Goal: Information Seeking & Learning: Check status

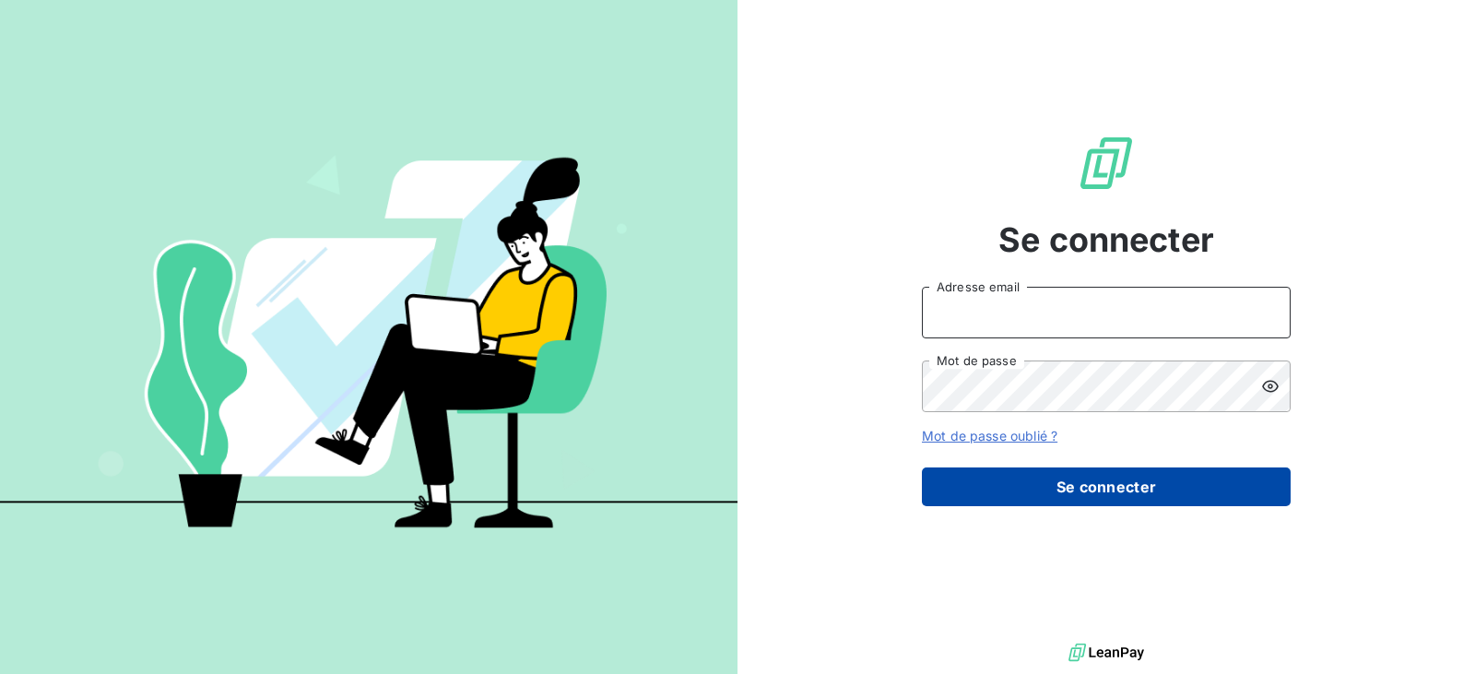
type input "[EMAIL_ADDRESS][DOMAIN_NAME]"
click at [1127, 489] on button "Se connecter" at bounding box center [1106, 486] width 369 height 39
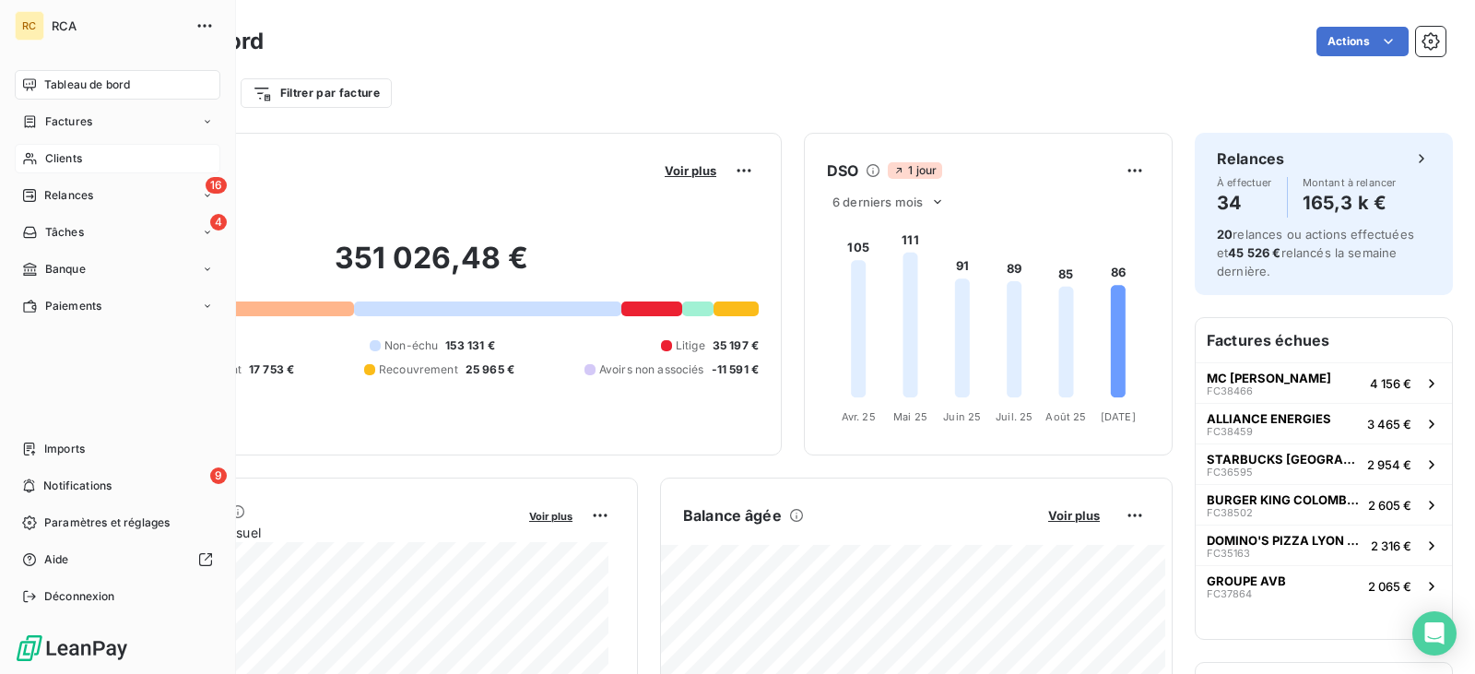
drag, startPoint x: 53, startPoint y: 162, endPoint x: 71, endPoint y: 161, distance: 18.5
click at [53, 161] on span "Clients" at bounding box center [63, 158] width 37 height 17
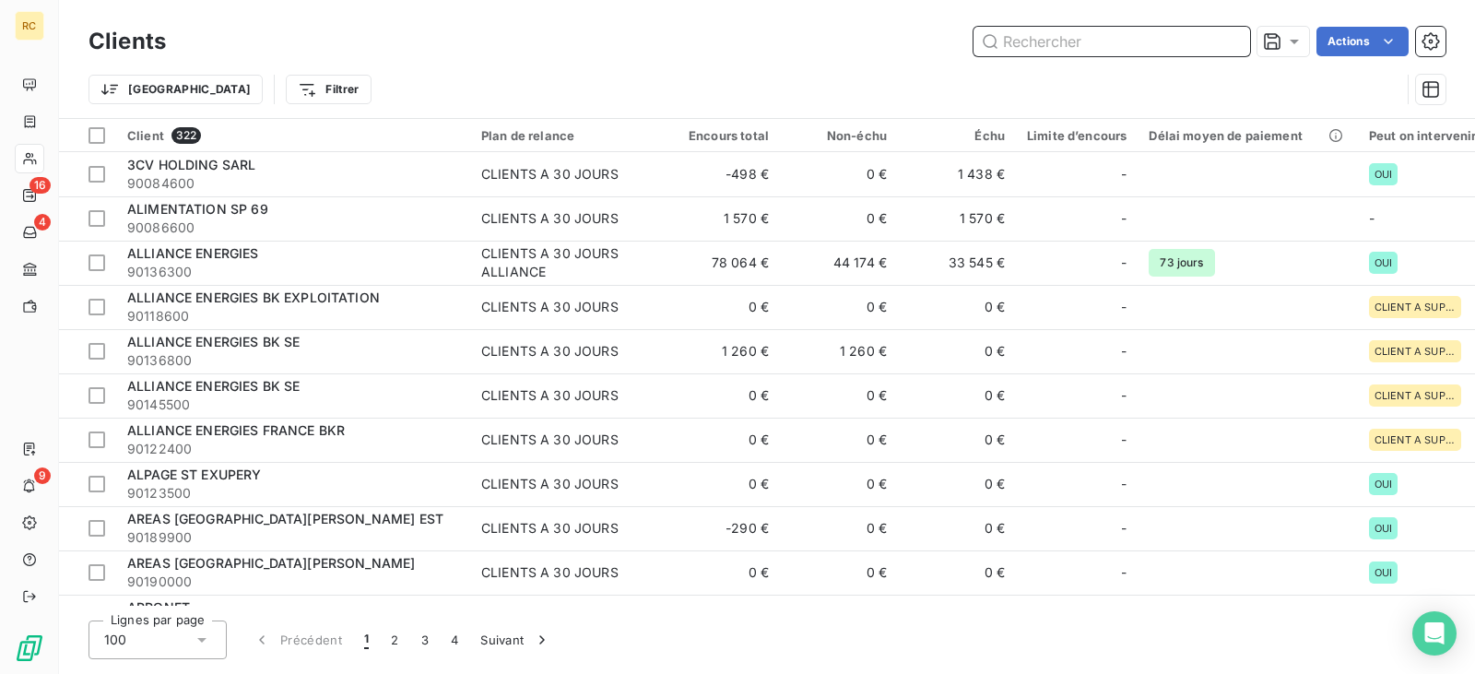
click at [1047, 42] on input "text" at bounding box center [1111, 41] width 277 height 29
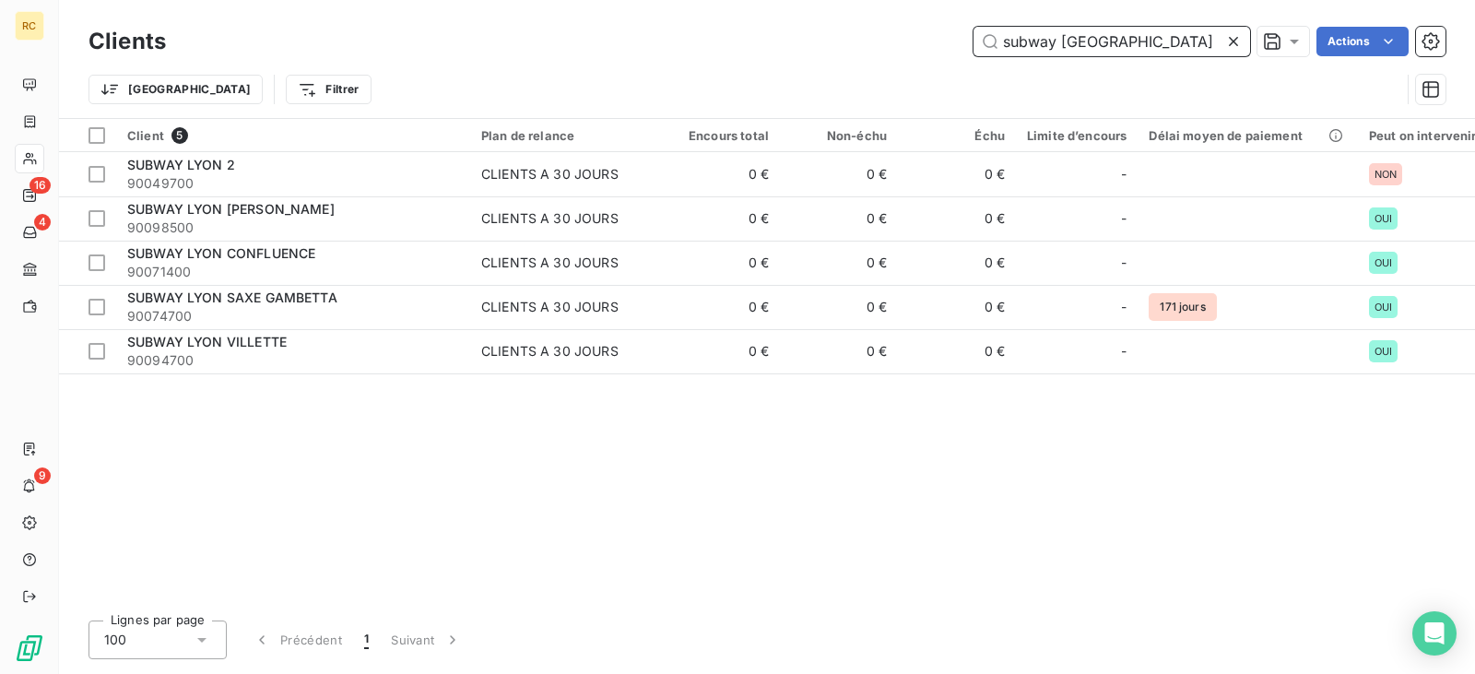
drag, startPoint x: 1145, startPoint y: 44, endPoint x: 1075, endPoint y: 42, distance: 70.1
click at [1075, 42] on input "subway [GEOGRAPHIC_DATA]" at bounding box center [1111, 41] width 277 height 29
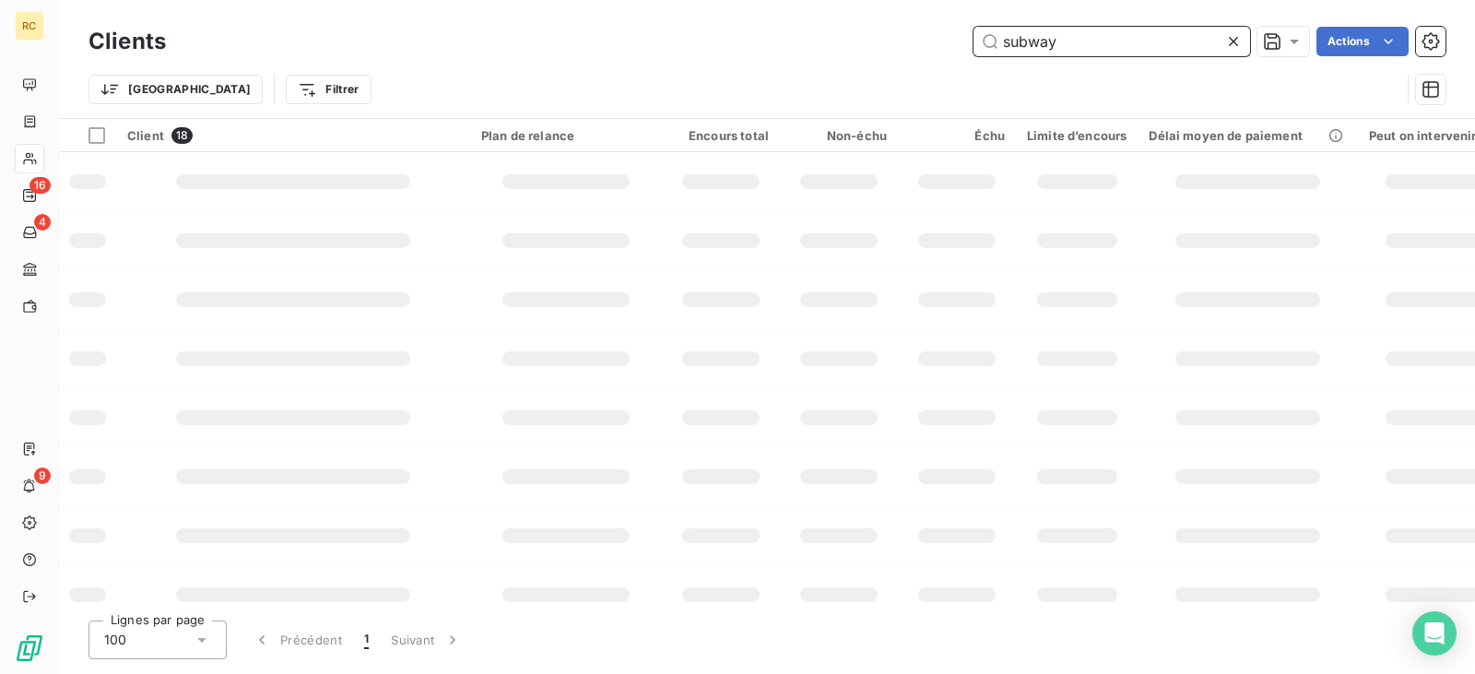
type input "subway"
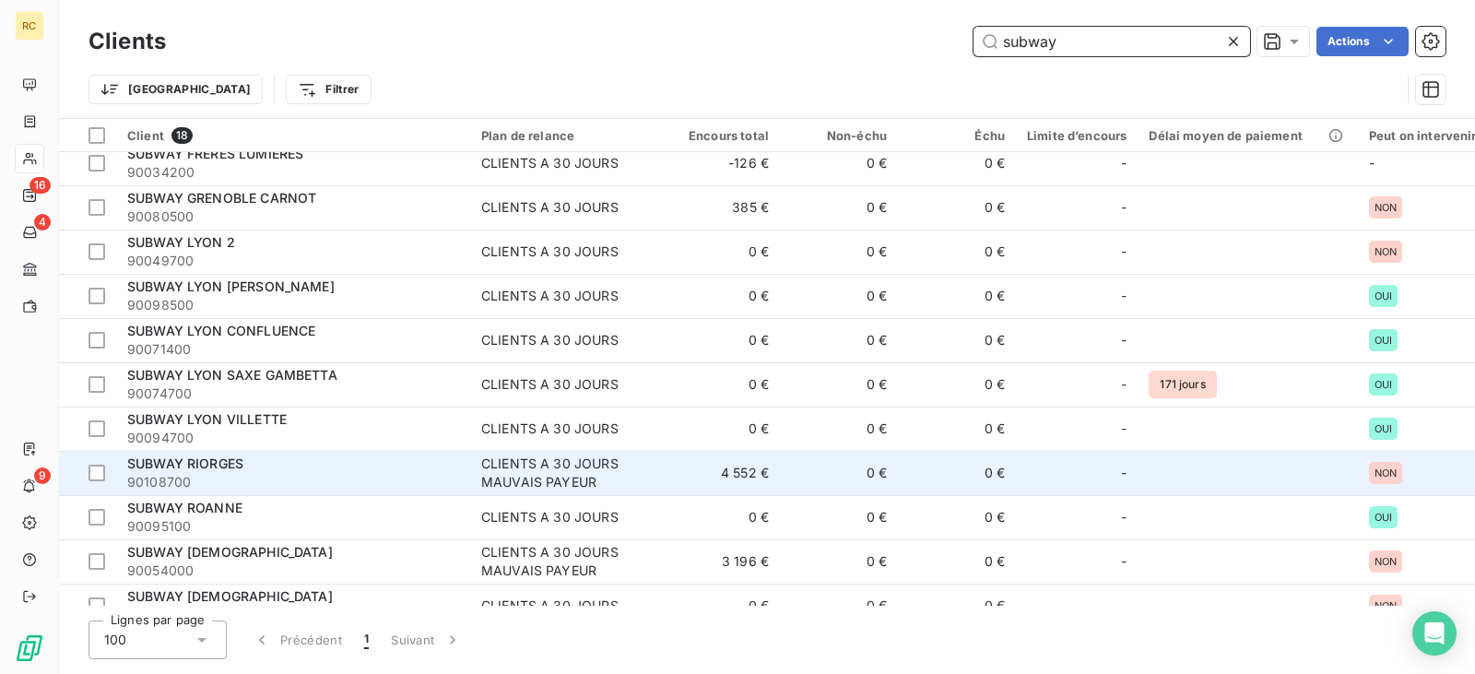
scroll to position [351, 0]
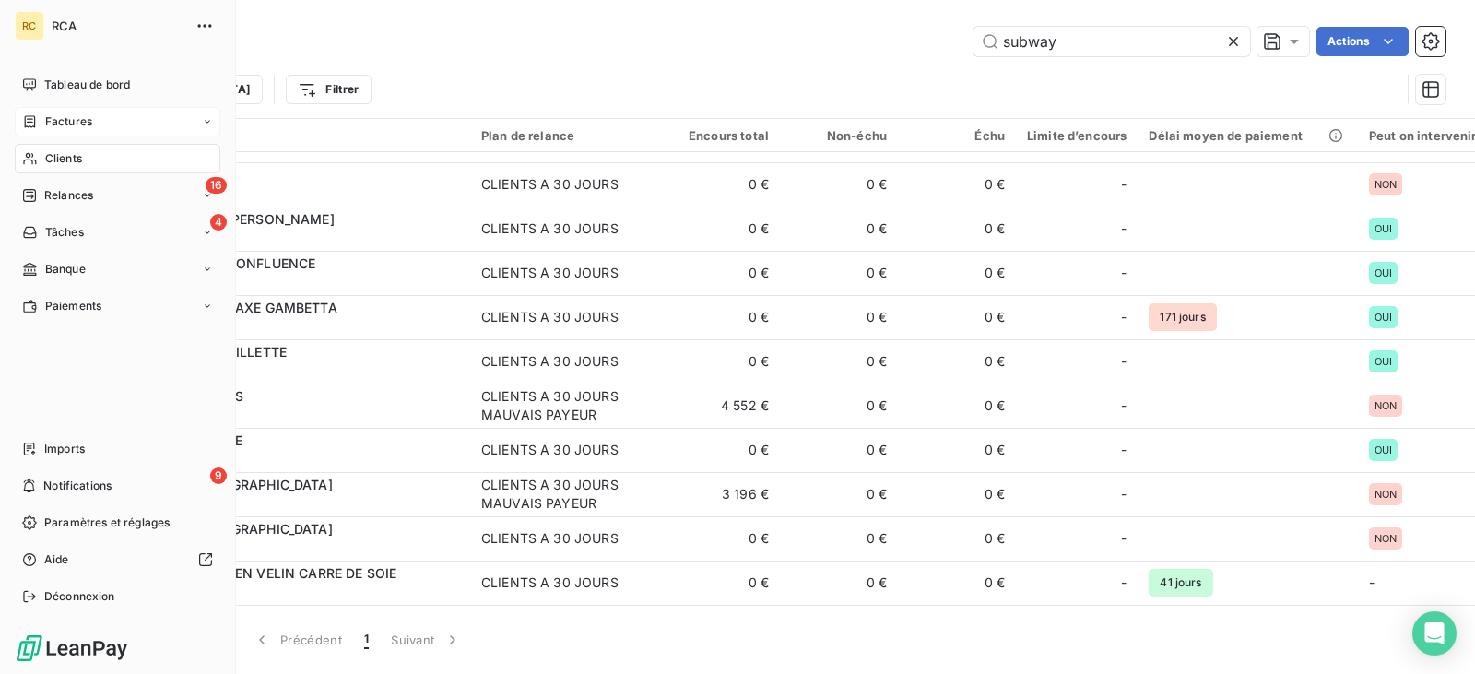
drag, startPoint x: 46, startPoint y: 115, endPoint x: 63, endPoint y: 115, distance: 16.6
click at [46, 115] on span "Factures" at bounding box center [68, 121] width 47 height 17
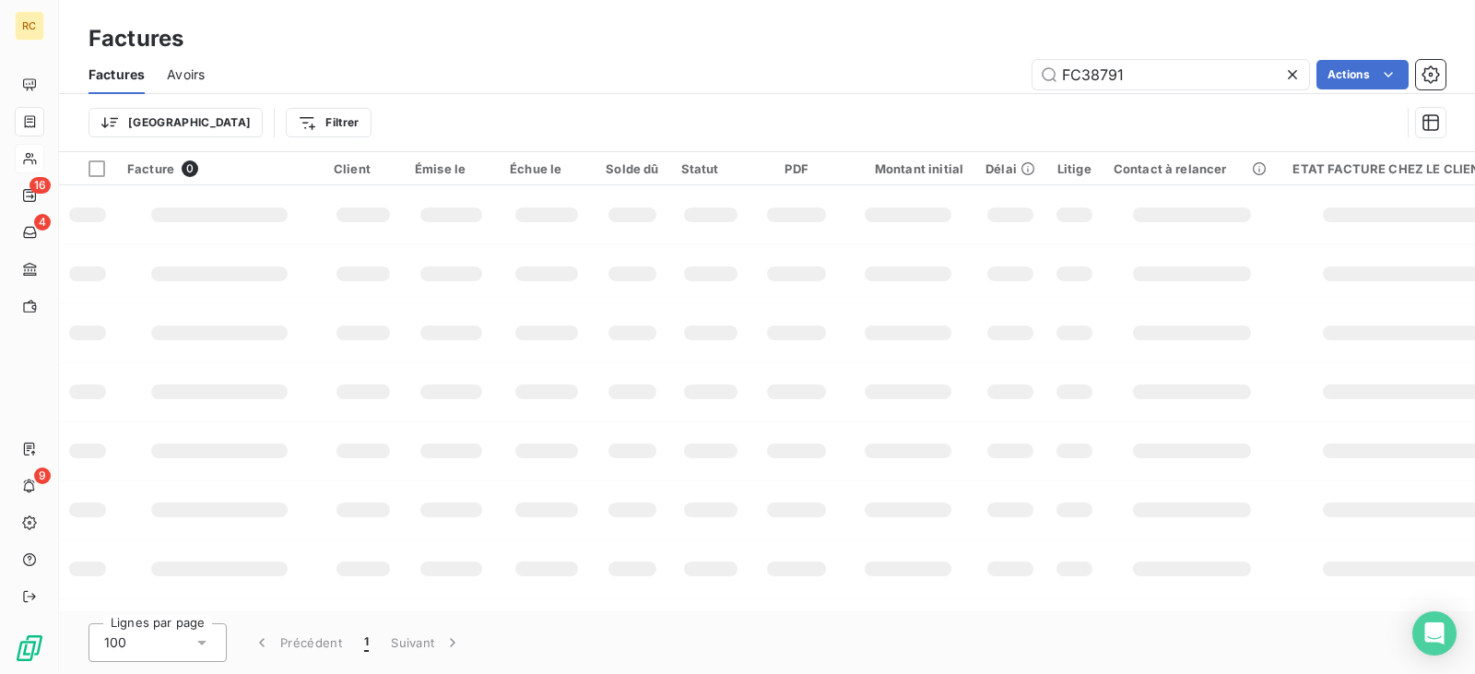
drag, startPoint x: 1146, startPoint y: 70, endPoint x: 851, endPoint y: 73, distance: 295.0
click at [851, 73] on div "FC38791 Actions" at bounding box center [836, 74] width 1219 height 29
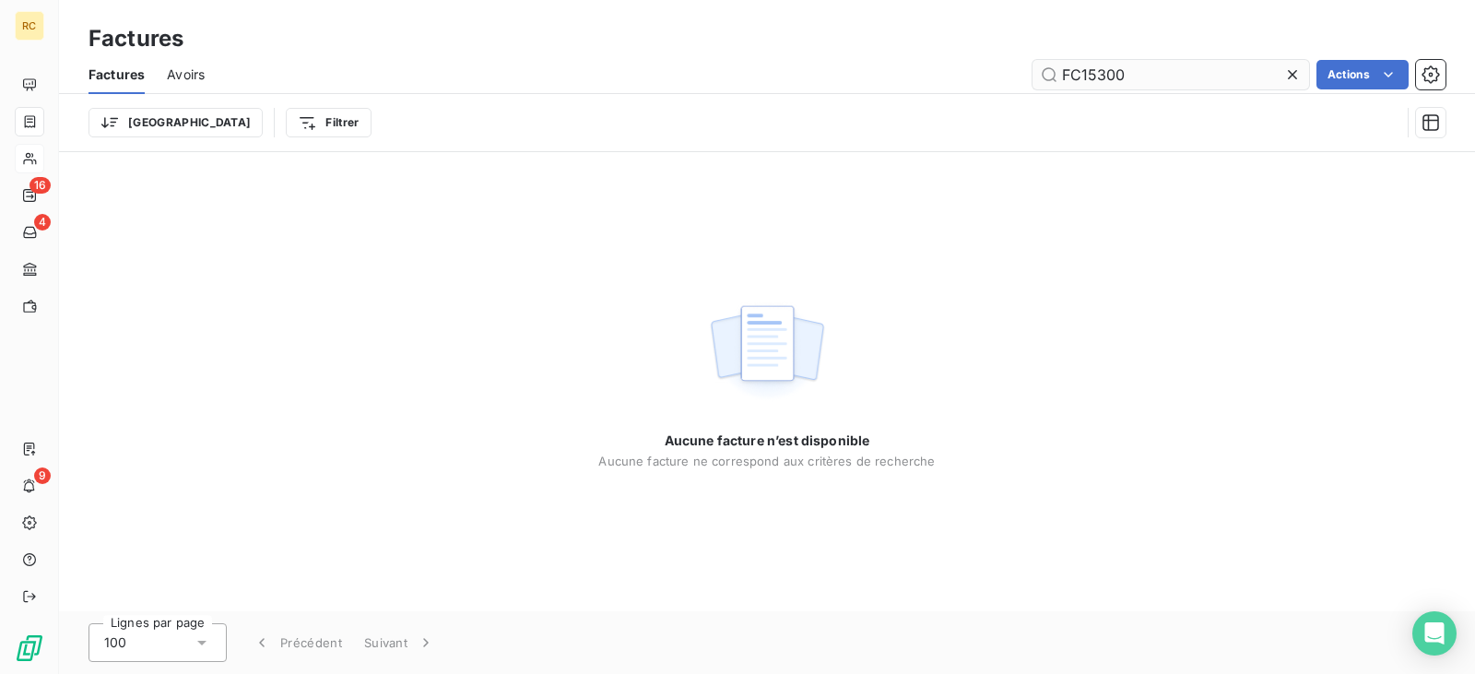
click at [1130, 71] on input "FC15300" at bounding box center [1170, 74] width 277 height 29
drag, startPoint x: 1129, startPoint y: 75, endPoint x: 985, endPoint y: 75, distance: 143.8
click at [985, 75] on div "FC15300 Actions" at bounding box center [836, 74] width 1219 height 29
paste input "564"
drag, startPoint x: 1155, startPoint y: 68, endPoint x: 914, endPoint y: 67, distance: 240.6
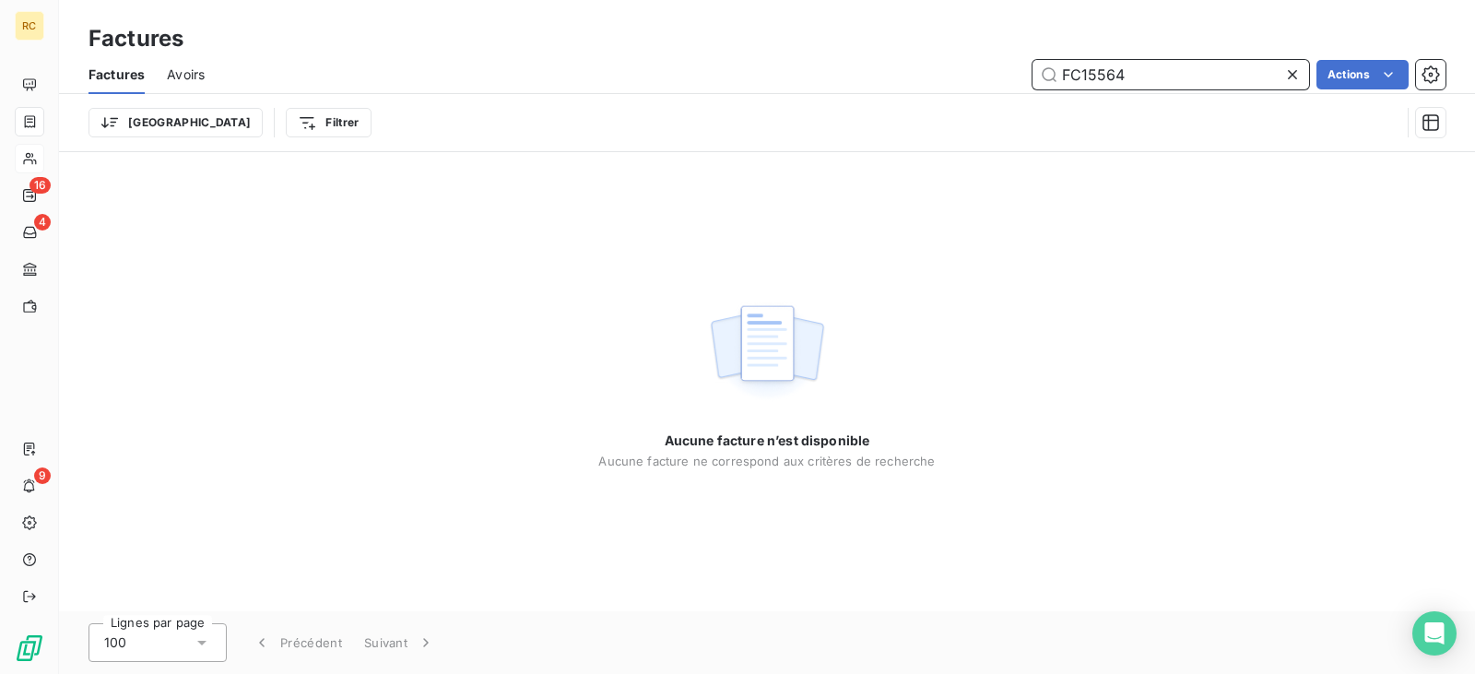
click at [922, 68] on div "FC15564 Actions" at bounding box center [836, 74] width 1219 height 29
paste input "8739"
click at [1140, 77] on input "FC18739" at bounding box center [1170, 74] width 277 height 29
click at [1145, 78] on input "FC18739" at bounding box center [1170, 74] width 277 height 29
drag, startPoint x: 1127, startPoint y: 70, endPoint x: 950, endPoint y: 72, distance: 177.0
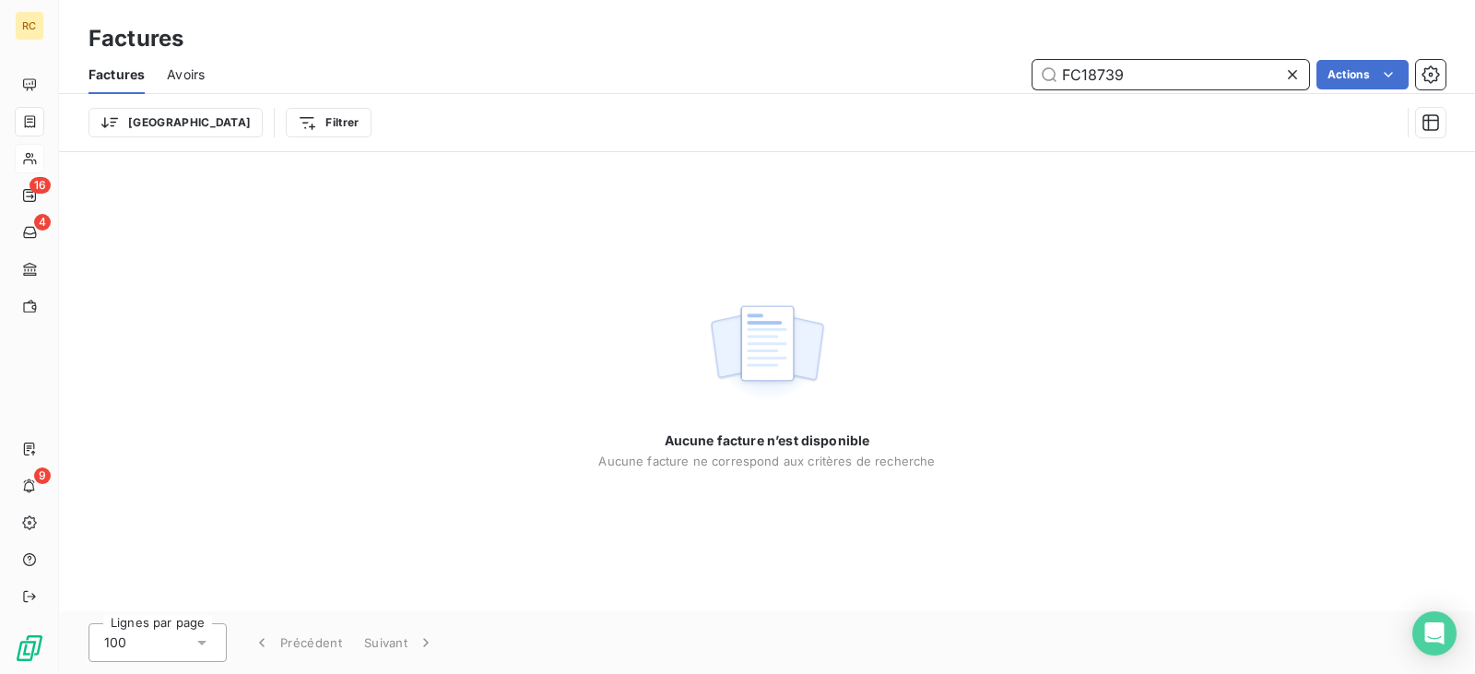
click at [953, 70] on div "FC18739 Actions" at bounding box center [836, 74] width 1219 height 29
paste input "26315"
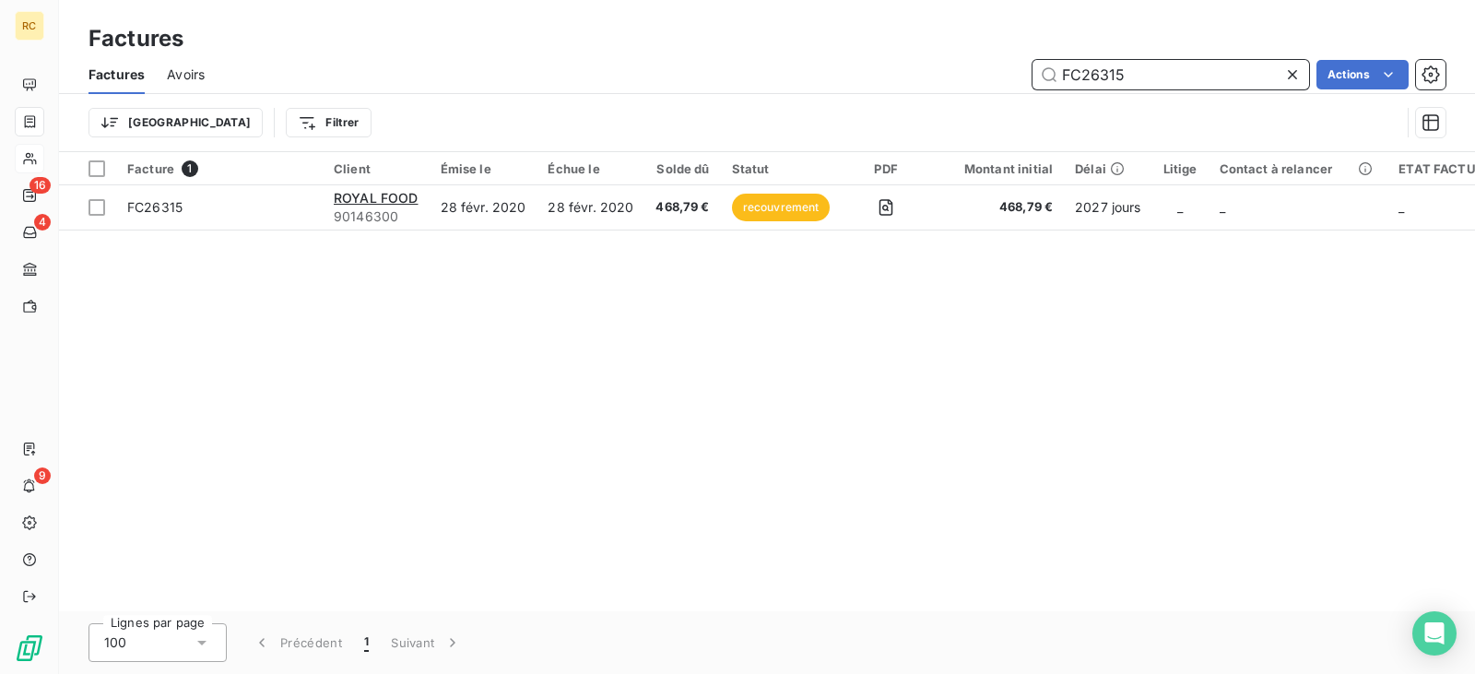
type input "FC26315"
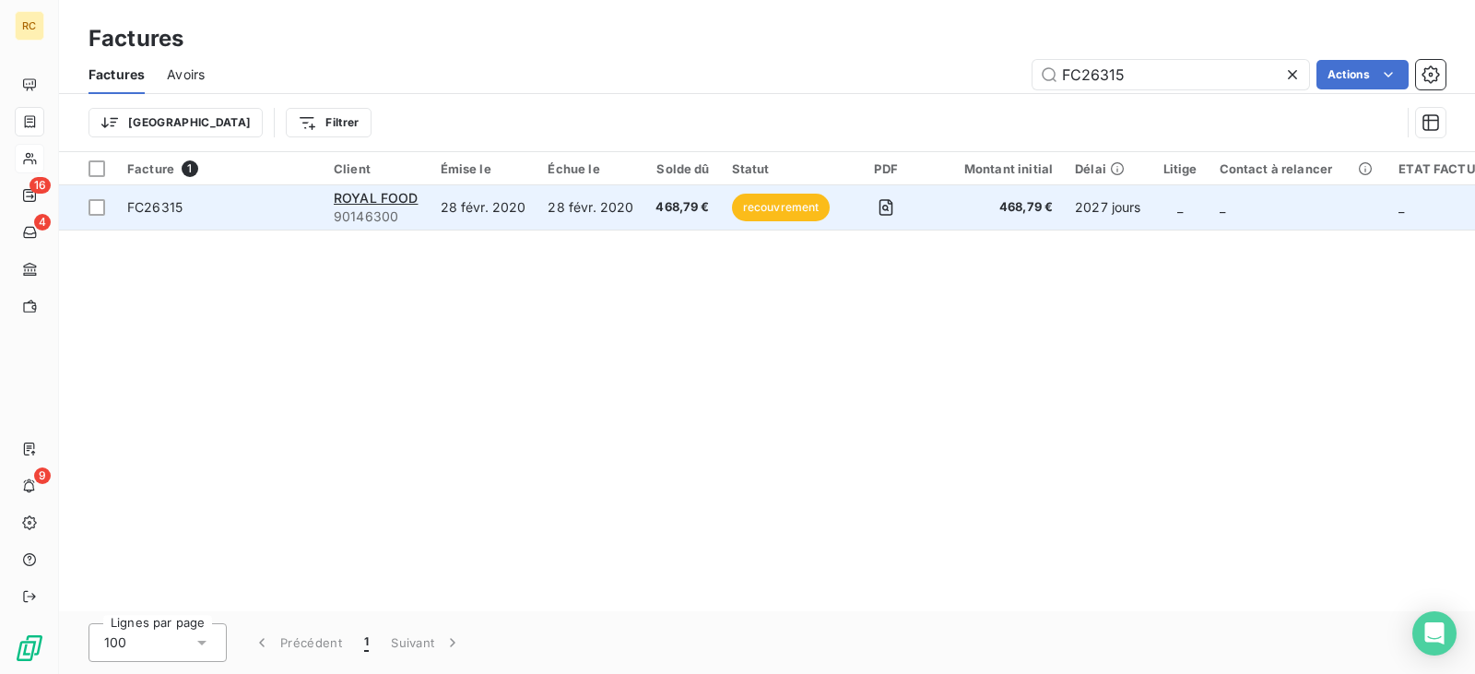
click at [474, 213] on td "28 févr. 2020" at bounding box center [484, 207] width 108 height 44
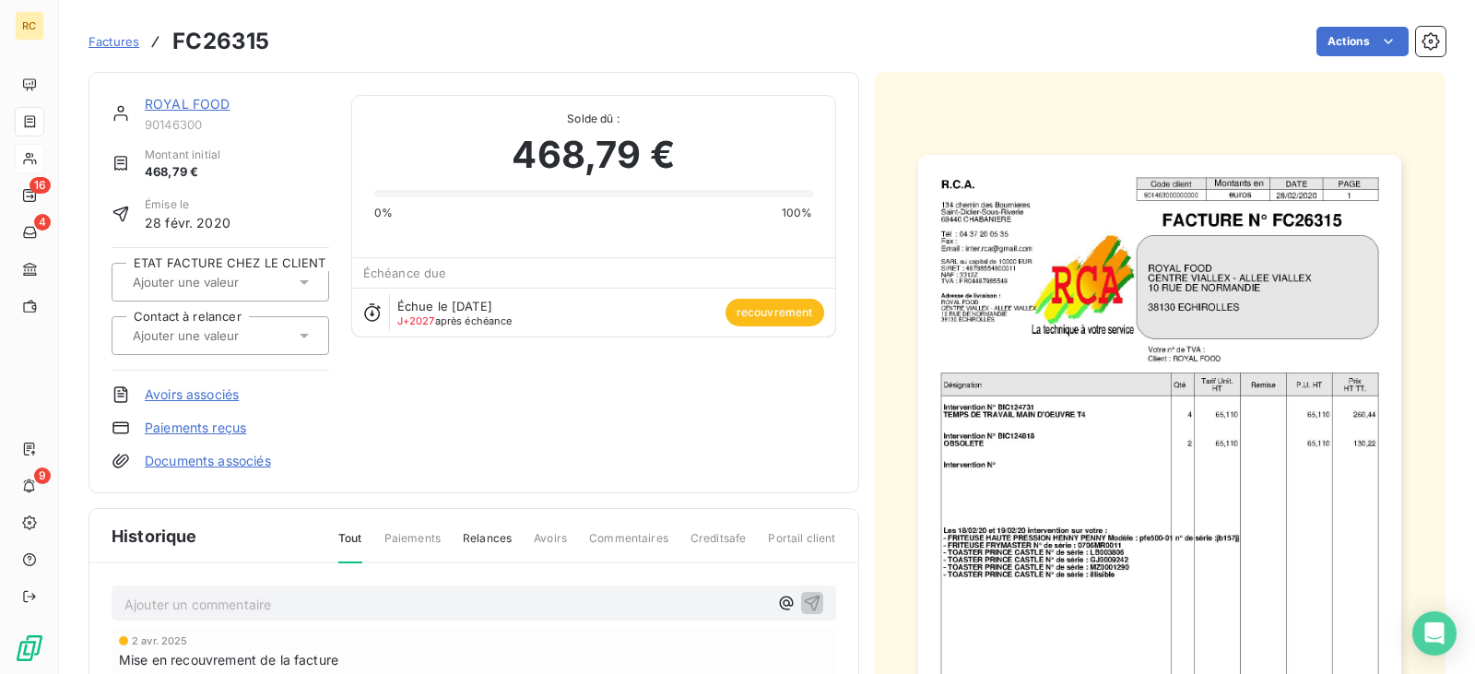
click at [106, 44] on span "Factures" at bounding box center [113, 41] width 51 height 15
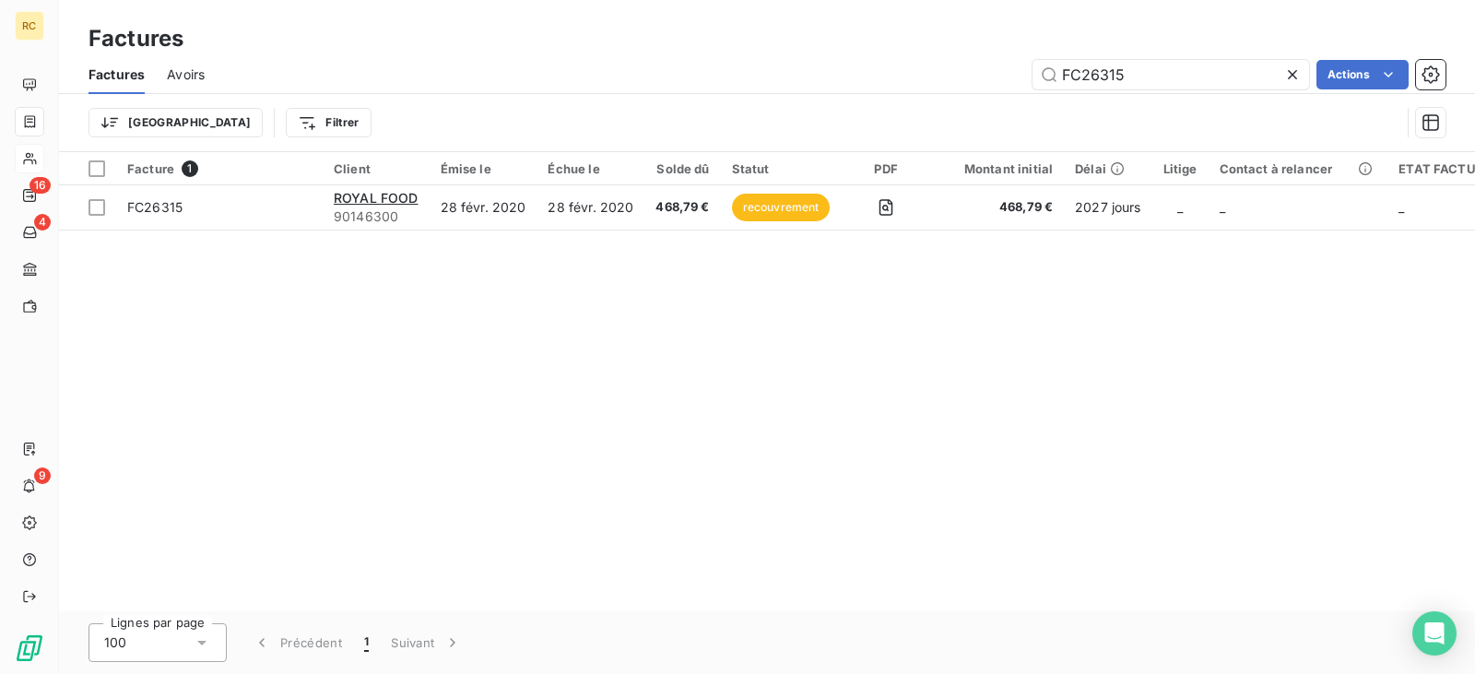
drag, startPoint x: 1144, startPoint y: 74, endPoint x: 956, endPoint y: 74, distance: 188.1
click at [958, 74] on div "FC26315 Actions" at bounding box center [836, 74] width 1219 height 29
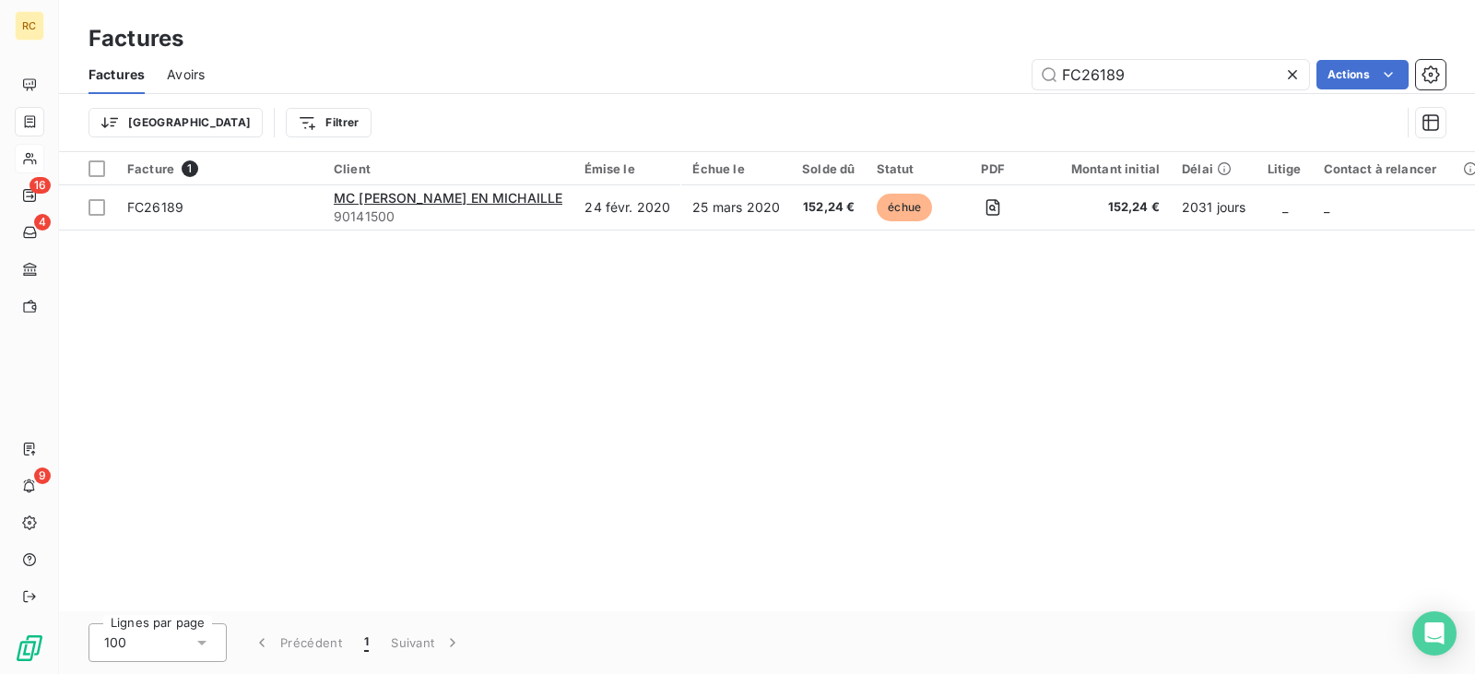
type input "FC26189"
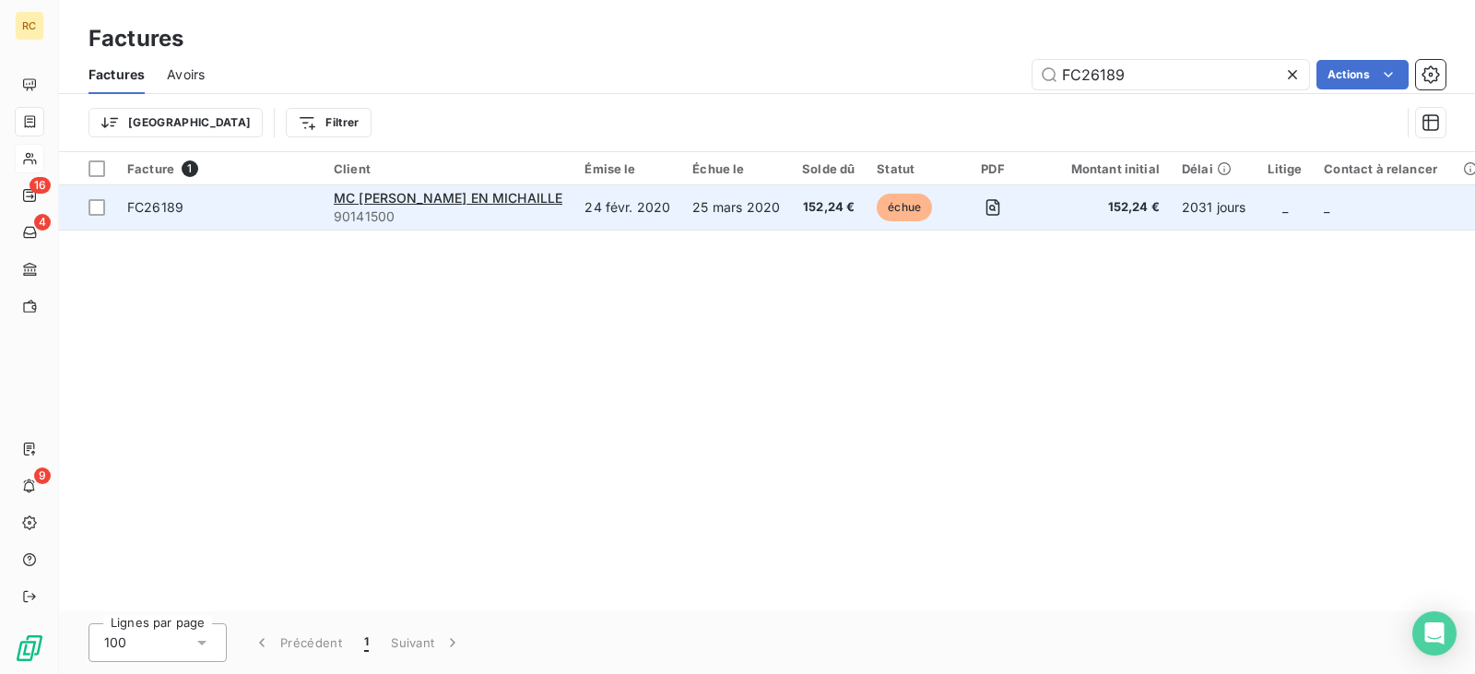
click at [725, 197] on td "25 mars 2020" at bounding box center [736, 207] width 110 height 44
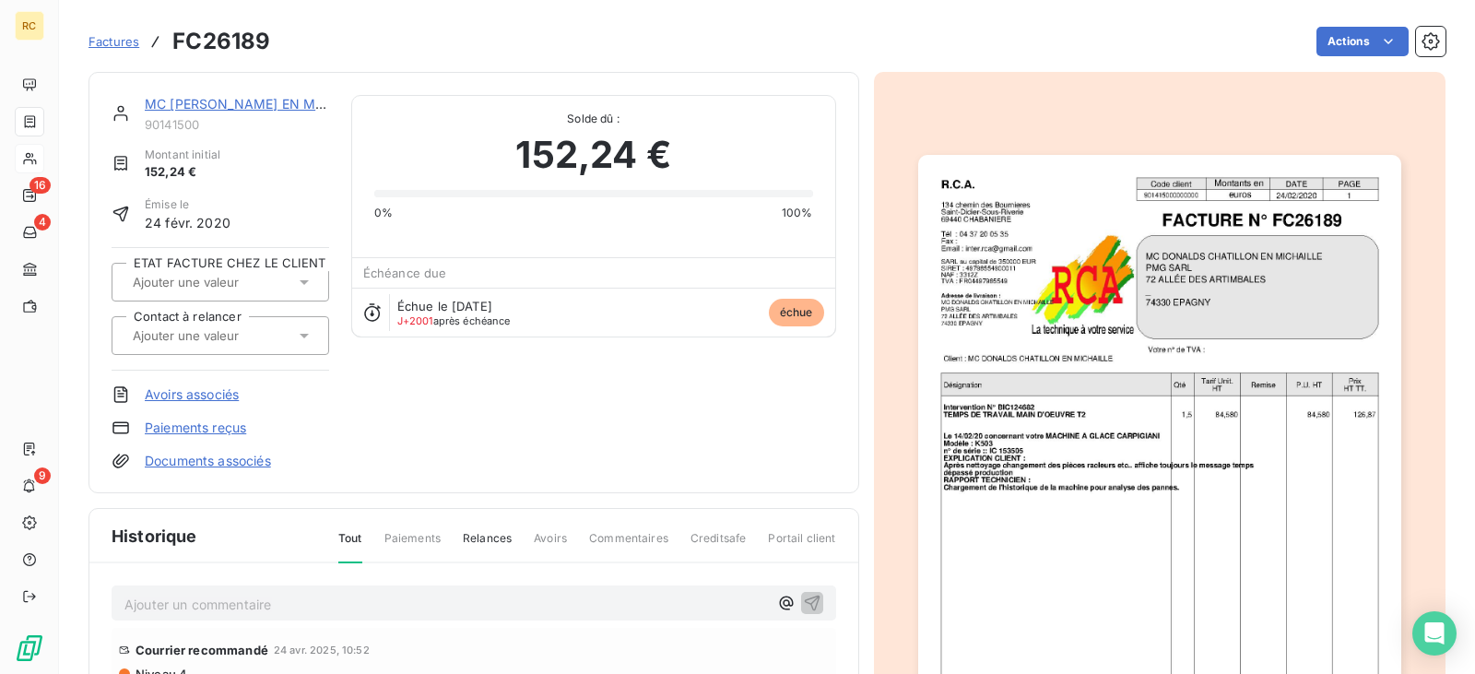
click at [254, 101] on link "MC [PERSON_NAME] EN MICHAILLE" at bounding box center [259, 104] width 229 height 16
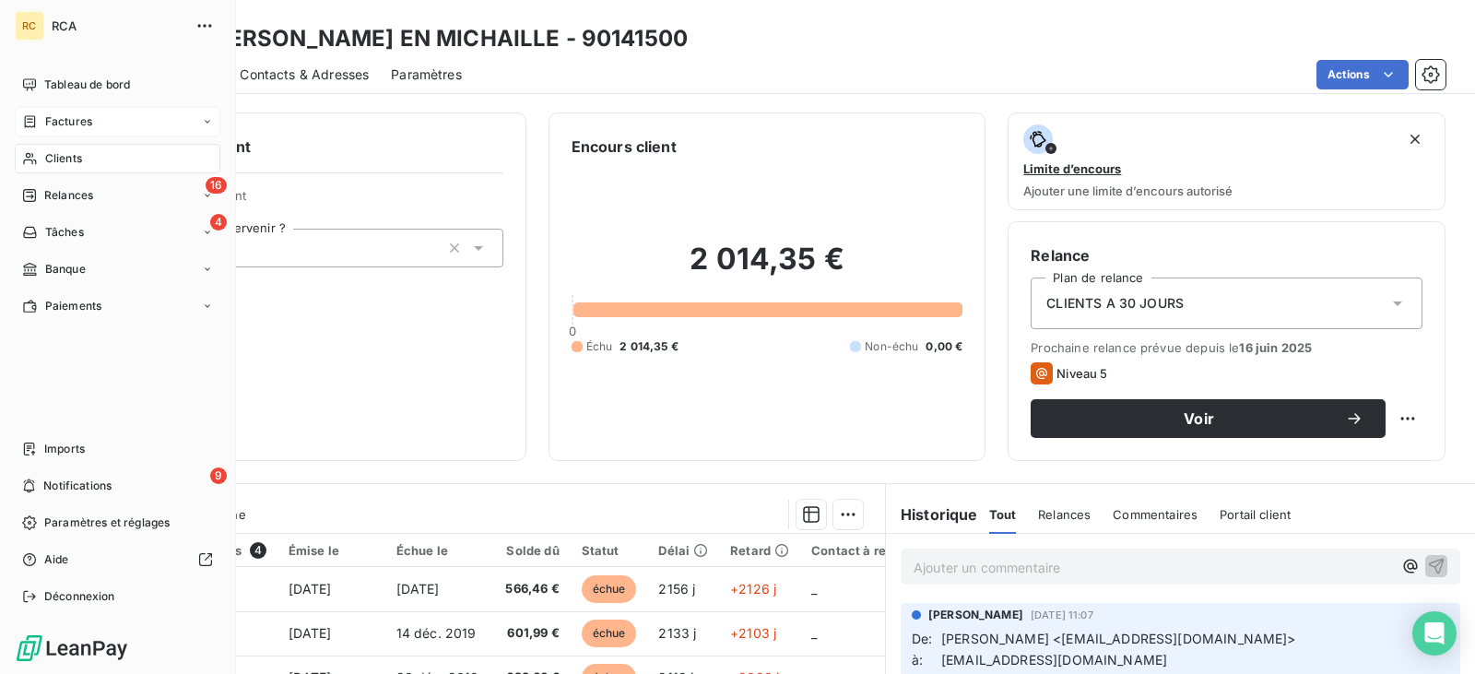
click at [92, 162] on div "Clients" at bounding box center [118, 158] width 206 height 29
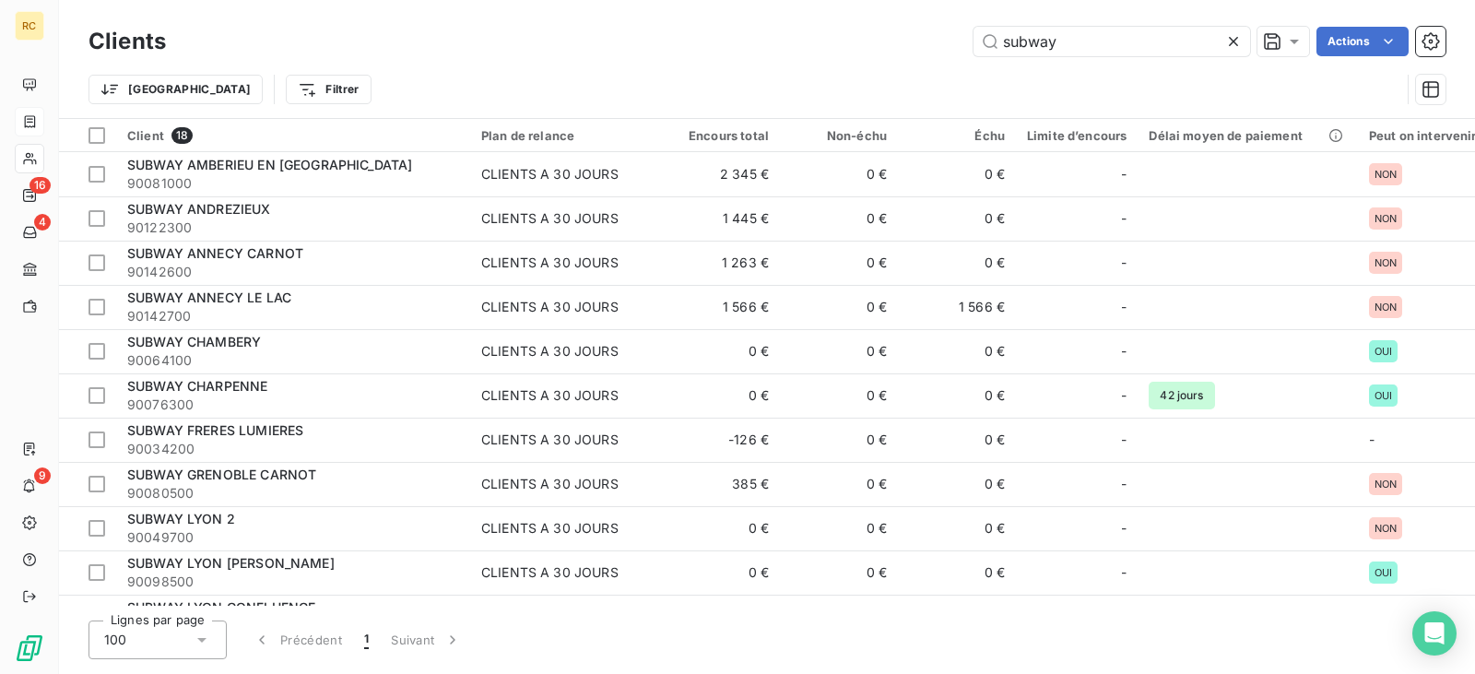
drag, startPoint x: 1095, startPoint y: 45, endPoint x: 894, endPoint y: 35, distance: 201.2
click at [924, 38] on div "subway Actions" at bounding box center [816, 41] width 1257 height 29
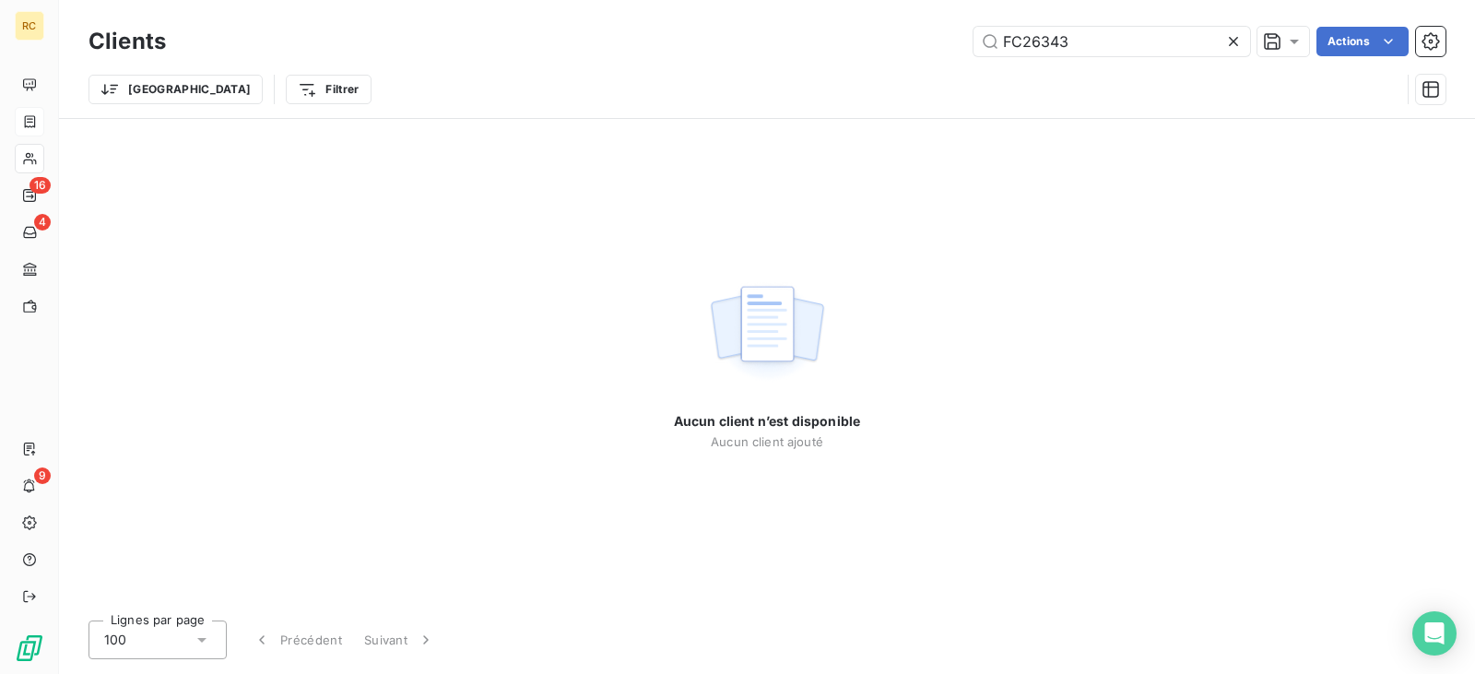
type input "FC26343"
drag, startPoint x: 1071, startPoint y: 41, endPoint x: 863, endPoint y: 41, distance: 208.3
click at [863, 41] on div "FC26343 Actions" at bounding box center [816, 41] width 1257 height 29
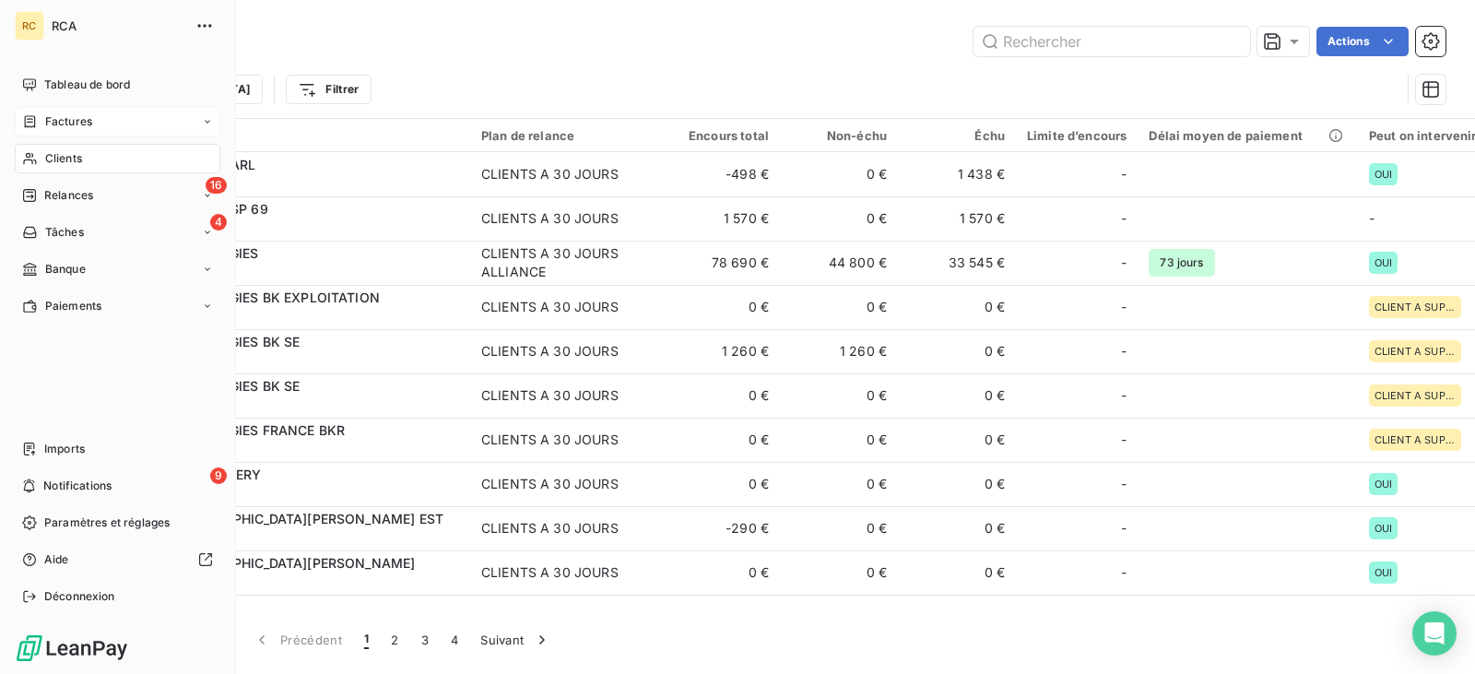
click at [61, 107] on div "Factures" at bounding box center [118, 121] width 206 height 29
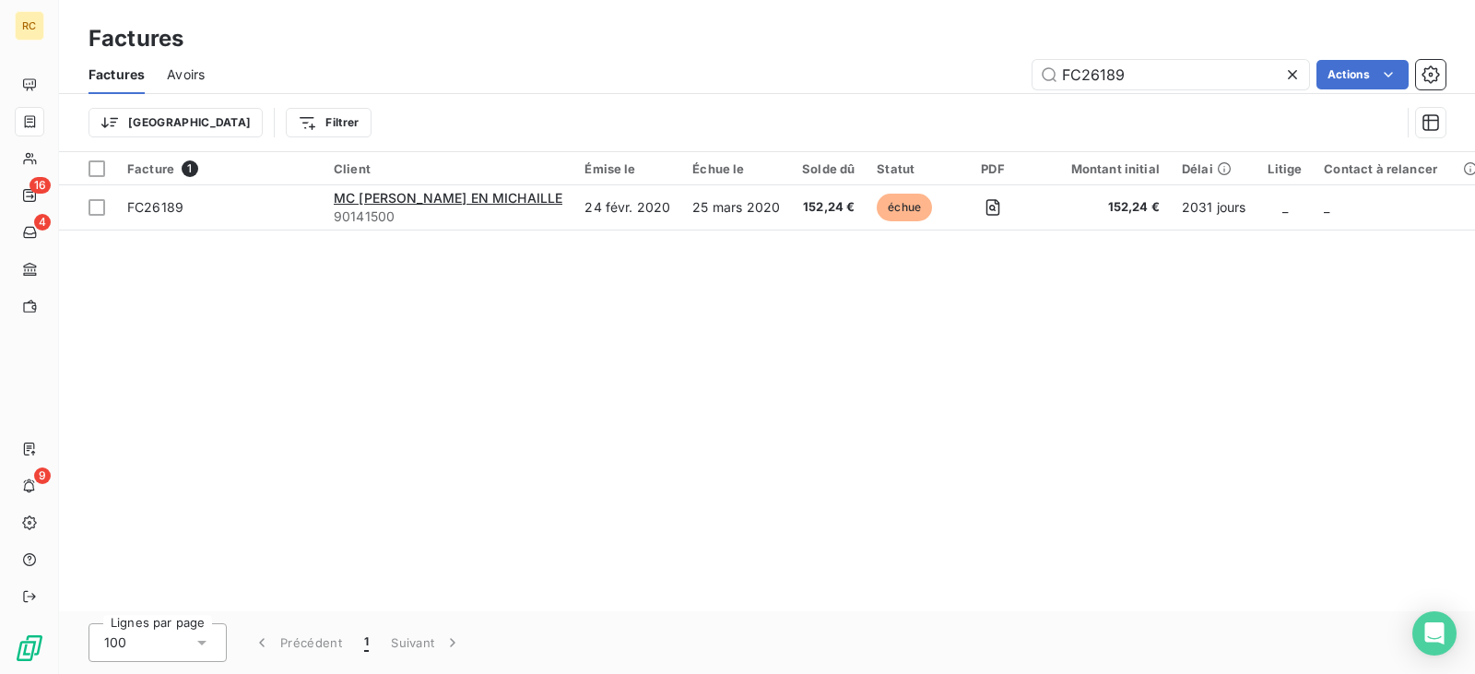
click at [904, 67] on div "FC26189 Actions" at bounding box center [836, 74] width 1219 height 29
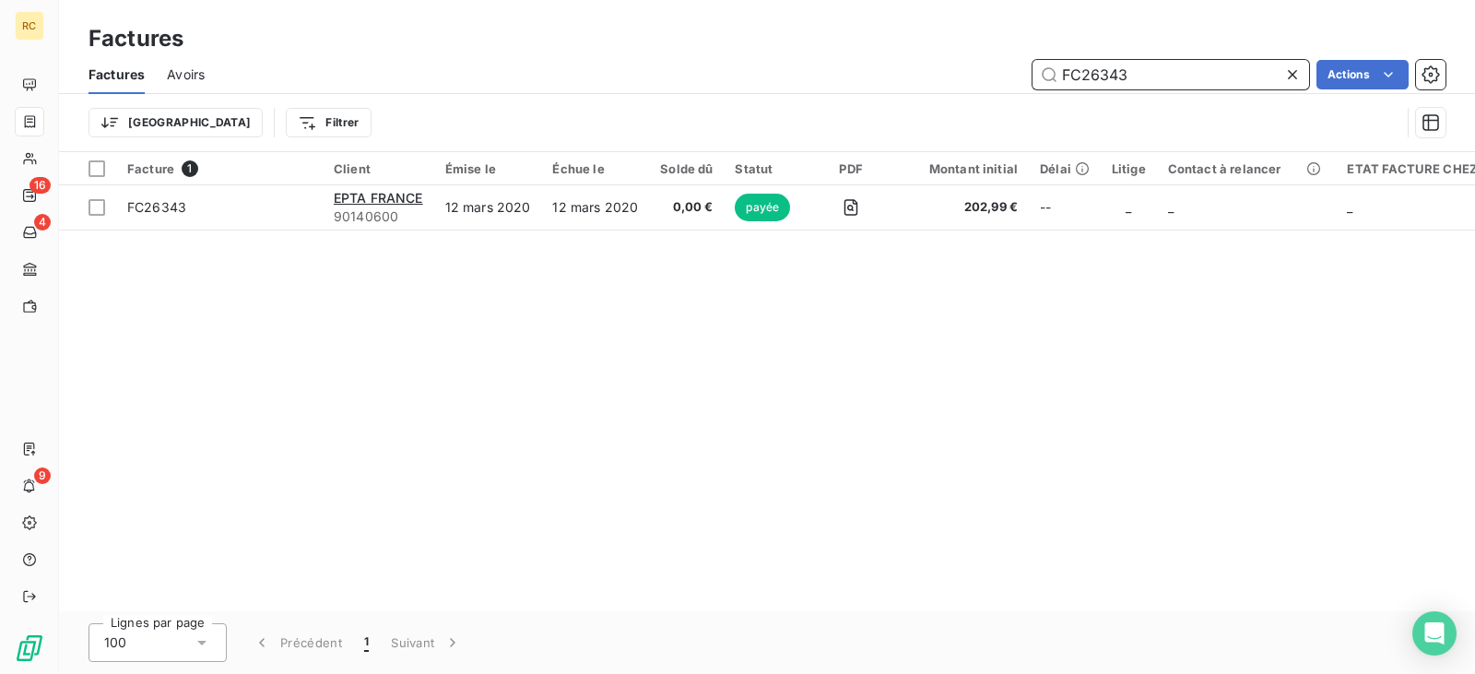
paste input "7991"
drag, startPoint x: 1159, startPoint y: 82, endPoint x: 1008, endPoint y: 80, distance: 151.2
click at [1008, 80] on div "FC27991 Actions" at bounding box center [836, 74] width 1219 height 29
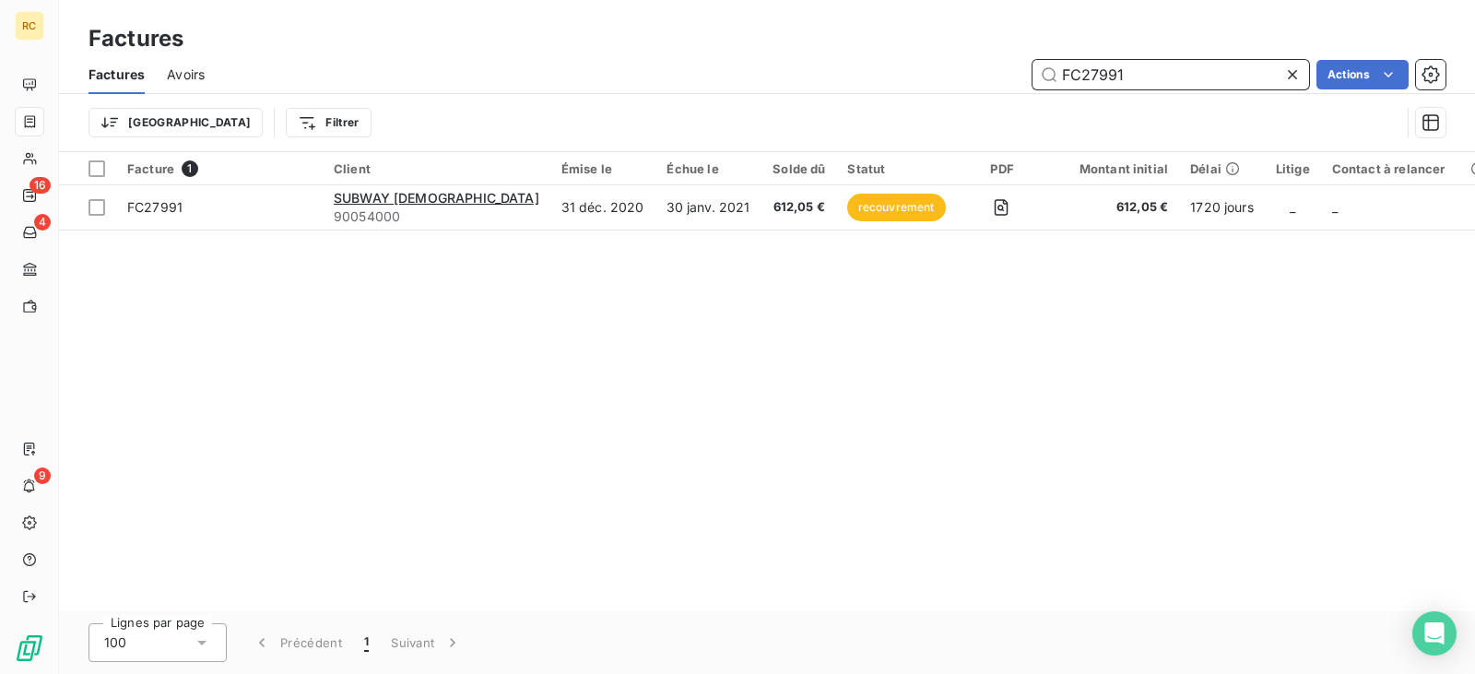
type input "FC27991"
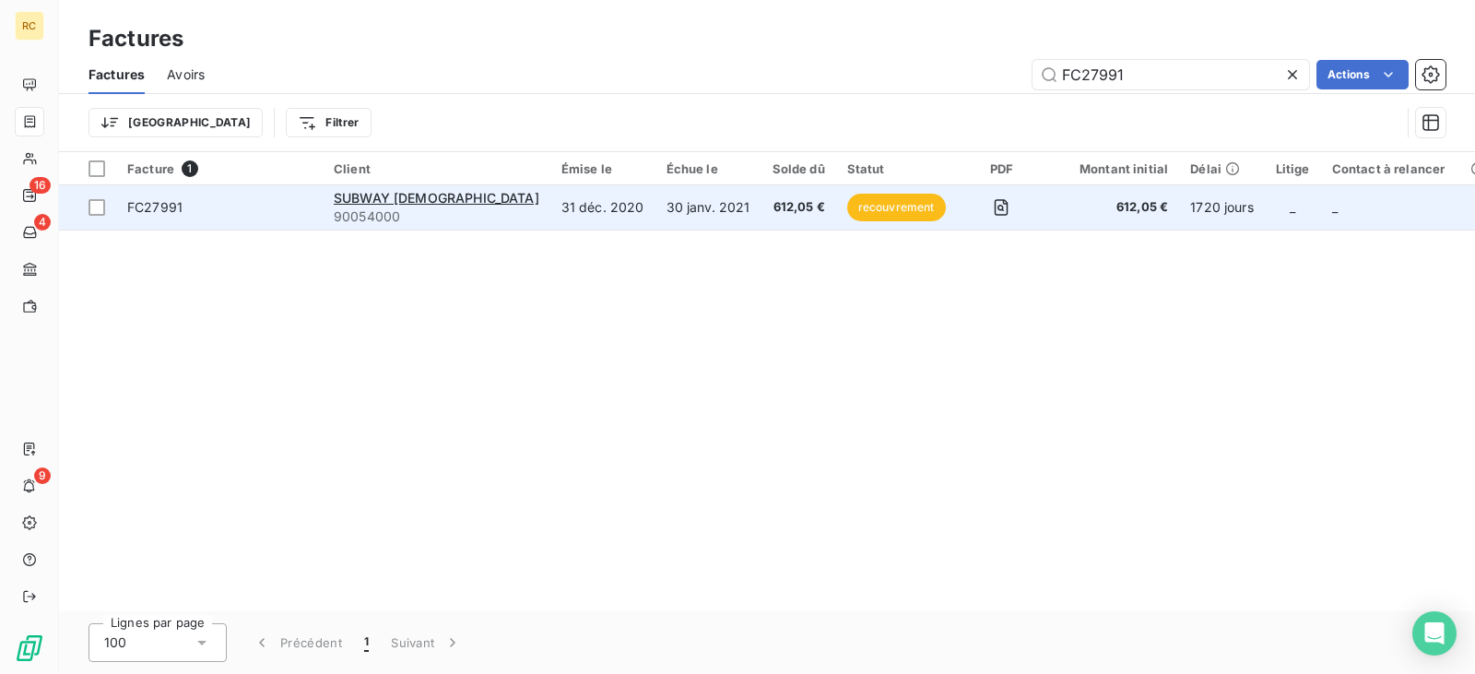
click at [550, 211] on td "31 déc. 2020" at bounding box center [602, 207] width 105 height 44
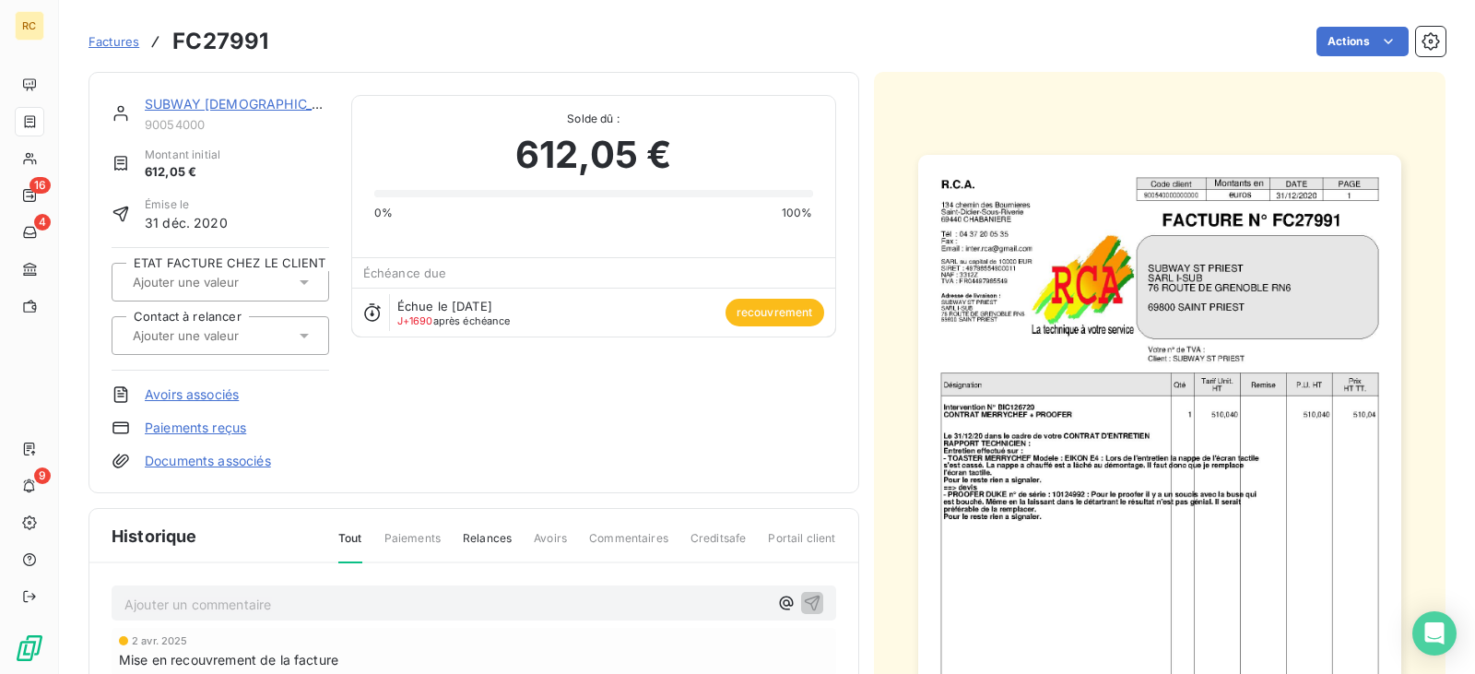
click at [105, 37] on span "Factures" at bounding box center [113, 41] width 51 height 15
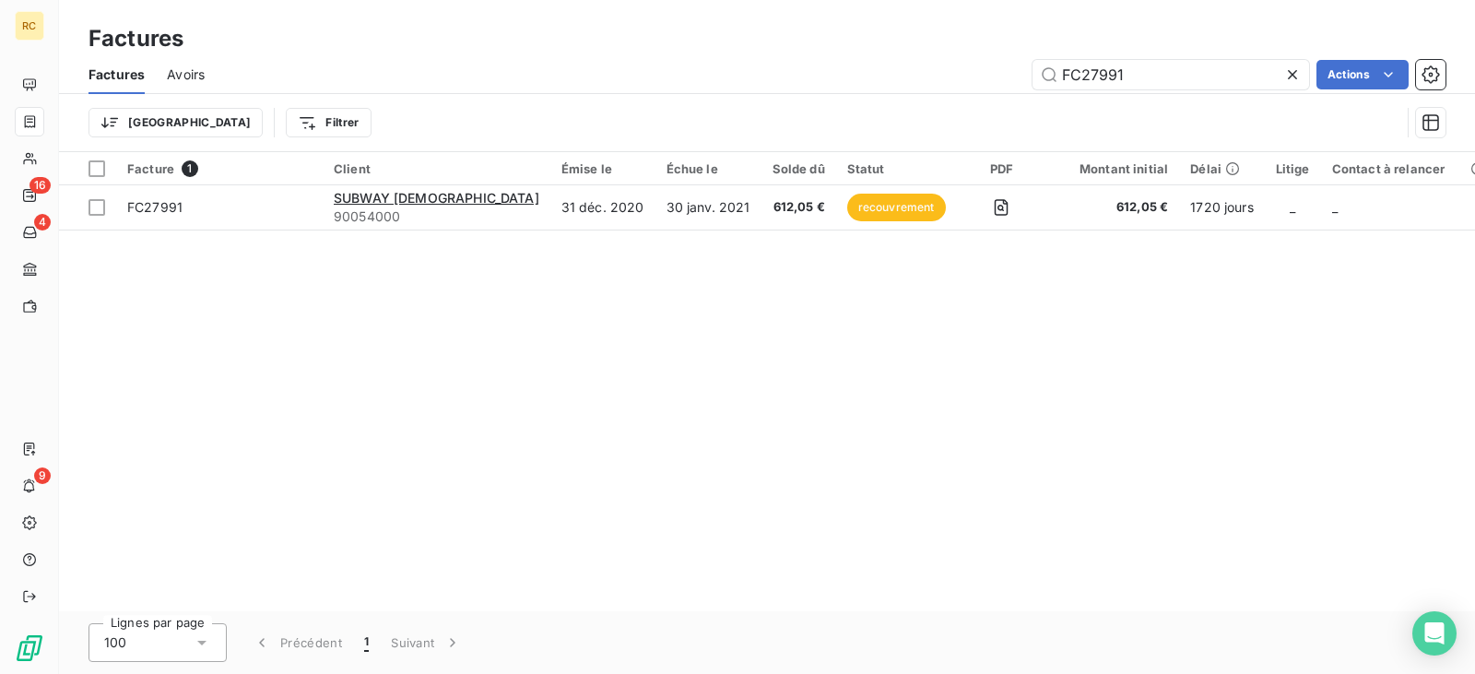
drag, startPoint x: 1161, startPoint y: 78, endPoint x: 802, endPoint y: 63, distance: 358.9
click at [820, 65] on div "FC27991 Actions" at bounding box center [836, 74] width 1219 height 29
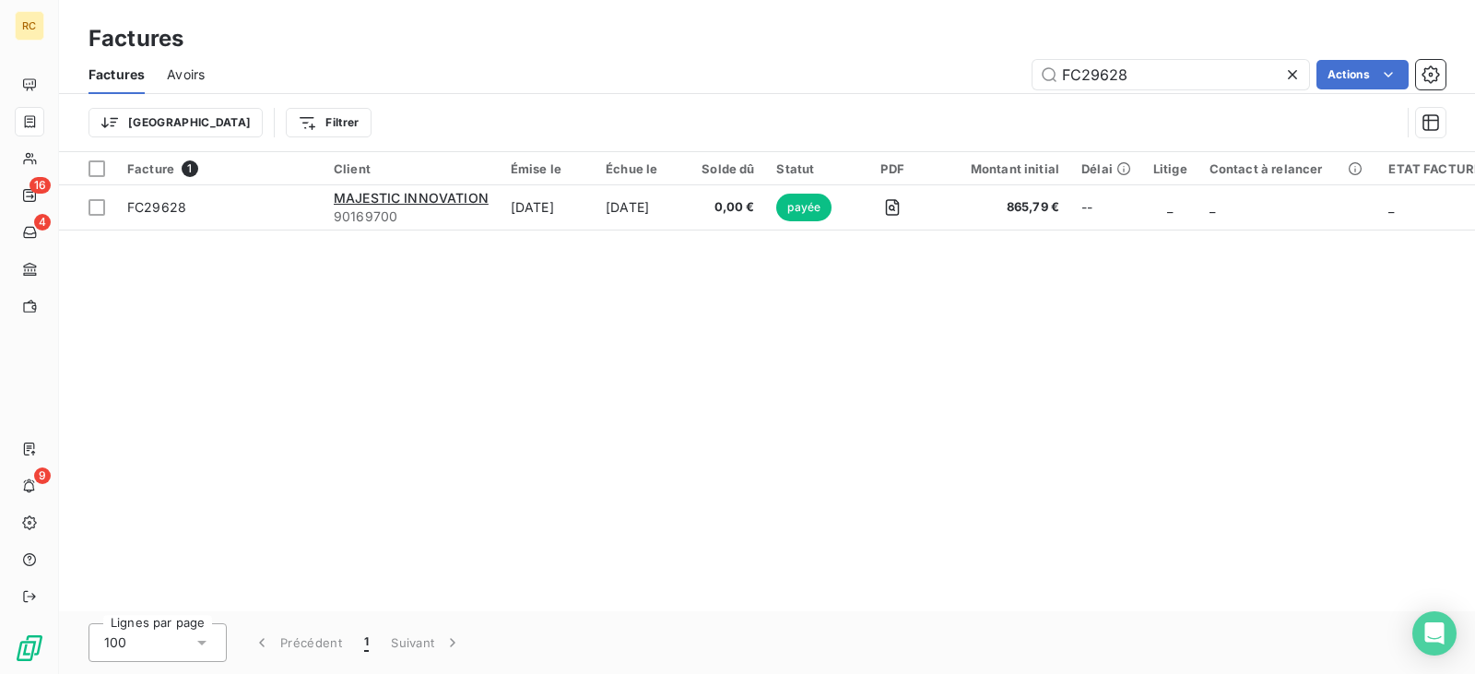
type input "FC29628"
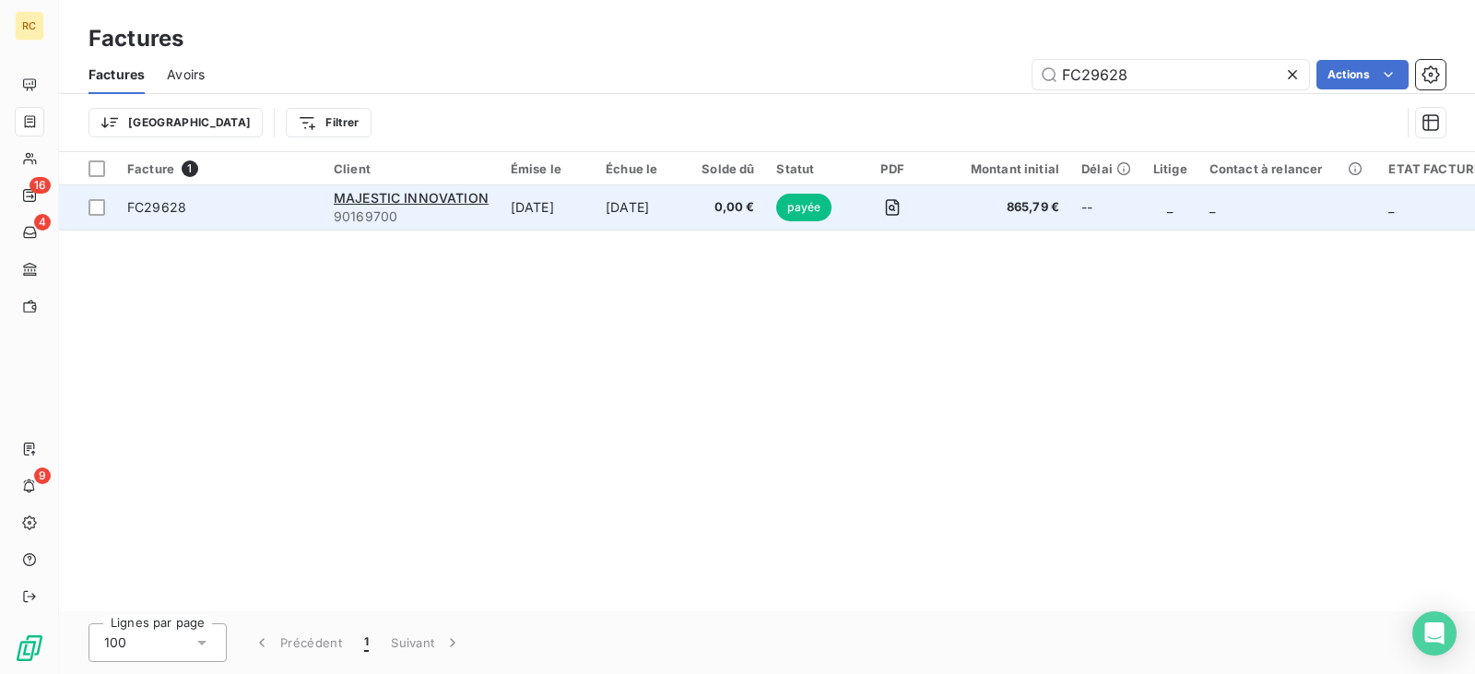
click at [620, 196] on td "[DATE]" at bounding box center [643, 207] width 96 height 44
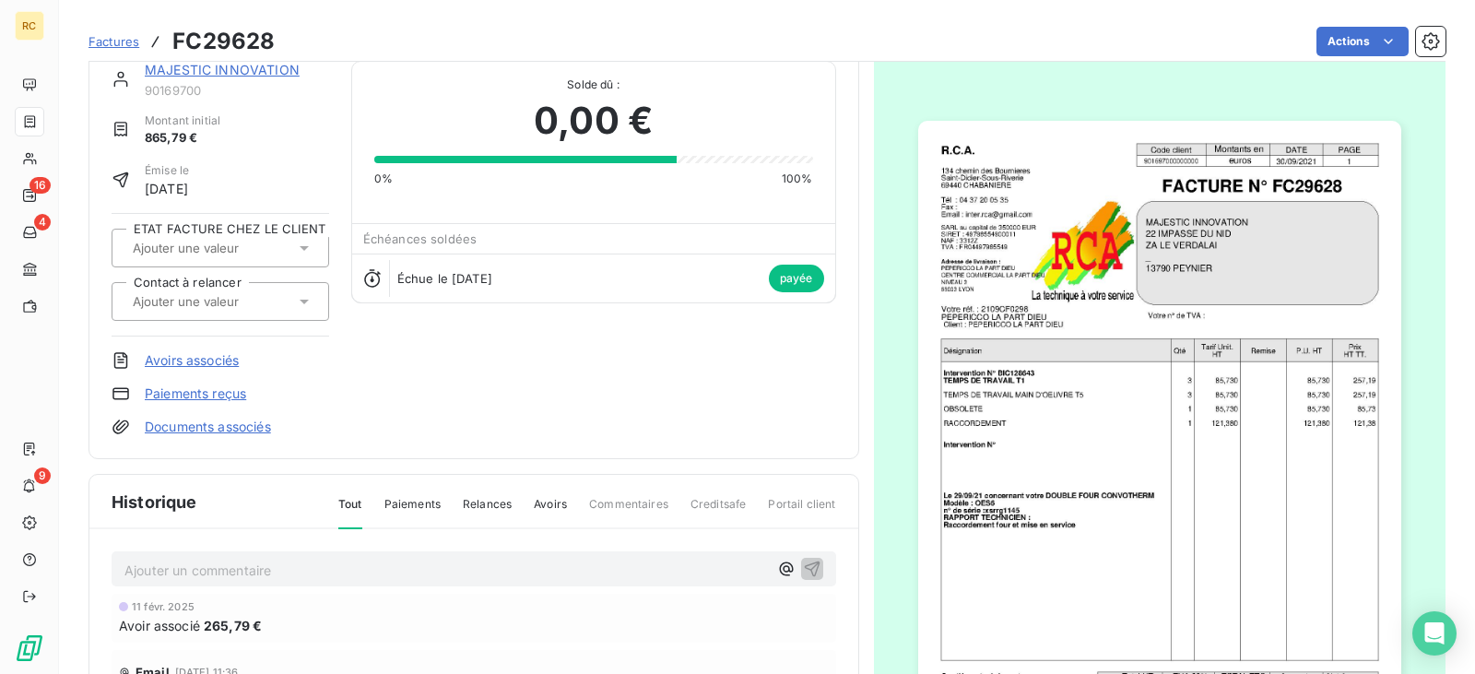
scroll to position [17, 0]
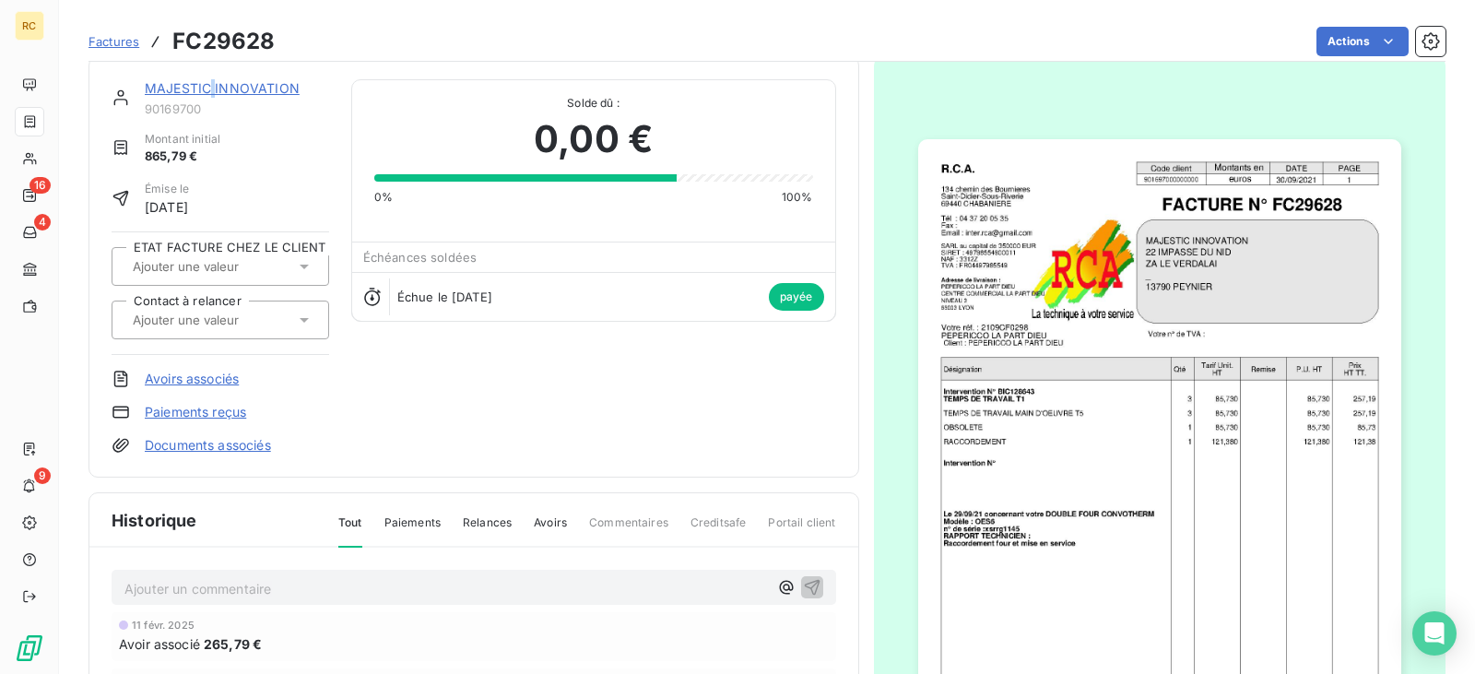
click at [213, 83] on link "MAJESTIC INNOVATION" at bounding box center [222, 88] width 155 height 16
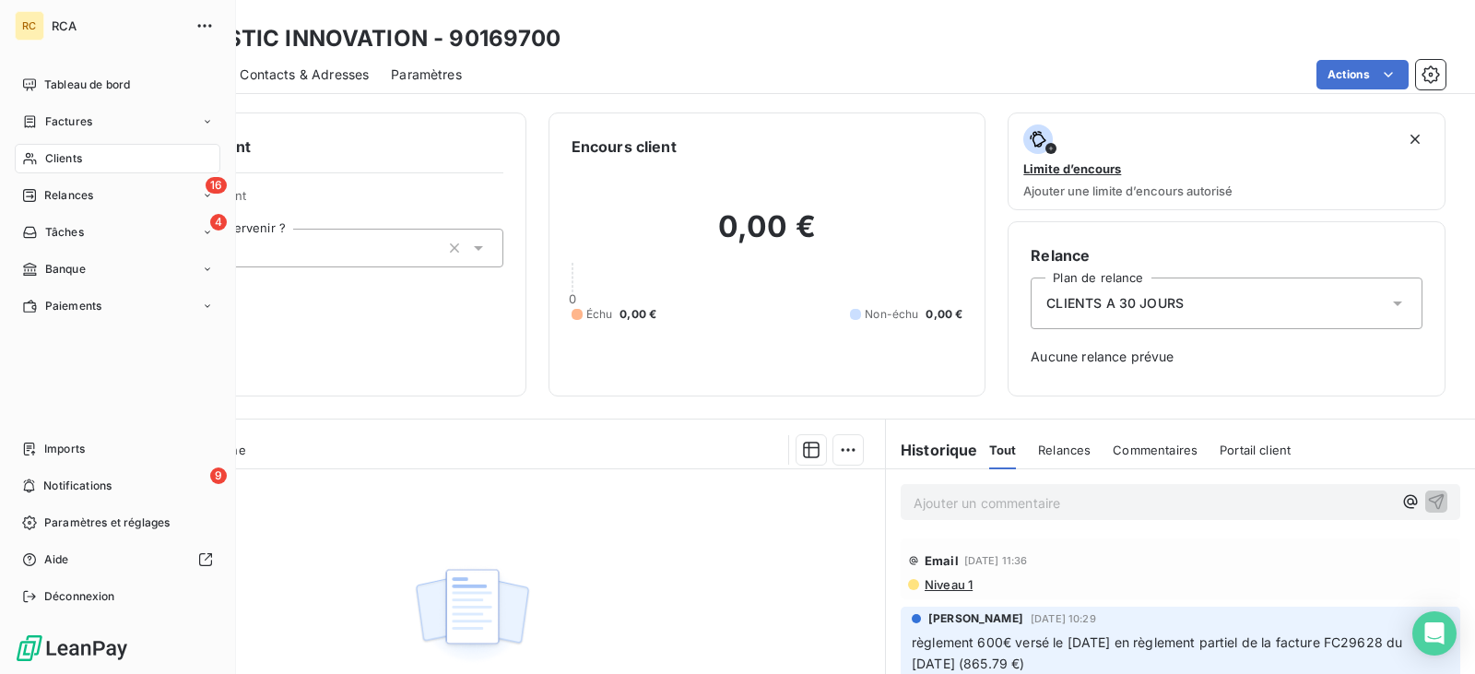
drag, startPoint x: 48, startPoint y: 113, endPoint x: 74, endPoint y: 115, distance: 25.9
click at [50, 113] on span "Factures" at bounding box center [68, 121] width 47 height 17
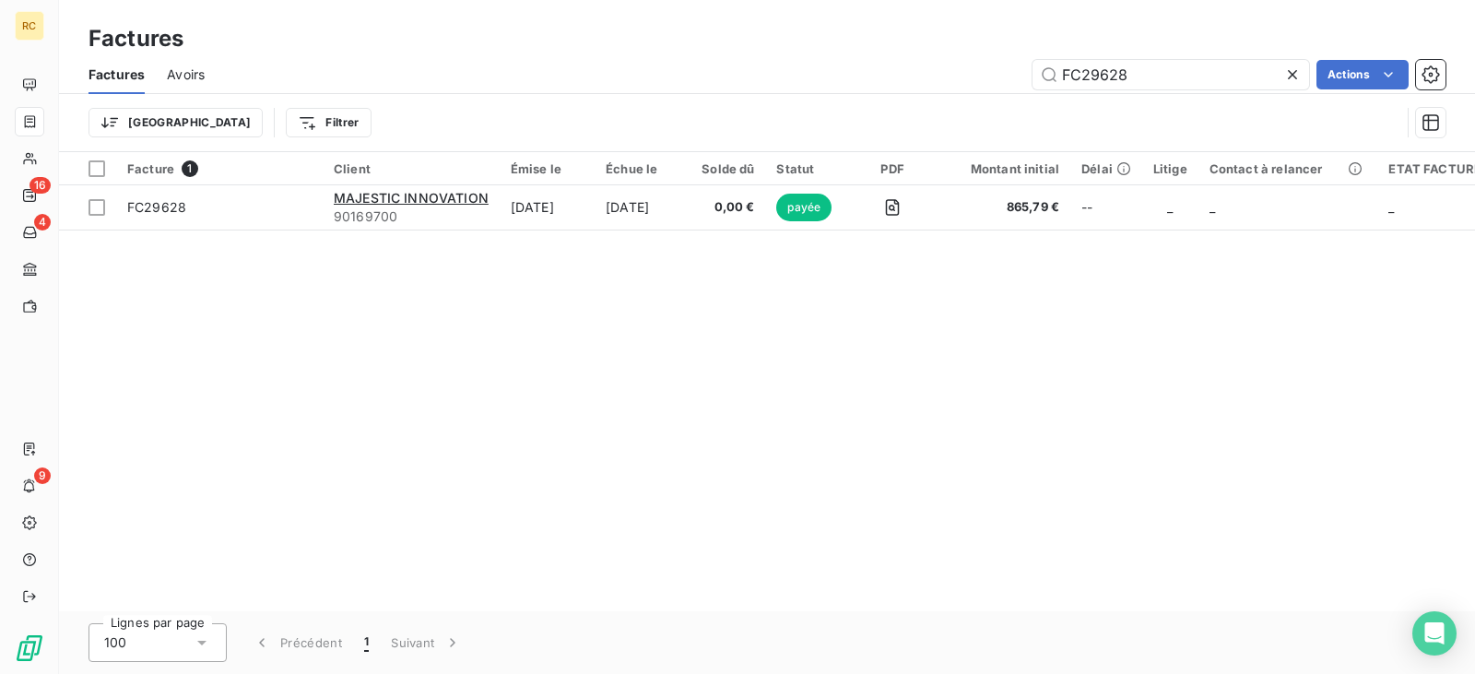
drag, startPoint x: 1153, startPoint y: 76, endPoint x: 868, endPoint y: 76, distance: 284.8
click at [879, 76] on div "FC29628 Actions" at bounding box center [836, 74] width 1219 height 29
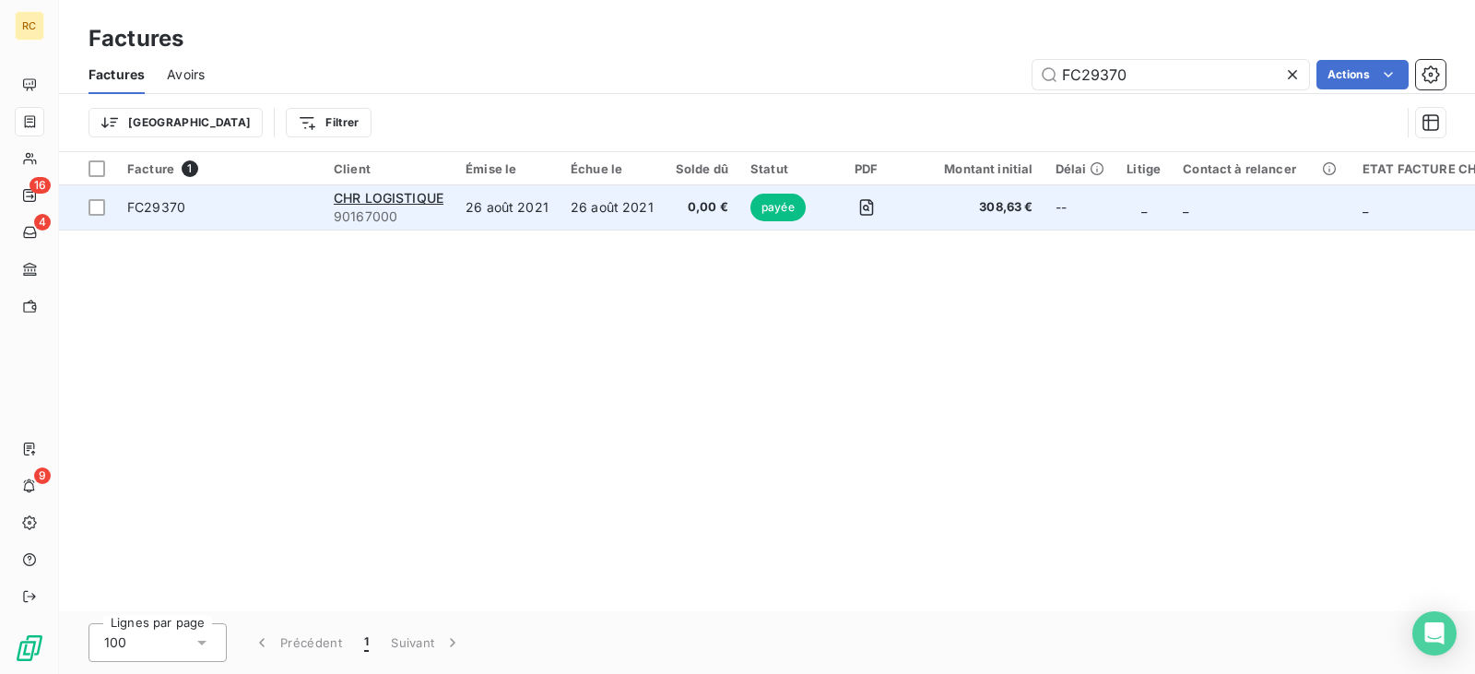
type input "FC29370"
click at [599, 197] on td "26 août 2021" at bounding box center [612, 207] width 105 height 44
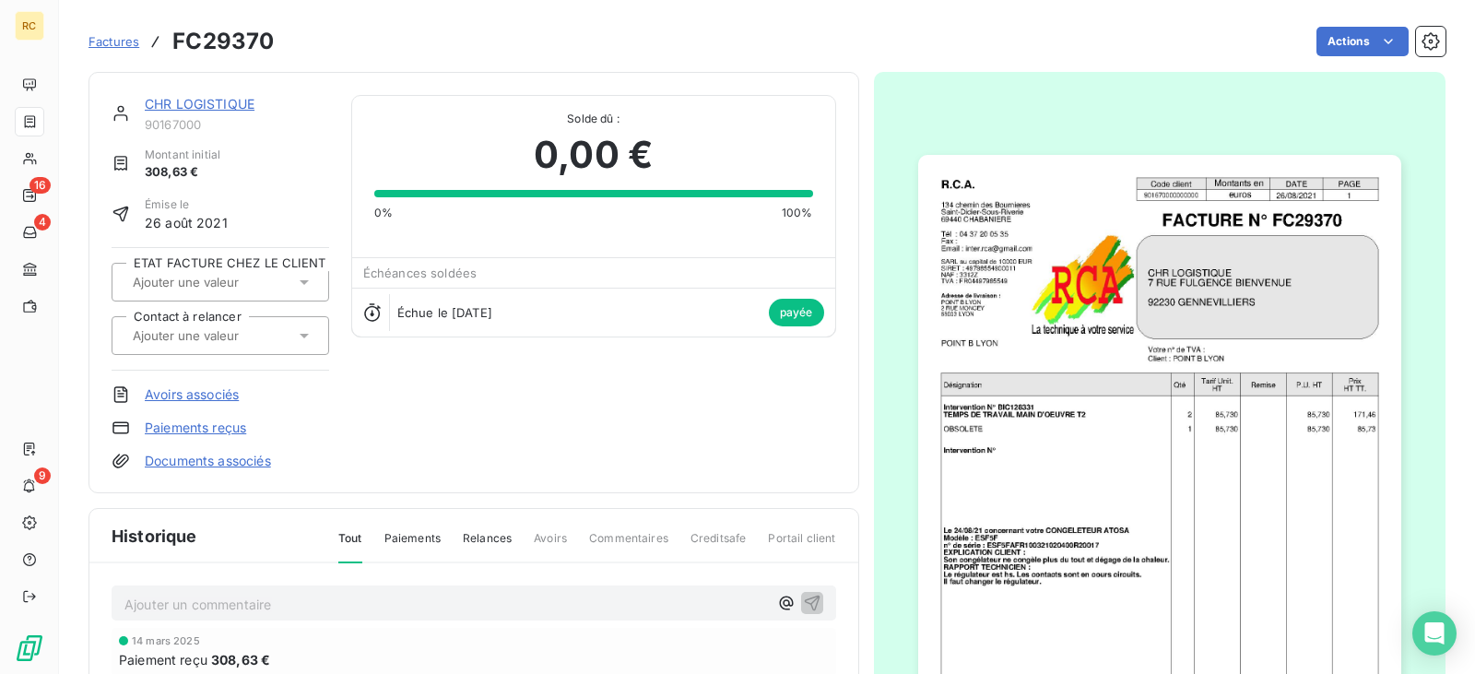
click at [117, 36] on span "Factures" at bounding box center [113, 41] width 51 height 15
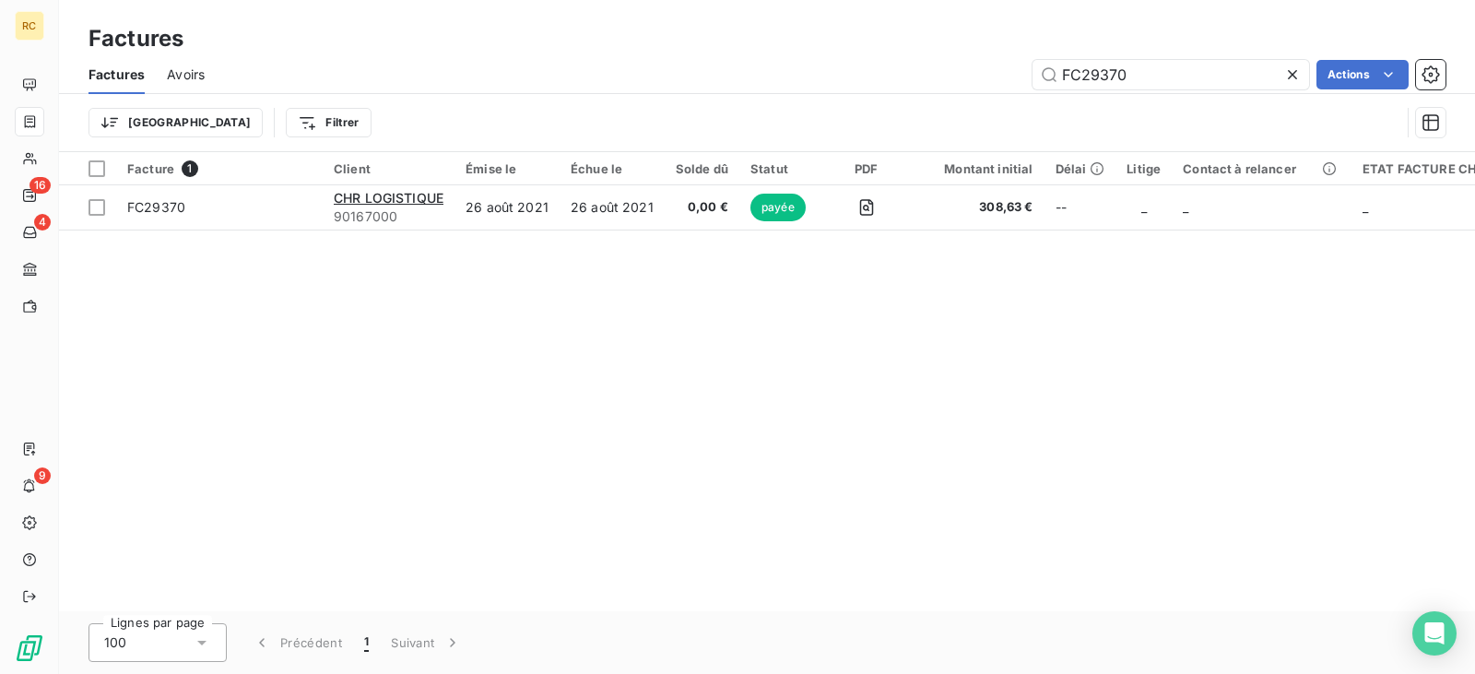
drag, startPoint x: 1149, startPoint y: 67, endPoint x: 948, endPoint y: 68, distance: 201.0
click at [948, 68] on div "FC29370 Actions" at bounding box center [836, 74] width 1219 height 29
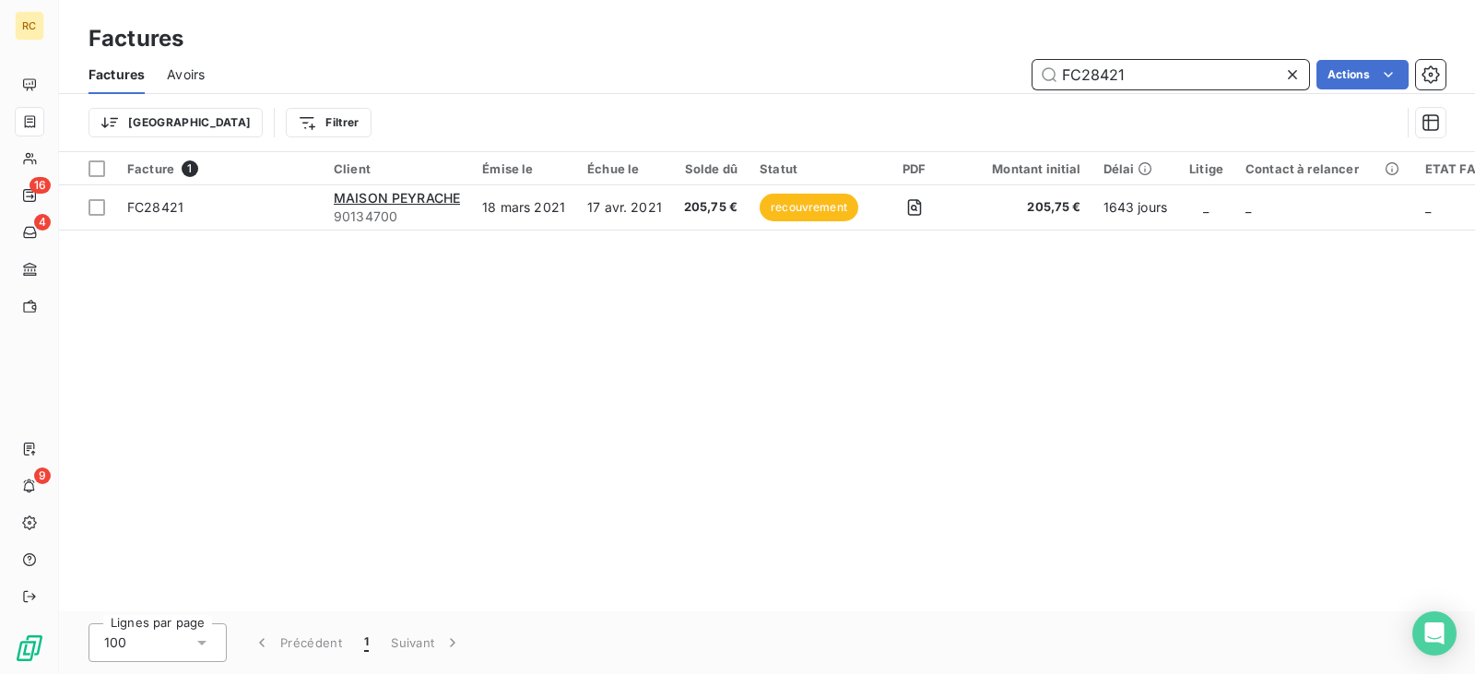
drag, startPoint x: 1026, startPoint y: 76, endPoint x: 971, endPoint y: 76, distance: 55.3
click at [1007, 76] on div "FC28421 Actions" at bounding box center [836, 74] width 1219 height 29
paste input "566"
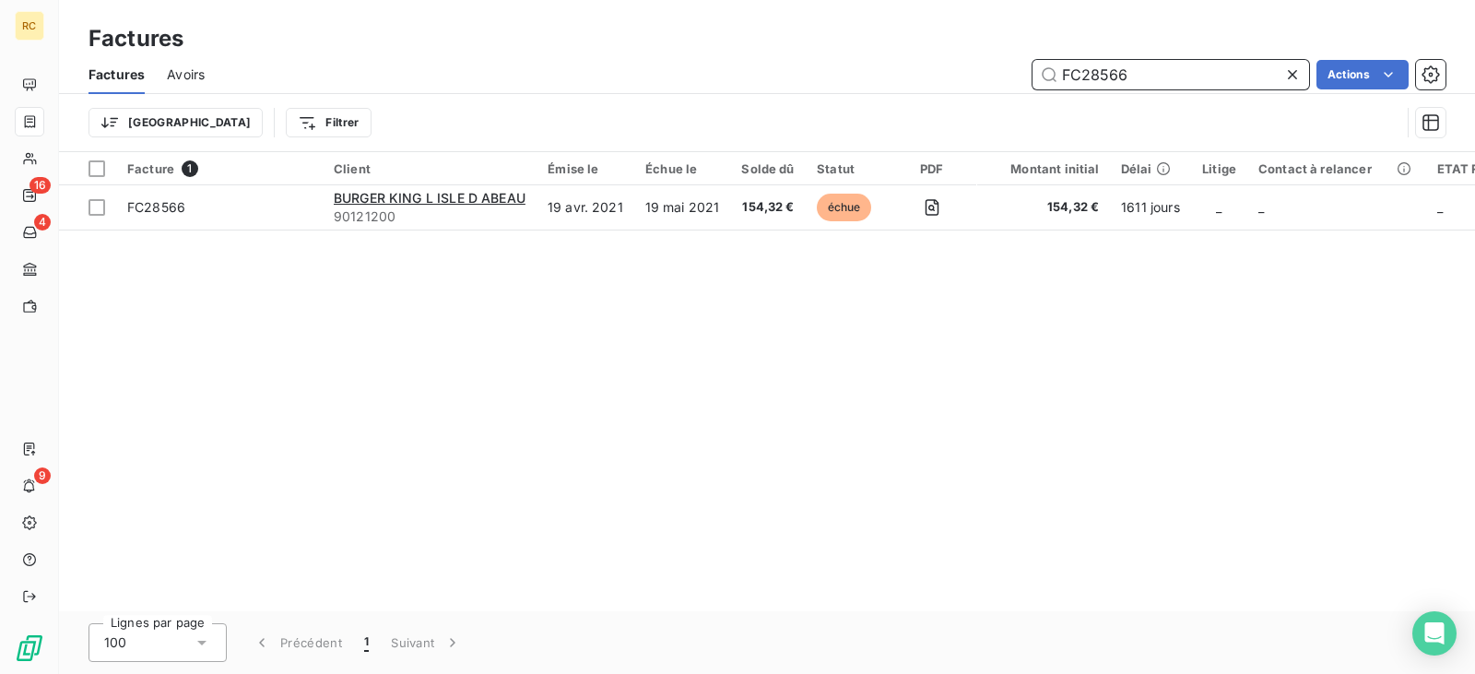
type input "FC28566"
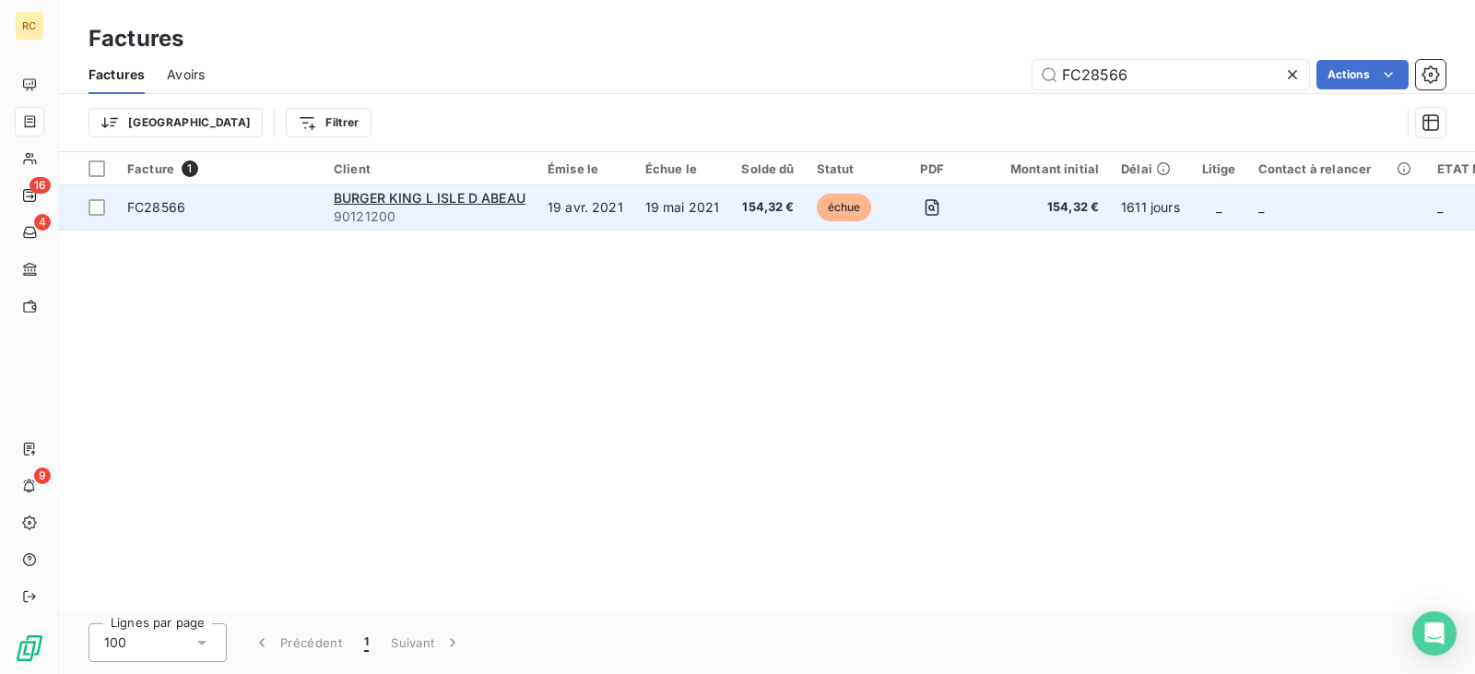
click at [585, 206] on td "19 avr. 2021" at bounding box center [586, 207] width 98 height 44
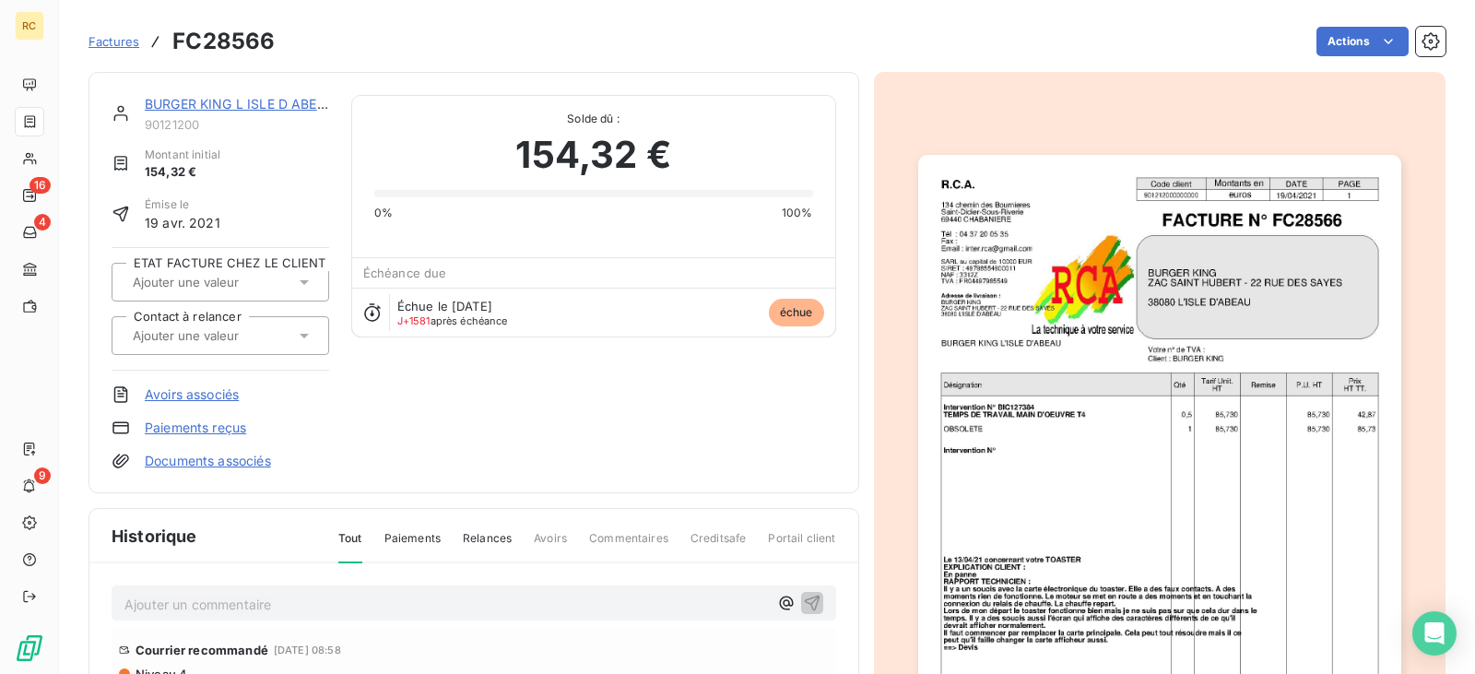
click at [204, 99] on link "BURGER KING L ISLE D ABEAU" at bounding box center [240, 104] width 191 height 16
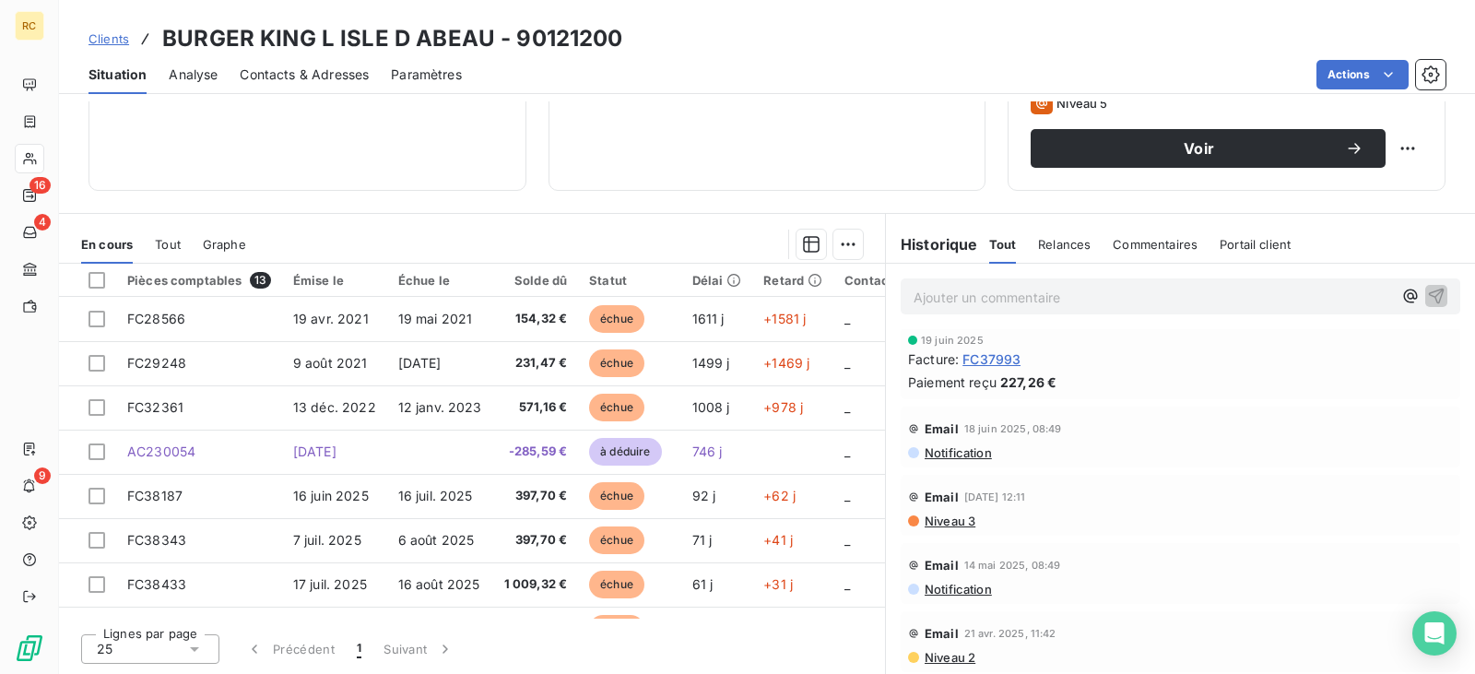
scroll to position [1106, 0]
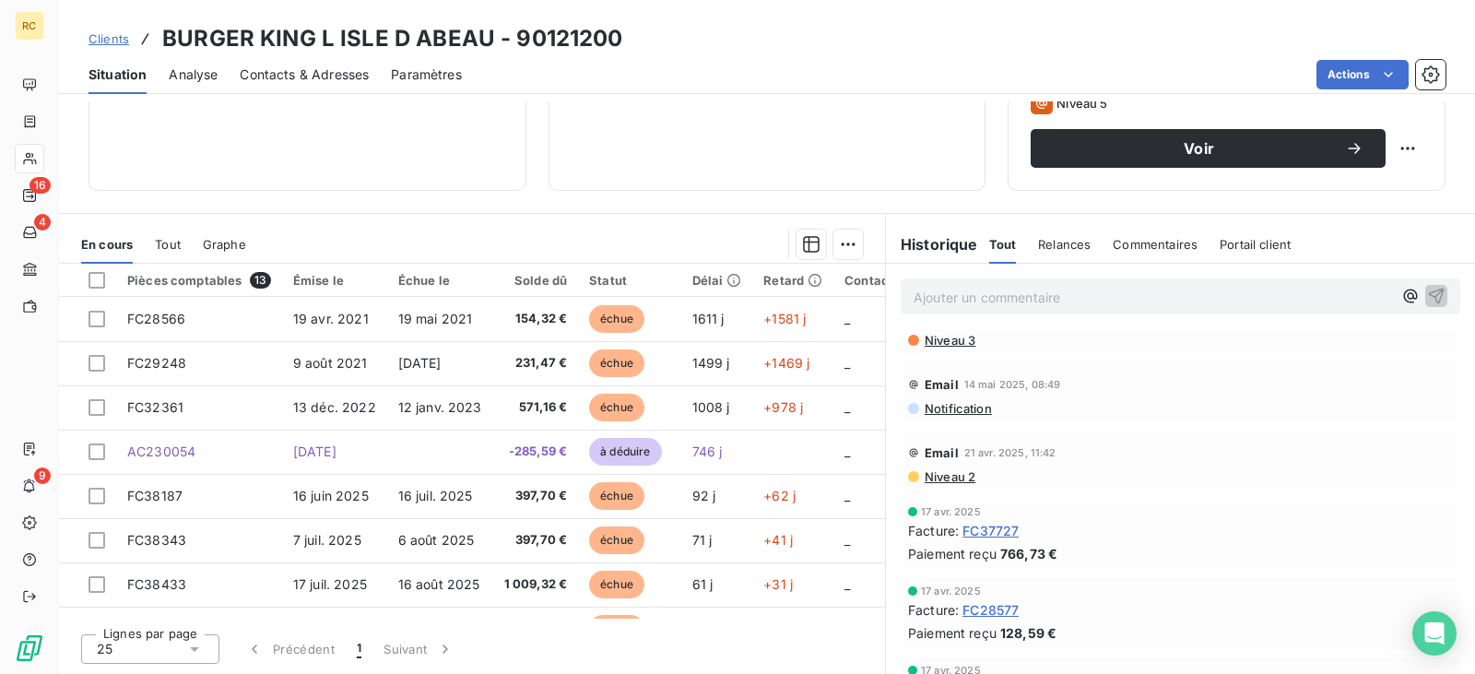
drag, startPoint x: 117, startPoint y: 37, endPoint x: 588, endPoint y: 84, distance: 473.4
click at [120, 35] on span "Clients" at bounding box center [108, 38] width 41 height 15
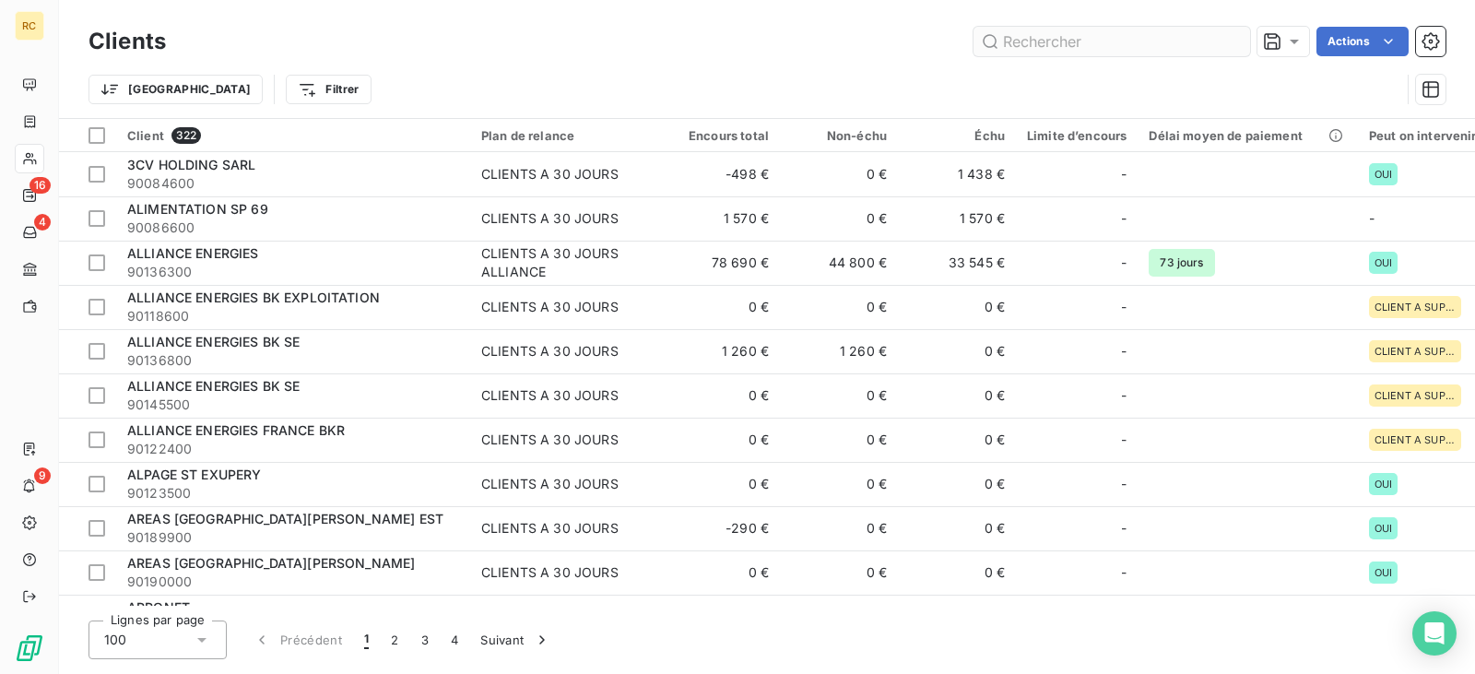
click at [1059, 41] on input "text" at bounding box center [1111, 41] width 277 height 29
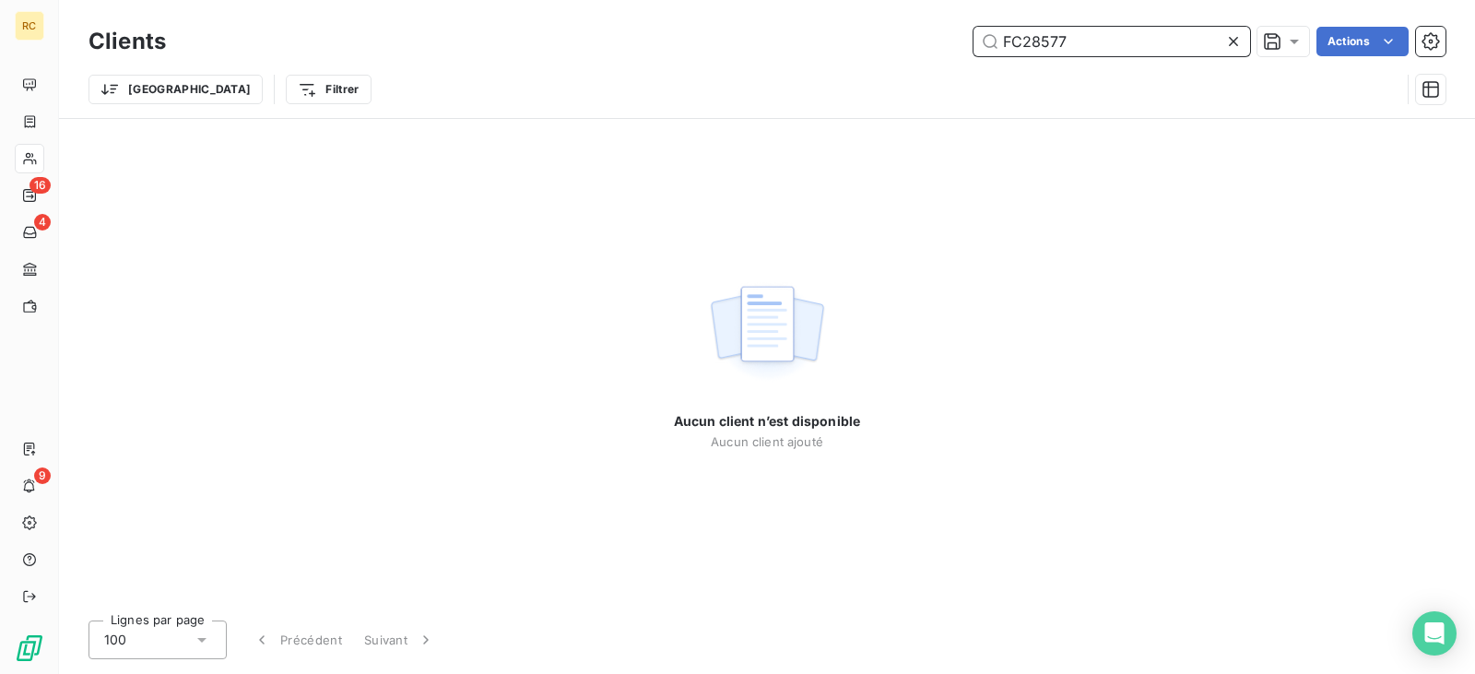
drag, startPoint x: 1096, startPoint y: 48, endPoint x: 873, endPoint y: 45, distance: 223.1
click at [875, 45] on div "FC28577 Actions" at bounding box center [816, 41] width 1257 height 29
paste input "613"
paste input "35479"
drag, startPoint x: 952, startPoint y: 23, endPoint x: 897, endPoint y: 19, distance: 55.4
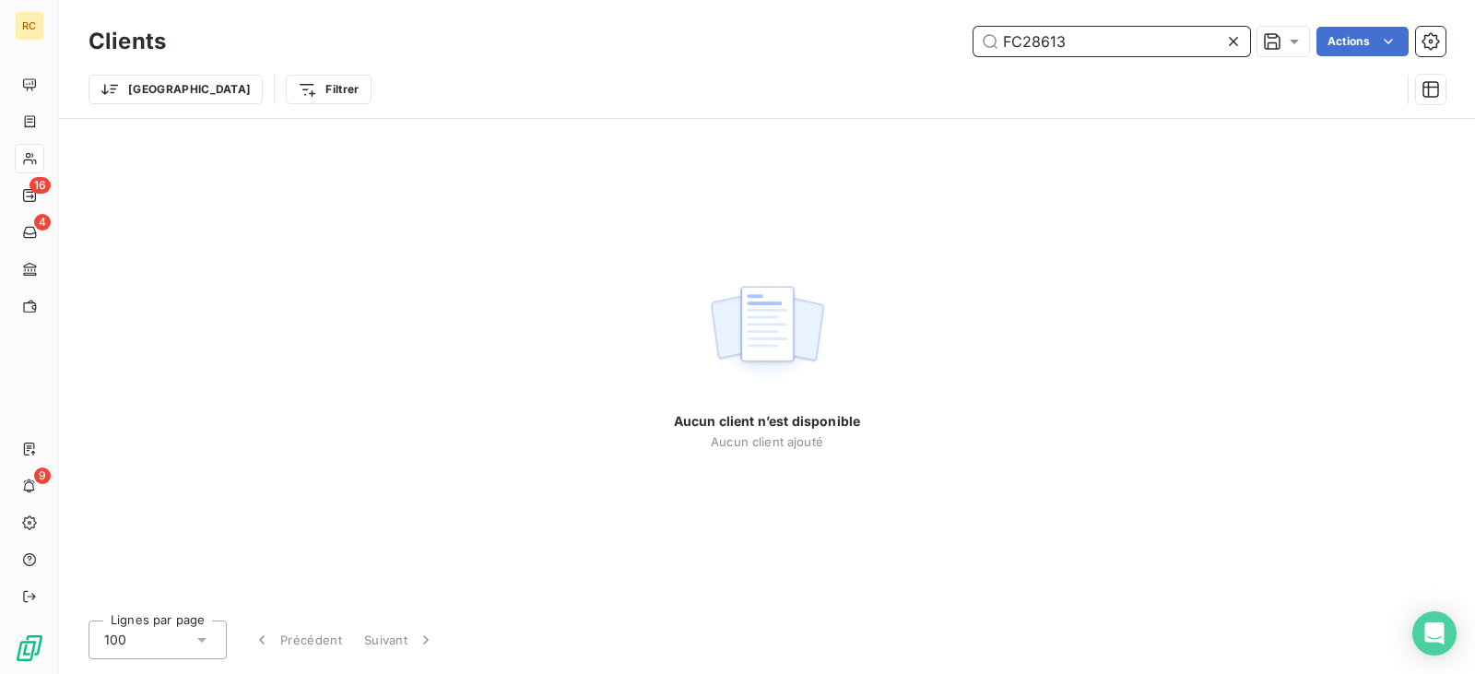
click at [897, 19] on div "Clients FC28613 Actions Trier Filtrer" at bounding box center [767, 59] width 1416 height 118
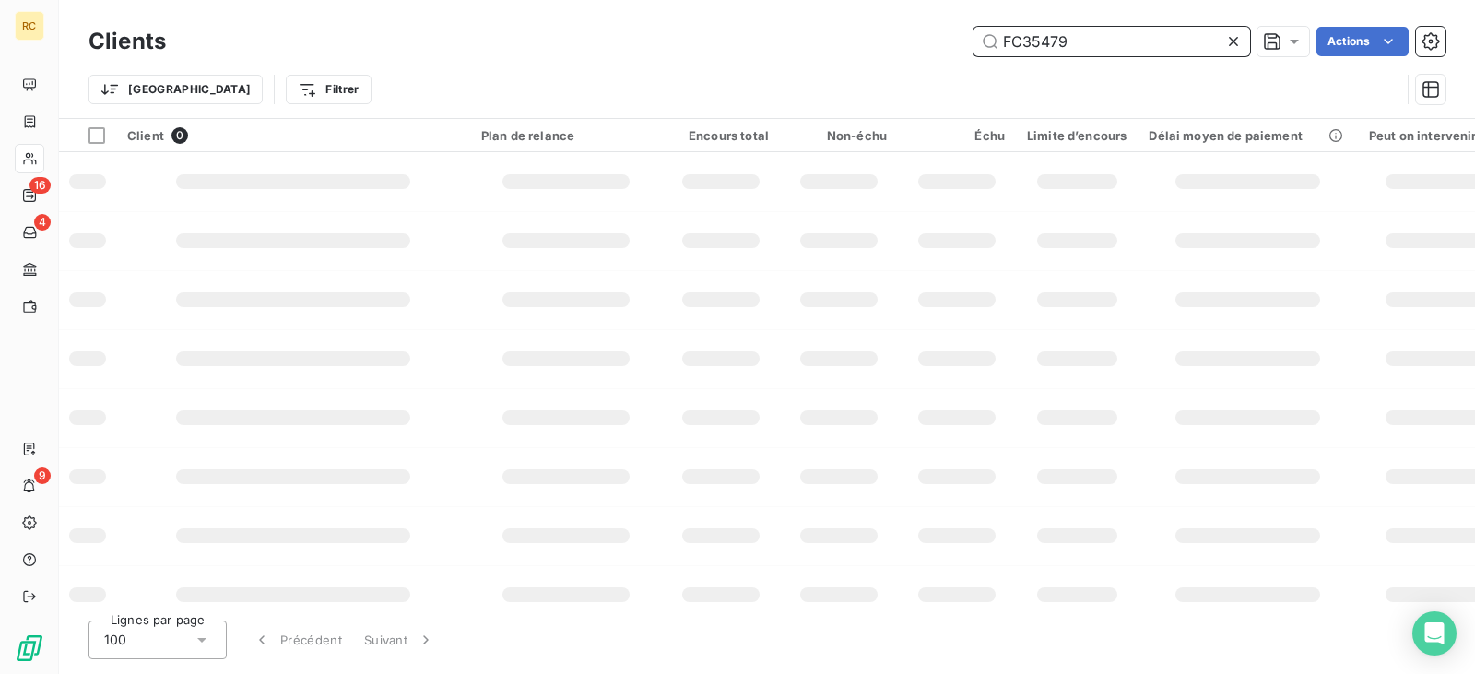
type input "FC35479"
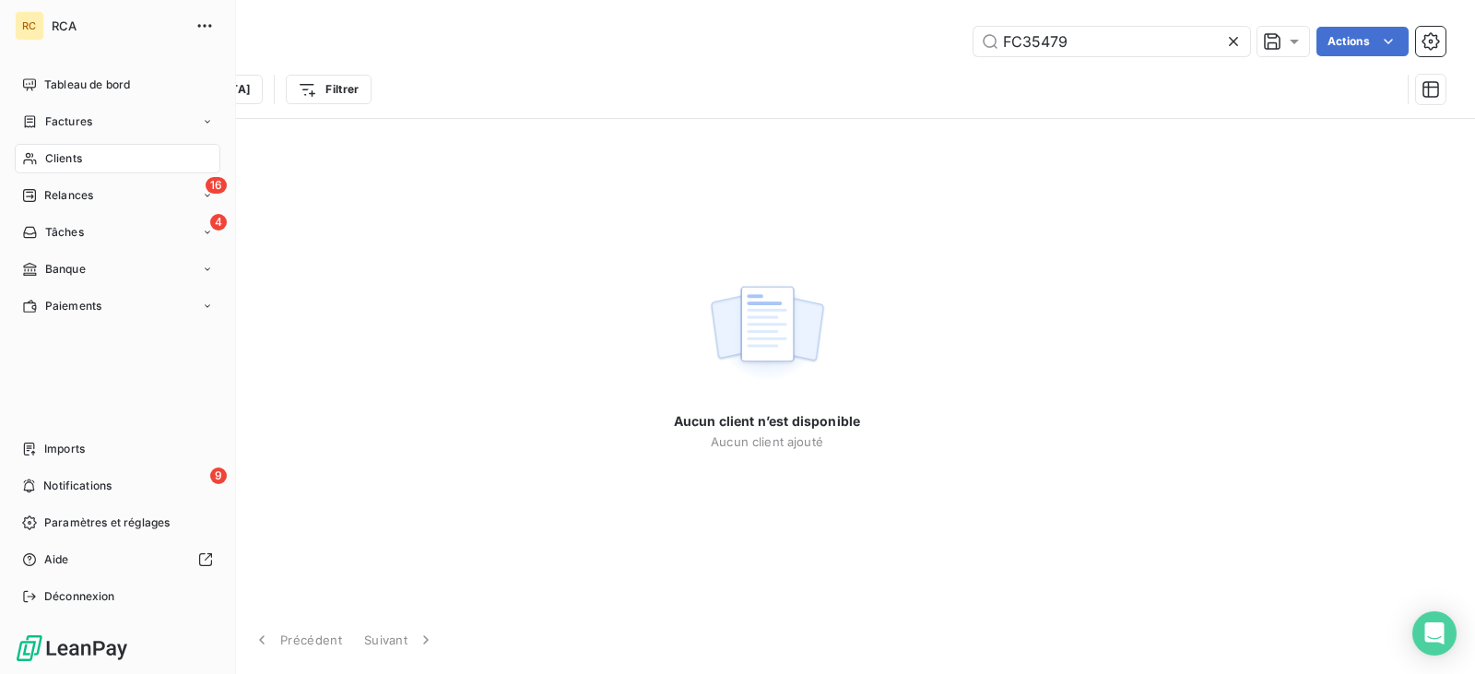
click at [30, 115] on icon at bounding box center [30, 121] width 16 height 15
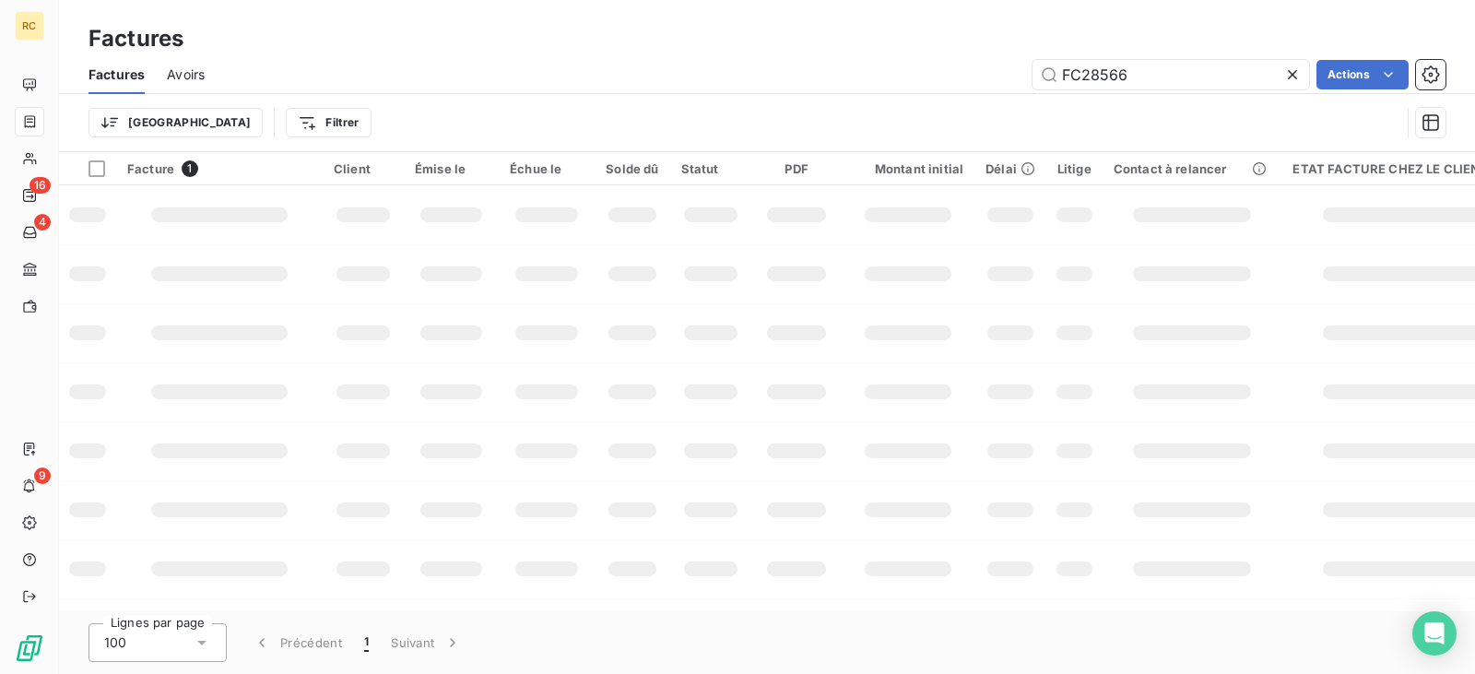
drag, startPoint x: 1155, startPoint y: 74, endPoint x: 873, endPoint y: 74, distance: 282.1
click at [879, 74] on div "FC28566 Actions" at bounding box center [836, 74] width 1219 height 29
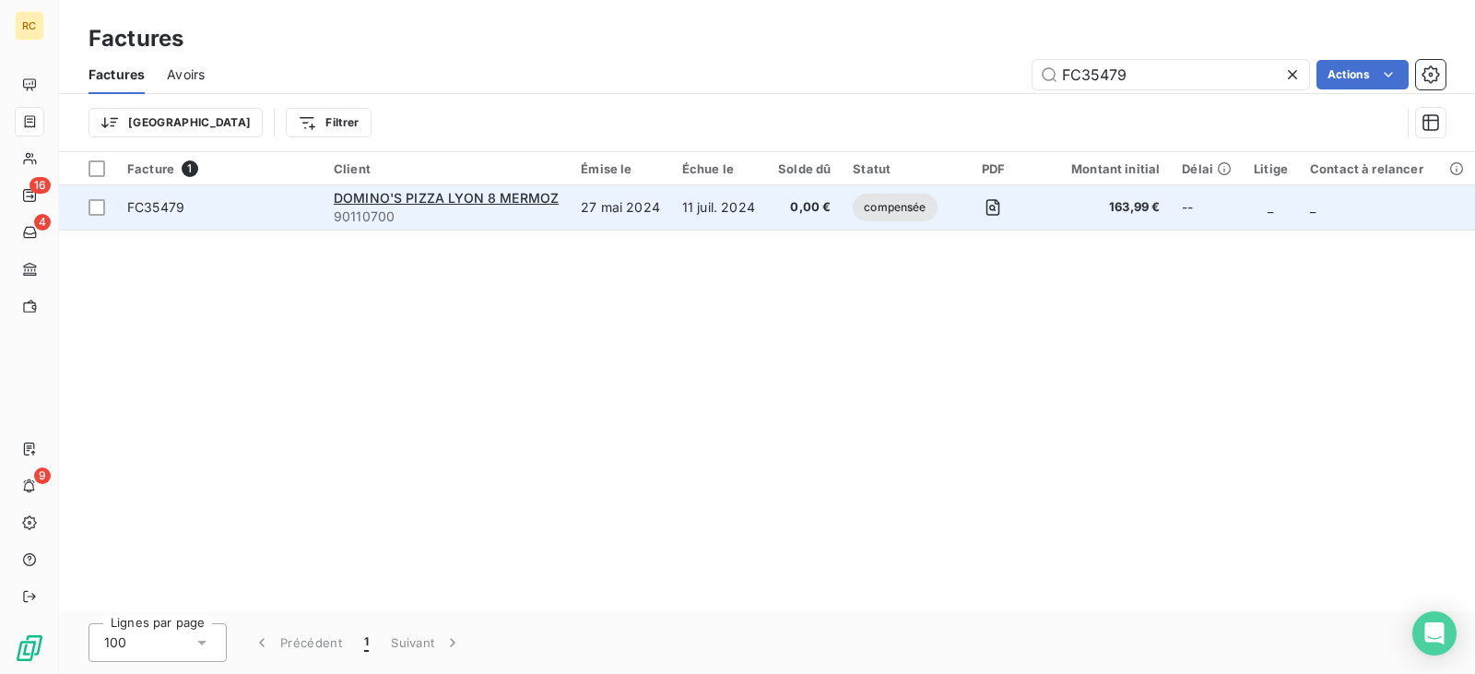
type input "FC35479"
click at [738, 220] on td "11 juil. 2024" at bounding box center [719, 207] width 96 height 44
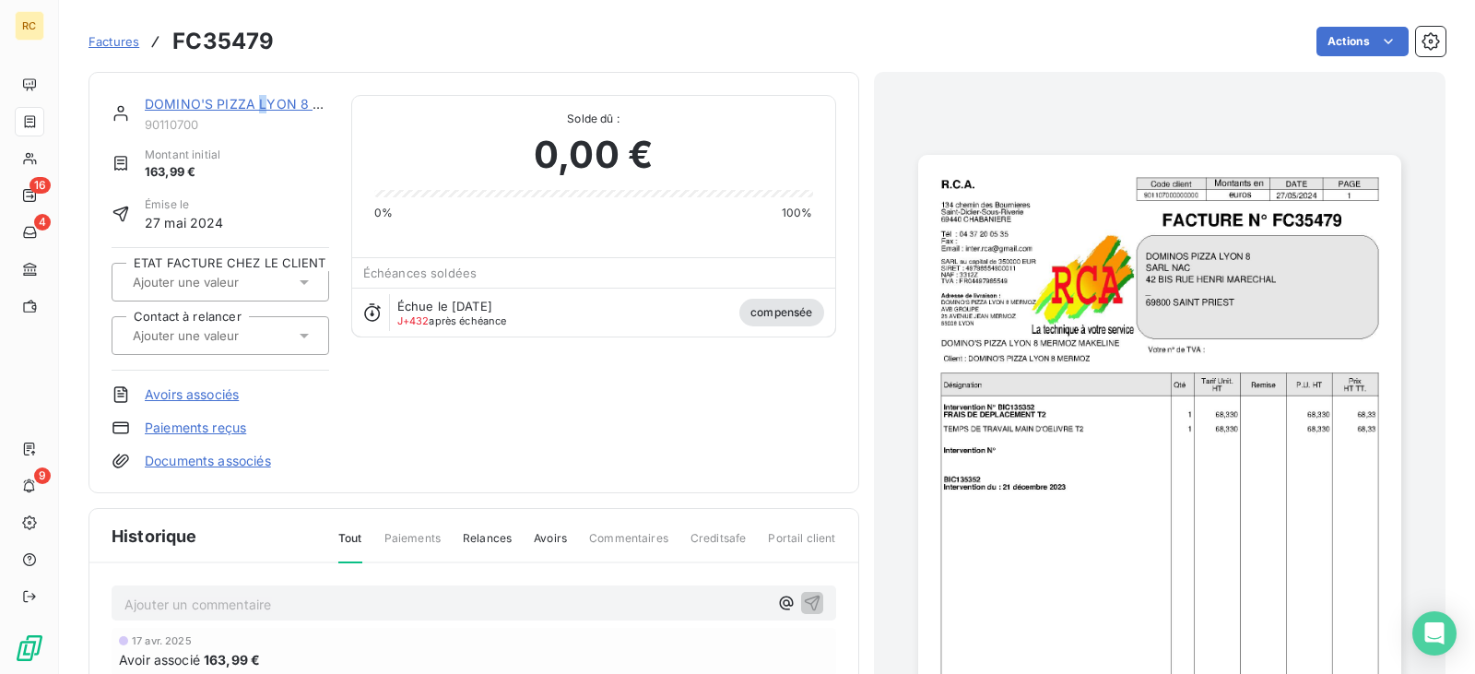
click at [261, 100] on link "DOMINO'S PIZZA LYON 8 MERMOZ" at bounding box center [258, 104] width 227 height 16
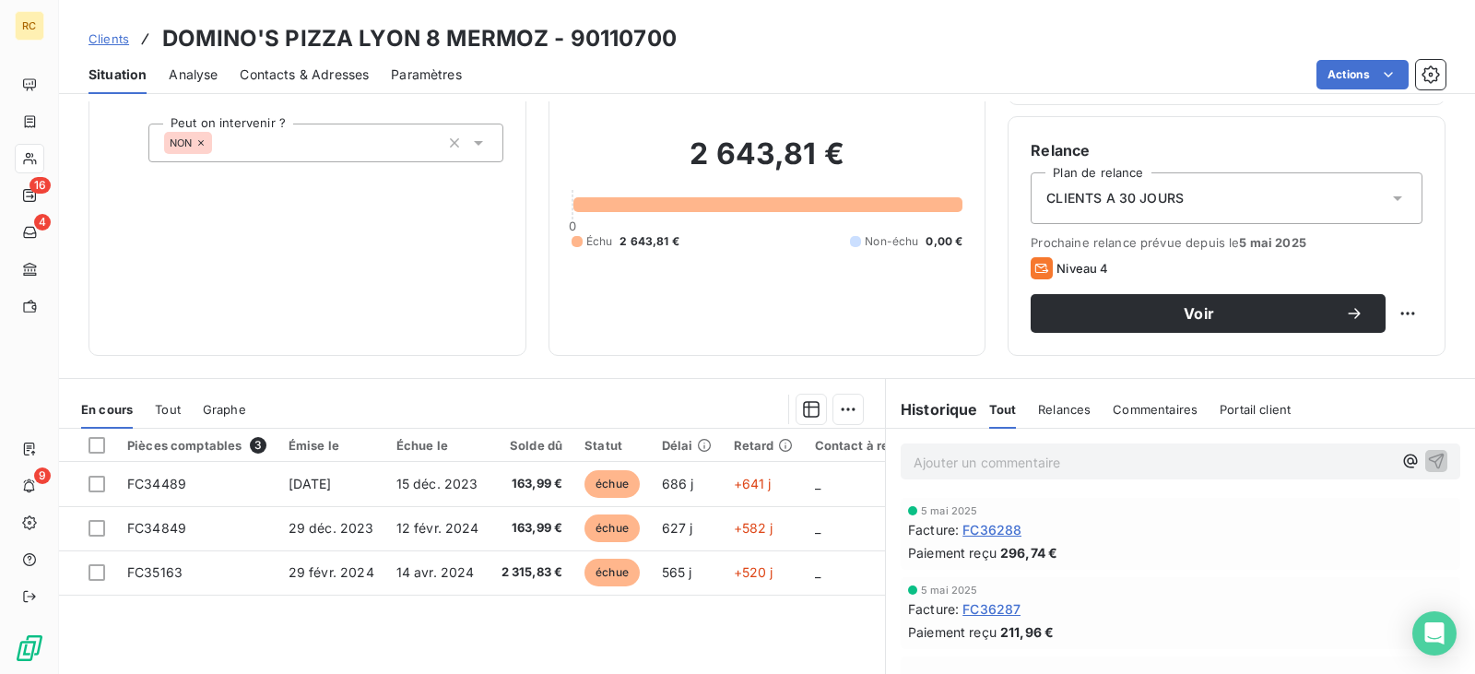
scroll to position [270, 0]
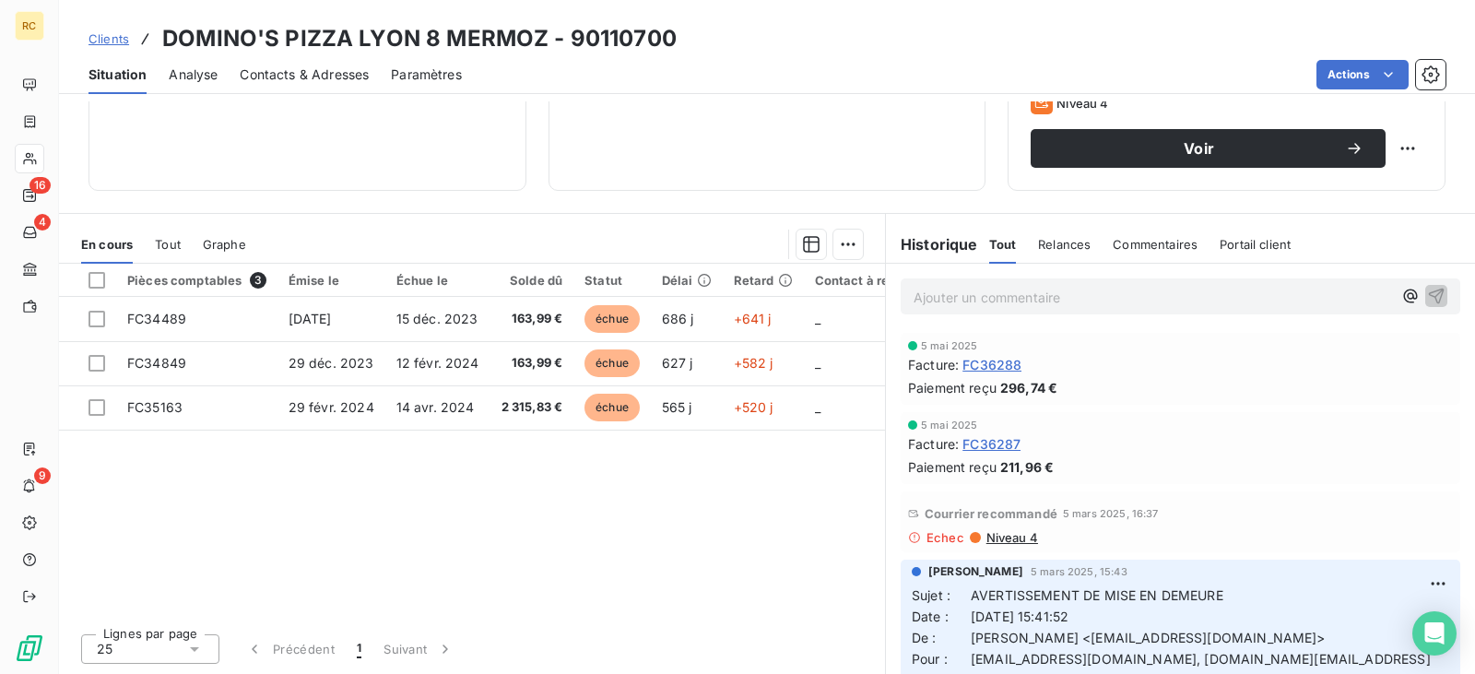
click at [171, 237] on span "Tout" at bounding box center [168, 244] width 26 height 15
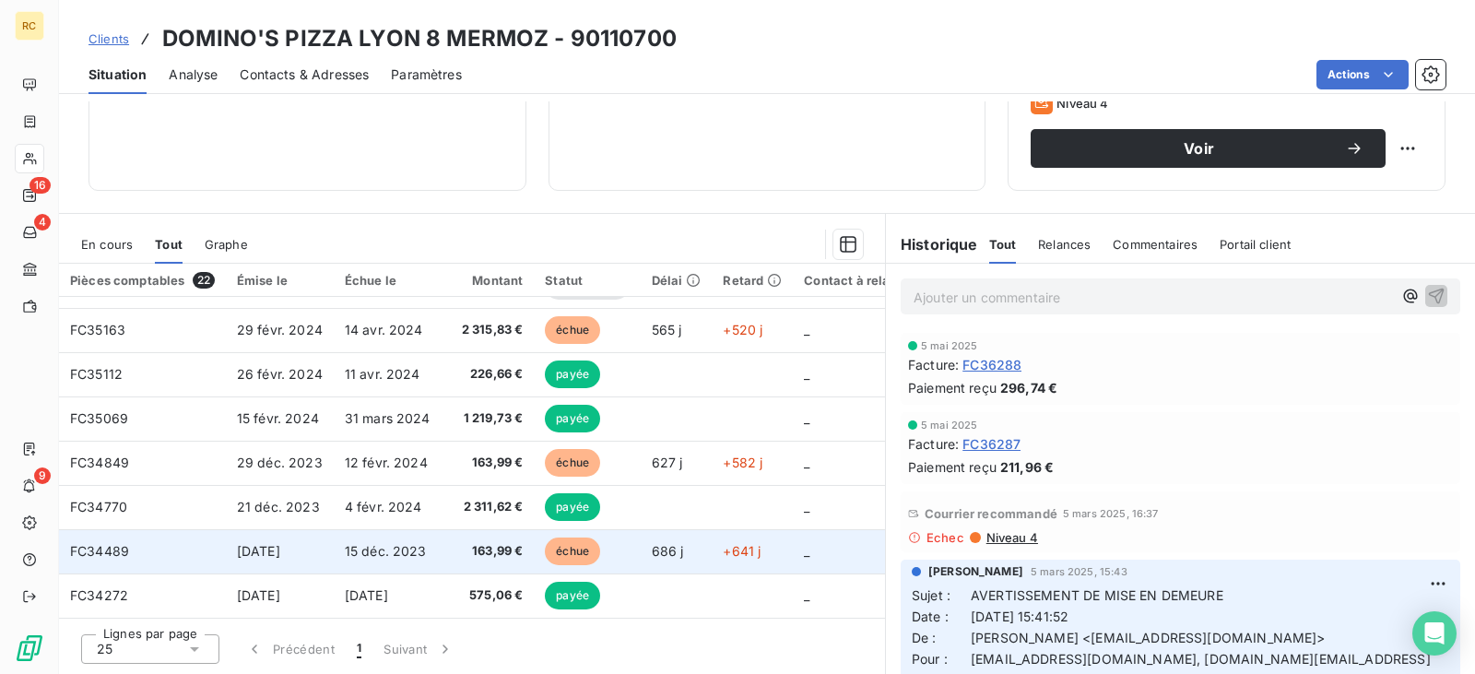
scroll to position [660, 0]
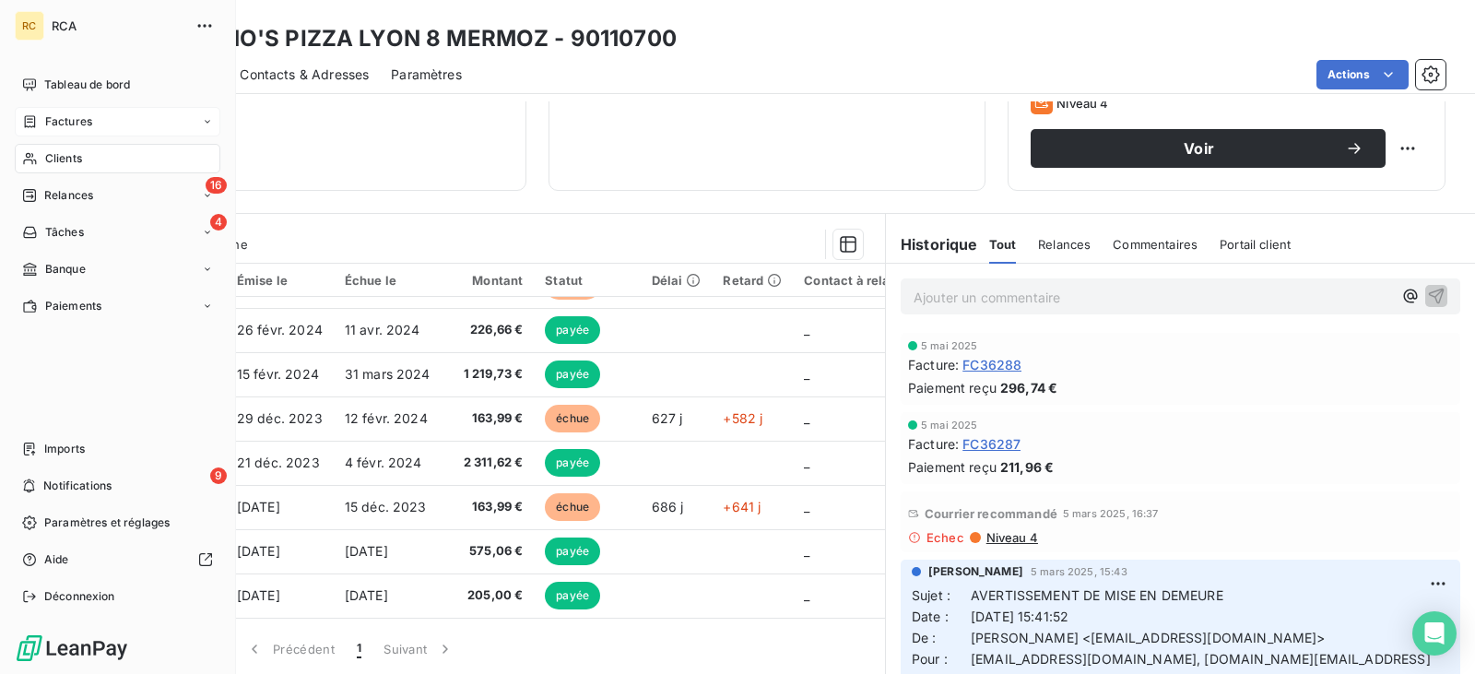
drag, startPoint x: 80, startPoint y: 136, endPoint x: 126, endPoint y: 120, distance: 48.7
click at [81, 136] on div "Factures" at bounding box center [118, 121] width 206 height 29
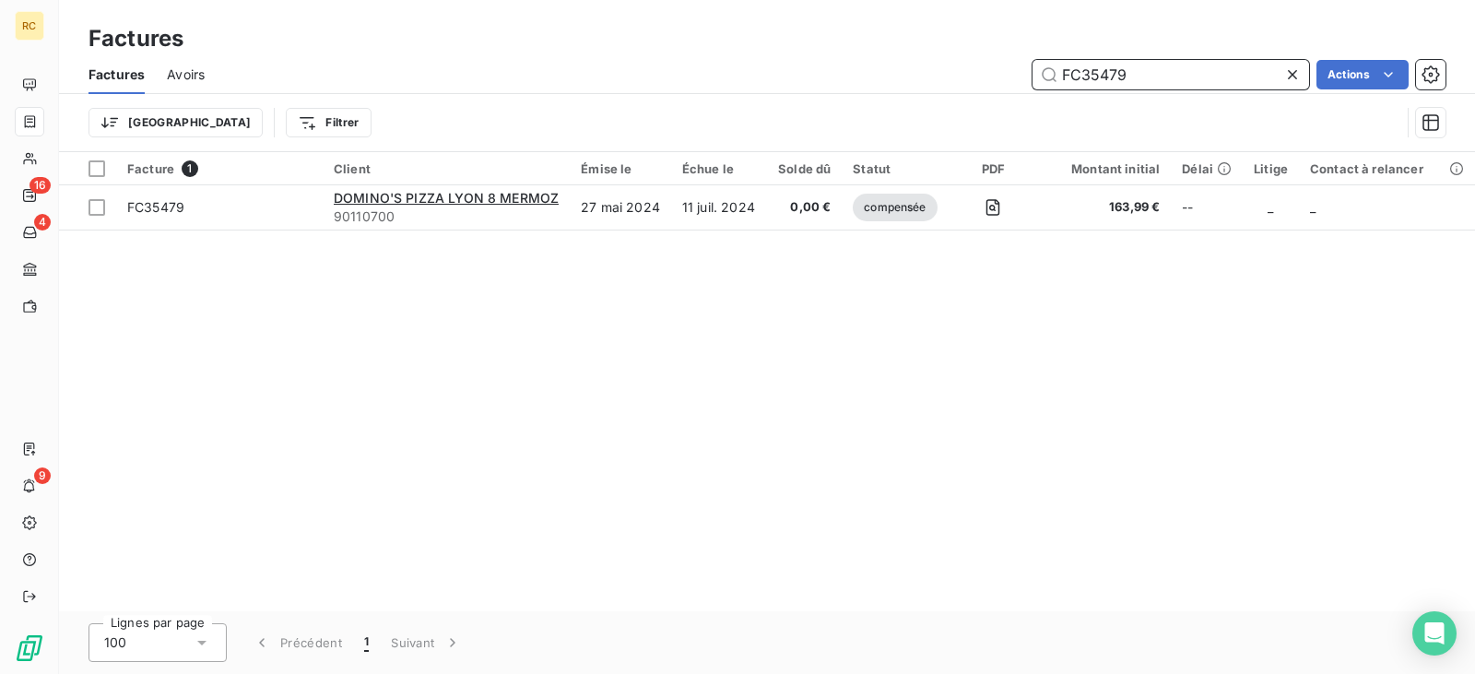
drag, startPoint x: 999, startPoint y: 80, endPoint x: 879, endPoint y: 80, distance: 120.8
click at [914, 80] on div "FC35479 Actions" at bounding box center [836, 74] width 1219 height 29
paste input "6138"
drag, startPoint x: 1187, startPoint y: 72, endPoint x: 995, endPoint y: 94, distance: 193.9
click at [999, 95] on div "Factures Avoirs FC36138 Actions Trier Filtrer" at bounding box center [767, 103] width 1416 height 96
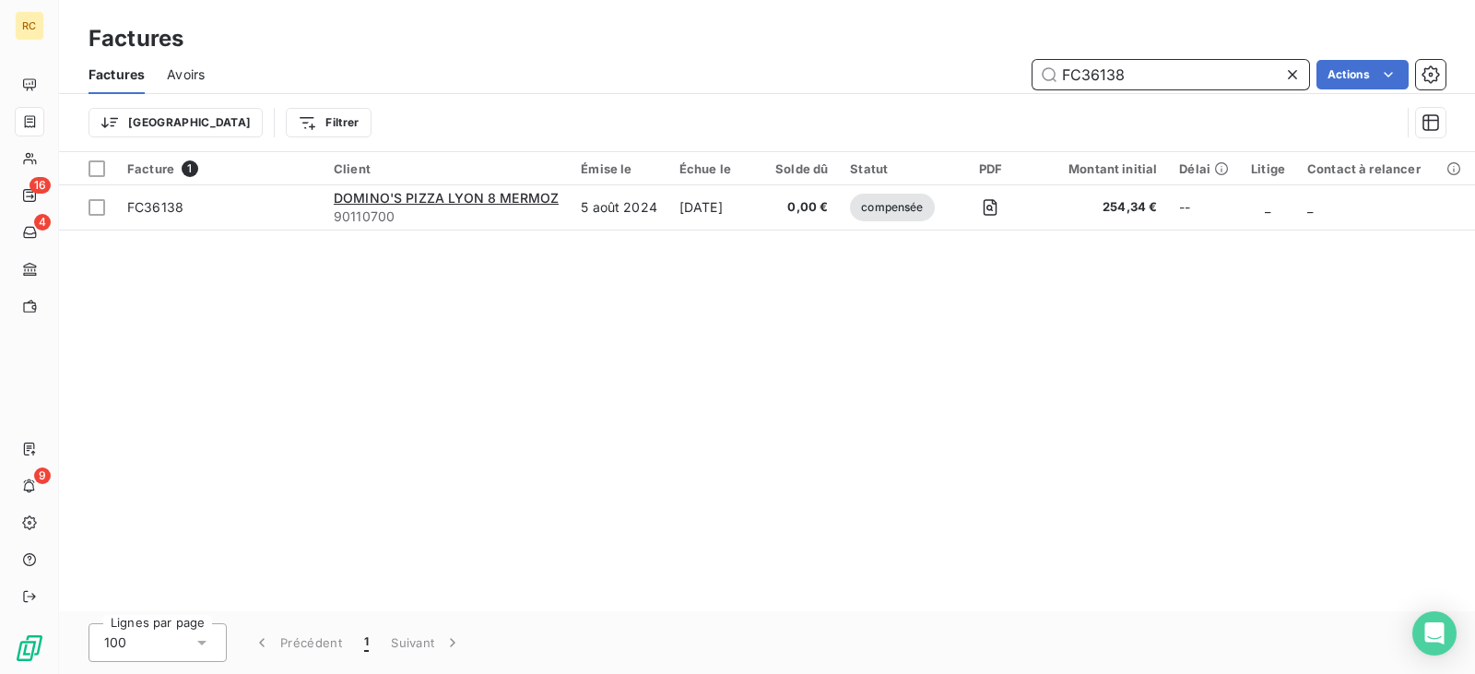
paste input "28"
drag, startPoint x: 1165, startPoint y: 79, endPoint x: 1059, endPoint y: 91, distance: 106.7
click at [1059, 91] on div "Factures Avoirs FC36288 Actions" at bounding box center [767, 74] width 1416 height 39
paste input "7"
drag, startPoint x: 1142, startPoint y: 71, endPoint x: 957, endPoint y: 83, distance: 185.7
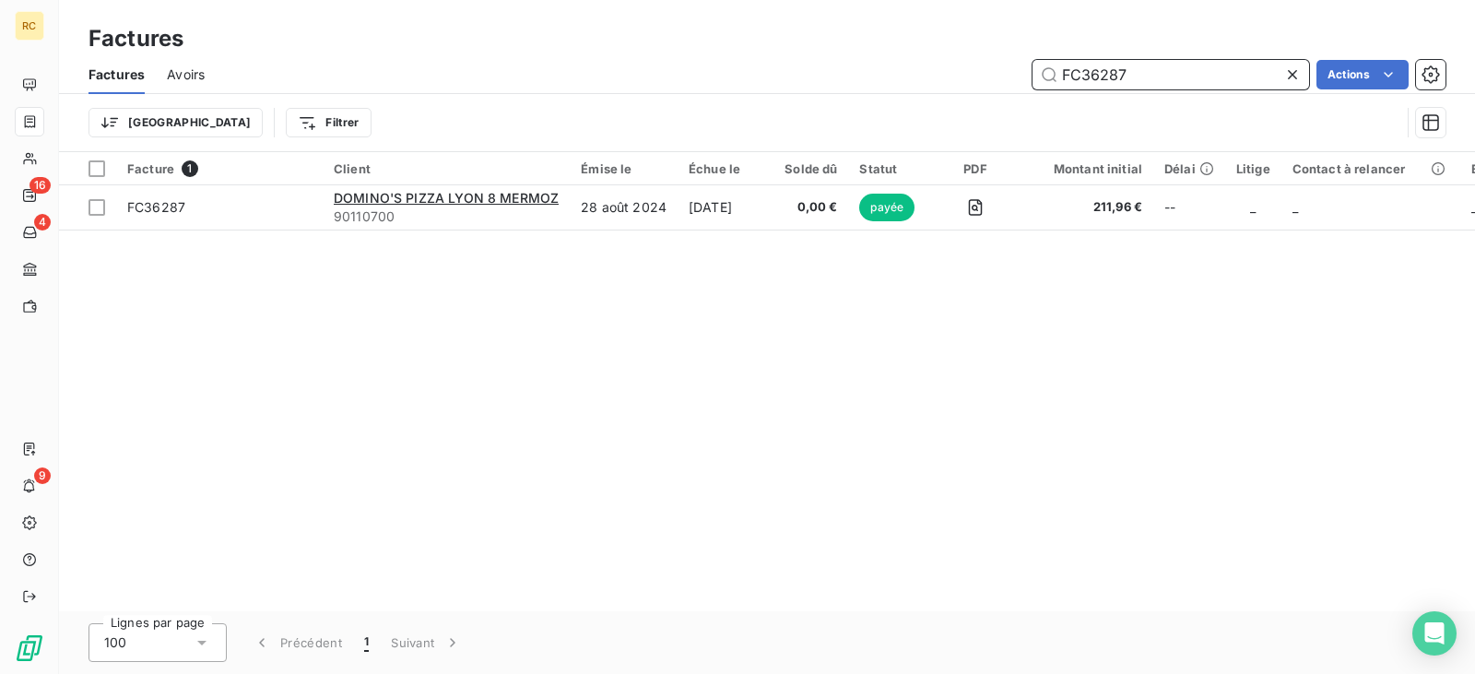
click at [957, 83] on div "FC36287 Actions" at bounding box center [836, 74] width 1219 height 29
paste input "4640"
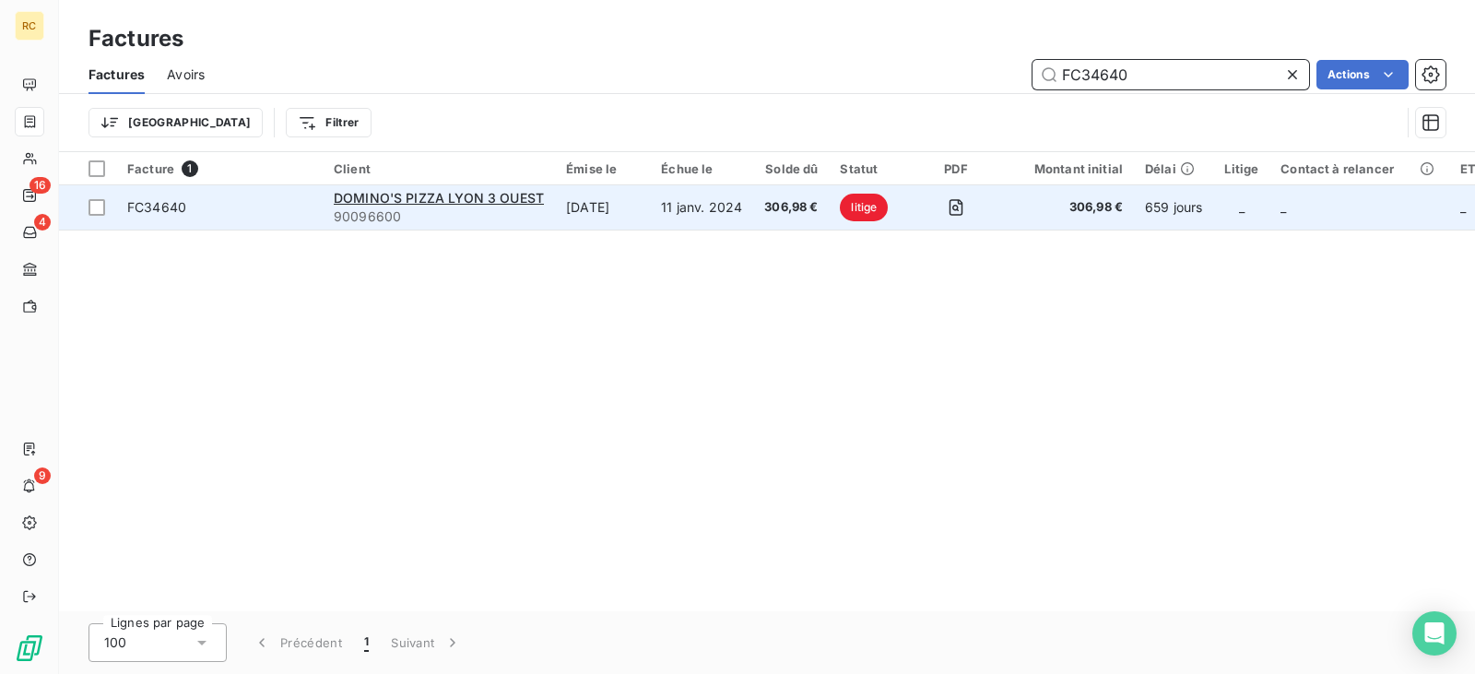
type input "FC34640"
click at [732, 206] on td "11 janv. 2024" at bounding box center [701, 207] width 103 height 44
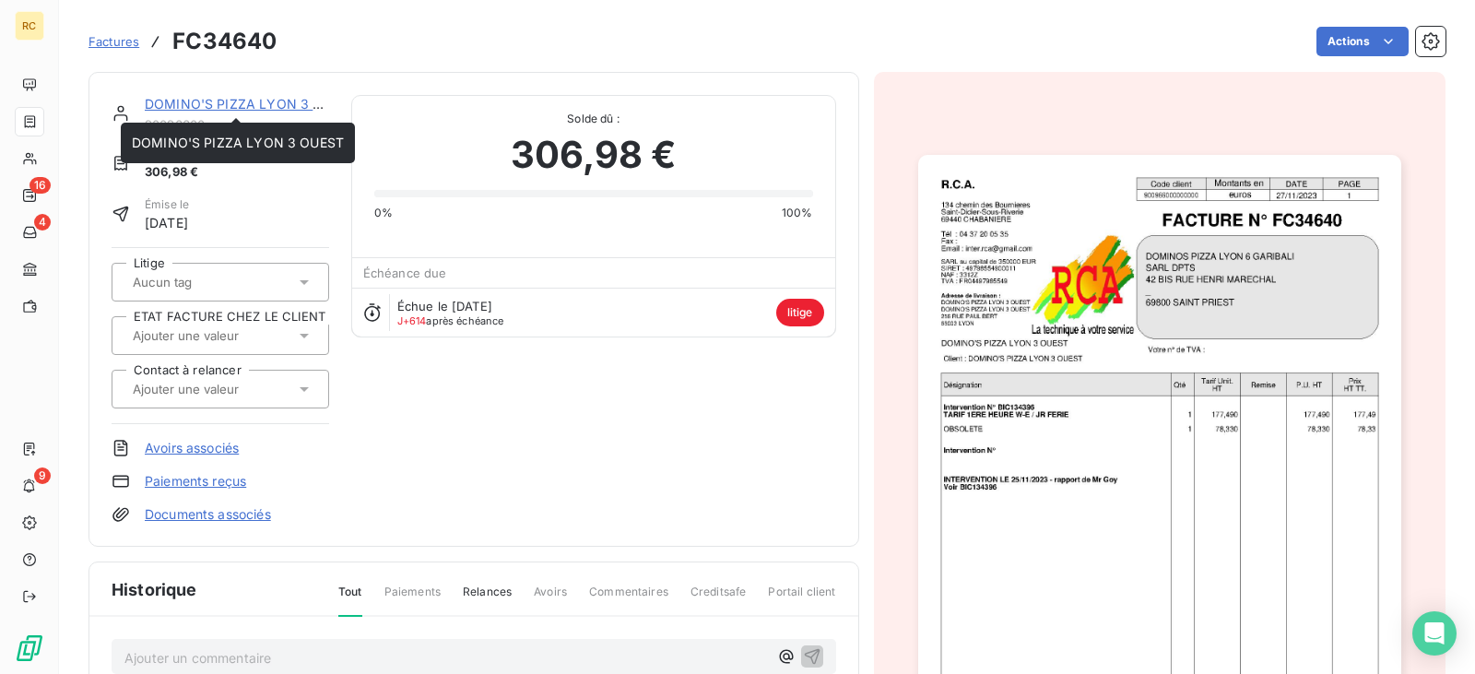
click at [255, 100] on link "DOMINO'S PIZZA LYON 3 OUEST" at bounding box center [251, 104] width 212 height 16
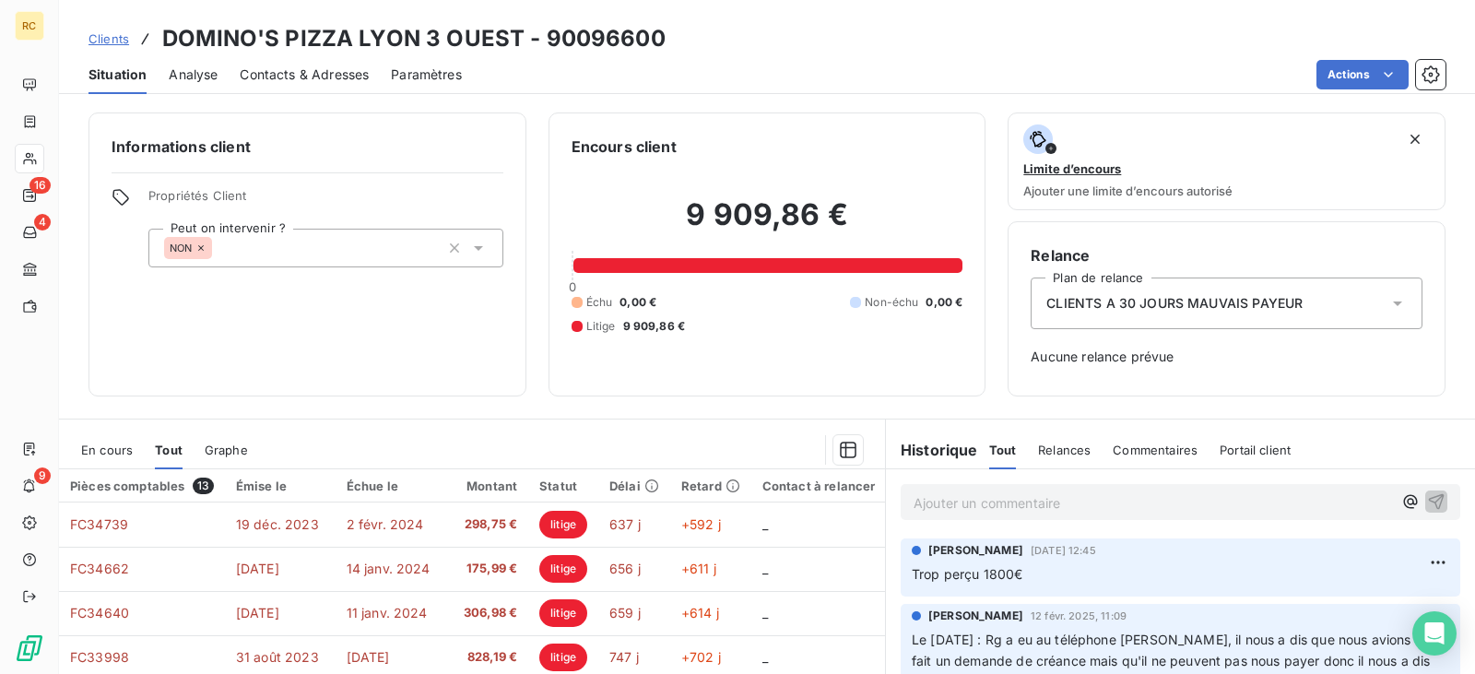
click at [108, 38] on span "Clients" at bounding box center [108, 38] width 41 height 15
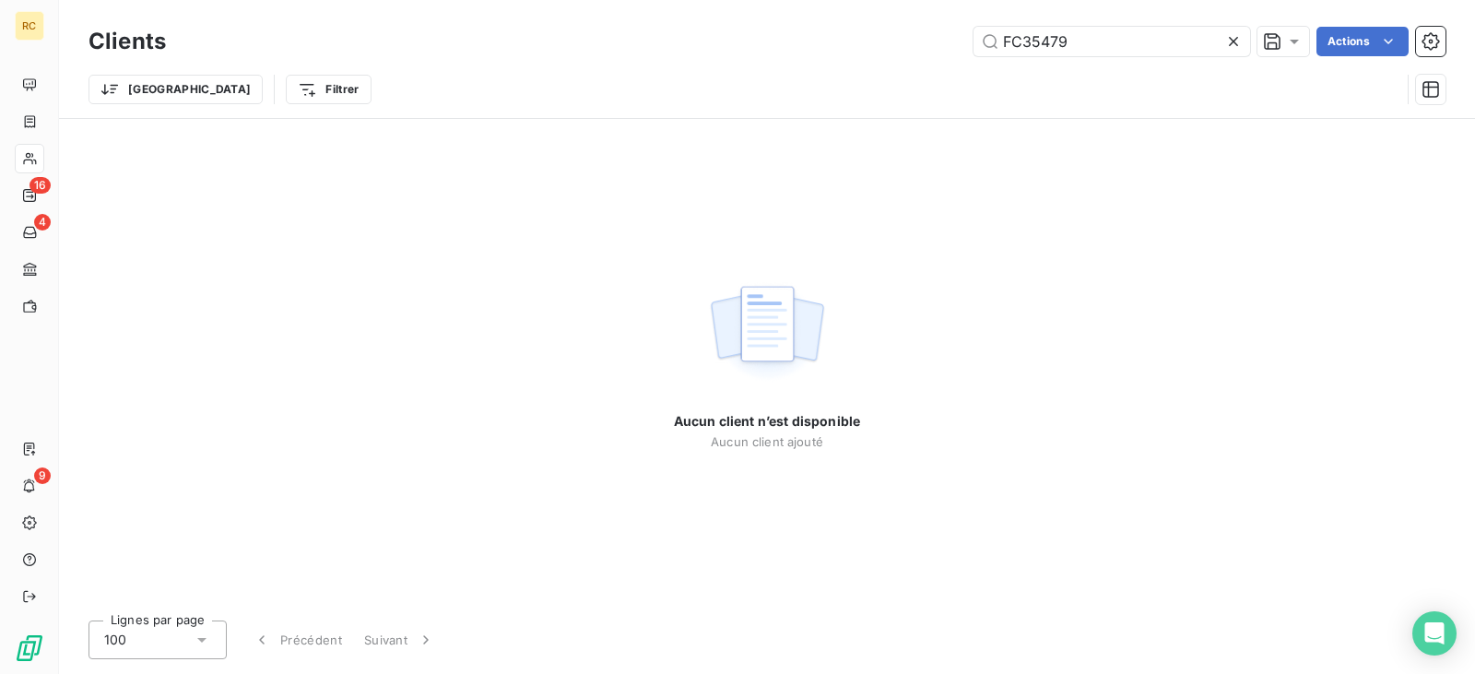
drag, startPoint x: 1115, startPoint y: 41, endPoint x: 924, endPoint y: 43, distance: 191.8
click at [928, 43] on div "FC35479 Actions" at bounding box center [816, 41] width 1257 height 29
drag, startPoint x: 1100, startPoint y: 50, endPoint x: 937, endPoint y: 49, distance: 162.2
click at [937, 49] on div "FC34640 Actions" at bounding box center [816, 41] width 1257 height 29
paste input "489"
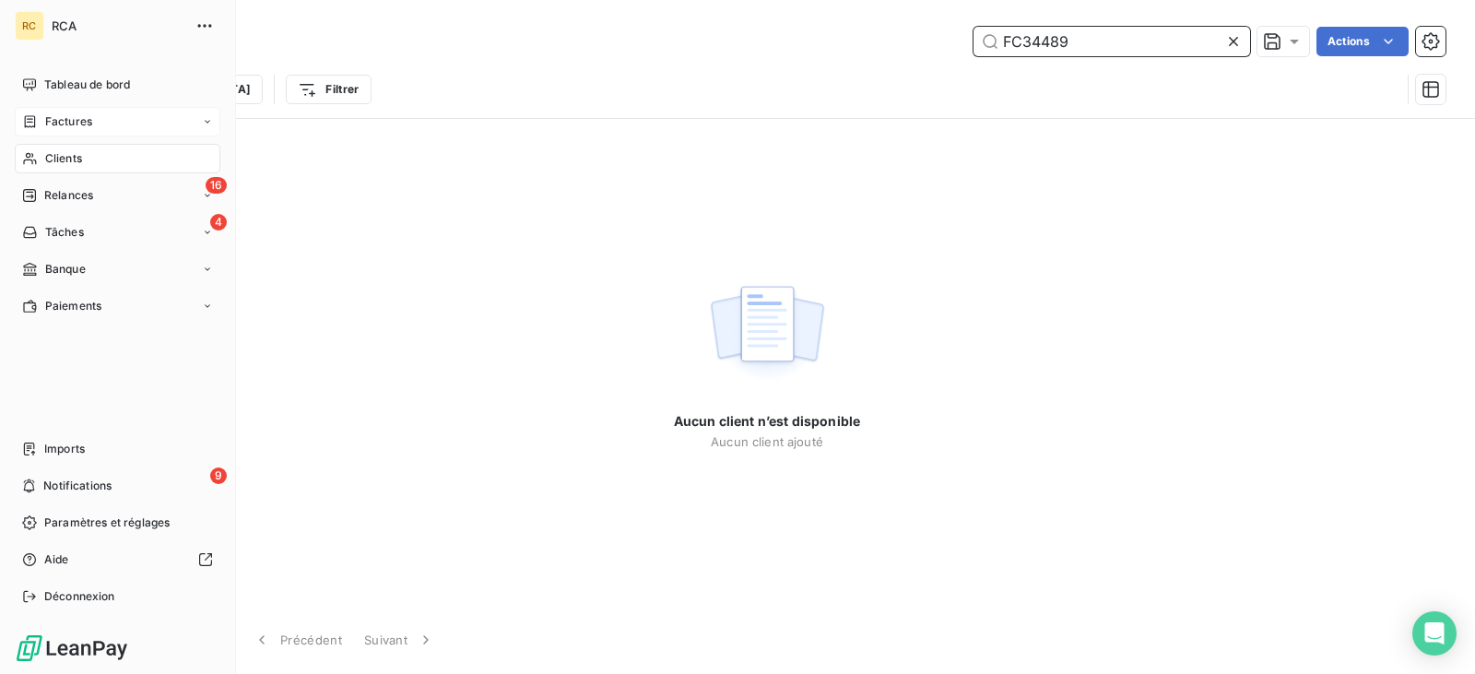
type input "FC34489"
click at [40, 116] on div "Factures" at bounding box center [57, 121] width 70 height 17
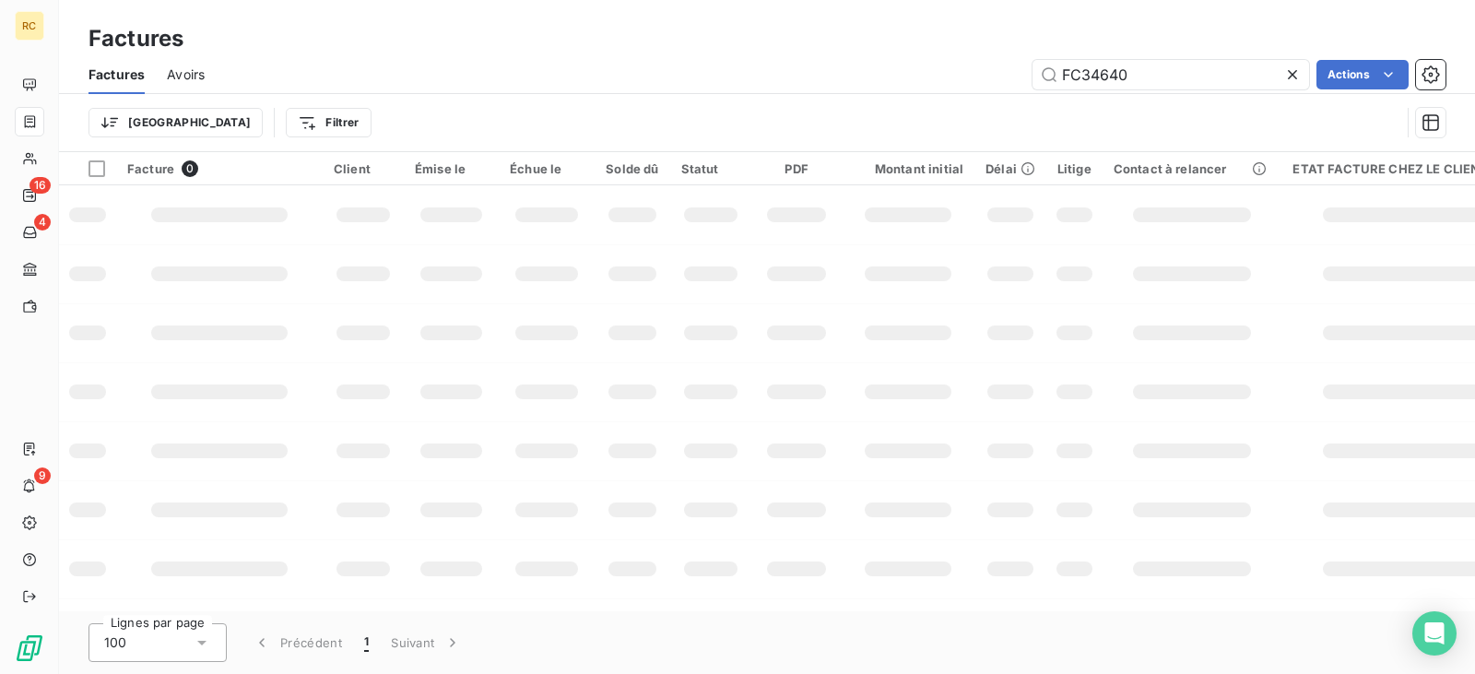
drag, startPoint x: 1169, startPoint y: 71, endPoint x: 888, endPoint y: 78, distance: 281.3
click at [890, 78] on div "FC34640 Actions" at bounding box center [836, 74] width 1219 height 29
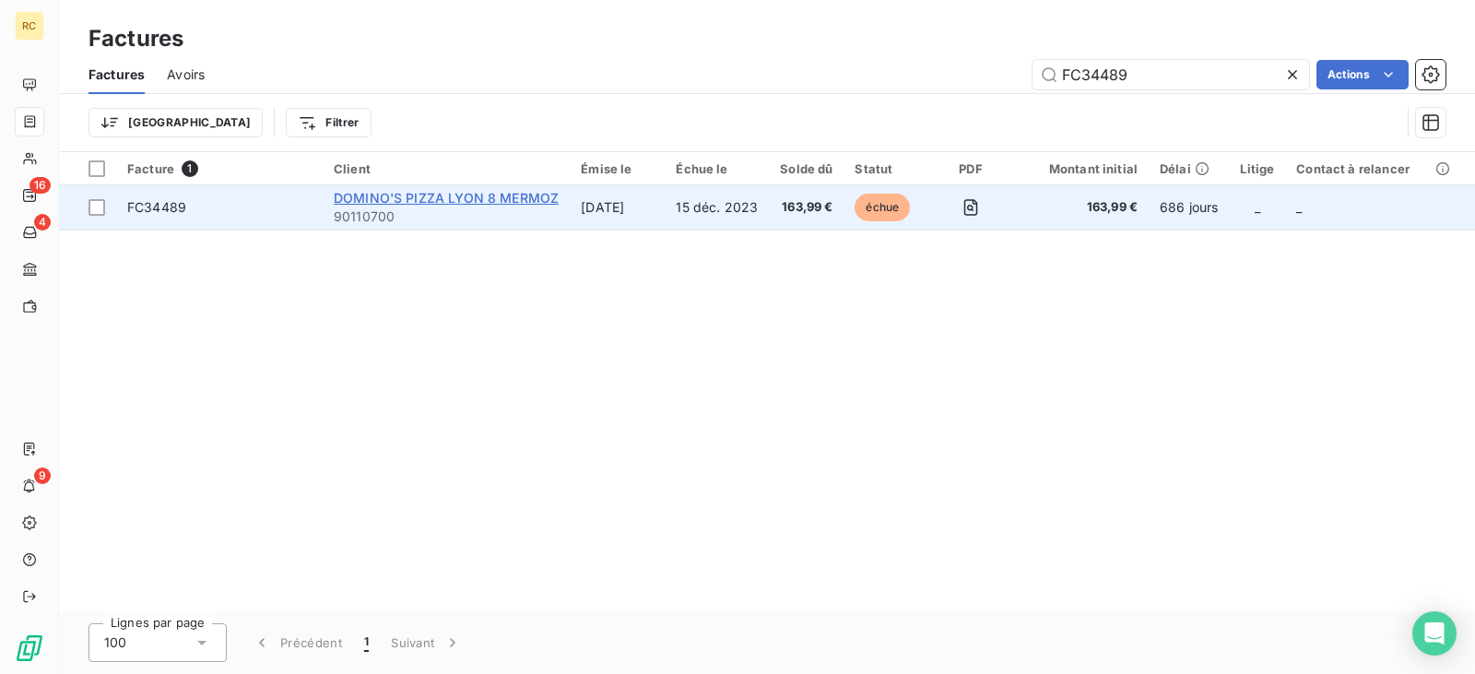
type input "FC34489"
click at [491, 193] on span "DOMINO'S PIZZA LYON 8 MERMOZ" at bounding box center [446, 198] width 225 height 16
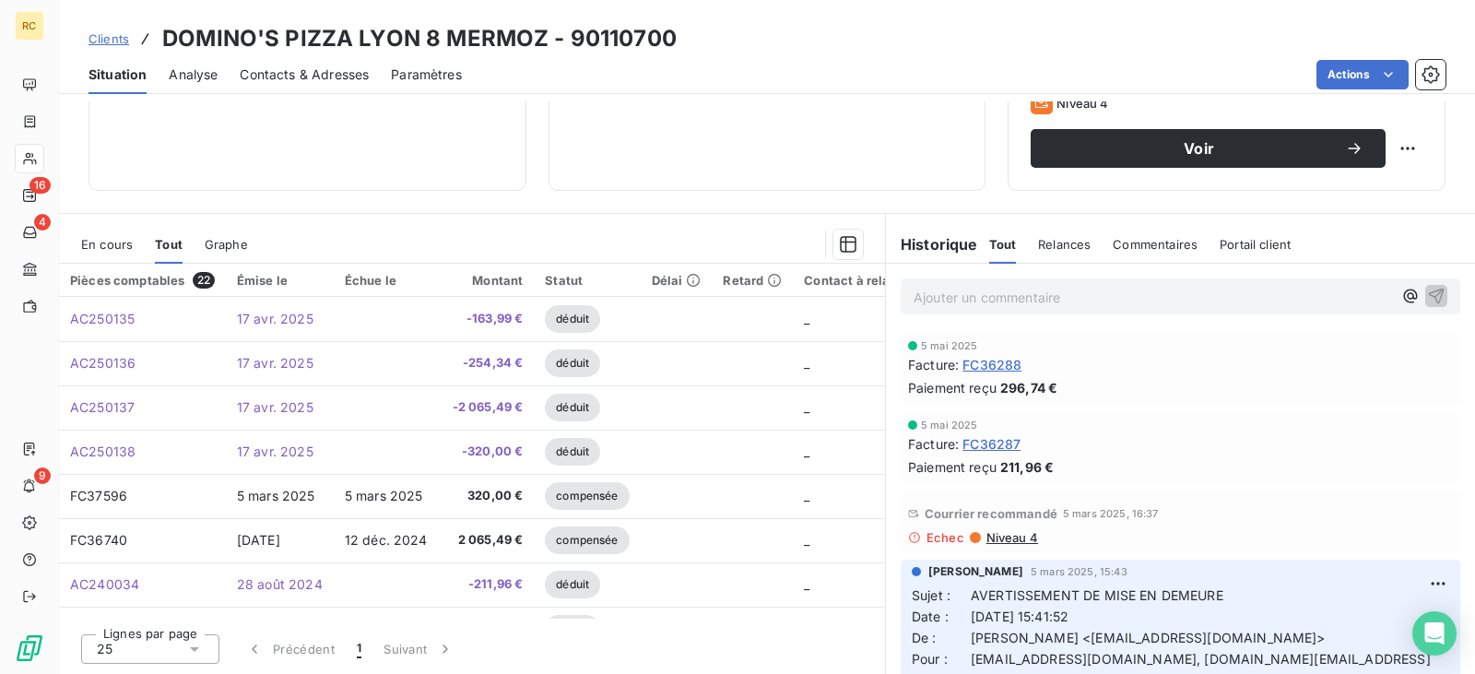
click at [110, 244] on span "En cours" at bounding box center [107, 244] width 52 height 15
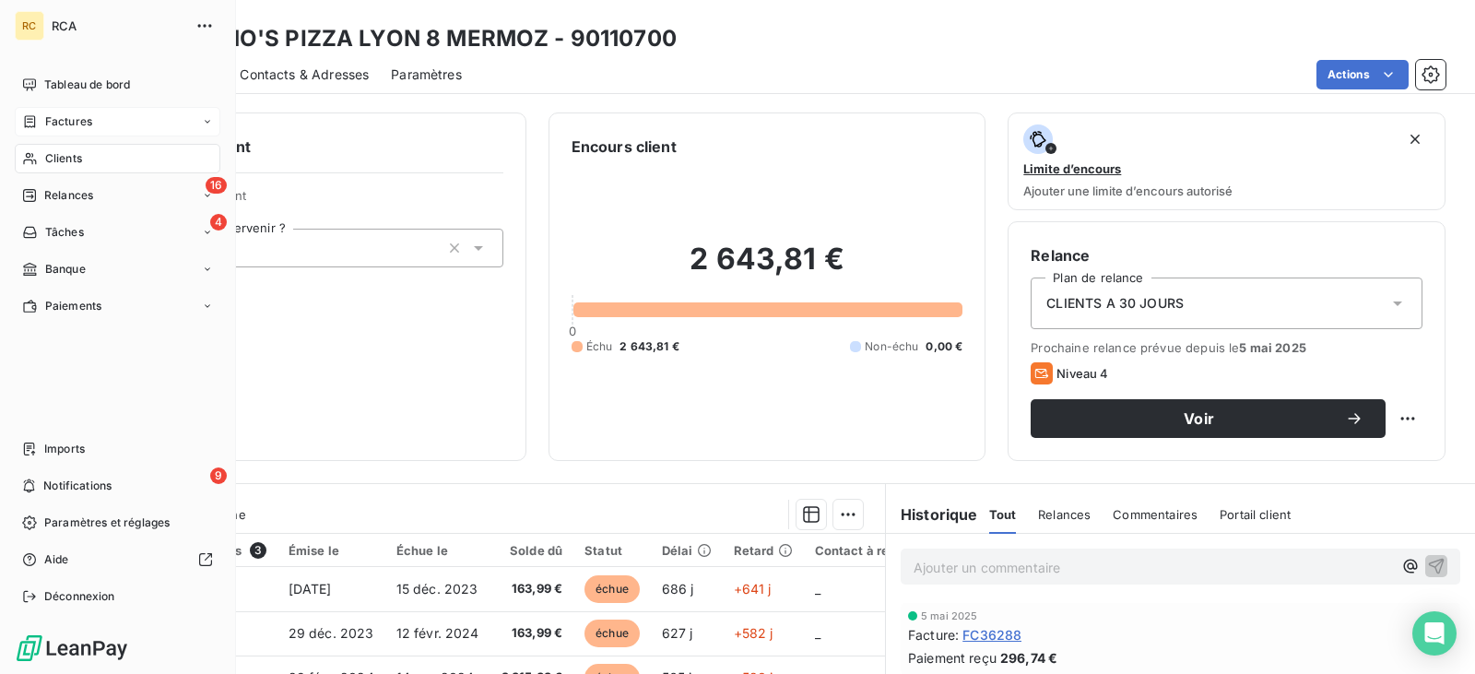
click at [77, 106] on nav "Tableau de bord Factures Clients 16 Relances 4 Tâches Banque Paiements" at bounding box center [118, 195] width 206 height 251
click at [65, 118] on span "Factures" at bounding box center [68, 121] width 47 height 17
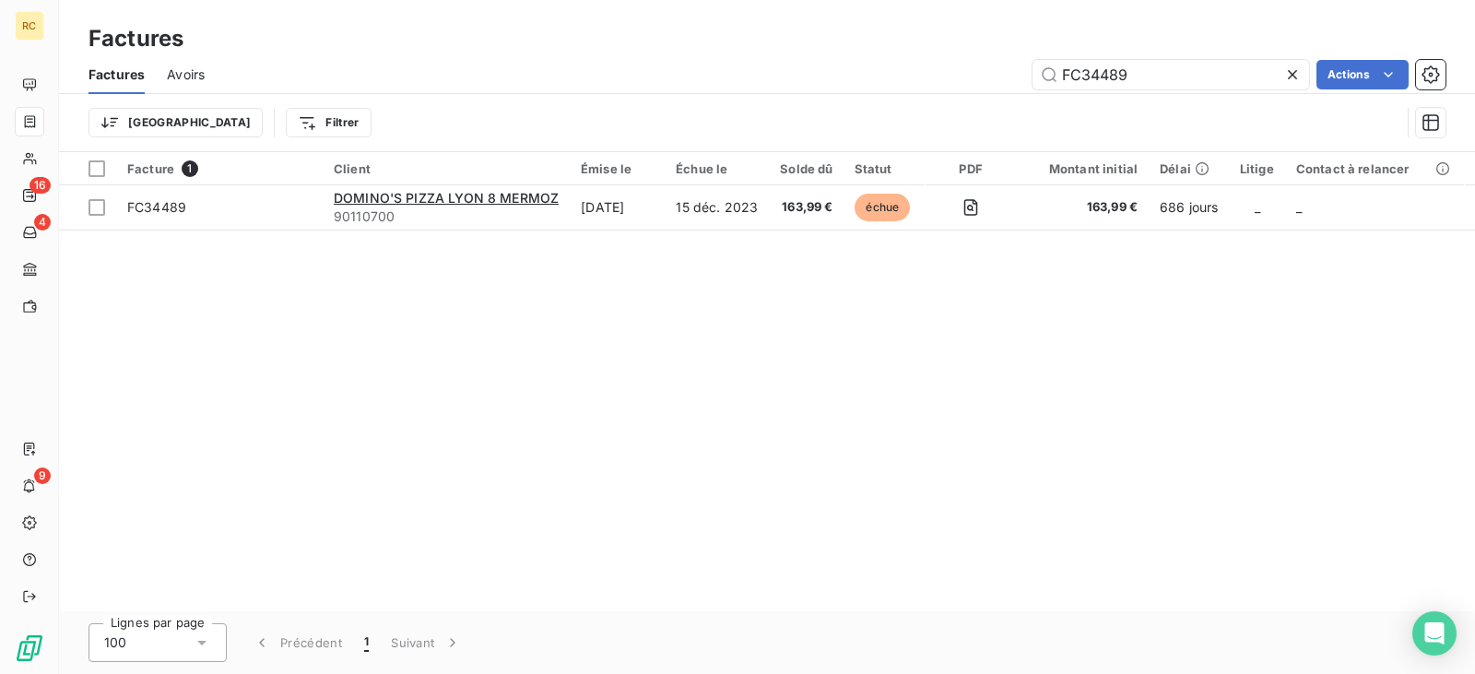
drag, startPoint x: 1150, startPoint y: 77, endPoint x: 903, endPoint y: 75, distance: 247.1
click at [905, 75] on div "FC34489 Actions" at bounding box center [836, 74] width 1219 height 29
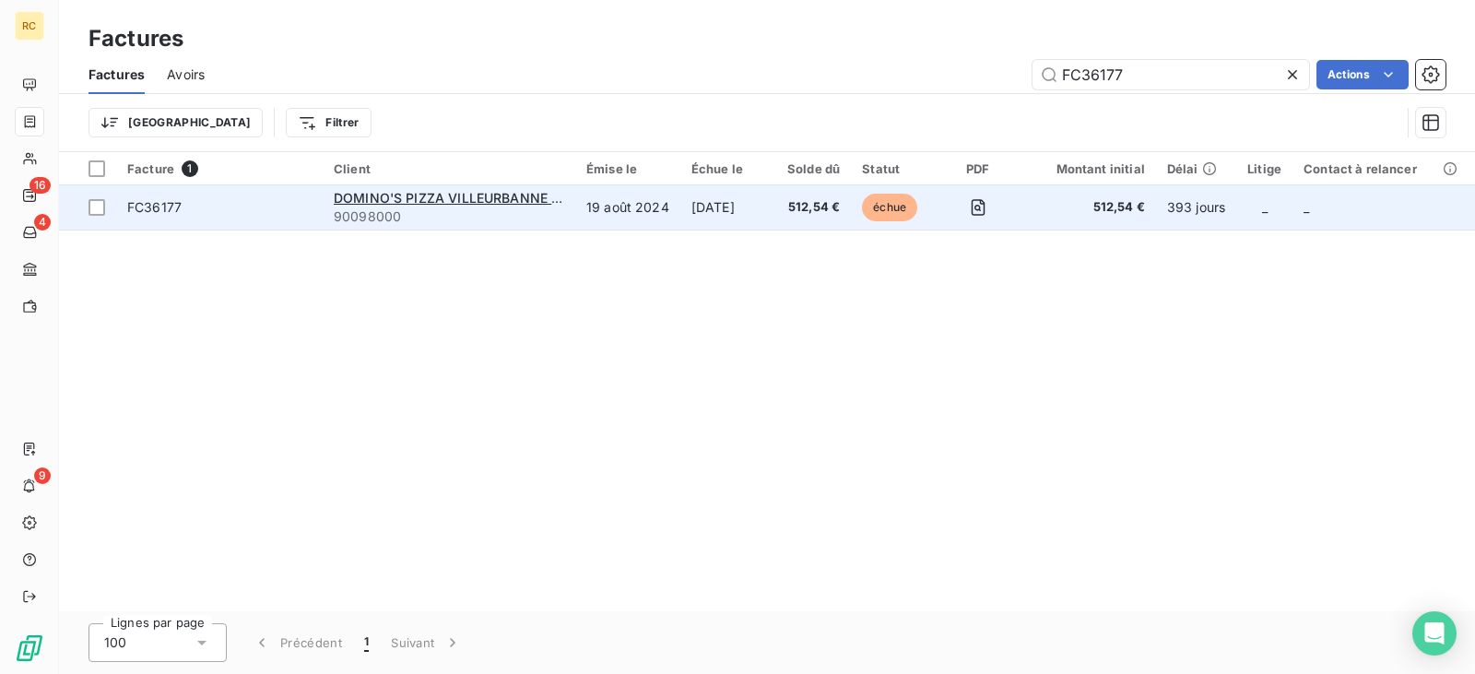
type input "FC36177"
click at [752, 195] on td "[DATE]" at bounding box center [728, 207] width 96 height 44
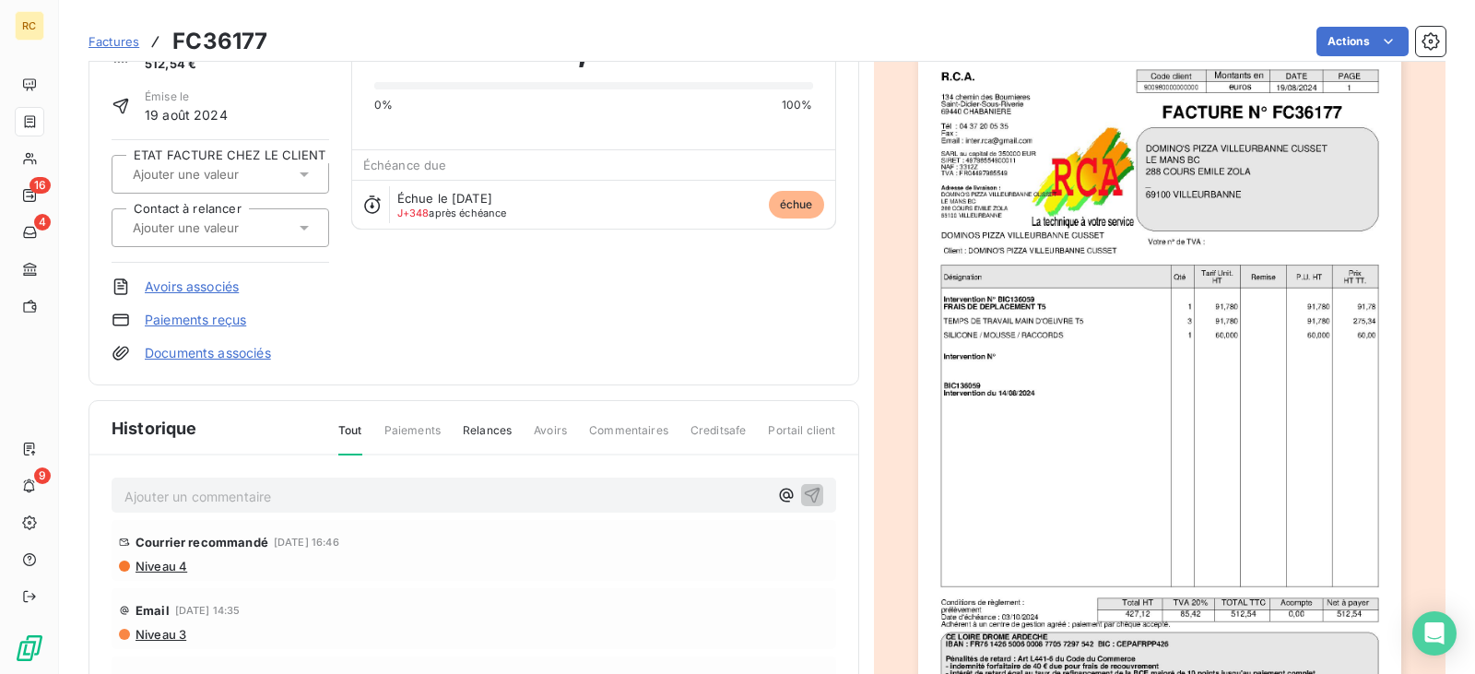
scroll to position [17, 0]
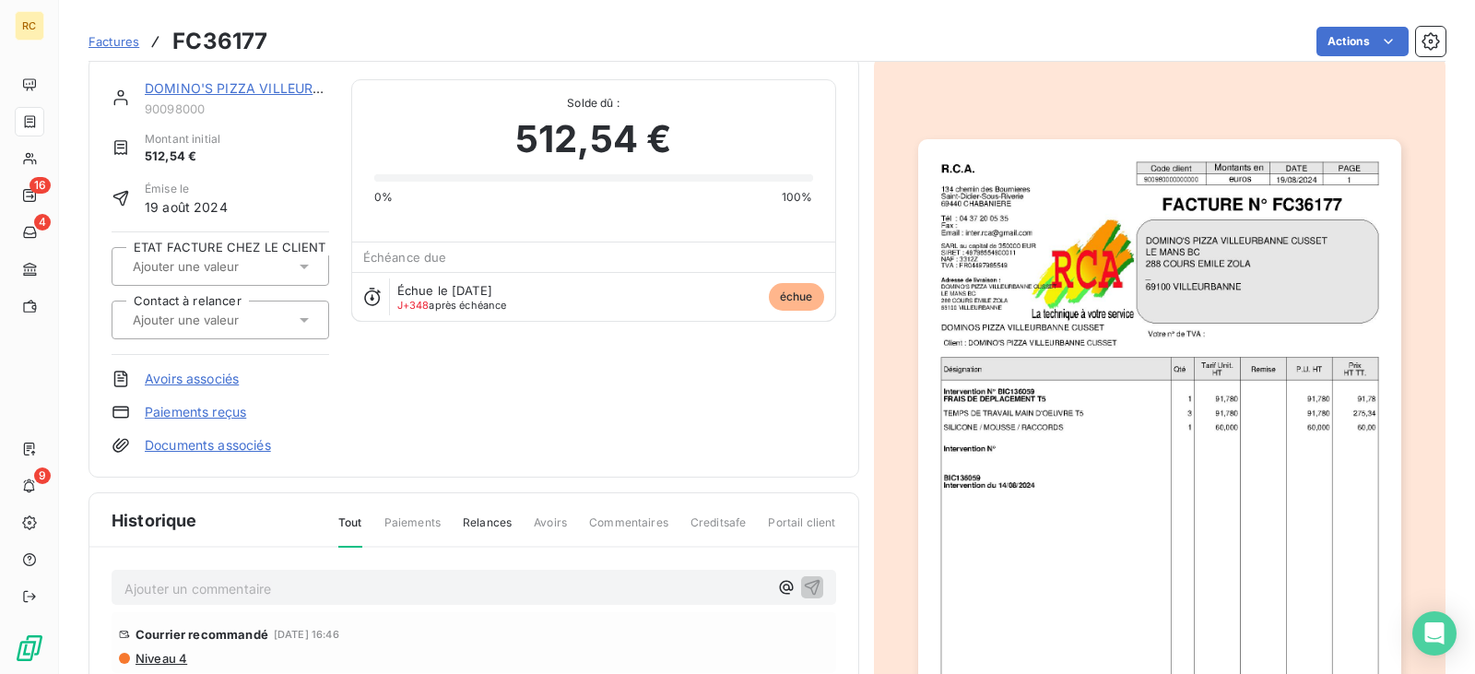
click at [257, 84] on link "DOMINO'S PIZZA VILLEURBANNE CUSSET" at bounding box center [279, 88] width 269 height 16
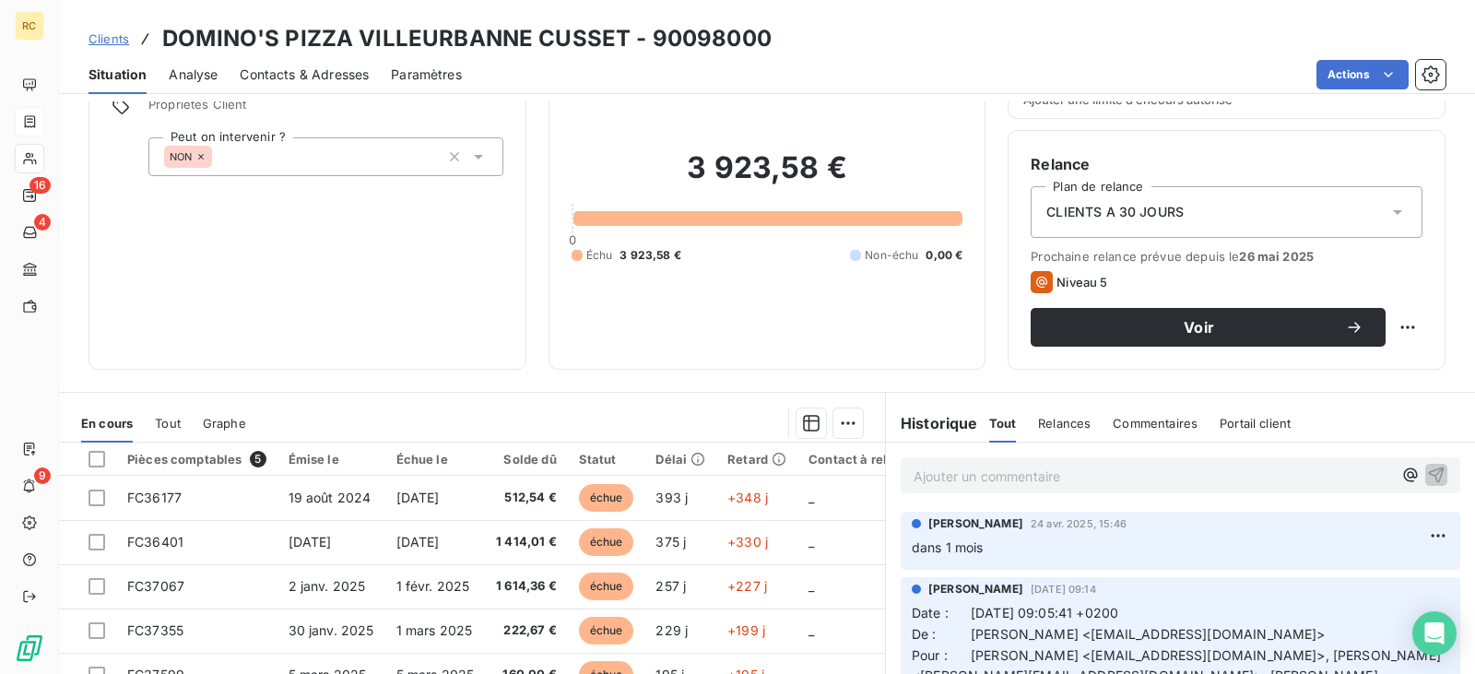
scroll to position [86, 0]
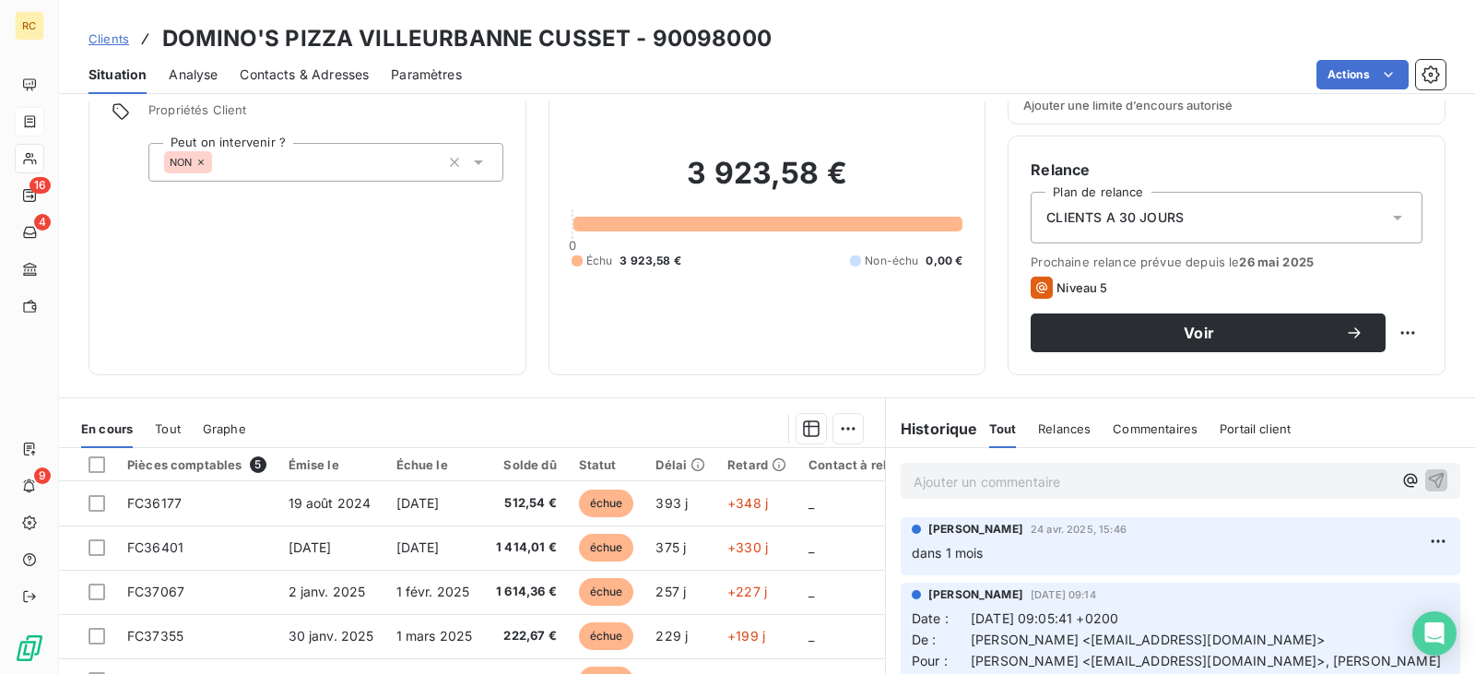
click at [104, 34] on span "Clients" at bounding box center [108, 38] width 41 height 15
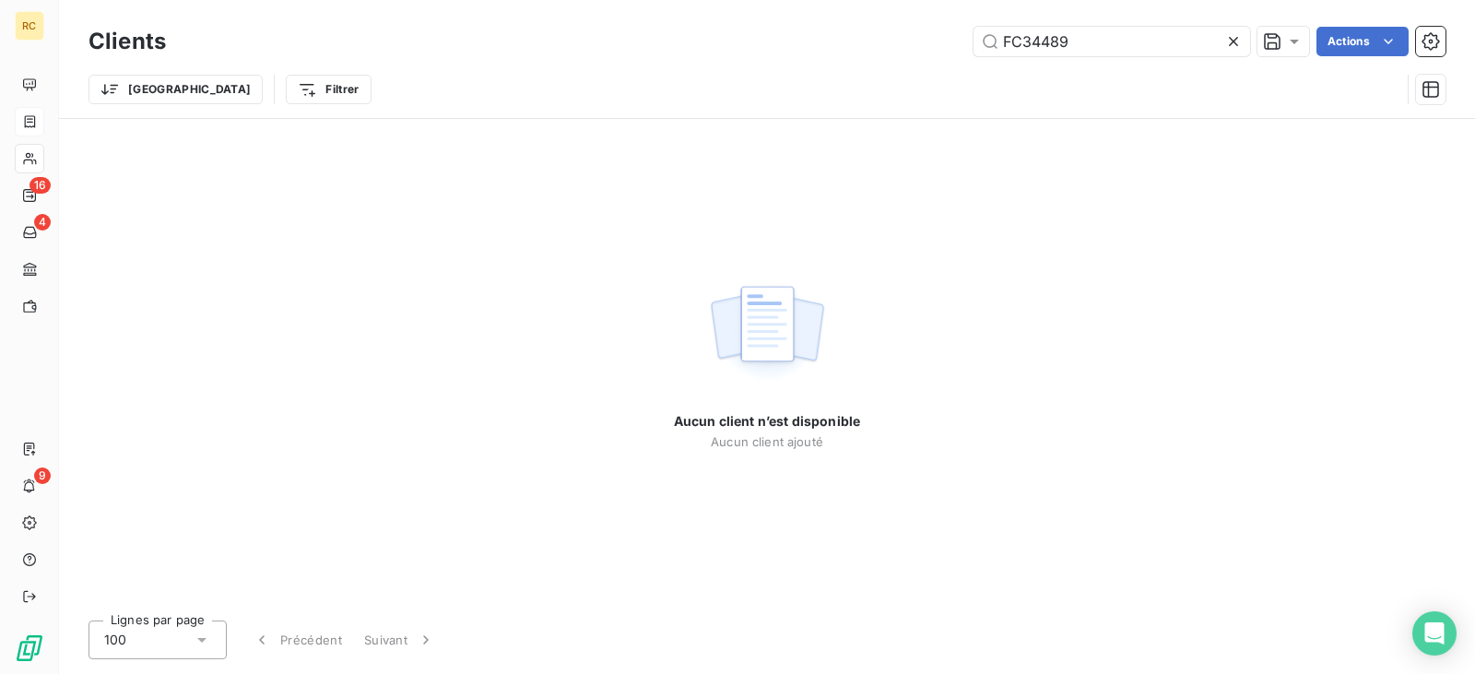
drag, startPoint x: 1084, startPoint y: 34, endPoint x: 945, endPoint y: 44, distance: 139.6
click at [945, 44] on div "FC34489 Actions" at bounding box center [816, 41] width 1257 height 29
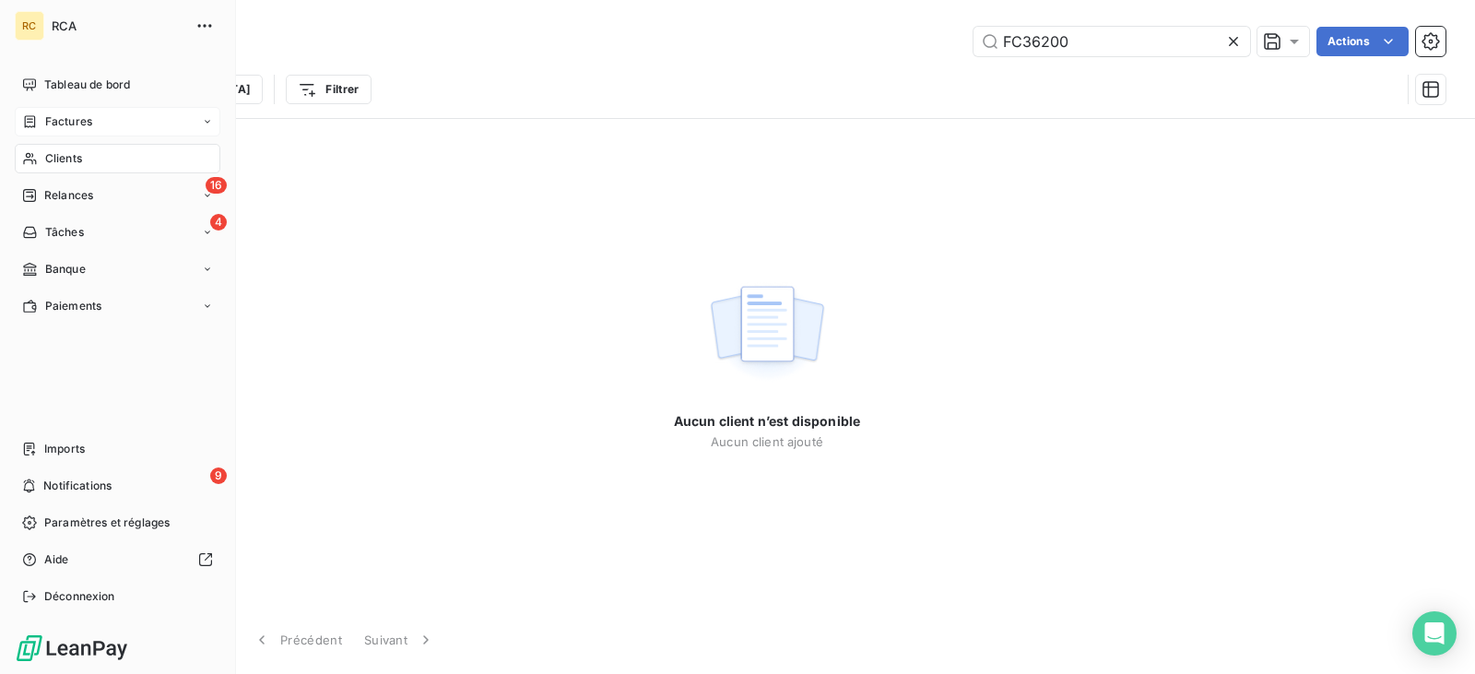
type input "FC36200"
click at [39, 129] on div "Factures" at bounding box center [57, 121] width 70 height 17
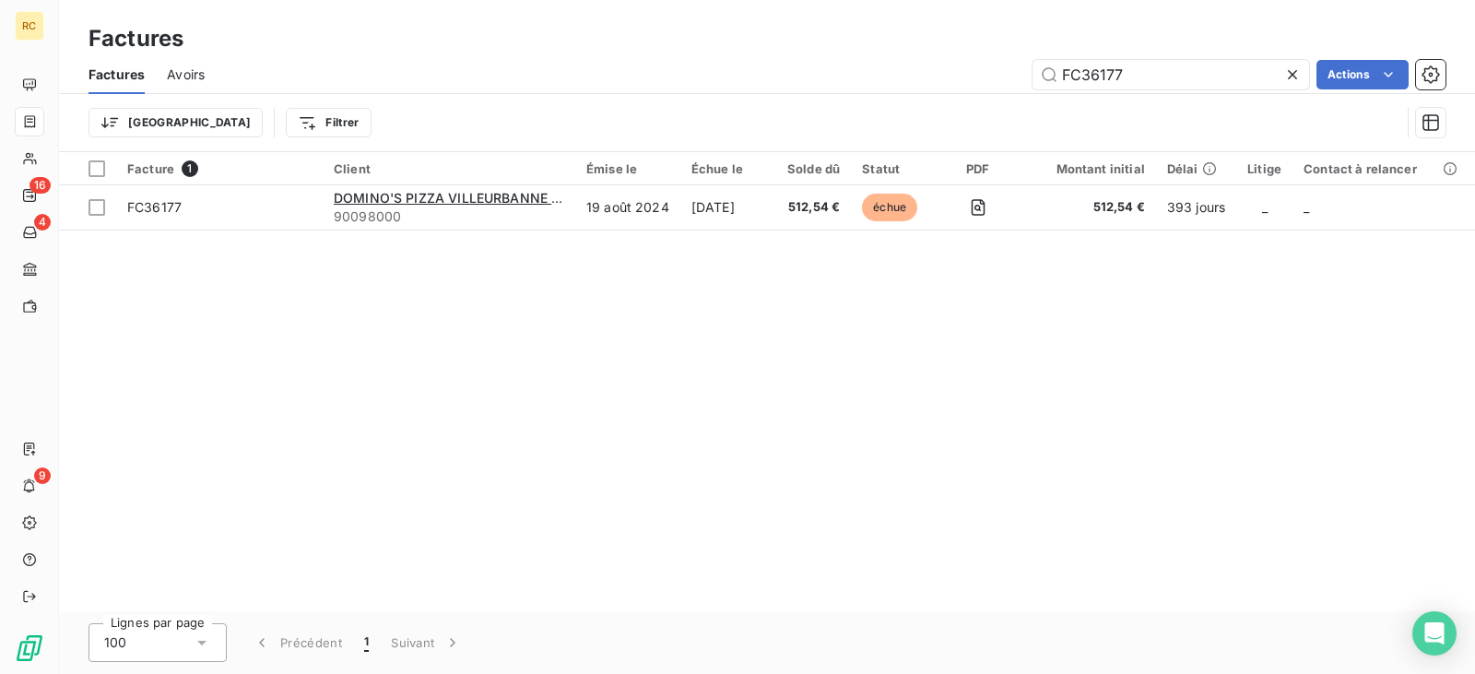
drag, startPoint x: 1139, startPoint y: 80, endPoint x: 843, endPoint y: 76, distance: 295.9
click at [843, 76] on div "FC36177 Actions" at bounding box center [836, 74] width 1219 height 29
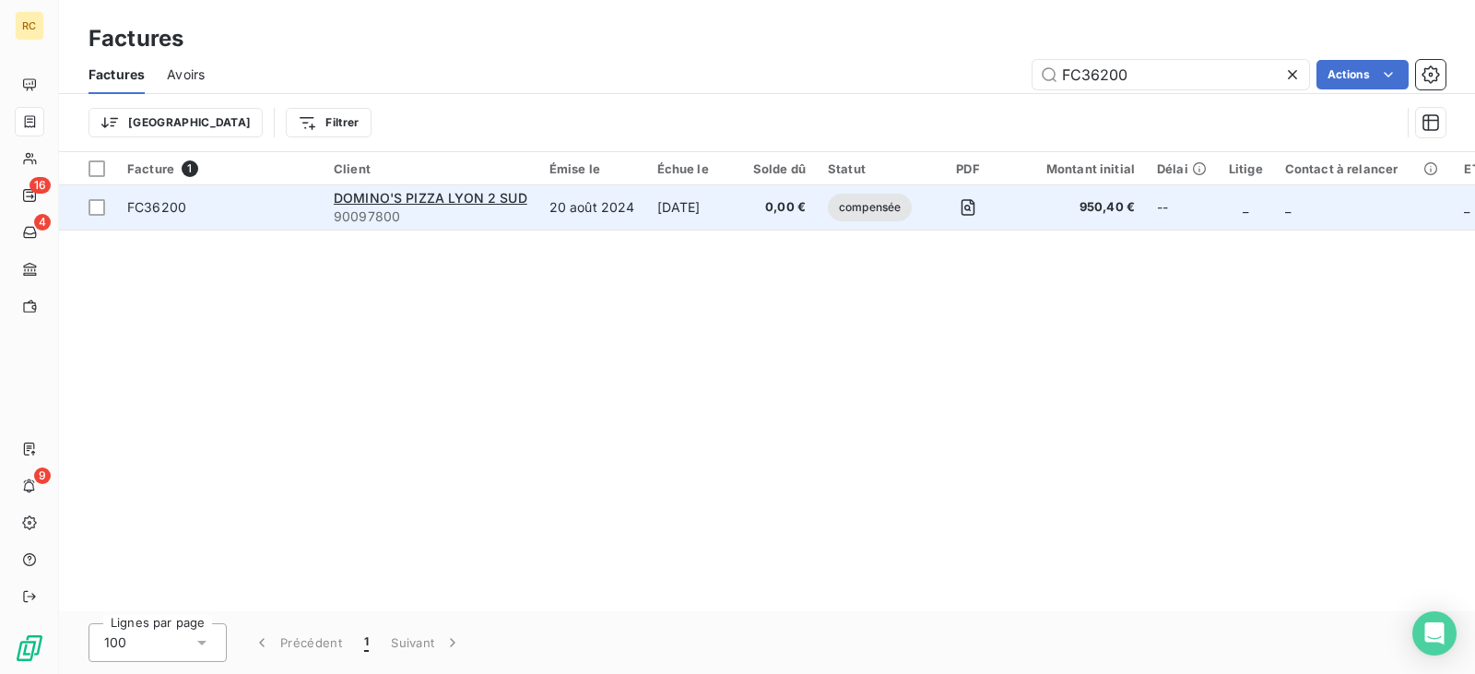
type input "FC36200"
click at [665, 216] on td "[DATE]" at bounding box center [694, 207] width 96 height 44
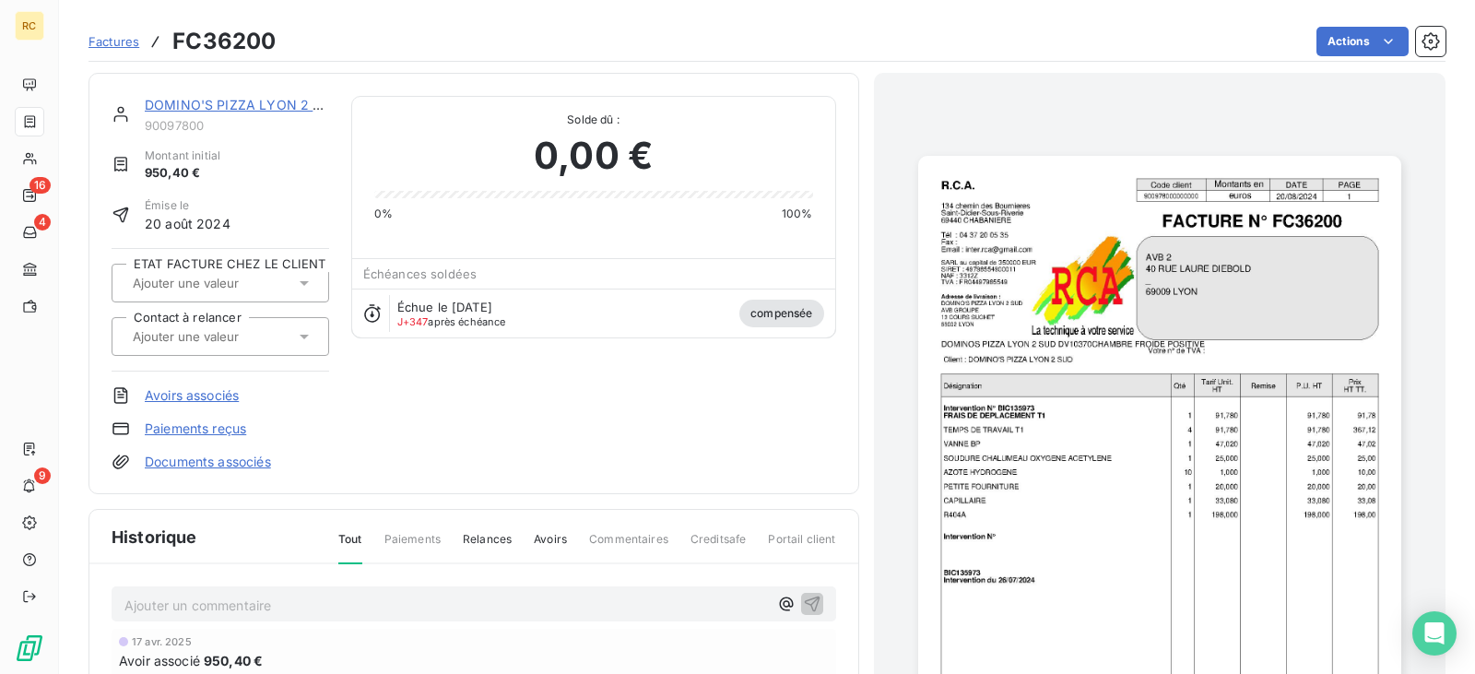
scroll to position [293, 0]
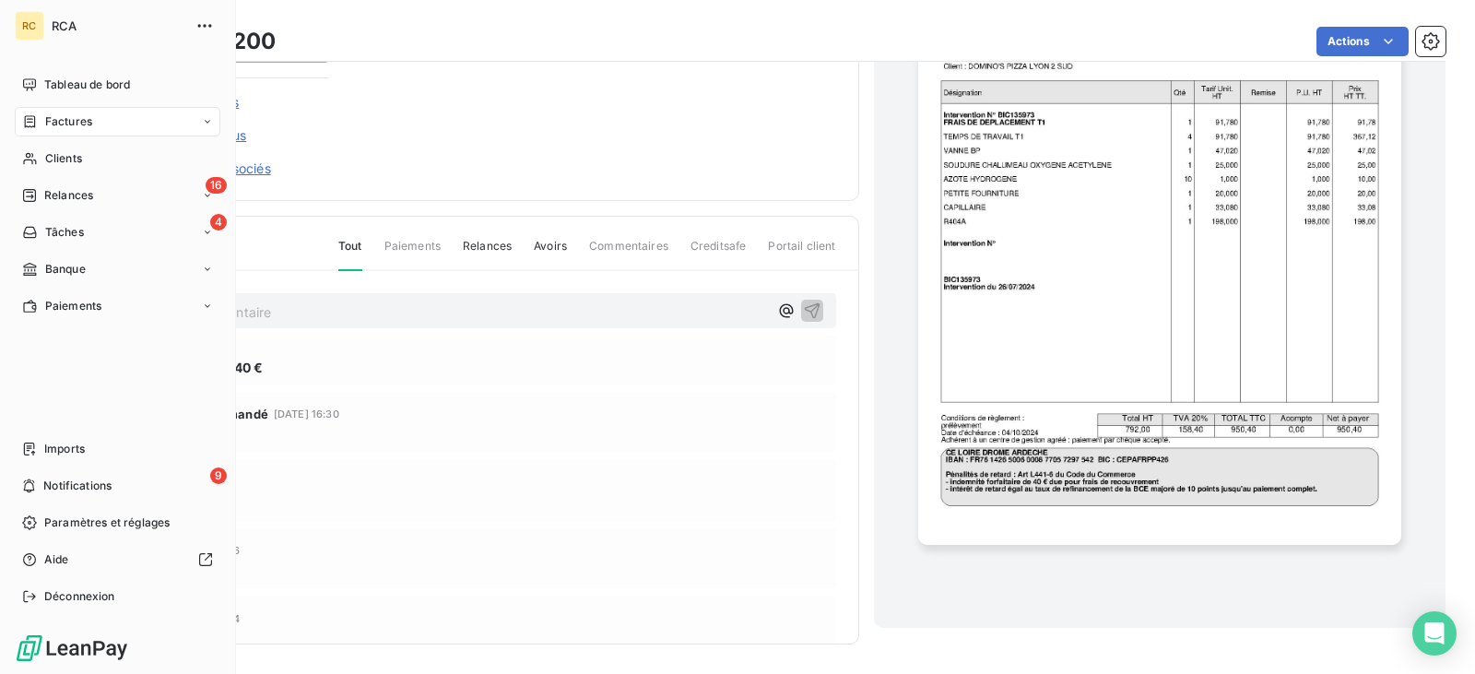
drag, startPoint x: 71, startPoint y: 124, endPoint x: 313, endPoint y: 112, distance: 242.8
click at [71, 124] on span "Factures" at bounding box center [68, 121] width 47 height 17
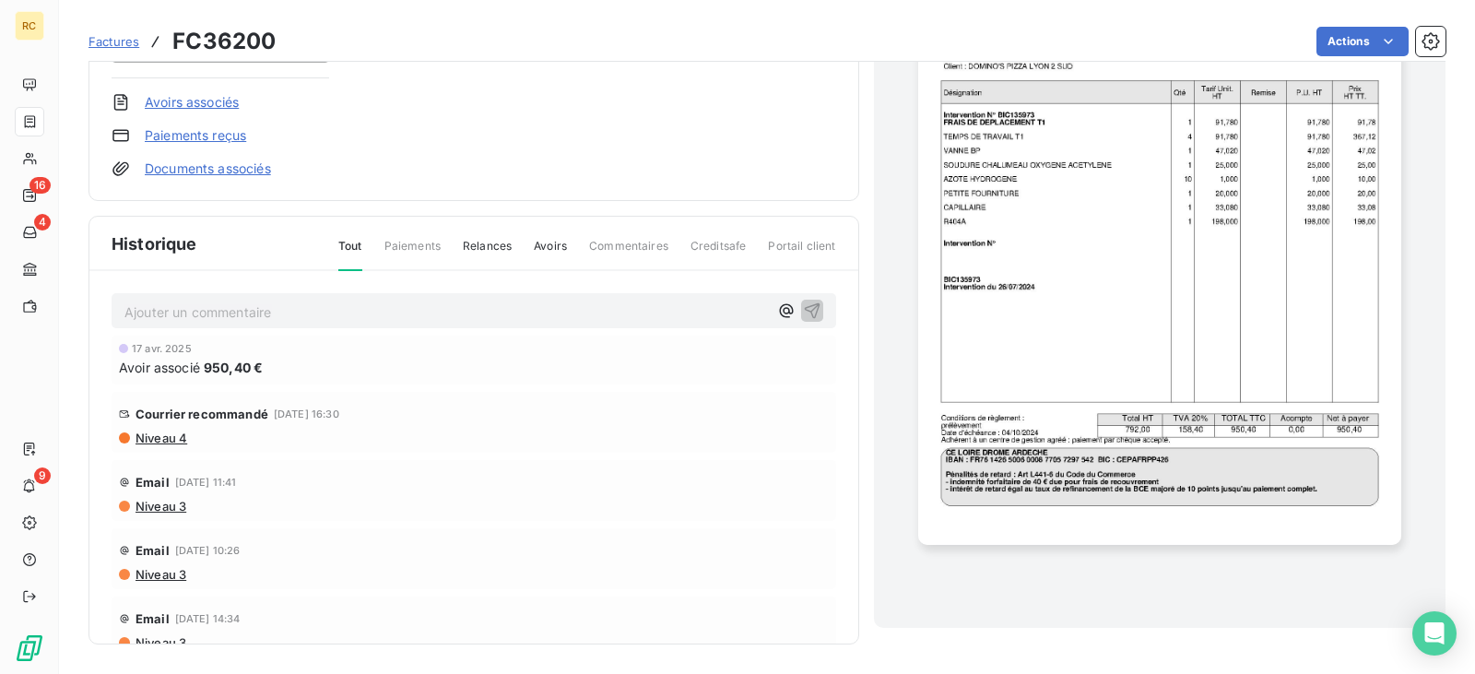
click at [117, 40] on span "Factures" at bounding box center [113, 41] width 51 height 15
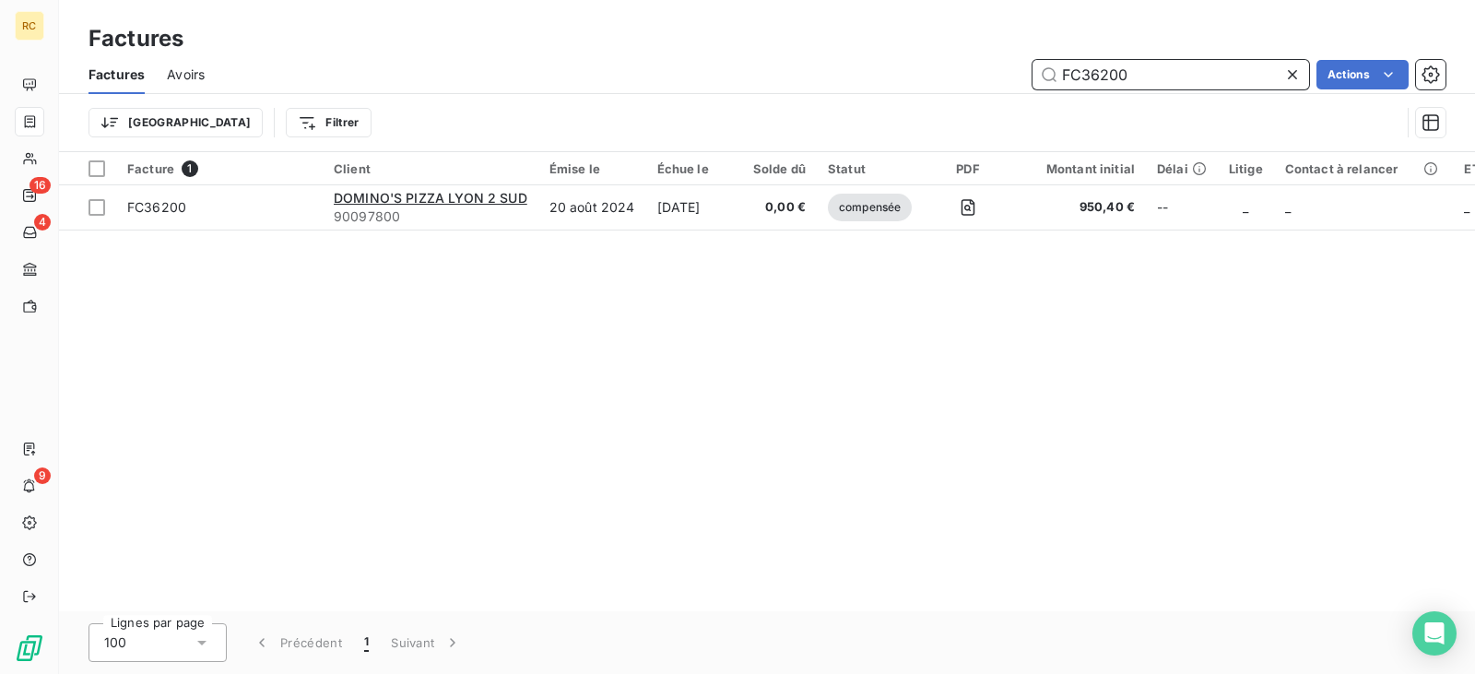
drag, startPoint x: 1140, startPoint y: 69, endPoint x: 1007, endPoint y: 47, distance: 135.5
click at [1007, 47] on div "Factures Factures Avoirs FC36200 Actions Trier Filtrer" at bounding box center [767, 76] width 1416 height 152
paste input "395"
drag, startPoint x: 1048, startPoint y: 67, endPoint x: 926, endPoint y: 67, distance: 121.7
click at [926, 67] on div "FC36395 Actions" at bounding box center [836, 74] width 1219 height 29
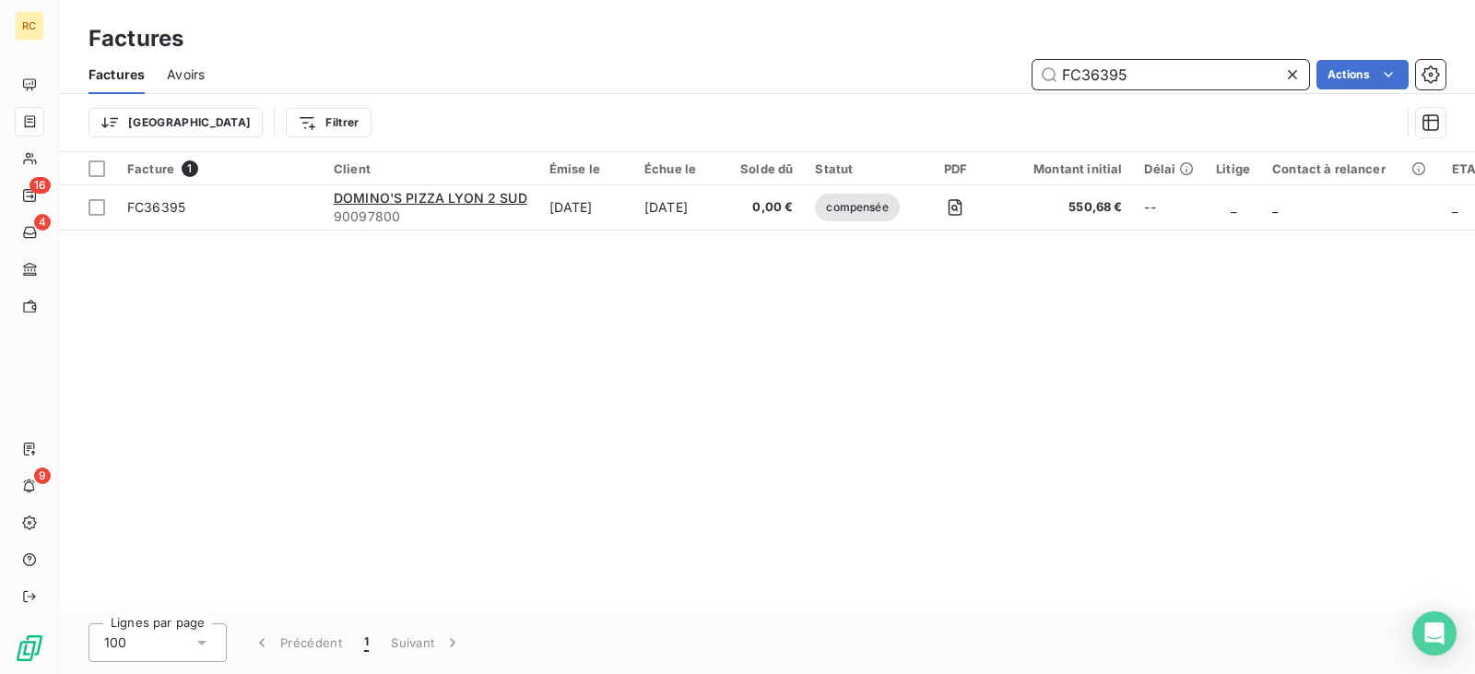
paste input "46"
drag, startPoint x: 1143, startPoint y: 85, endPoint x: 915, endPoint y: 80, distance: 227.7
click at [916, 80] on div "FC36465 Actions" at bounding box center [836, 74] width 1219 height 29
paste input "5372"
drag, startPoint x: 1146, startPoint y: 82, endPoint x: 966, endPoint y: 80, distance: 179.8
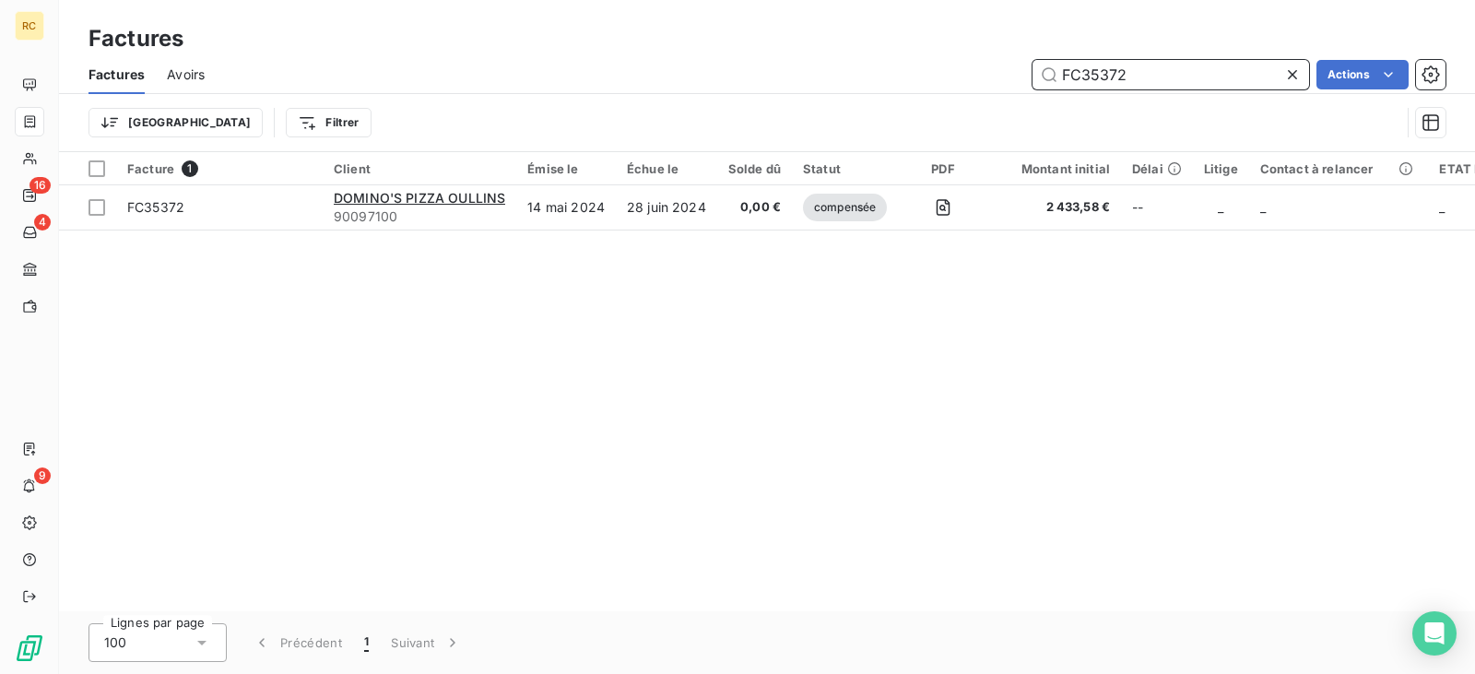
click at [966, 80] on div "FC35372 Actions" at bounding box center [836, 74] width 1219 height 29
paste input "6168"
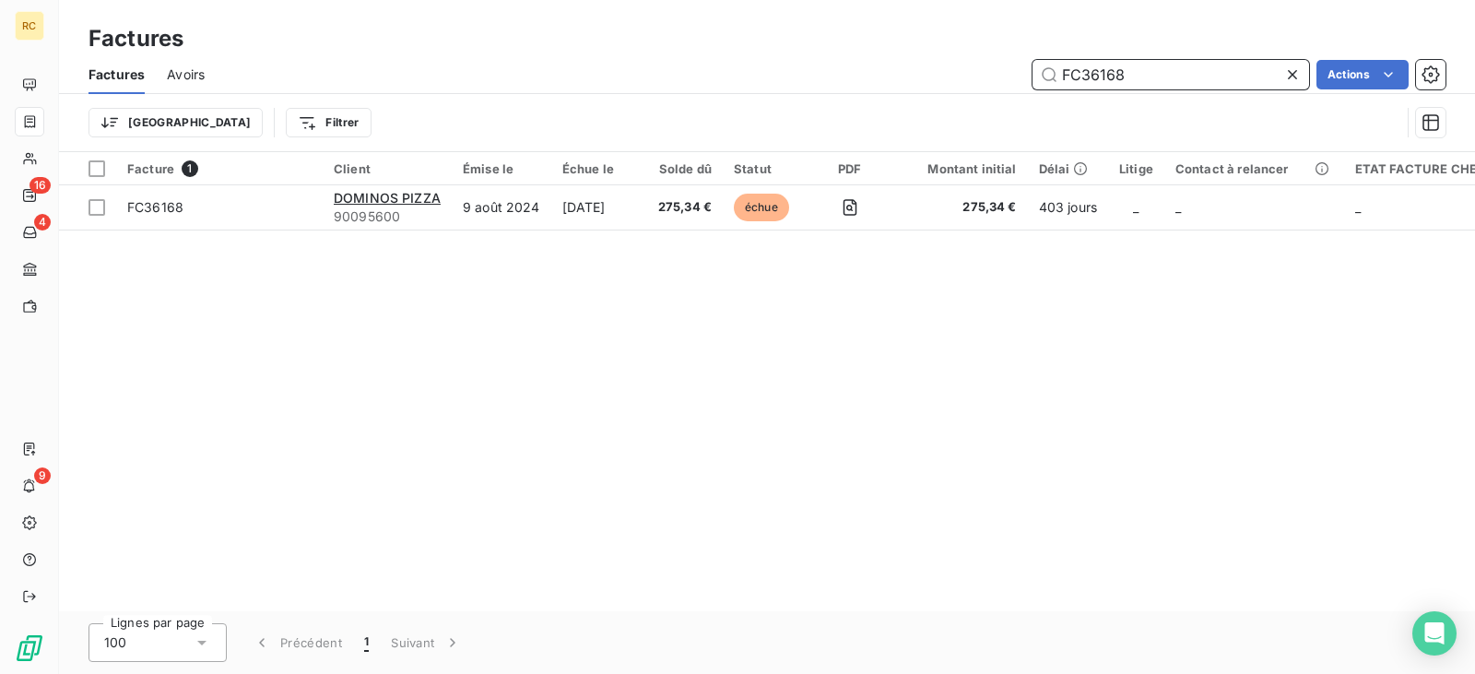
type input "FC36168"
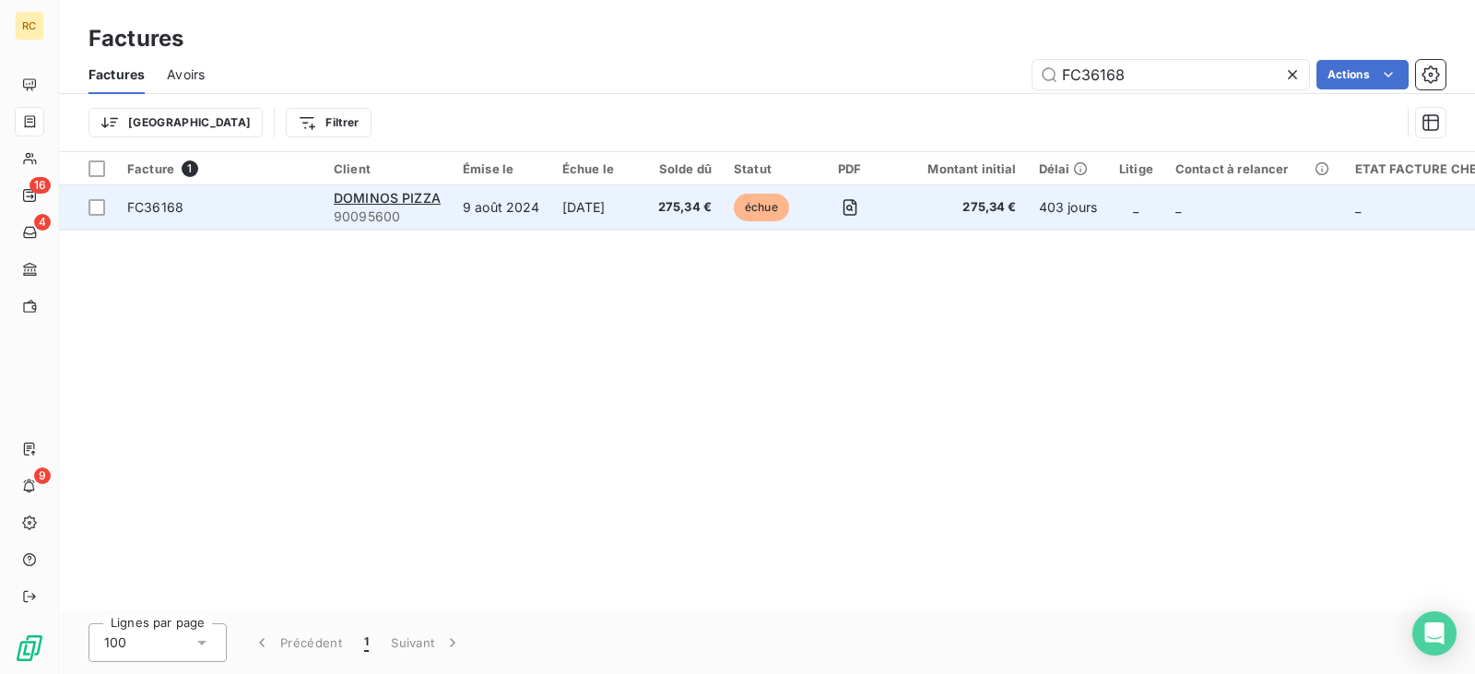
click at [527, 210] on td "9 août 2024" at bounding box center [502, 207] width 100 height 44
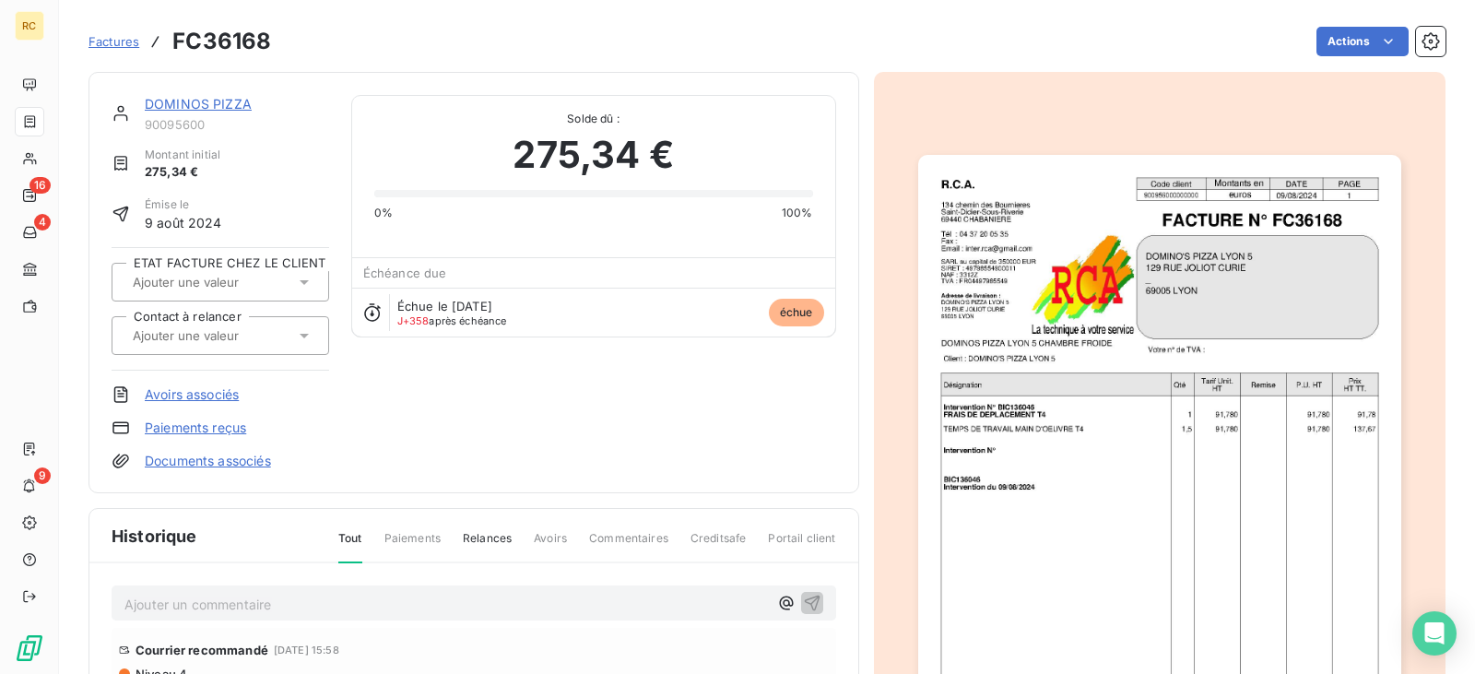
click at [208, 100] on link "DOMINOS PIZZA" at bounding box center [198, 104] width 107 height 16
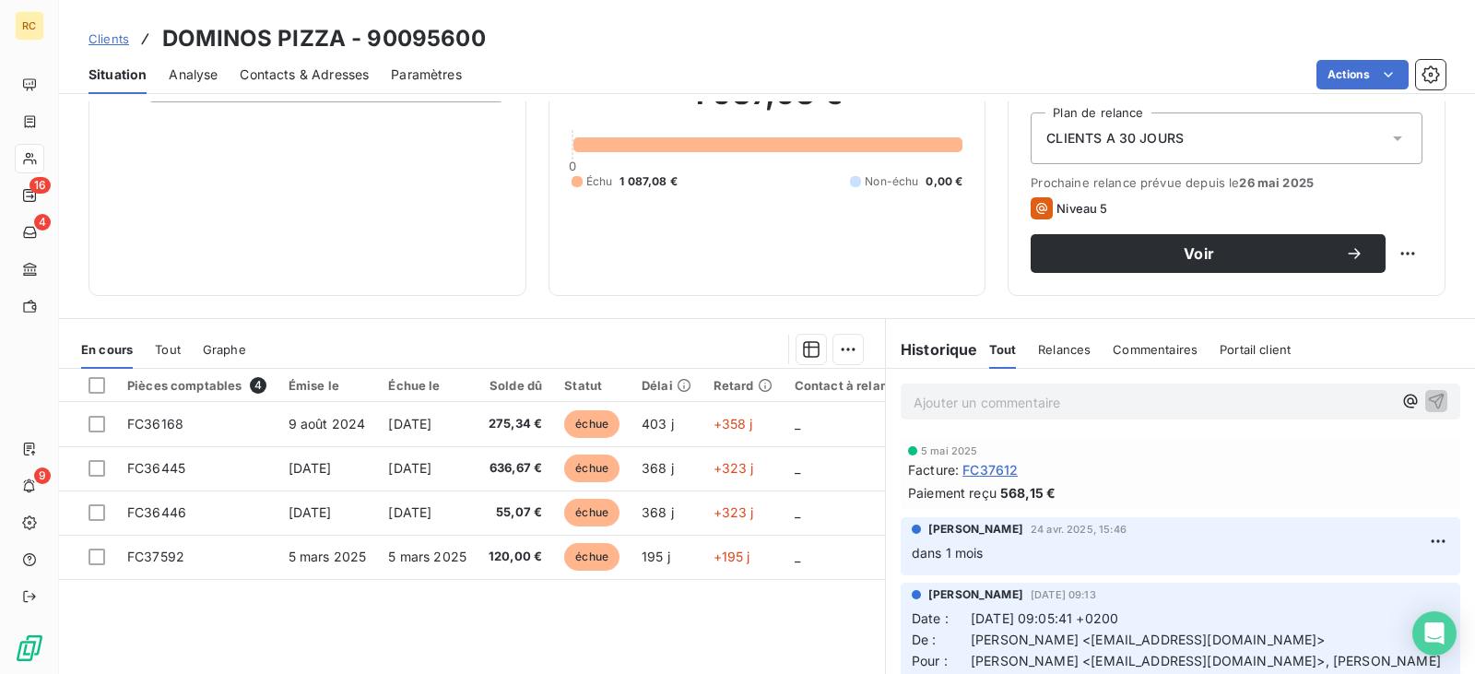
scroll to position [270, 0]
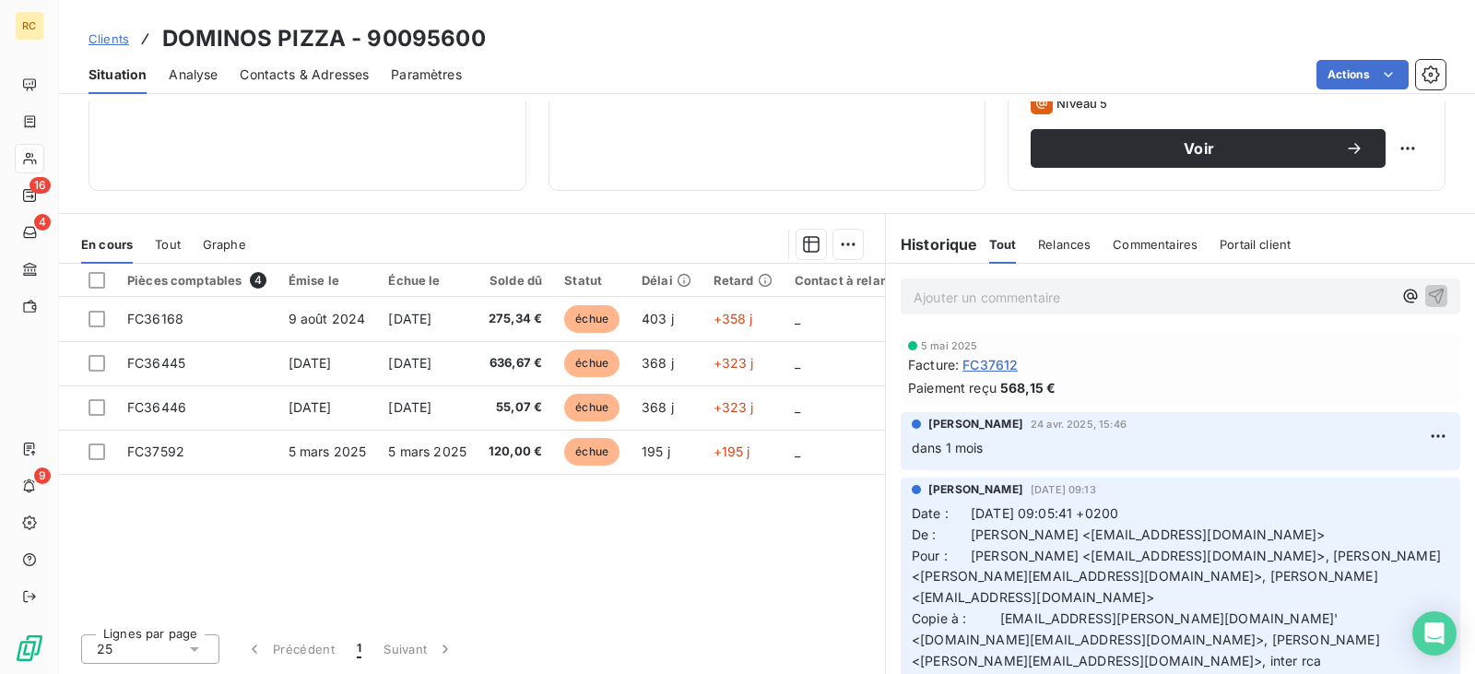
click at [101, 39] on span "Clients" at bounding box center [108, 38] width 41 height 15
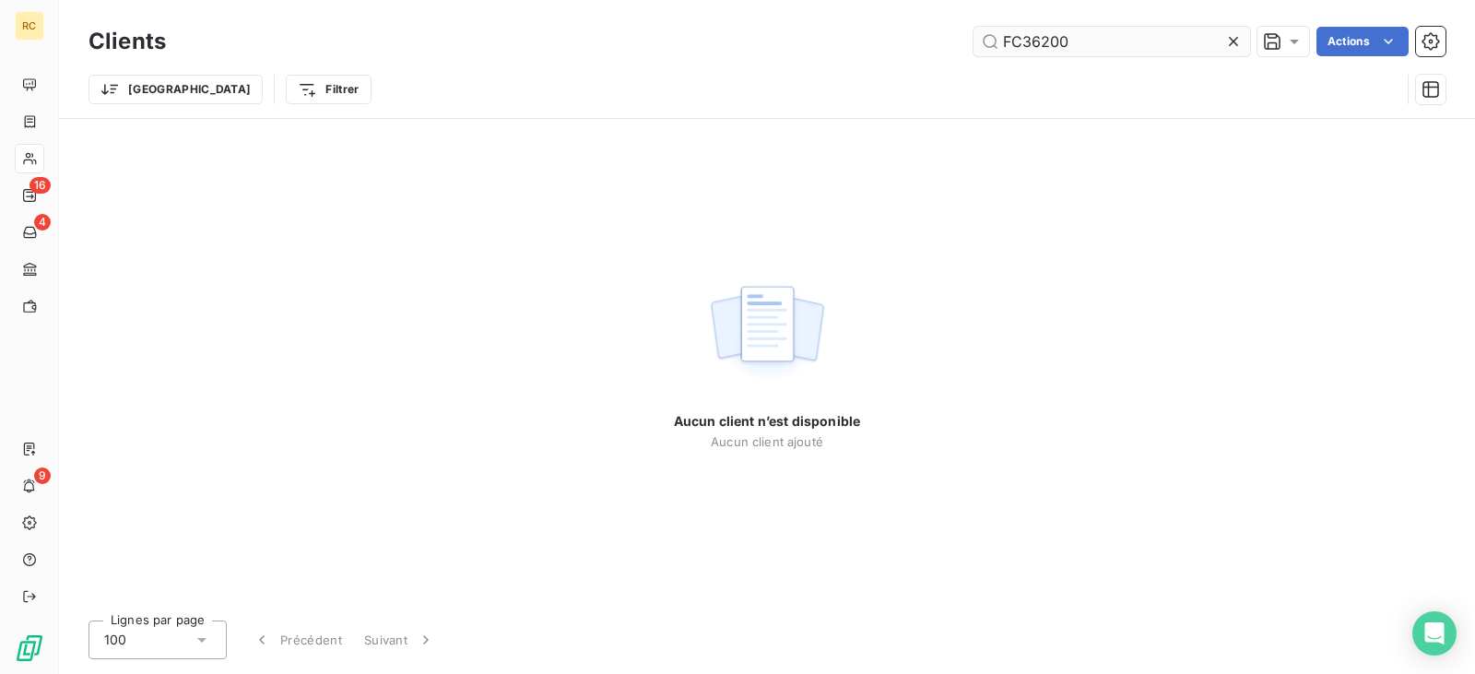
drag, startPoint x: 1084, startPoint y: 24, endPoint x: 1075, endPoint y: 34, distance: 13.7
click at [1075, 33] on div "Clients FC36200 Actions" at bounding box center [766, 41] width 1357 height 39
drag, startPoint x: 1079, startPoint y: 41, endPoint x: 949, endPoint y: 58, distance: 131.0
click at [949, 58] on div "Clients FC36200 Actions" at bounding box center [766, 41] width 1357 height 39
paste input "4719"
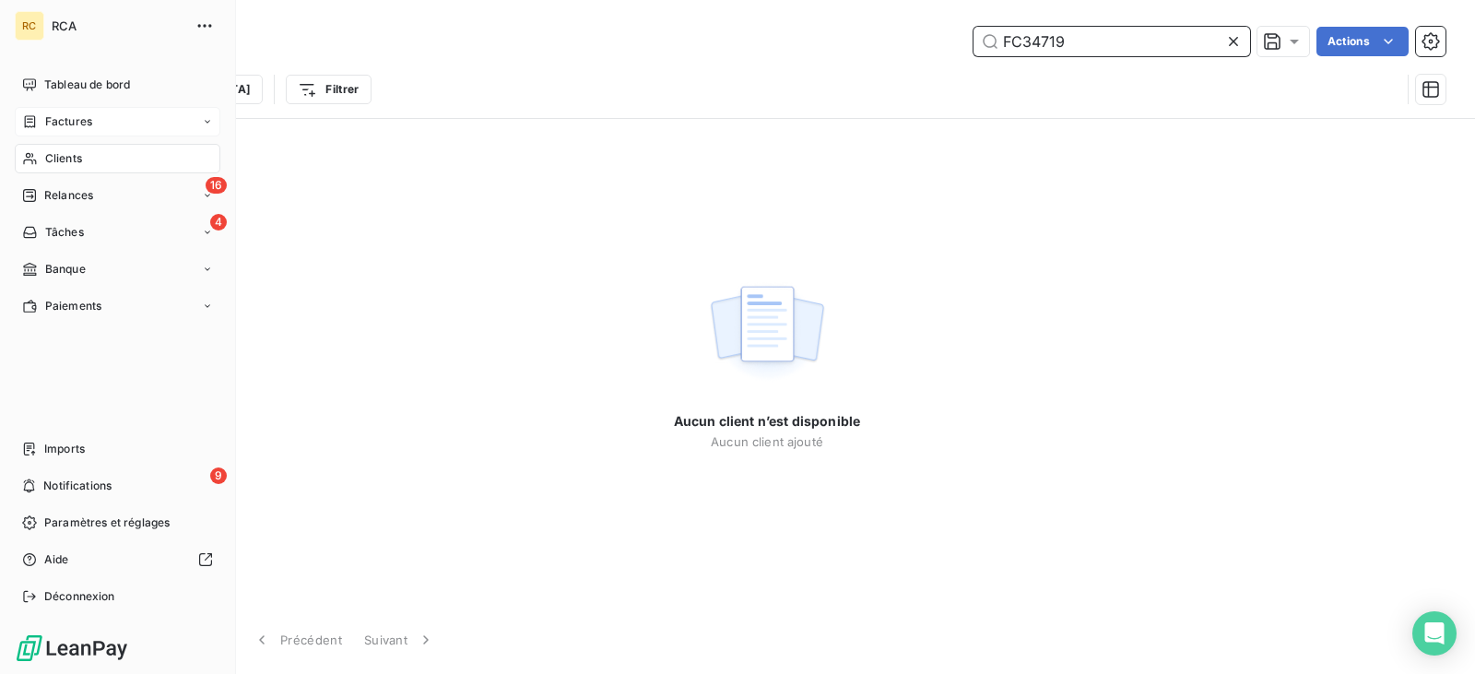
type input "FC34719"
click at [28, 114] on icon at bounding box center [30, 121] width 16 height 15
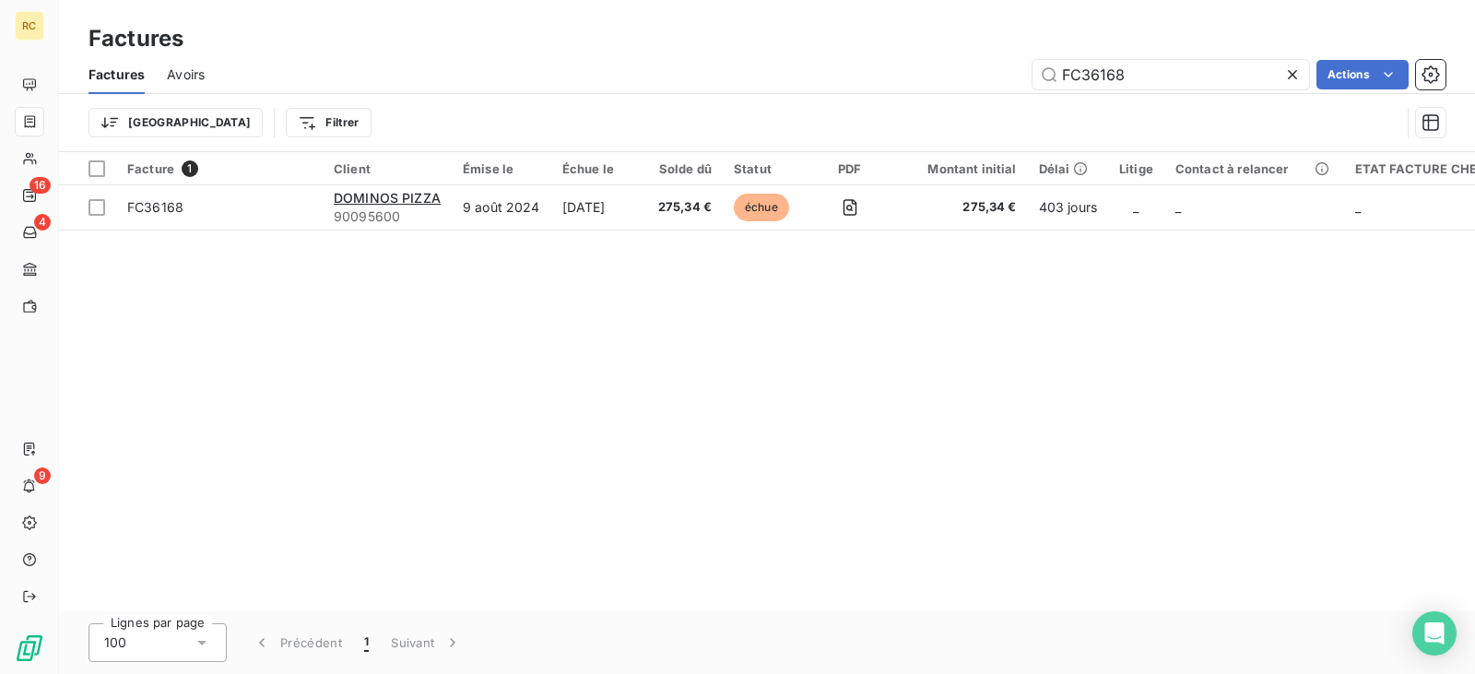
drag, startPoint x: 1150, startPoint y: 71, endPoint x: 961, endPoint y: 69, distance: 188.1
click at [961, 69] on div "FC36168 Actions" at bounding box center [836, 74] width 1219 height 29
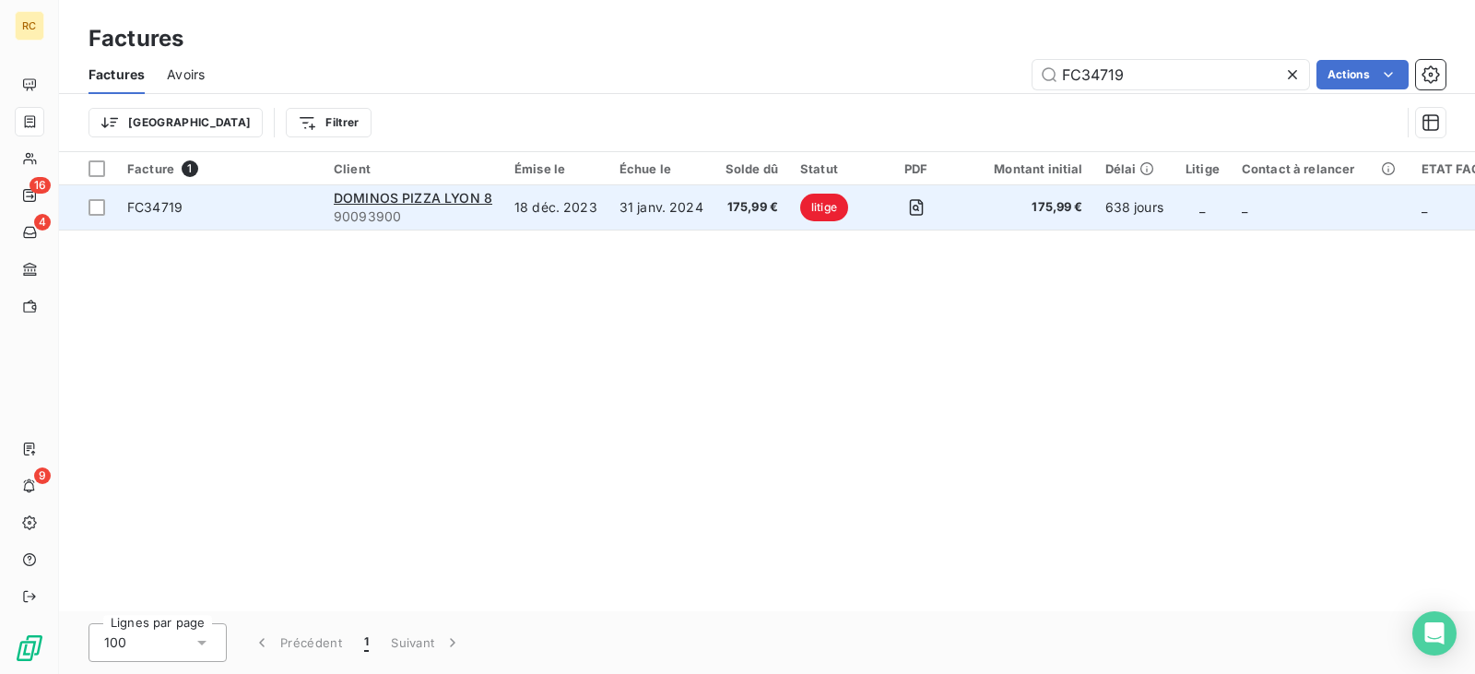
type input "FC34719"
click at [589, 206] on td "18 déc. 2023" at bounding box center [555, 207] width 105 height 44
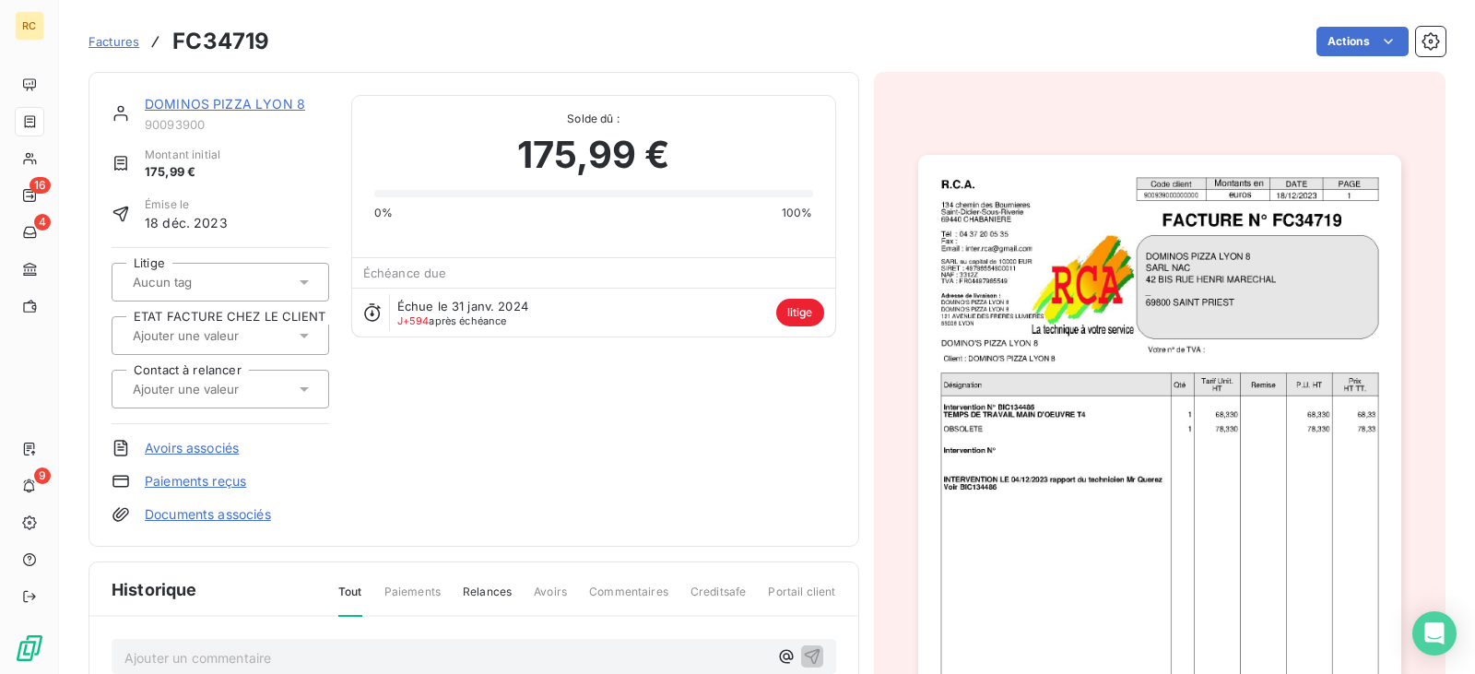
click at [258, 96] on link "DOMINOS PIZZA LYON 8" at bounding box center [225, 104] width 160 height 16
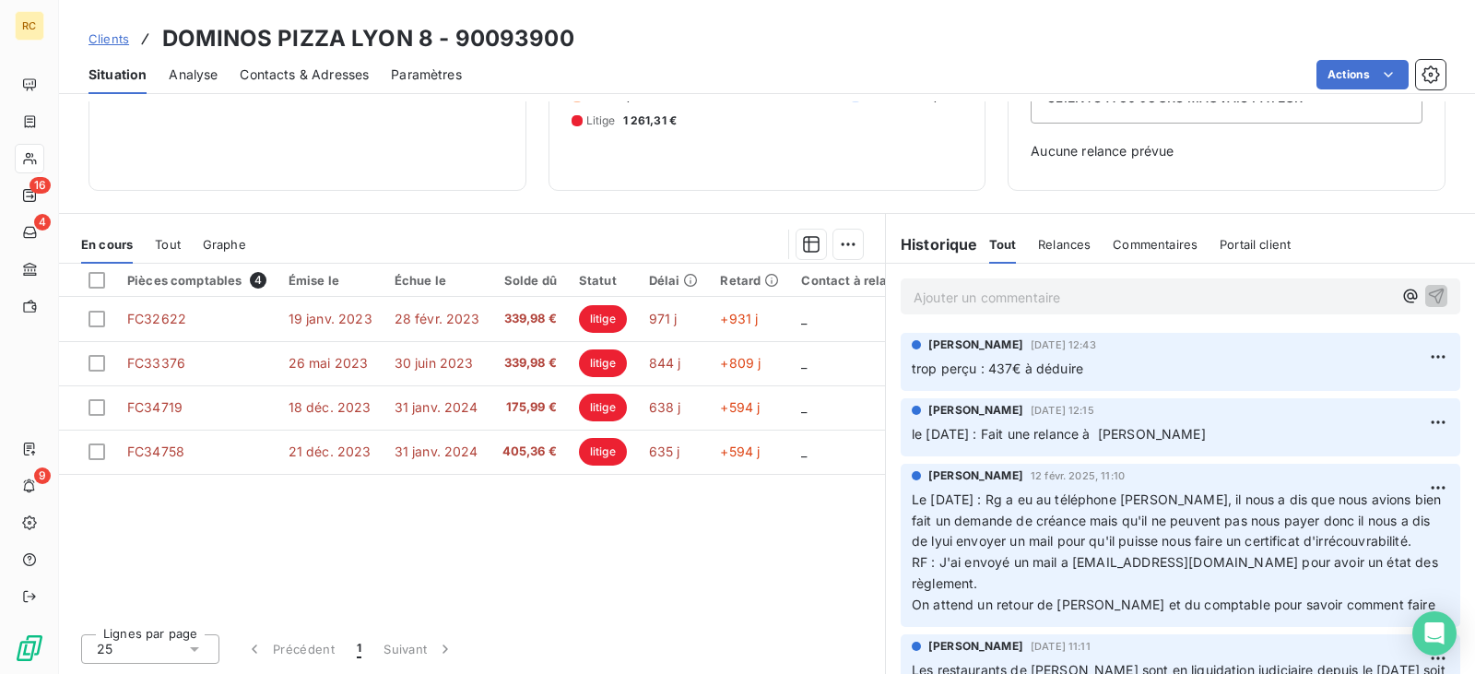
scroll to position [92, 0]
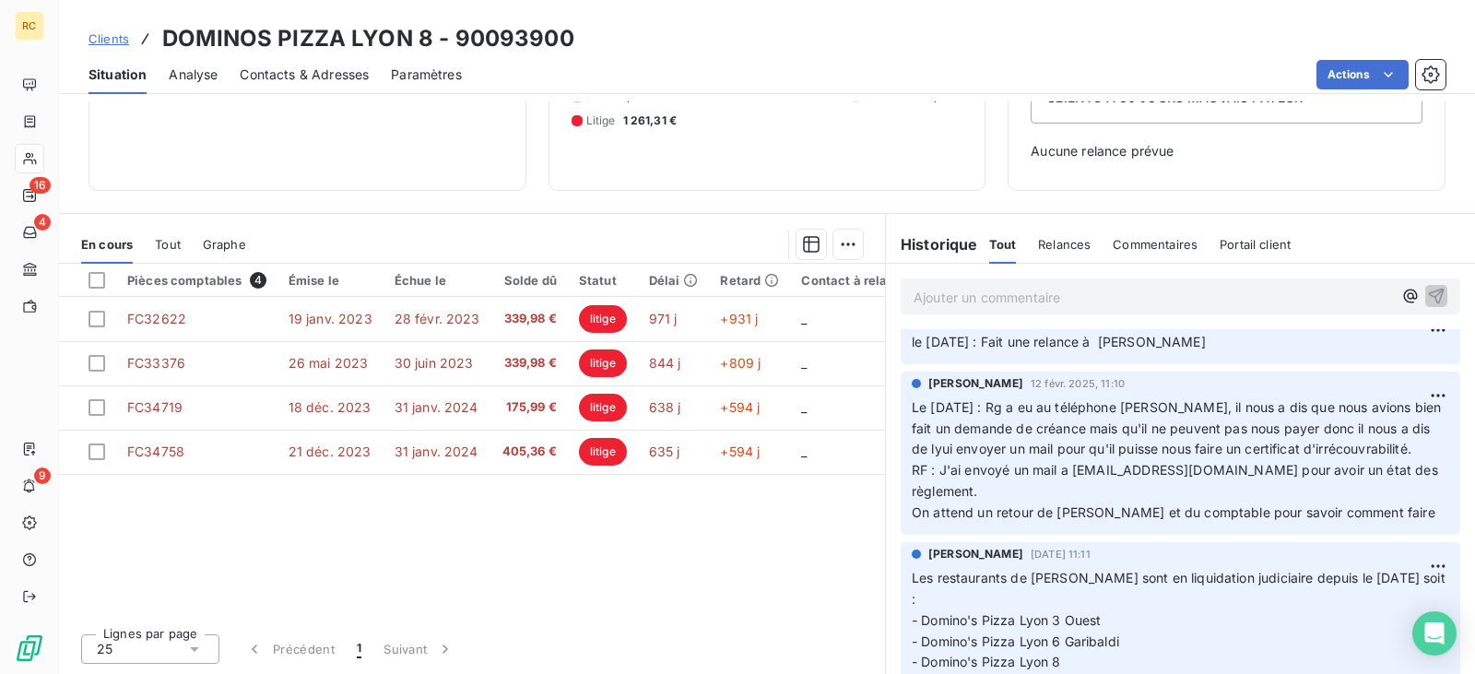
click at [111, 38] on span "Clients" at bounding box center [108, 38] width 41 height 15
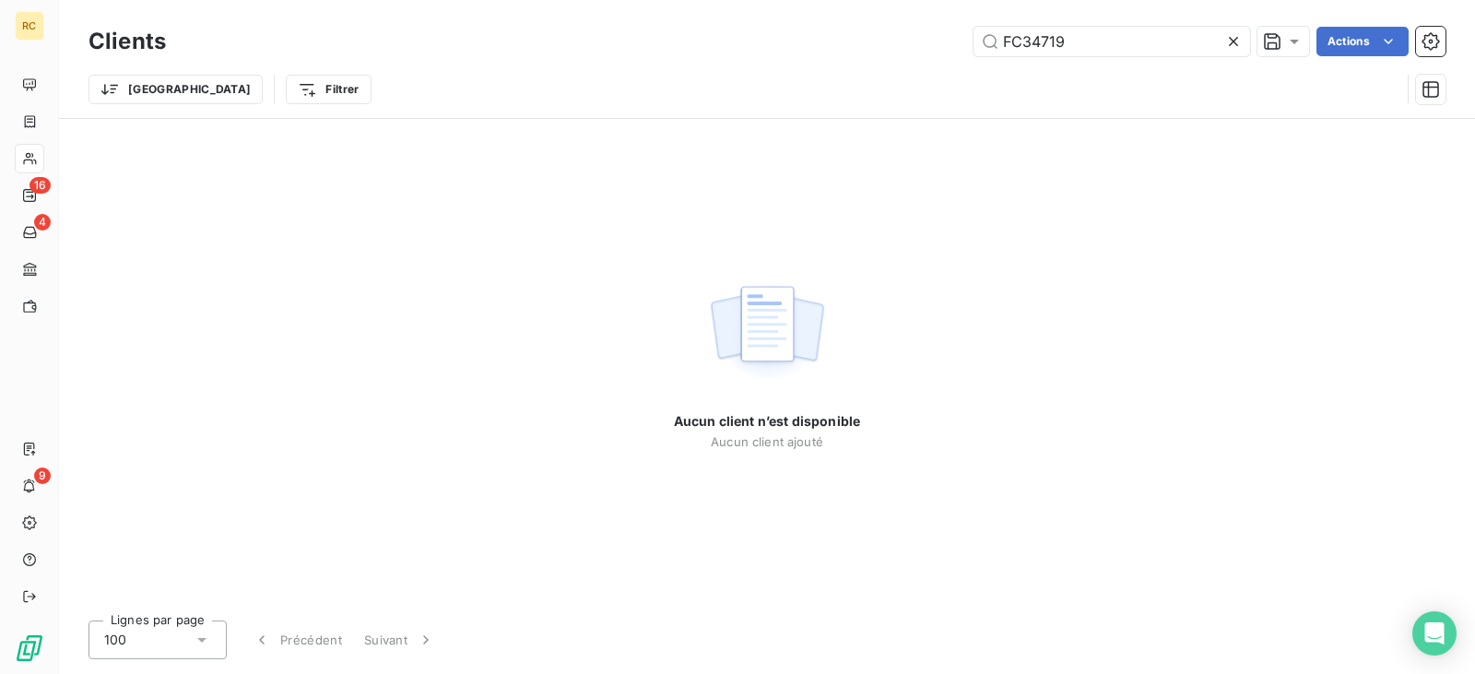
drag, startPoint x: 1091, startPoint y: 38, endPoint x: 948, endPoint y: 38, distance: 142.9
click at [949, 38] on div "FC34719 Actions" at bounding box center [816, 41] width 1257 height 29
drag, startPoint x: 1104, startPoint y: 44, endPoint x: 932, endPoint y: 34, distance: 172.7
click at [940, 34] on div "FC34422 Actions" at bounding box center [816, 41] width 1257 height 29
paste input "576"
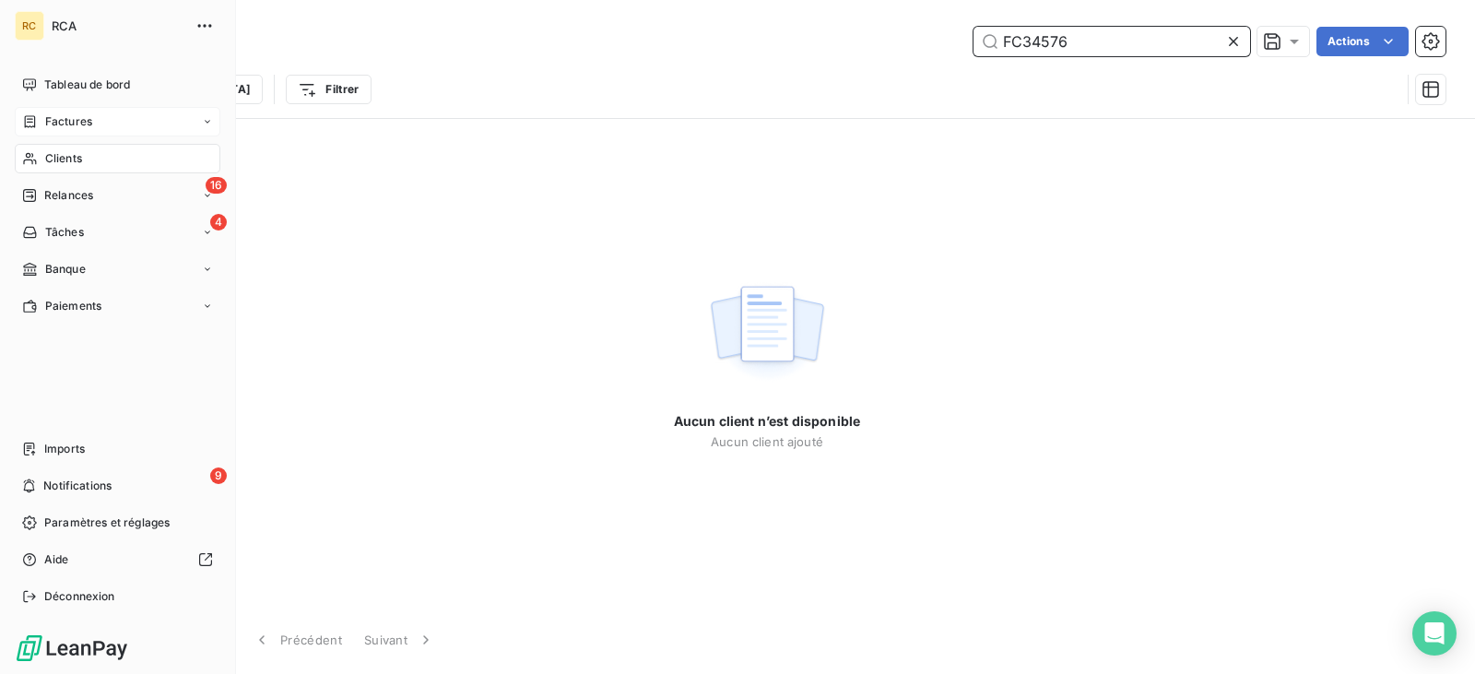
type input "FC34576"
drag, startPoint x: 39, startPoint y: 121, endPoint x: 110, endPoint y: 139, distance: 73.3
click at [40, 121] on div "Factures" at bounding box center [57, 121] width 70 height 17
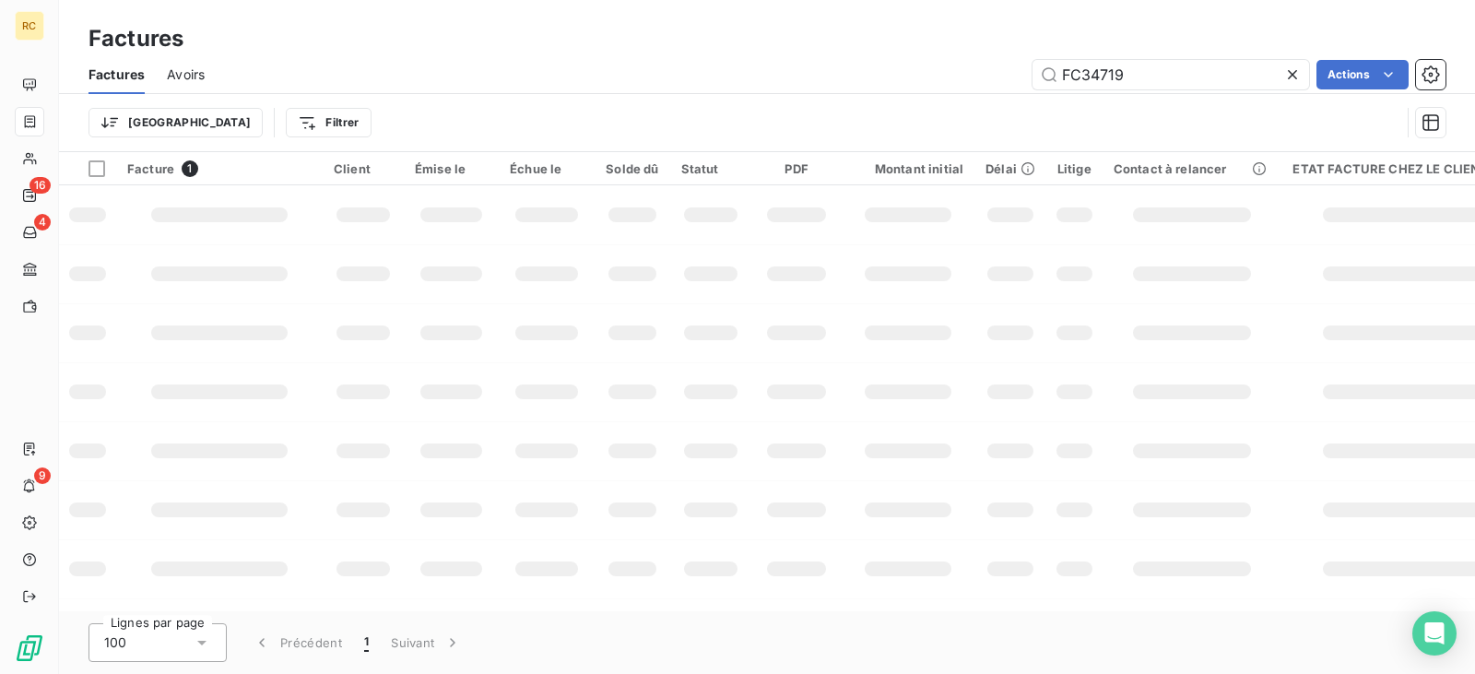
drag, startPoint x: 1139, startPoint y: 77, endPoint x: 989, endPoint y: 72, distance: 150.3
click at [991, 73] on div "FC34719 Actions" at bounding box center [836, 74] width 1219 height 29
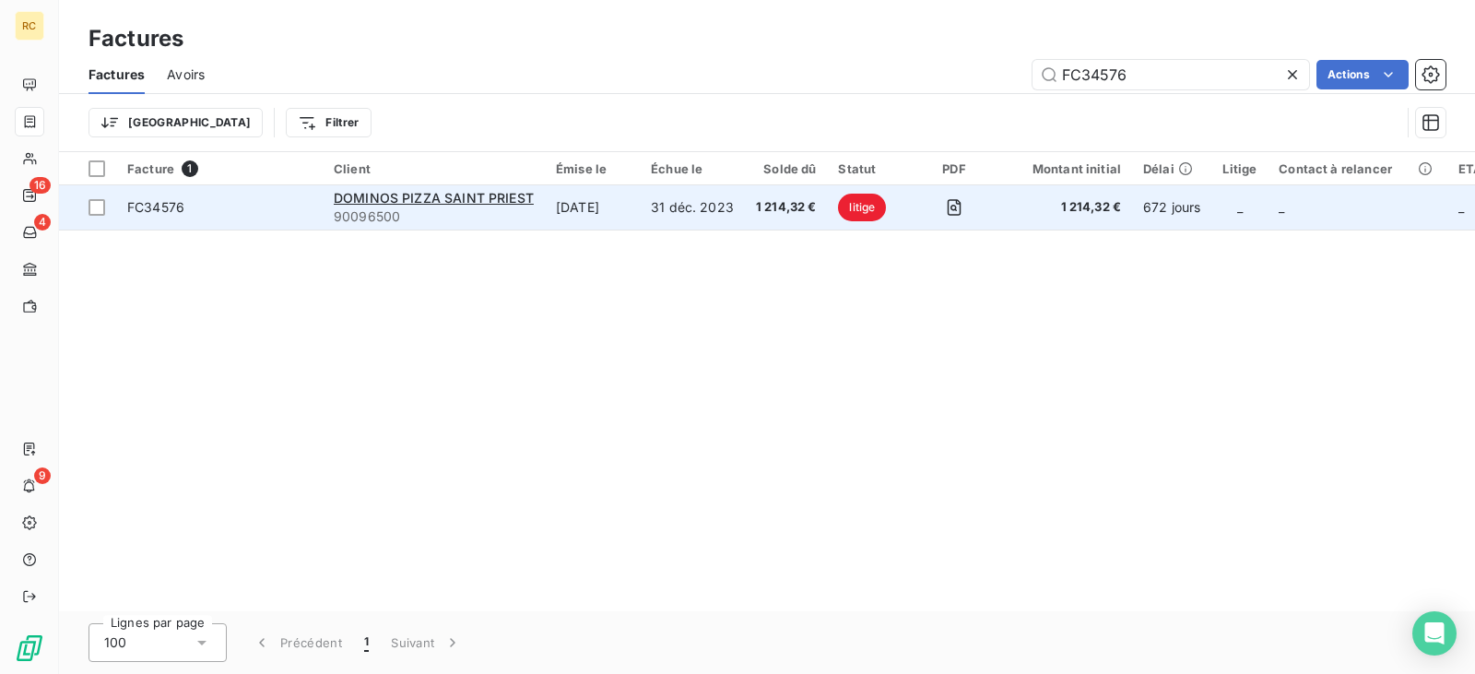
type input "FC34576"
click at [609, 205] on td "[DATE]" at bounding box center [592, 207] width 95 height 44
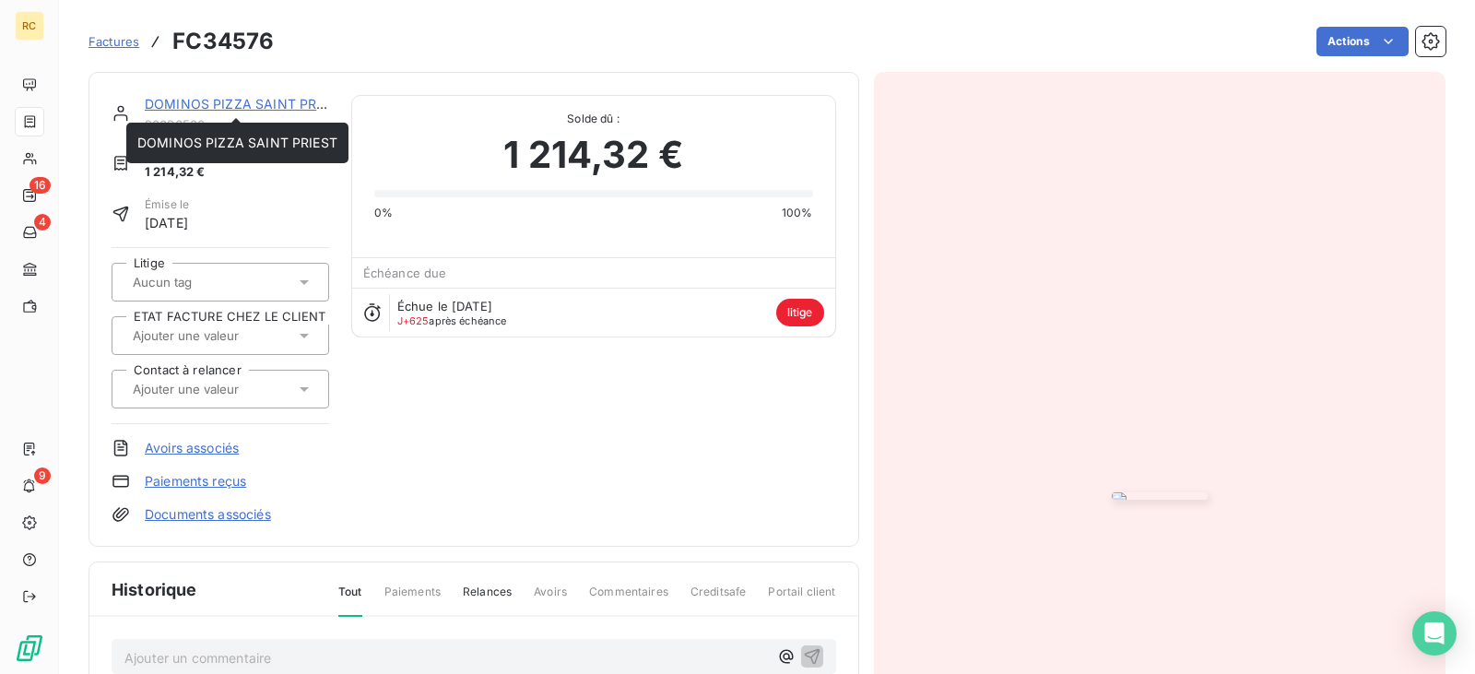
click at [265, 107] on link "DOMINOS PIZZA SAINT PRIEST" at bounding box center [245, 104] width 200 height 16
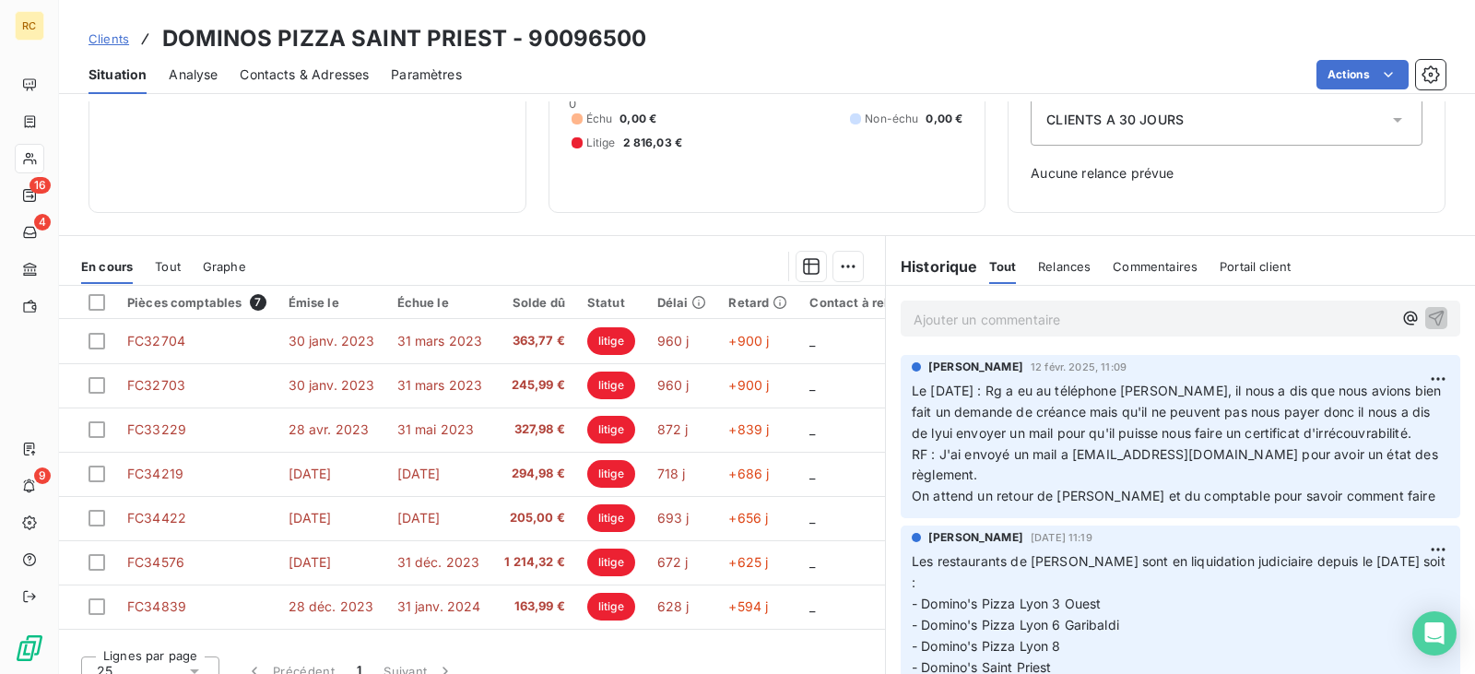
scroll to position [184, 0]
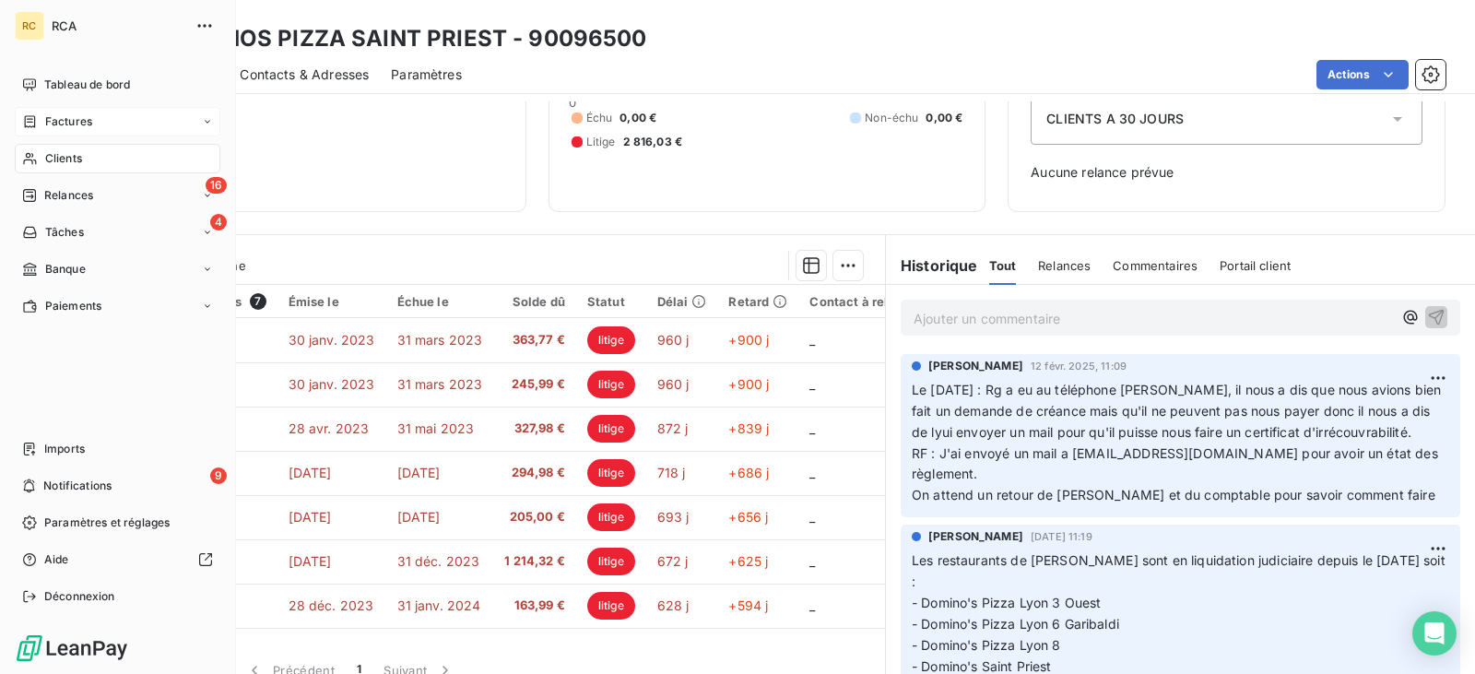
drag, startPoint x: 46, startPoint y: 122, endPoint x: 89, endPoint y: 125, distance: 43.5
click at [46, 122] on span "Factures" at bounding box center [68, 121] width 47 height 17
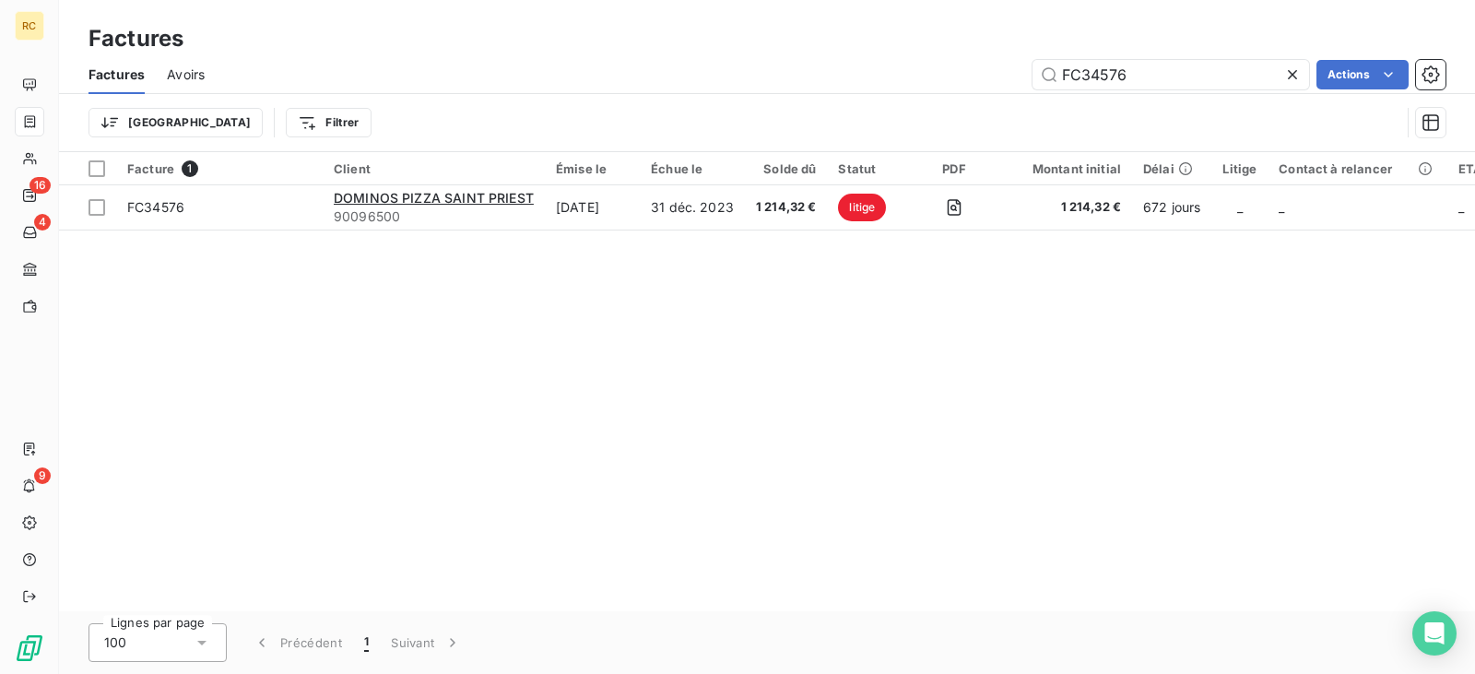
drag, startPoint x: 1180, startPoint y: 65, endPoint x: 951, endPoint y: 78, distance: 229.0
click at [955, 78] on div "FC34576 Actions" at bounding box center [836, 74] width 1219 height 29
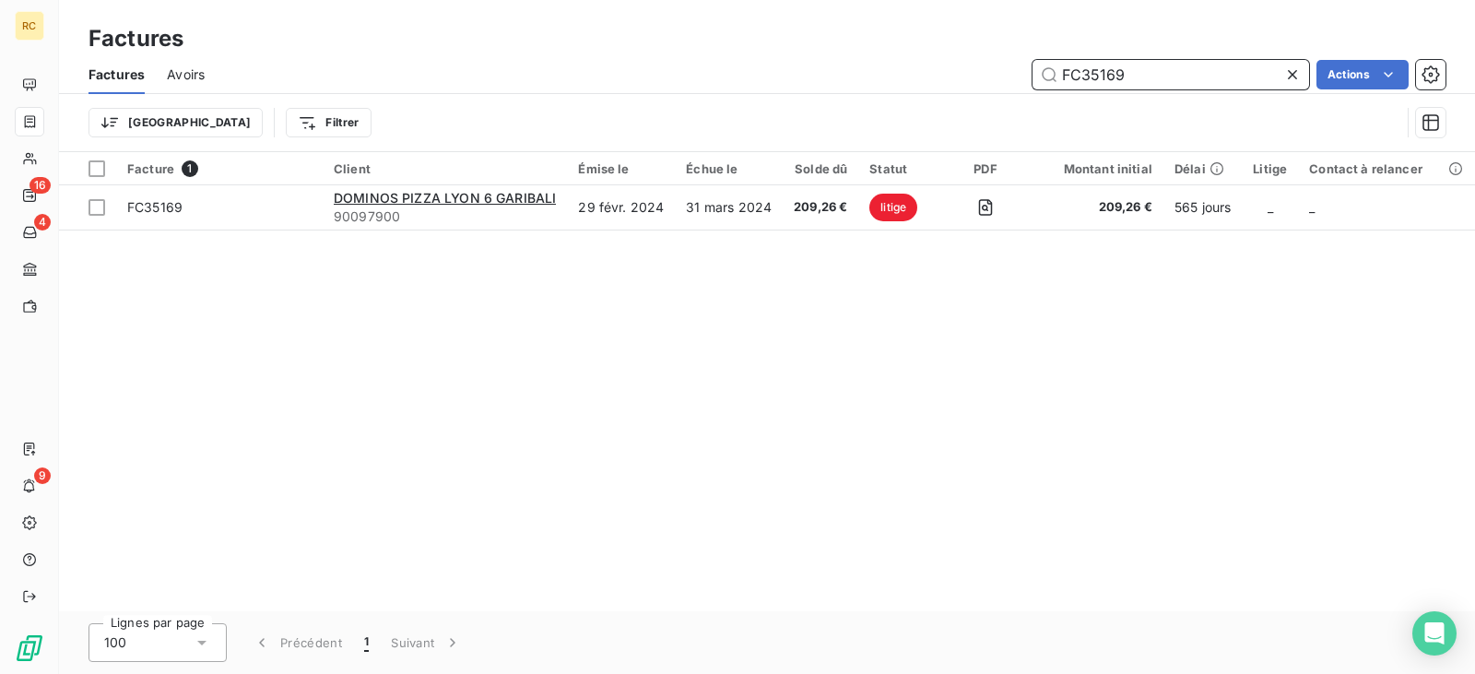
drag, startPoint x: 1173, startPoint y: 75, endPoint x: 944, endPoint y: 71, distance: 228.6
click at [944, 72] on div "FC35169 Actions" at bounding box center [836, 74] width 1219 height 29
paste input "4370"
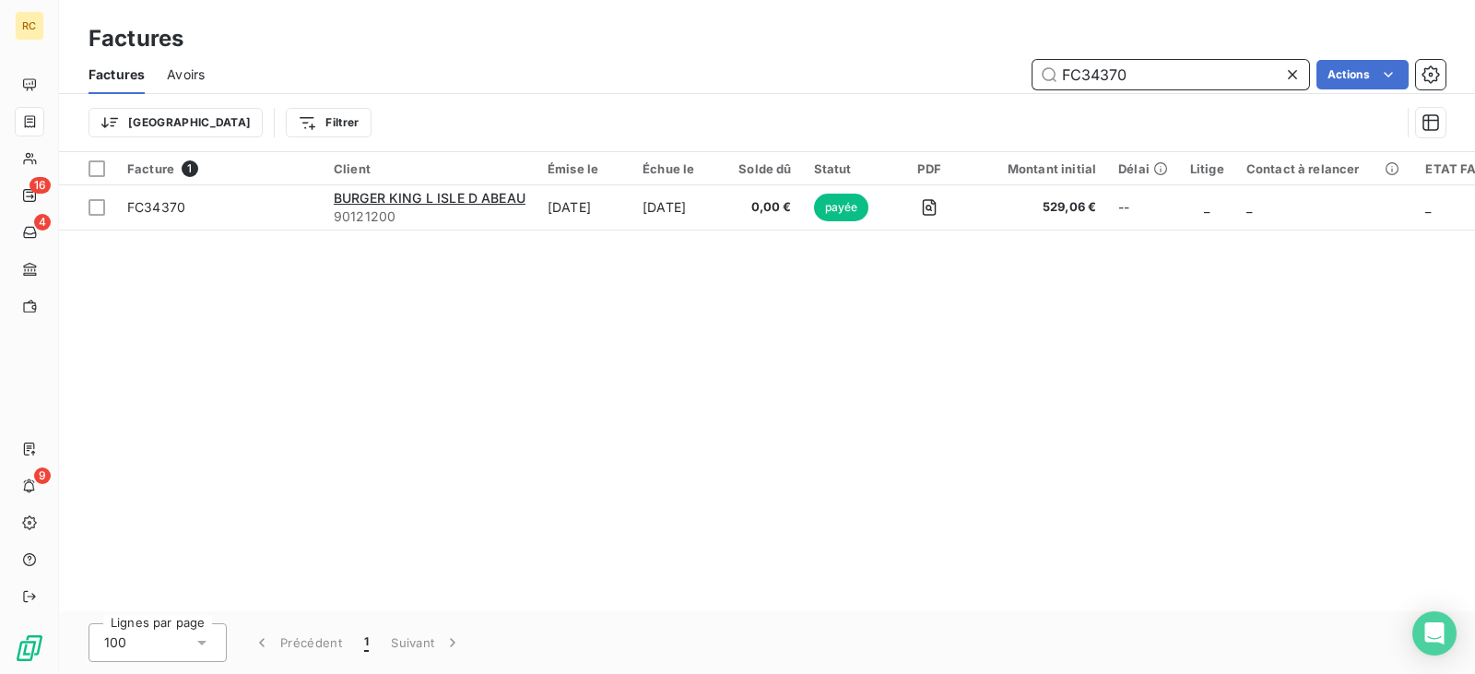
drag, startPoint x: 1151, startPoint y: 73, endPoint x: 1005, endPoint y: 70, distance: 146.6
click at [1020, 72] on div "FC34370 Actions" at bounding box center [836, 74] width 1219 height 29
paste input "986"
drag, startPoint x: 1146, startPoint y: 80, endPoint x: 926, endPoint y: 65, distance: 220.8
click at [939, 65] on div "FC34986 Actions" at bounding box center [836, 74] width 1219 height 29
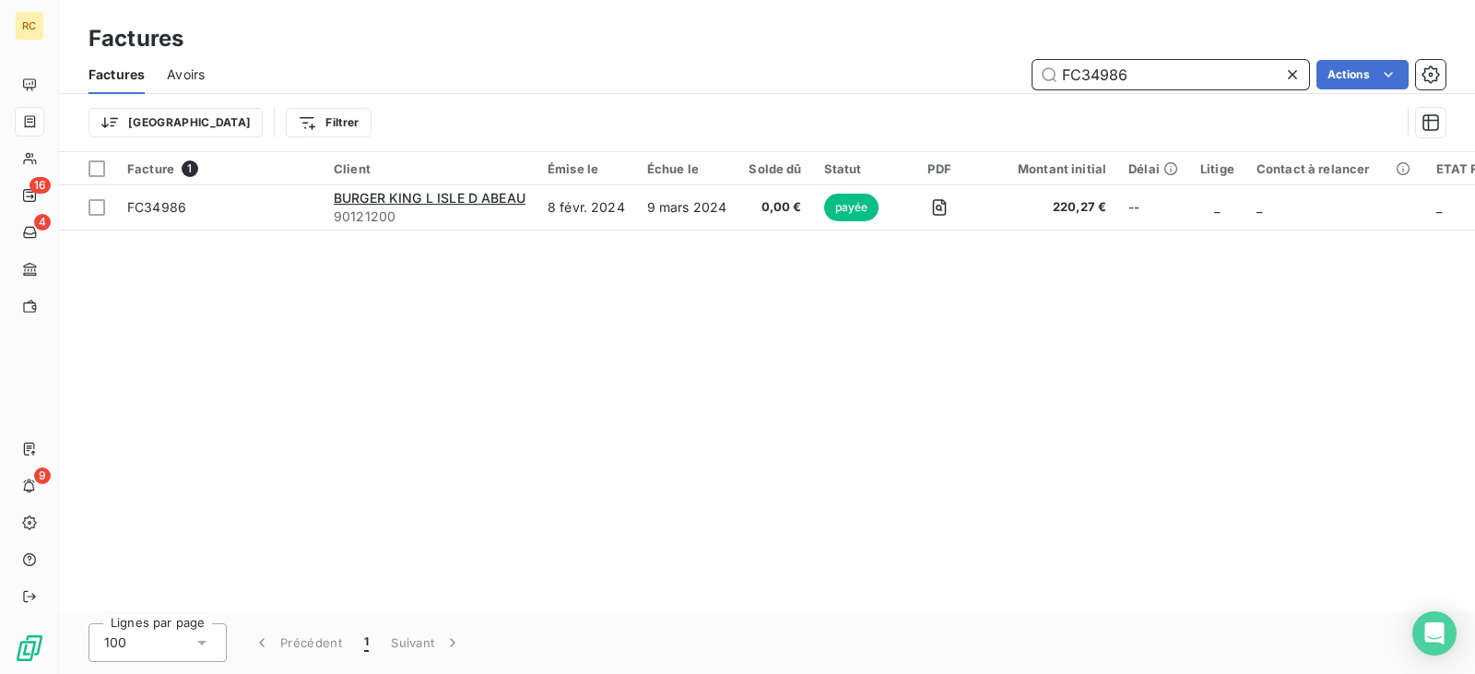
paste input "895"
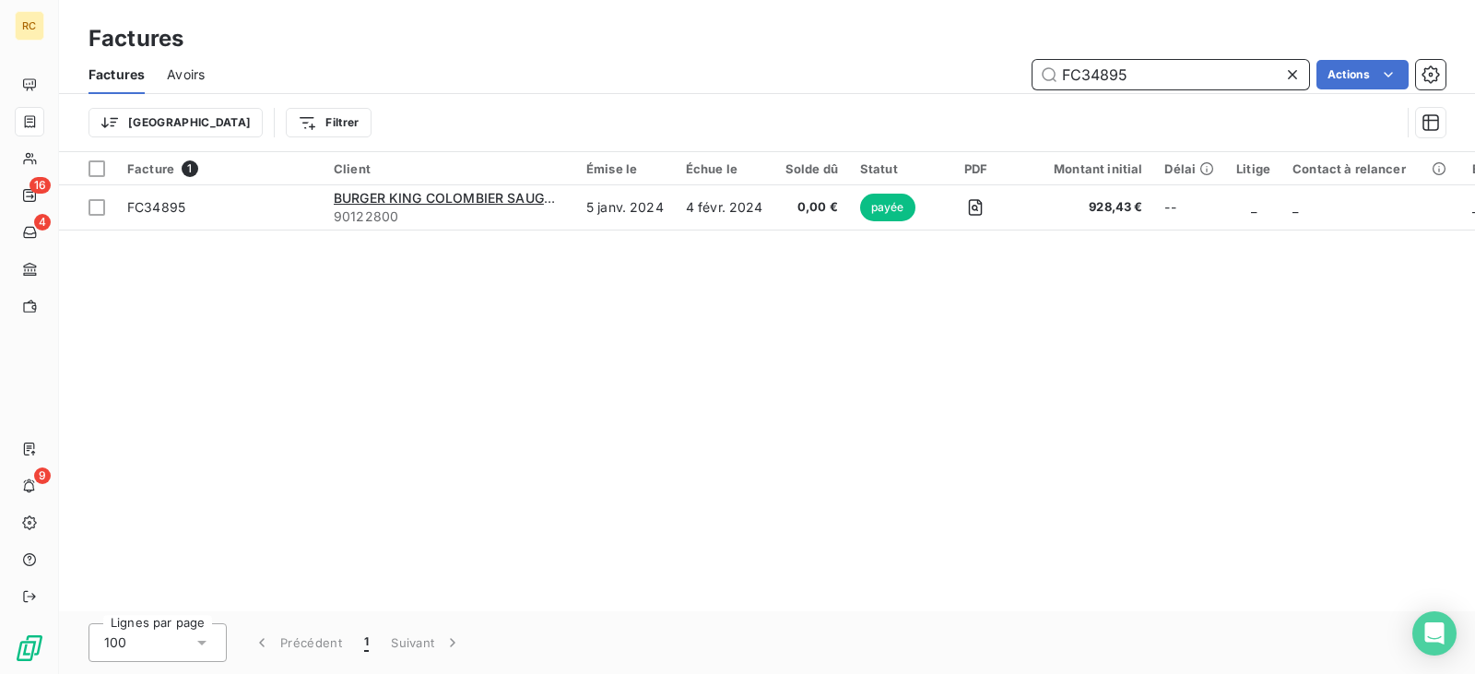
drag, startPoint x: 1146, startPoint y: 67, endPoint x: 1025, endPoint y: 69, distance: 120.8
click at [1026, 69] on div "FC34895 Actions" at bounding box center [836, 74] width 1219 height 29
paste input "5544"
paste input "53"
drag, startPoint x: 1136, startPoint y: 84, endPoint x: 998, endPoint y: 75, distance: 137.7
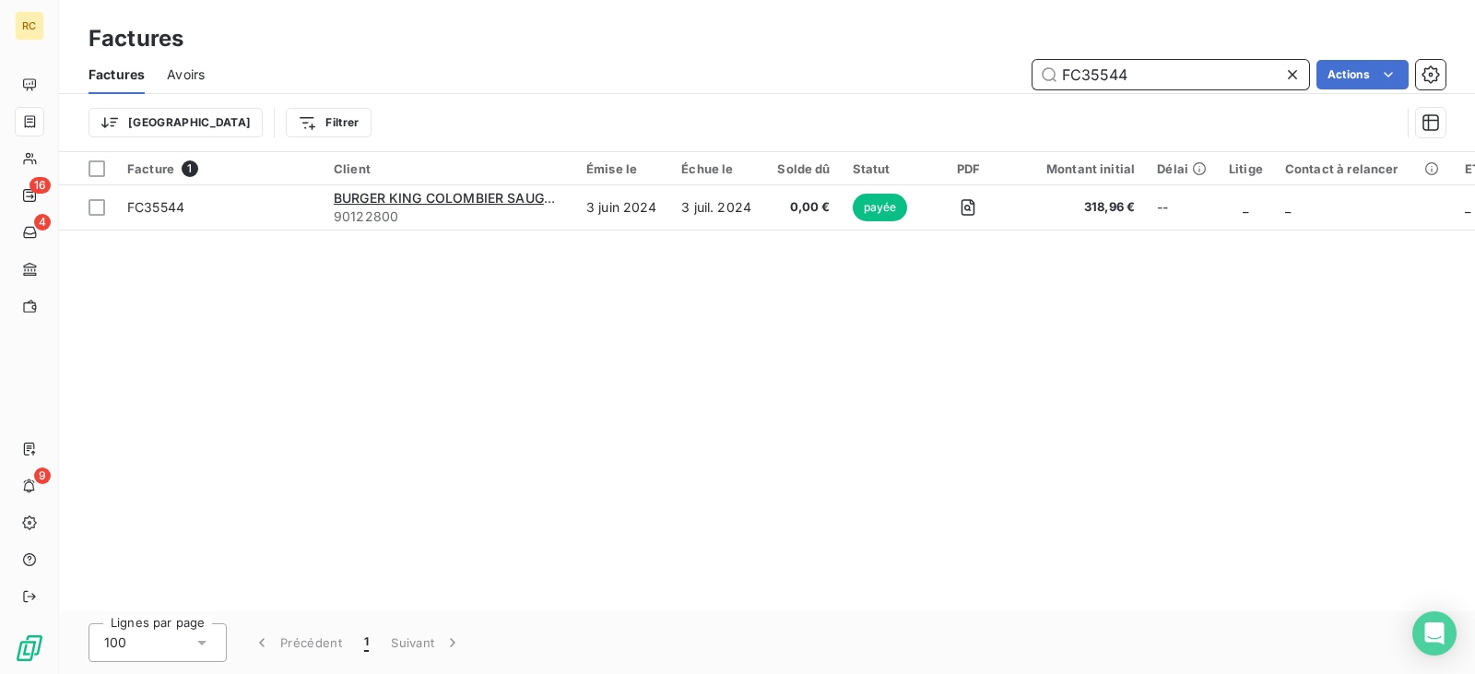
click at [998, 75] on div "FC35544 Actions" at bounding box center [836, 74] width 1219 height 29
drag, startPoint x: 1085, startPoint y: 79, endPoint x: 1023, endPoint y: 77, distance: 61.8
click at [1024, 77] on div "FC35553 Actions" at bounding box center [836, 74] width 1219 height 29
paste input "4"
drag, startPoint x: 1150, startPoint y: 69, endPoint x: 1021, endPoint y: 65, distance: 128.2
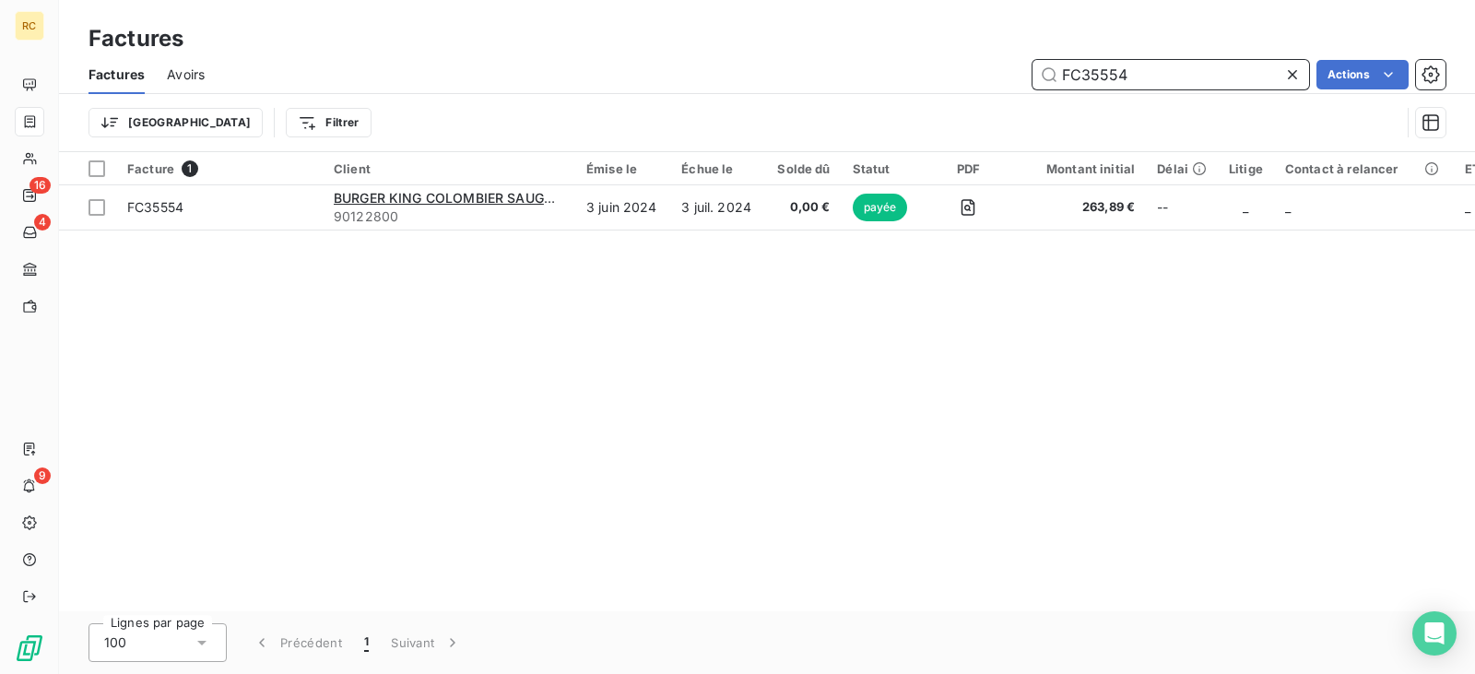
click at [1024, 65] on div "FC35554 Actions" at bounding box center [836, 74] width 1219 height 29
paste input "732"
drag, startPoint x: 1140, startPoint y: 77, endPoint x: 892, endPoint y: 69, distance: 248.1
click at [958, 69] on div "FC35732 Actions" at bounding box center [836, 74] width 1219 height 29
paste input "6473"
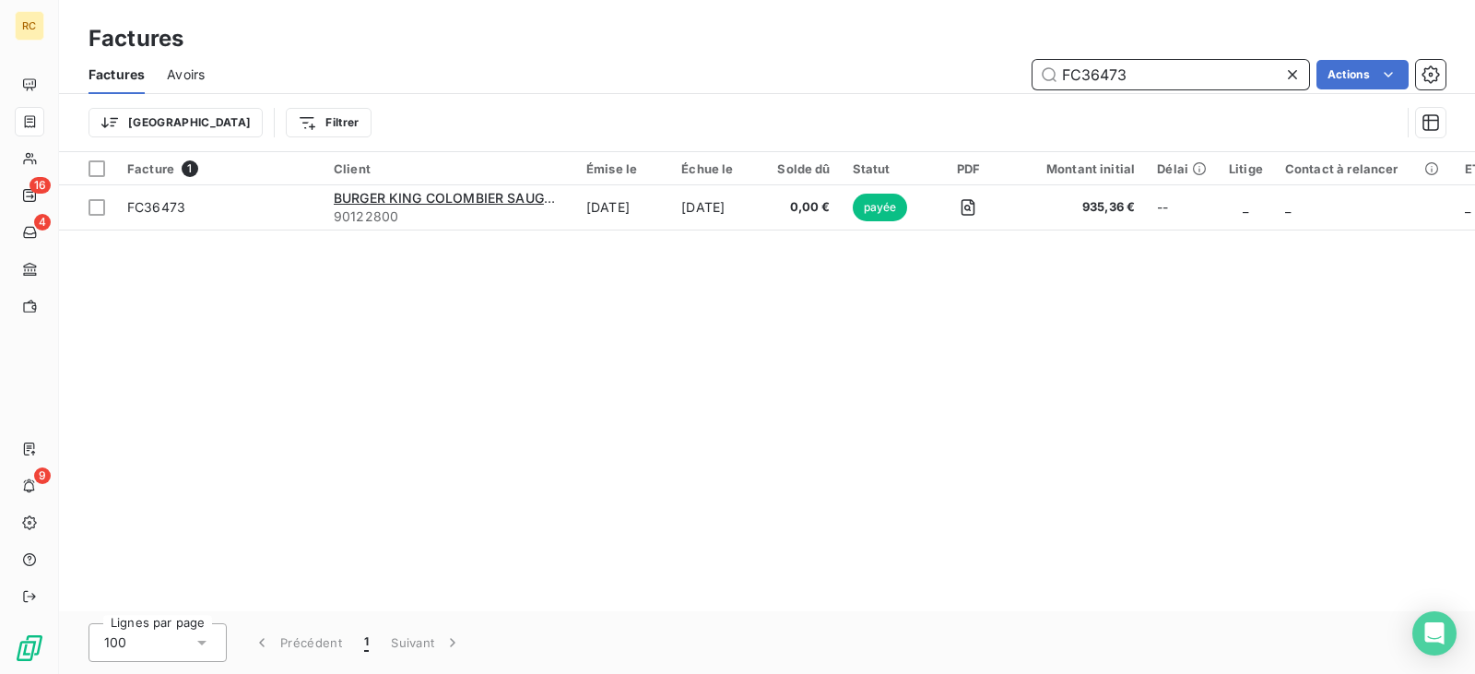
drag, startPoint x: 1174, startPoint y: 63, endPoint x: 960, endPoint y: 65, distance: 214.8
click at [969, 65] on div "FC36473 Actions" at bounding box center [836, 74] width 1219 height 29
paste input "379"
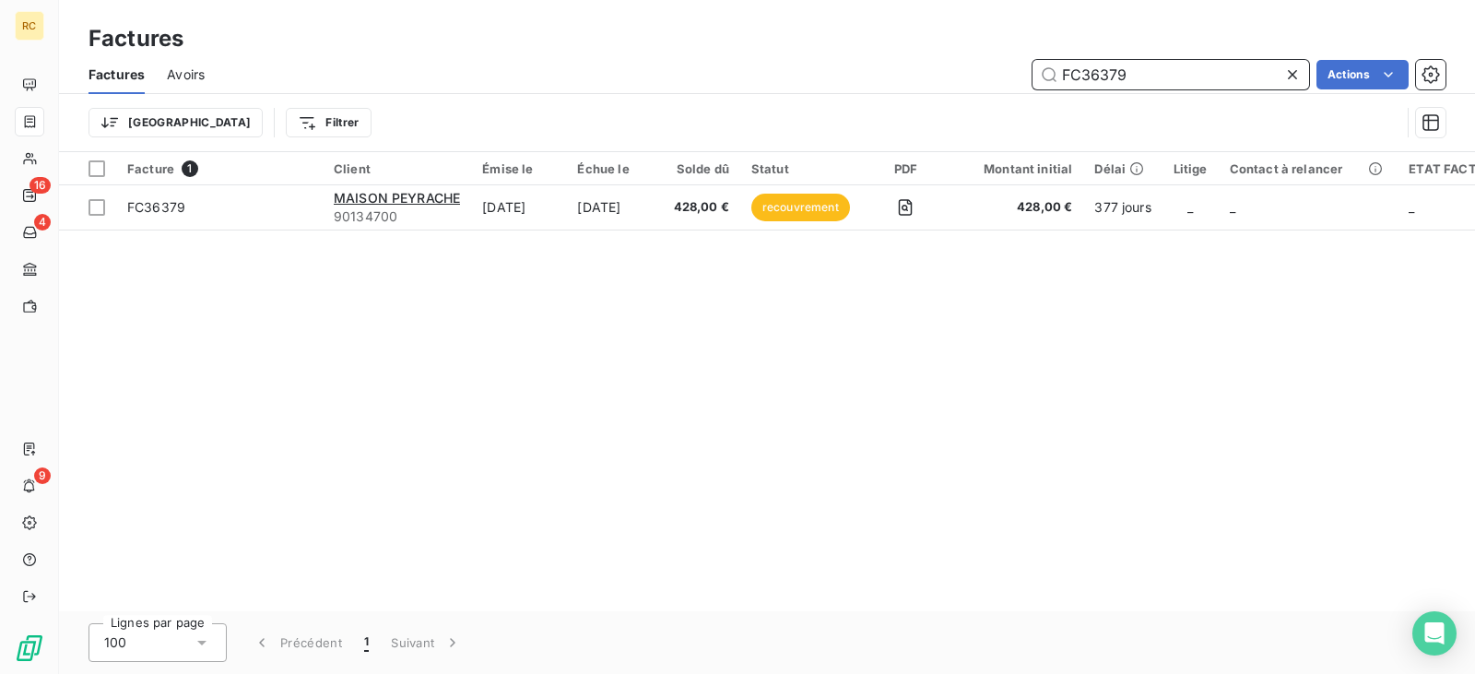
drag, startPoint x: 1153, startPoint y: 88, endPoint x: 1033, endPoint y: 72, distance: 120.9
click at [1059, 72] on input "FC36379" at bounding box center [1170, 74] width 277 height 29
paste input "4214"
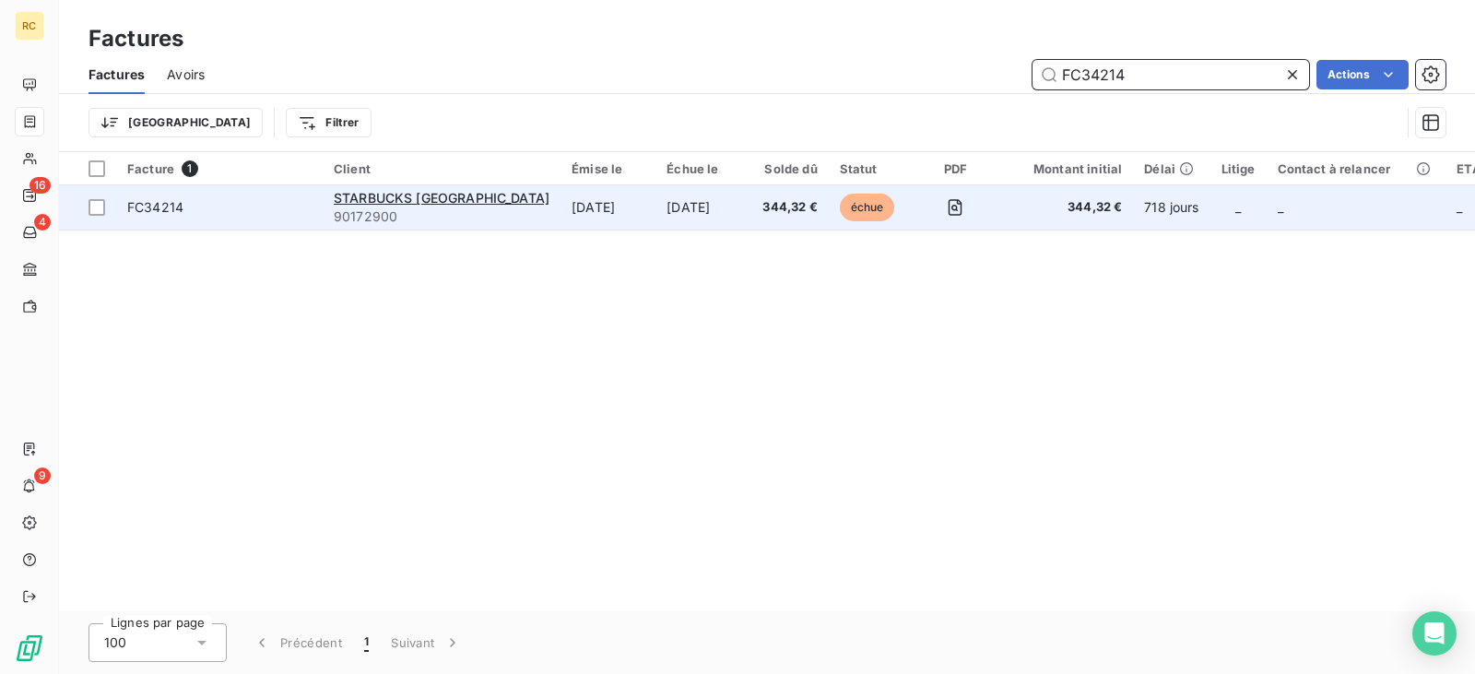
type input "FC34214"
click at [560, 201] on td "STARBUCKS TERMINAL 1 AEROPORT SAINT 90172900" at bounding box center [442, 207] width 238 height 44
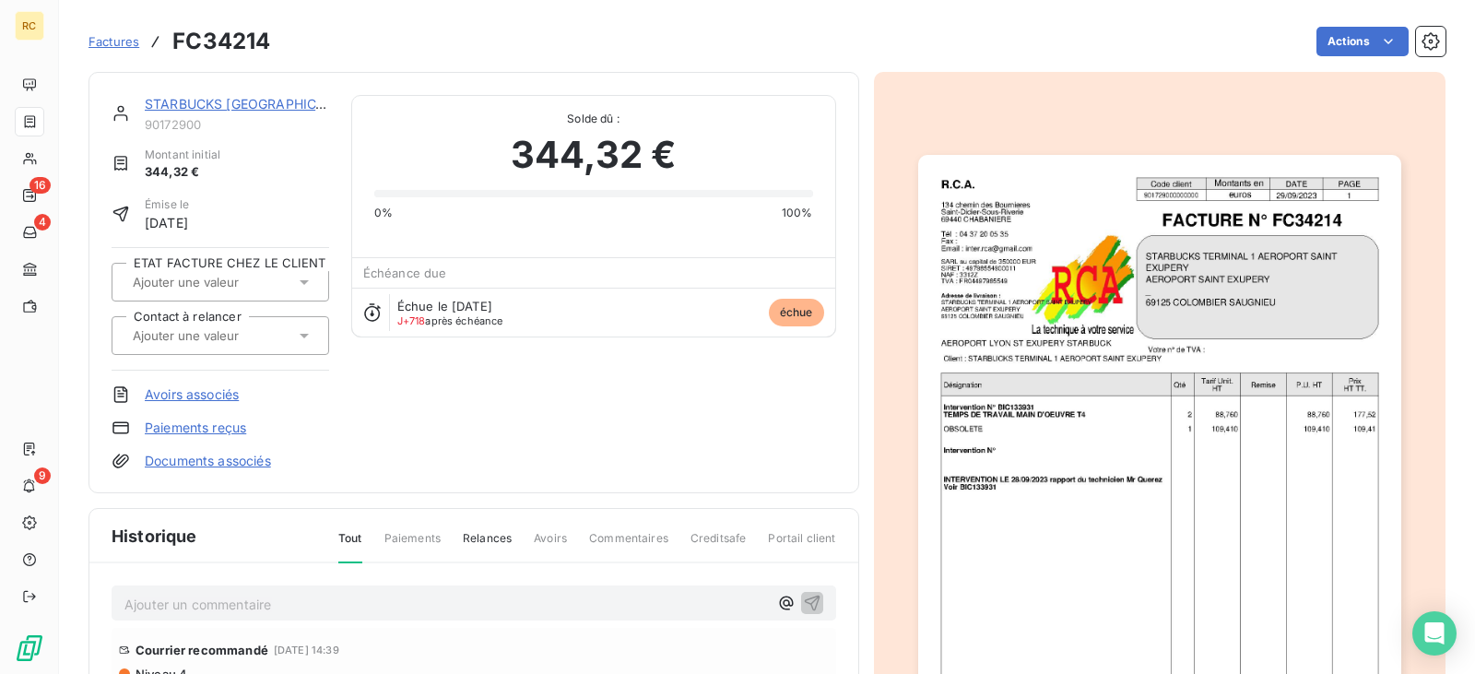
click at [236, 105] on link "STARBUCKS [GEOGRAPHIC_DATA]" at bounding box center [253, 104] width 216 height 16
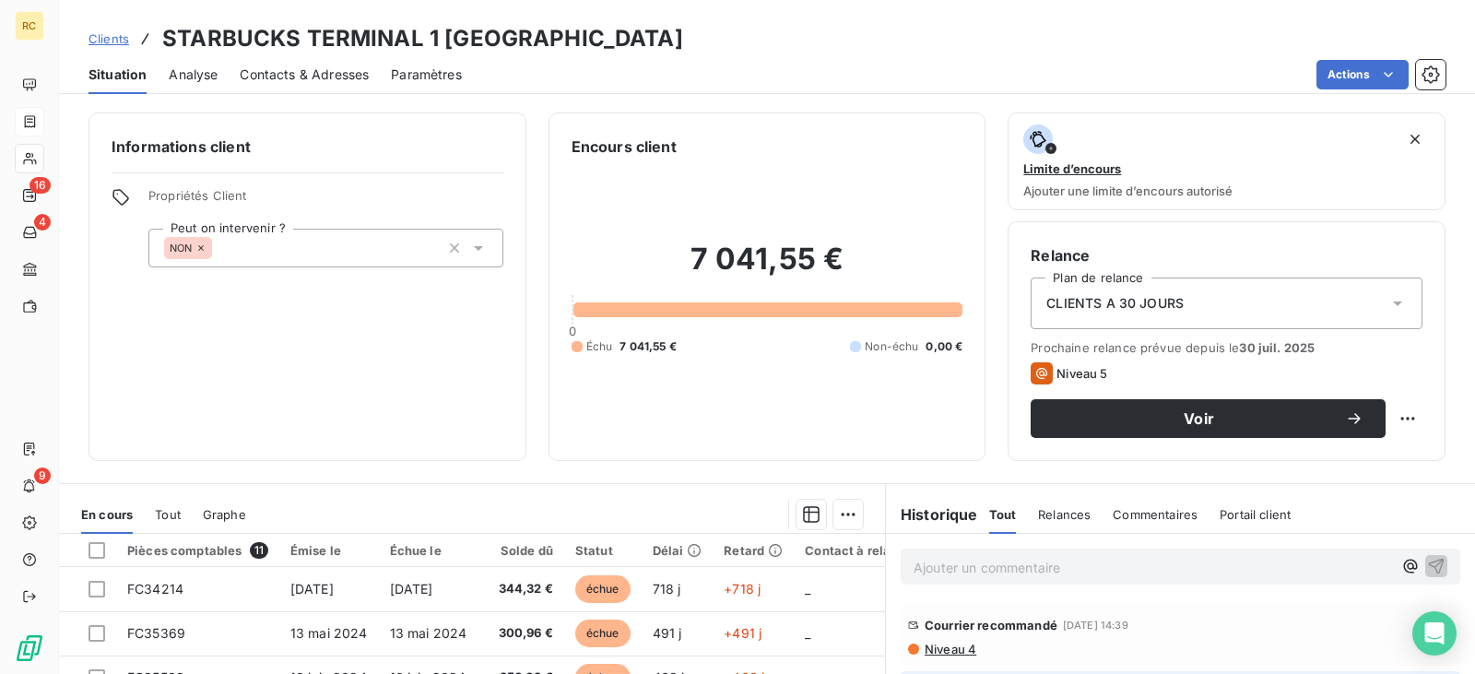
click at [117, 41] on span "Clients" at bounding box center [108, 38] width 41 height 15
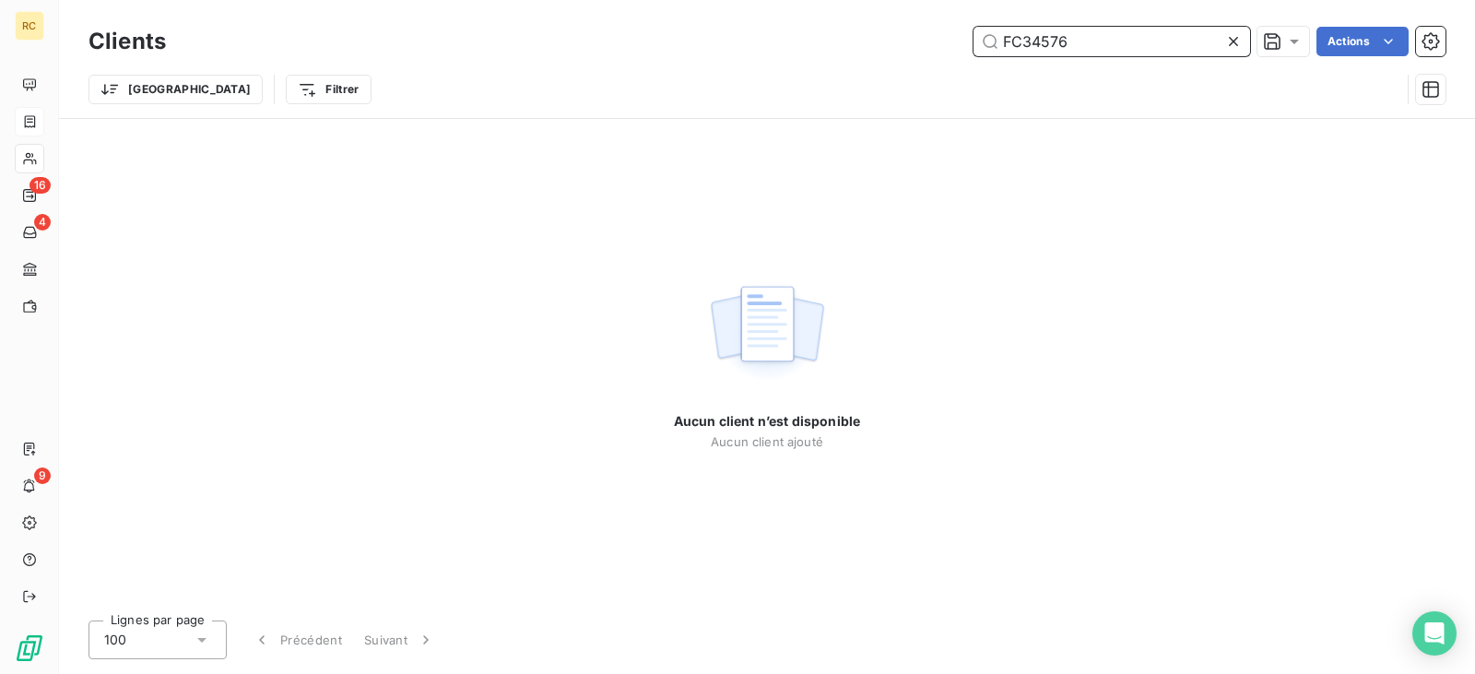
drag, startPoint x: 1089, startPoint y: 43, endPoint x: 940, endPoint y: 29, distance: 149.1
click at [940, 29] on div "FC34576 Actions" at bounding box center [816, 41] width 1257 height 29
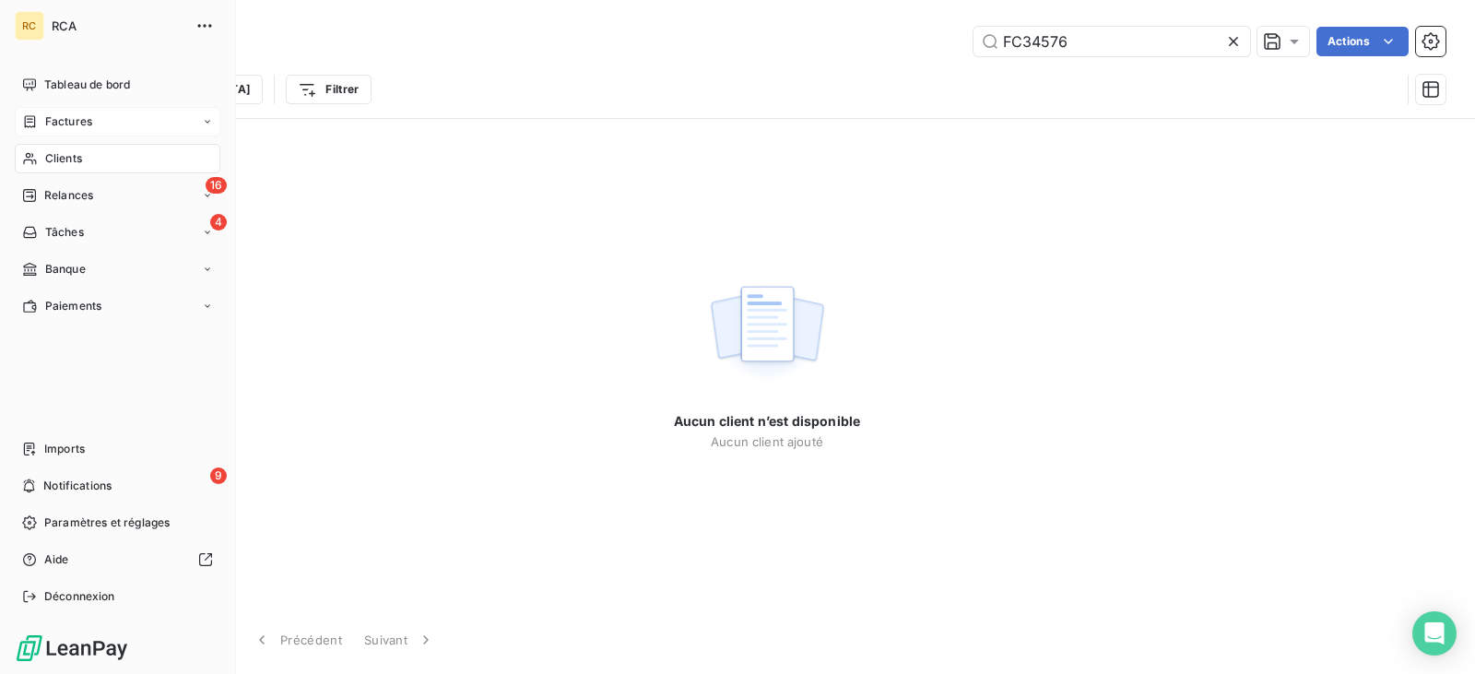
click at [15, 119] on div "Factures" at bounding box center [118, 121] width 206 height 29
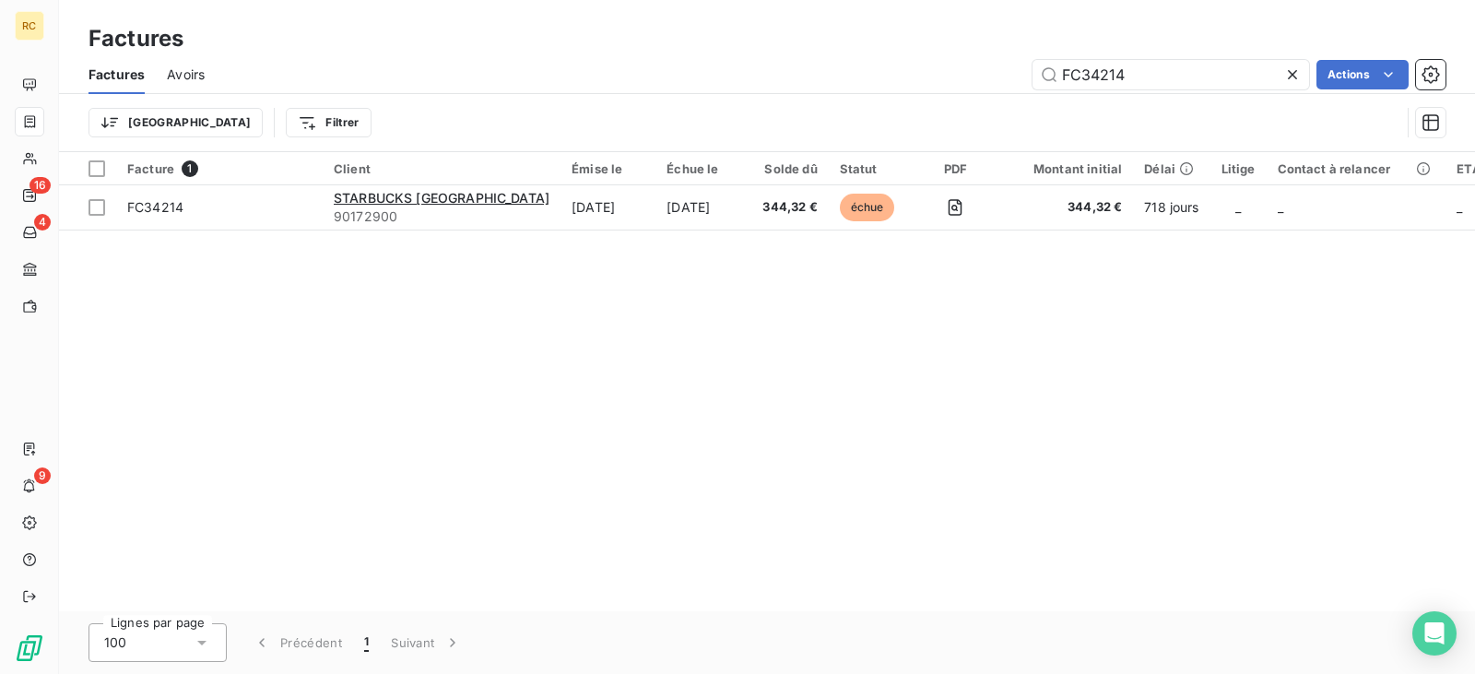
drag, startPoint x: 1153, startPoint y: 71, endPoint x: 816, endPoint y: 70, distance: 337.4
click at [820, 70] on div "FC34214 Actions" at bounding box center [836, 74] width 1219 height 29
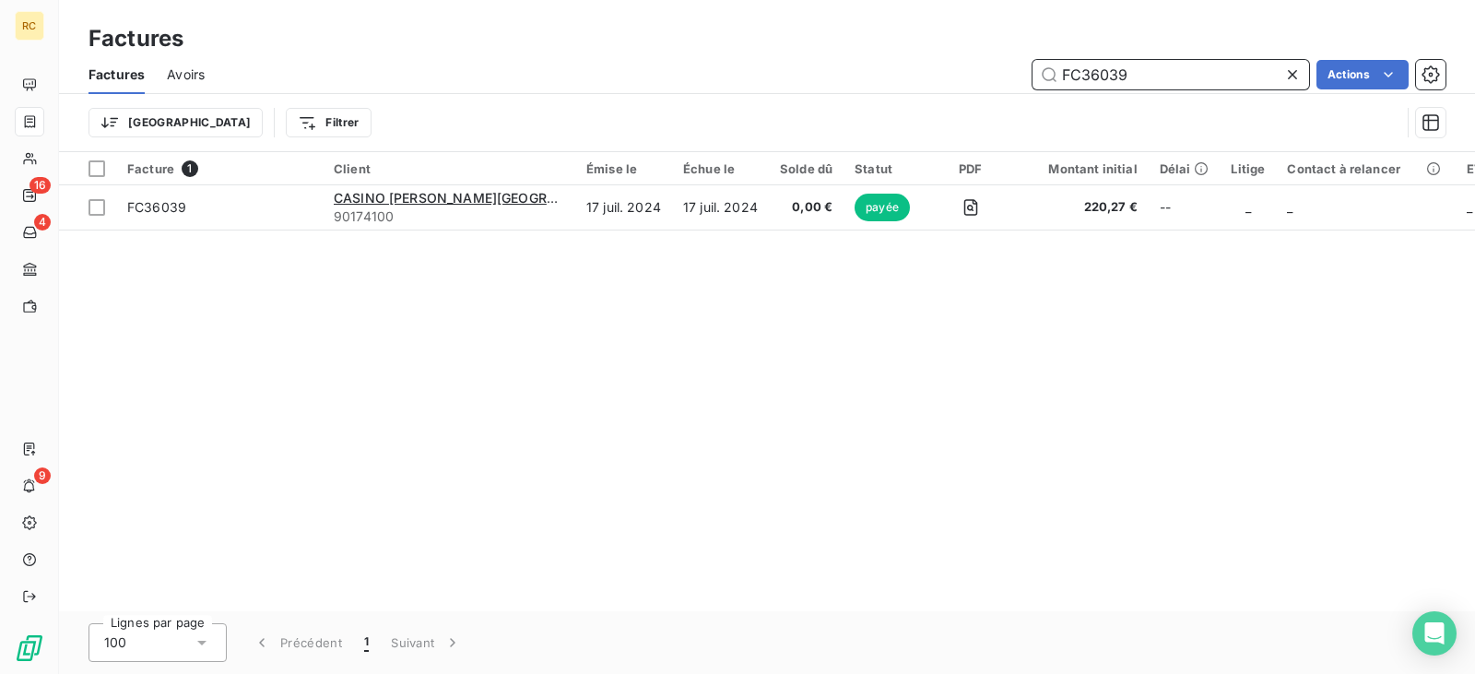
drag, startPoint x: 1167, startPoint y: 78, endPoint x: 982, endPoint y: 71, distance: 185.4
click at [983, 71] on div "FC36039 Actions" at bounding box center [836, 74] width 1219 height 29
paste input "95"
paste input "5156"
drag, startPoint x: 1166, startPoint y: 67, endPoint x: 865, endPoint y: 83, distance: 301.8
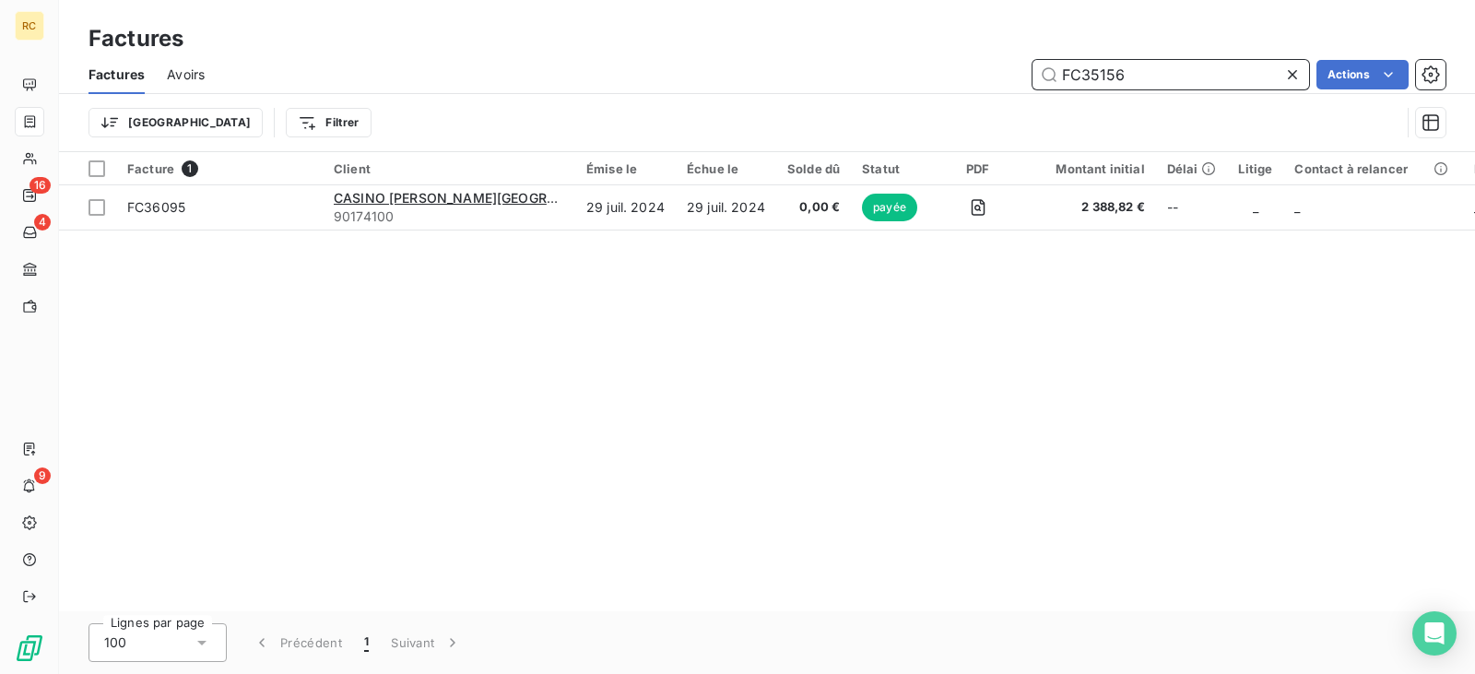
click at [865, 83] on div "FC35156 Actions" at bounding box center [836, 74] width 1219 height 29
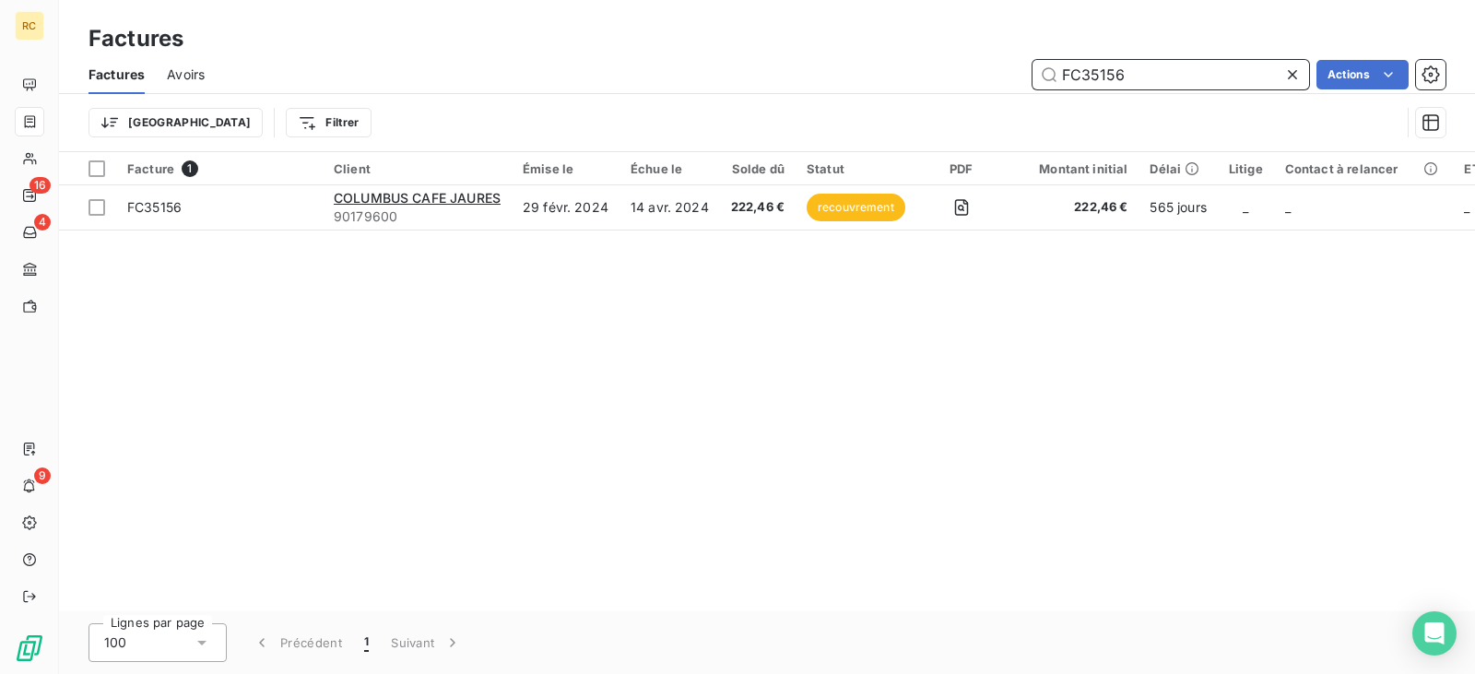
click at [1117, 74] on input "FC35156" at bounding box center [1170, 74] width 277 height 29
drag, startPoint x: 1128, startPoint y: 70, endPoint x: 969, endPoint y: 76, distance: 159.6
click at [972, 76] on div "FC35156 Actions" at bounding box center [836, 74] width 1219 height 29
paste input "4742"
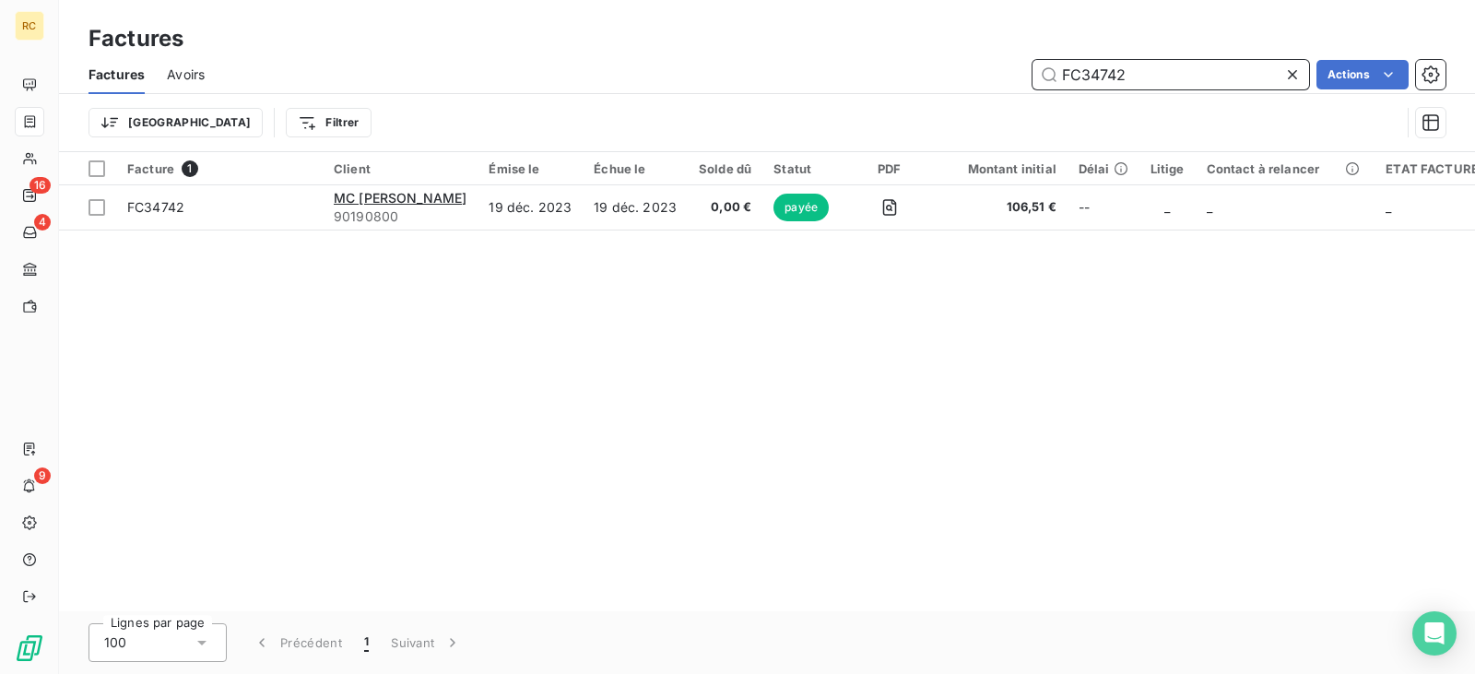
drag, startPoint x: 1173, startPoint y: 70, endPoint x: 835, endPoint y: 72, distance: 338.3
click at [857, 72] on div "FC34742 Actions" at bounding box center [836, 74] width 1219 height 29
paste input "809"
drag, startPoint x: 1173, startPoint y: 82, endPoint x: 918, endPoint y: 81, distance: 255.3
click at [919, 81] on div "FC34809 Actions" at bounding box center [836, 74] width 1219 height 29
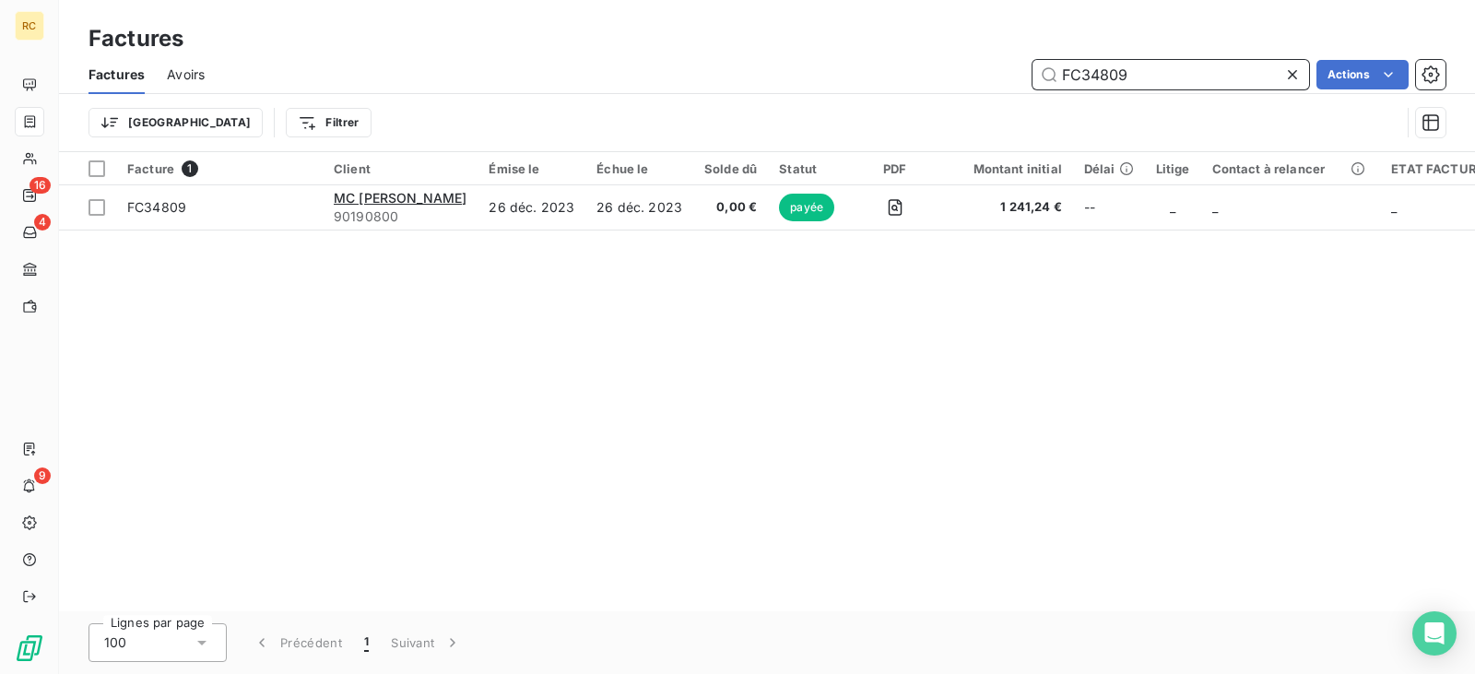
paste input "53"
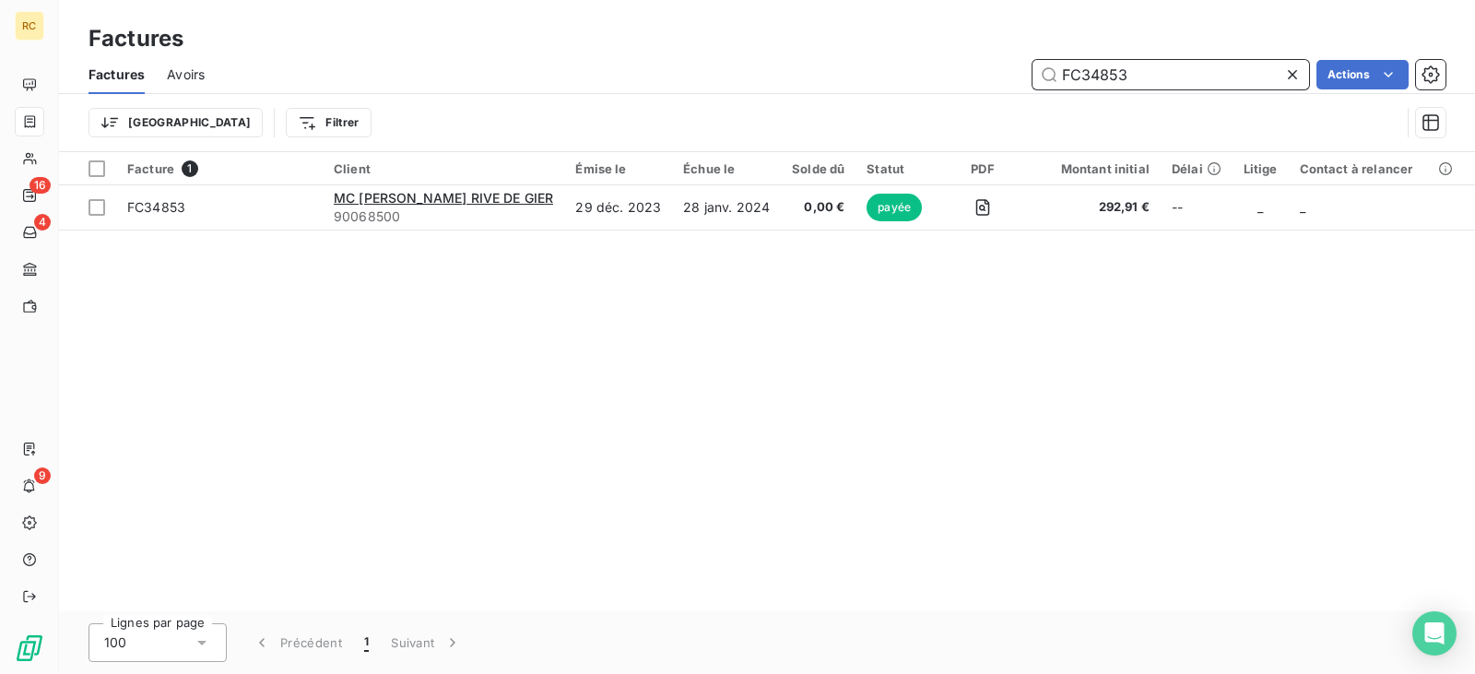
drag, startPoint x: 1142, startPoint y: 80, endPoint x: 1008, endPoint y: 83, distance: 133.7
click at [1008, 83] on div "FC34853 Actions" at bounding box center [836, 74] width 1219 height 29
paste input "4"
drag, startPoint x: 1145, startPoint y: 75, endPoint x: 880, endPoint y: 93, distance: 265.2
click at [880, 93] on div "Factures Avoirs FC34854 Actions" at bounding box center [767, 74] width 1416 height 39
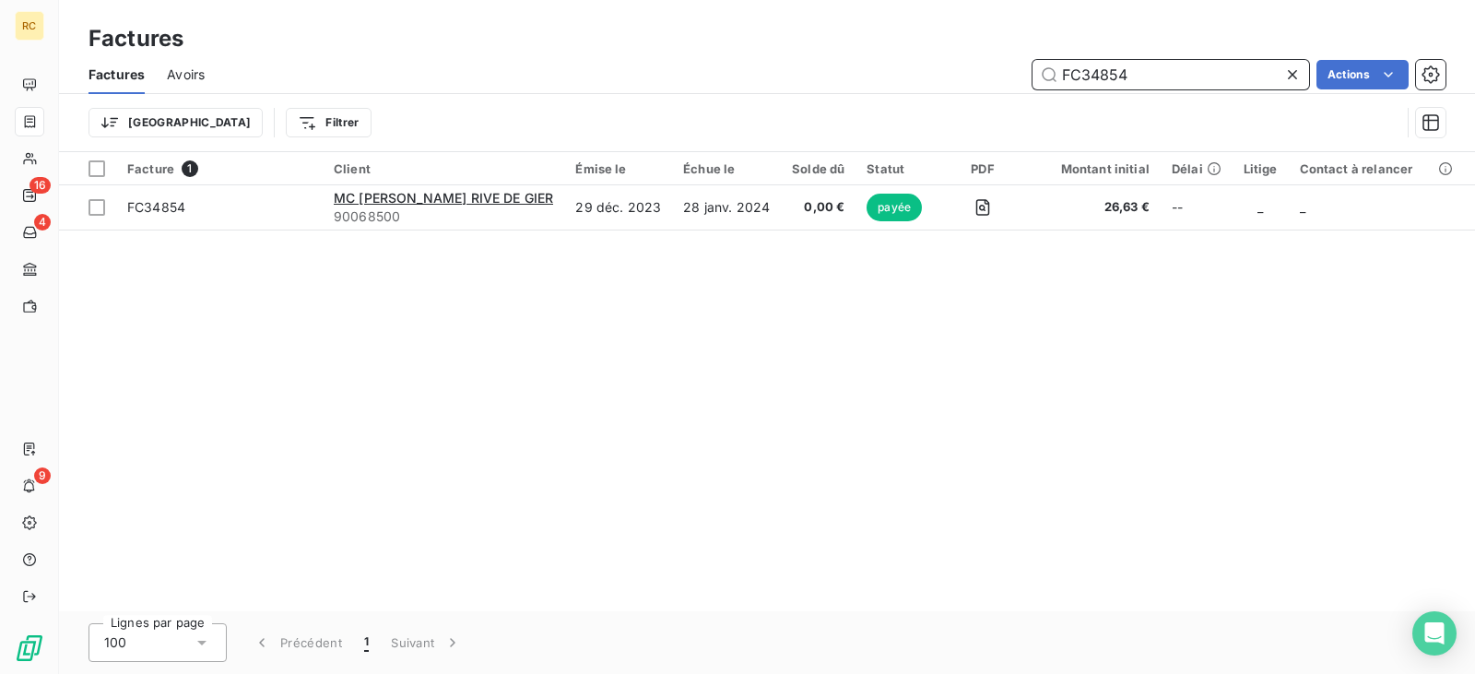
paste input "6162"
drag, startPoint x: 1137, startPoint y: 73, endPoint x: 969, endPoint y: 97, distance: 169.5
click at [971, 96] on div "Factures Avoirs FC36162 Actions Trier Filtrer" at bounding box center [767, 103] width 1416 height 96
paste input "438"
drag, startPoint x: 1127, startPoint y: 64, endPoint x: 1062, endPoint y: 68, distance: 65.6
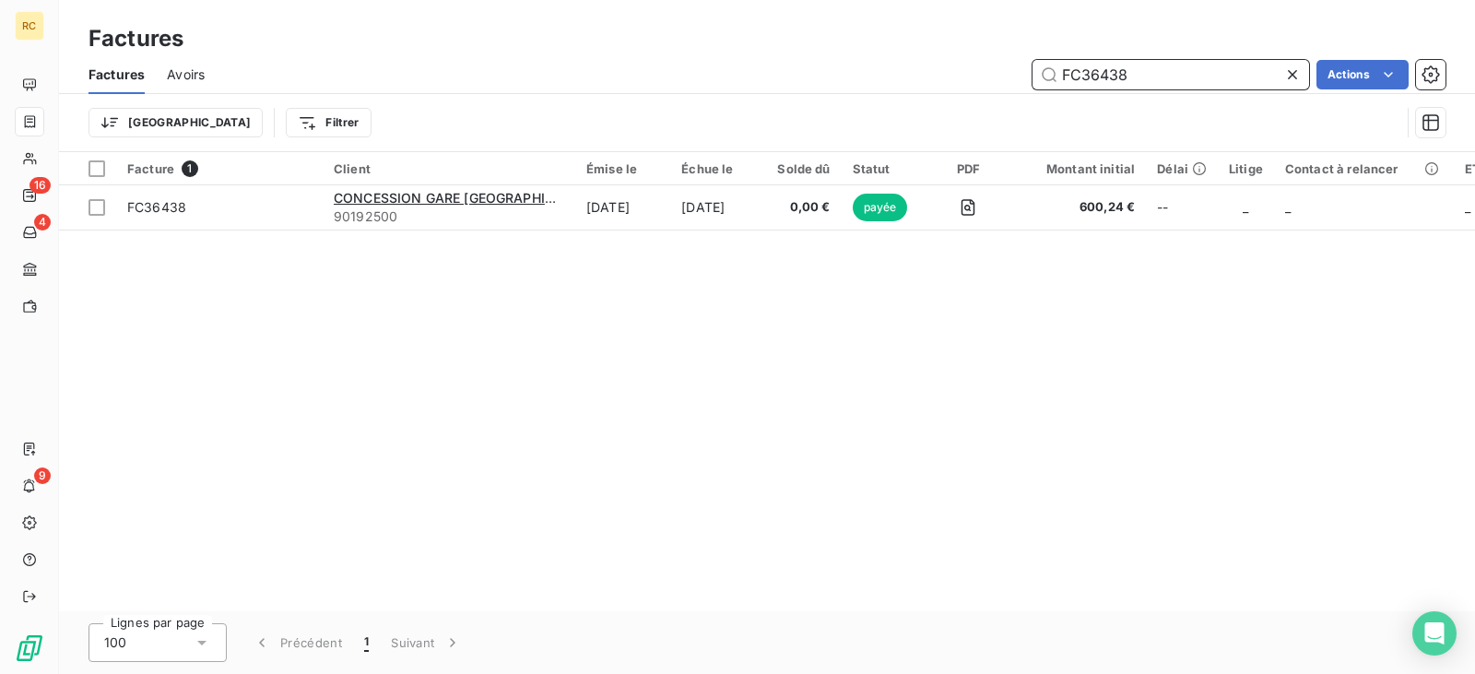
click at [1071, 67] on input "FC36438" at bounding box center [1170, 74] width 277 height 29
paste input "FC34269"
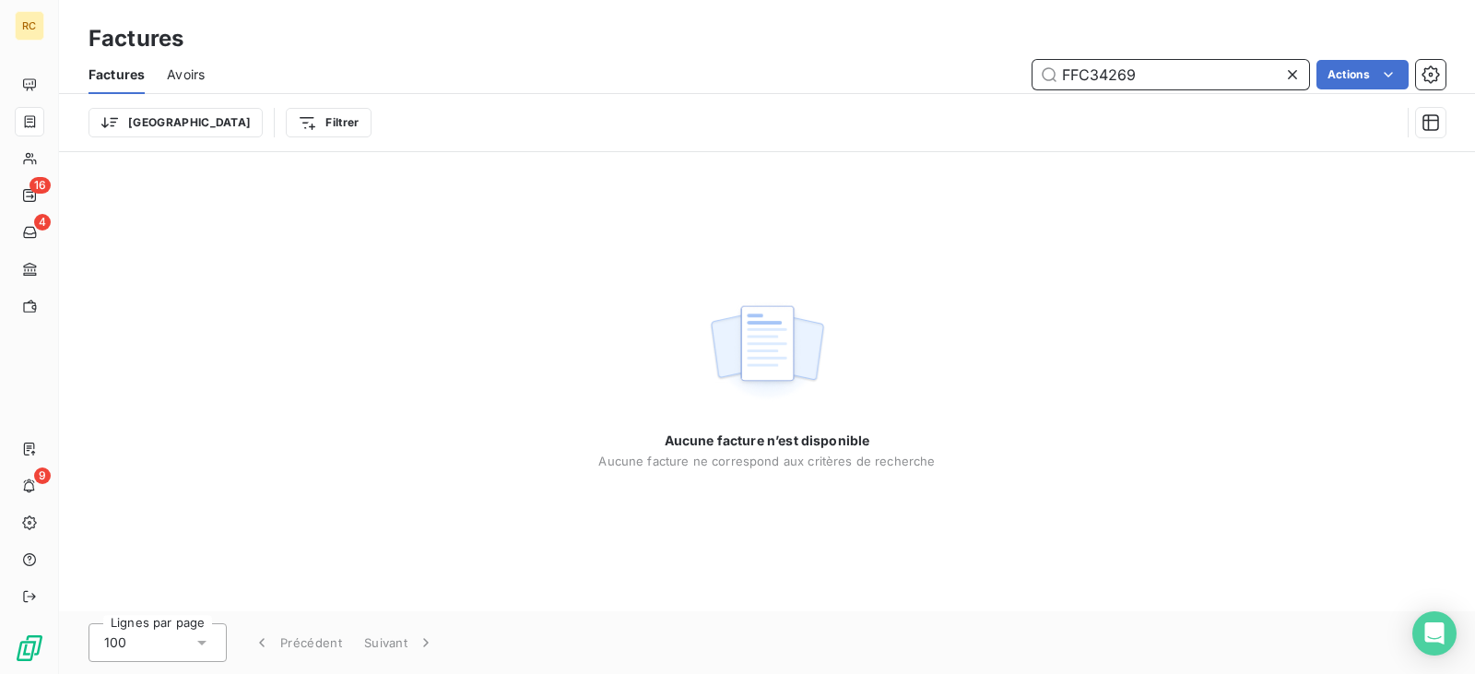
click at [1072, 76] on input "FFC34269" at bounding box center [1170, 74] width 277 height 29
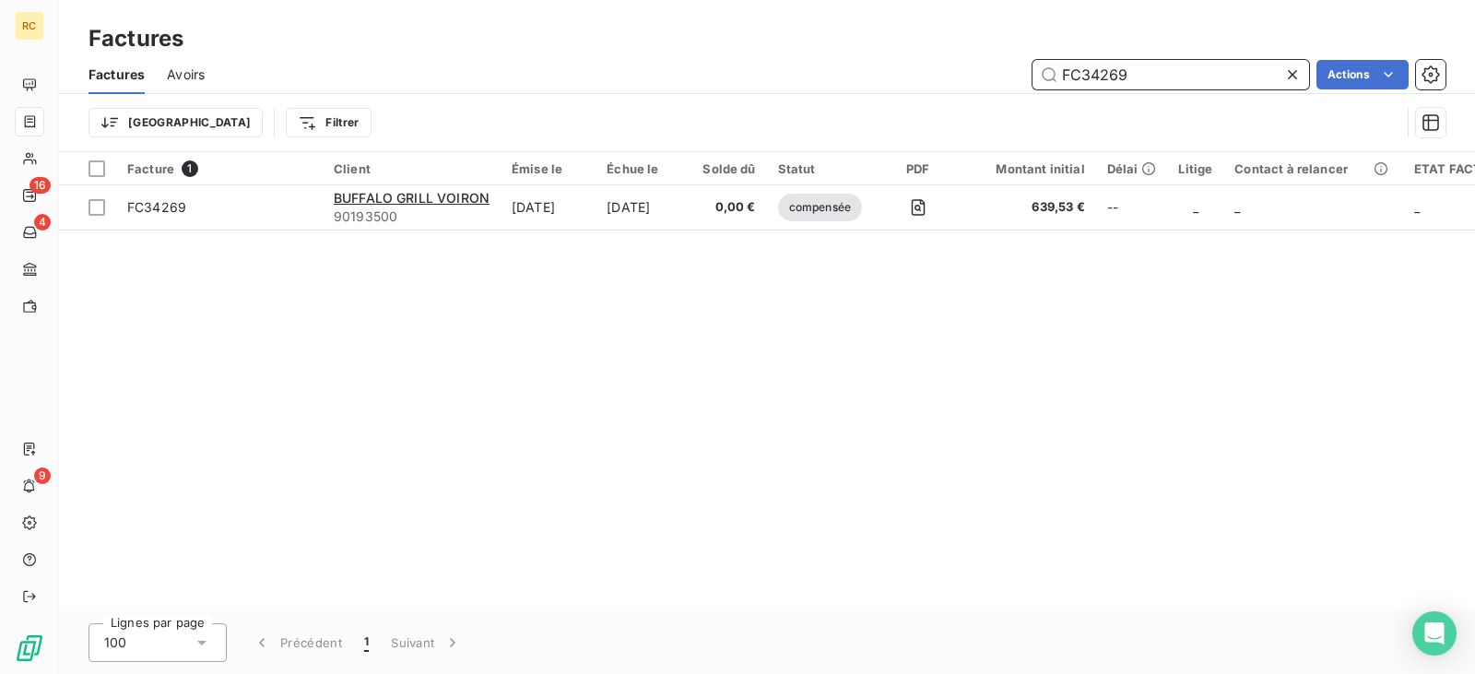
click at [1143, 77] on input "FC34269" at bounding box center [1170, 74] width 277 height 29
drag, startPoint x: 1086, startPoint y: 75, endPoint x: 1025, endPoint y: 77, distance: 60.9
click at [1025, 77] on div "FC34269 Actions" at bounding box center [836, 74] width 1219 height 29
paste input "472"
drag, startPoint x: 1045, startPoint y: 81, endPoint x: 952, endPoint y: 82, distance: 93.1
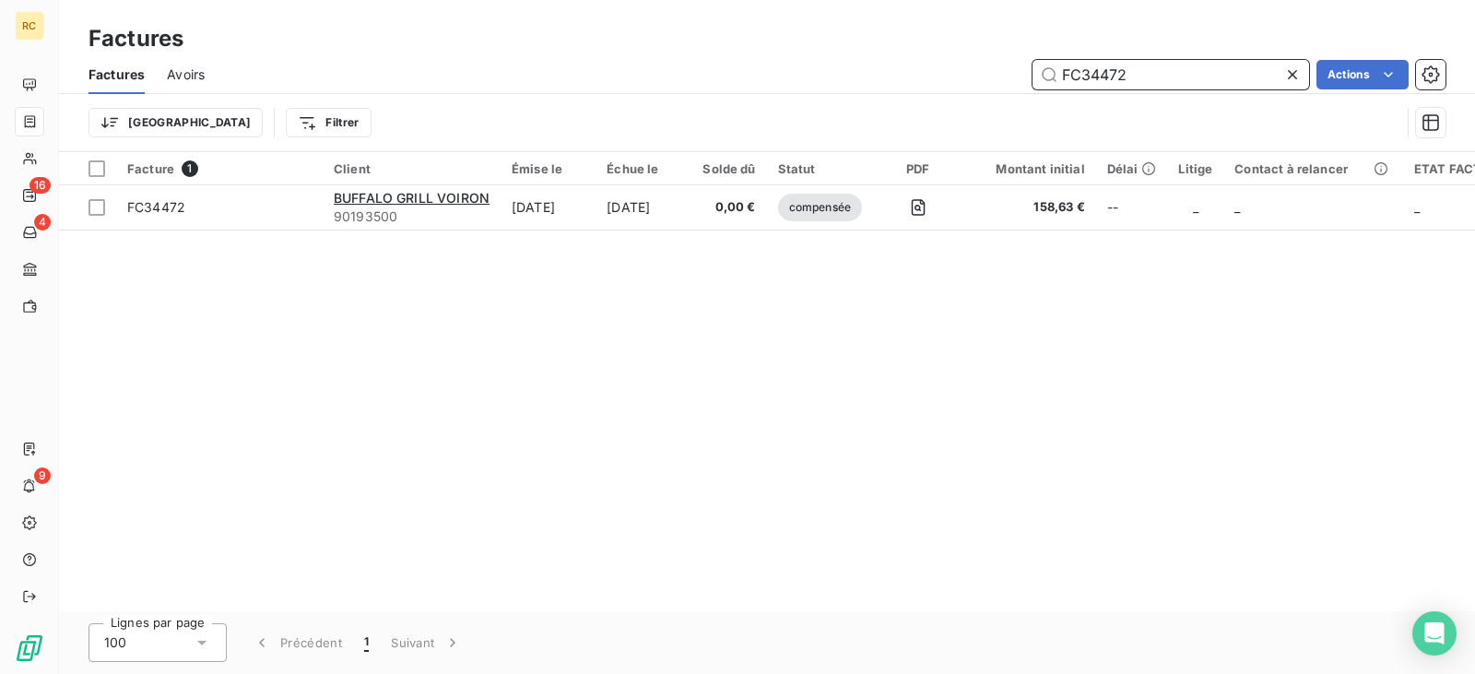
click at [956, 81] on div "FC34472 Actions" at bounding box center [836, 74] width 1219 height 29
paste input "3"
drag, startPoint x: 1103, startPoint y: 65, endPoint x: 820, endPoint y: 65, distance: 283.9
click at [852, 65] on div "FC34473 Actions" at bounding box center [836, 74] width 1219 height 29
paste input "5851"
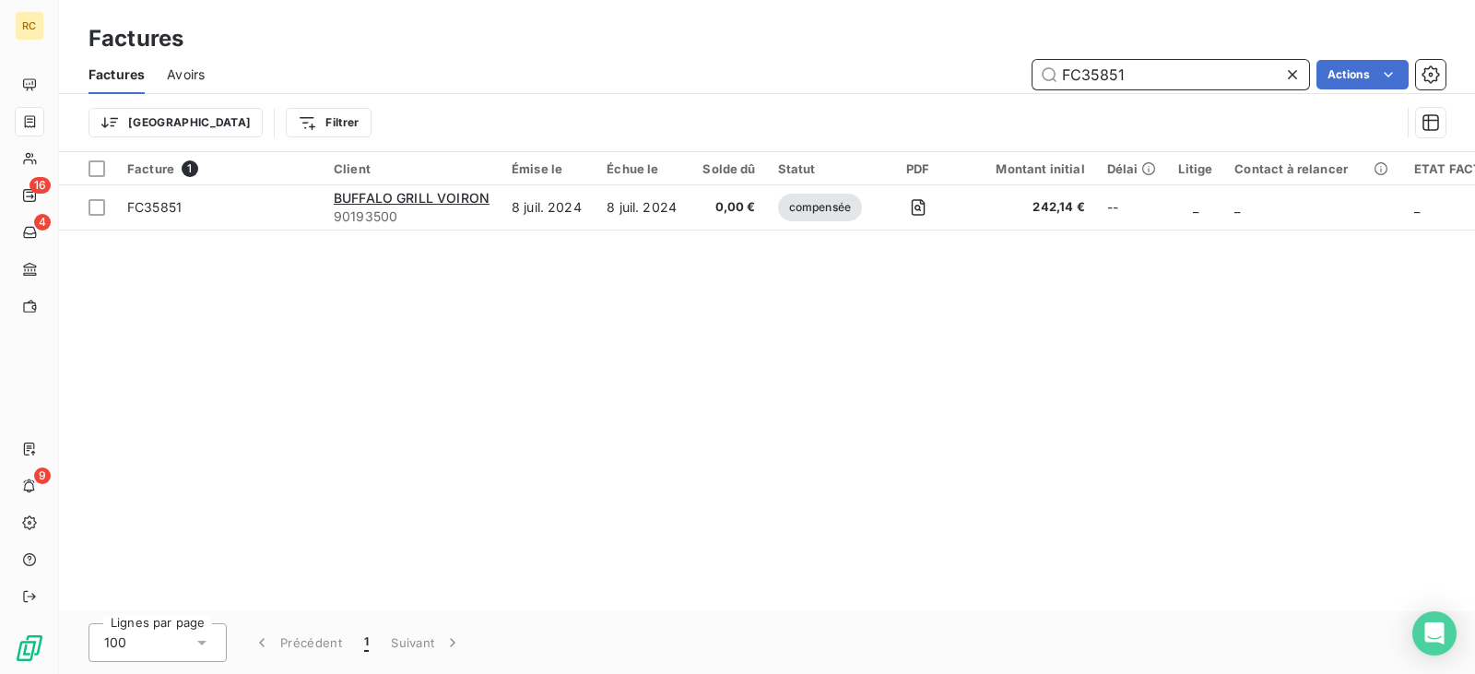
drag, startPoint x: 1025, startPoint y: 71, endPoint x: 957, endPoint y: 75, distance: 68.3
click at [957, 75] on div "FC35851 Actions" at bounding box center [836, 74] width 1219 height 29
paste input "4364"
drag, startPoint x: 1162, startPoint y: 80, endPoint x: 963, endPoint y: 76, distance: 198.2
click at [965, 76] on div "FC34364 Actions" at bounding box center [836, 74] width 1219 height 29
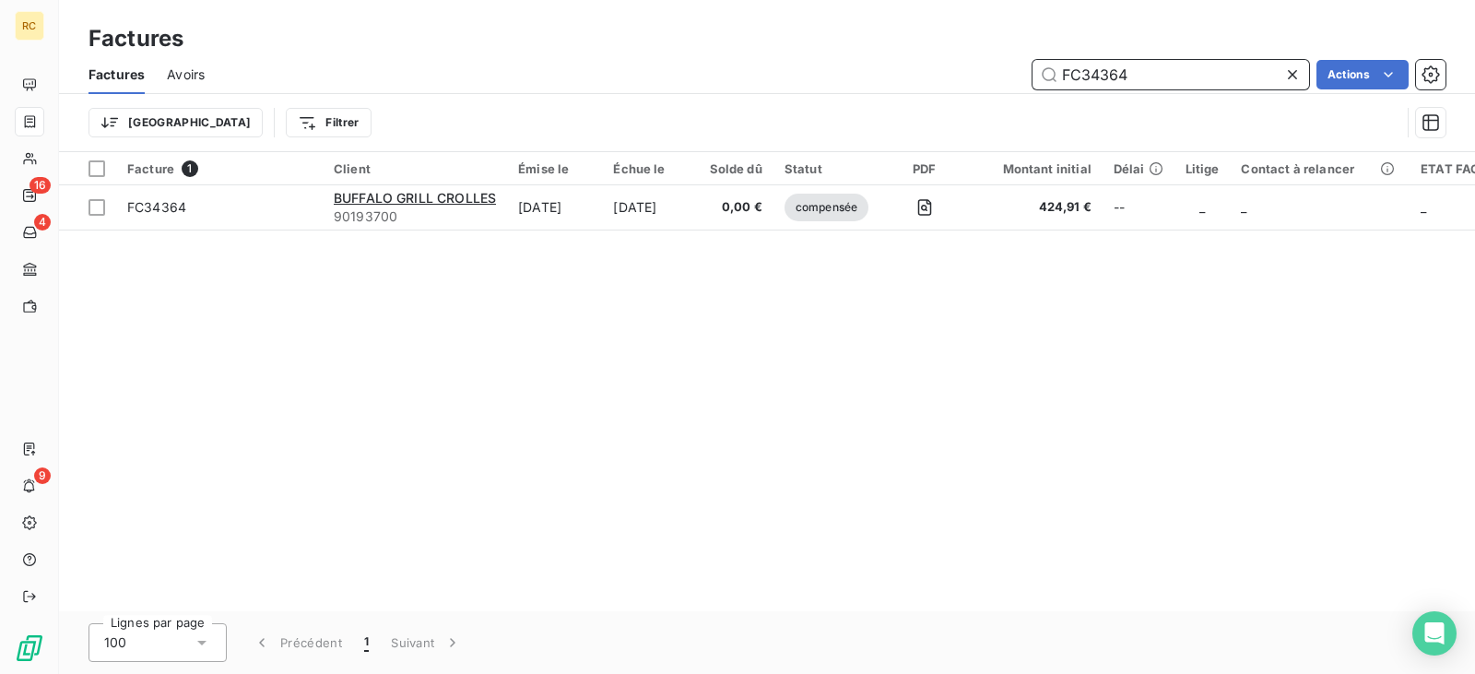
paste input "761"
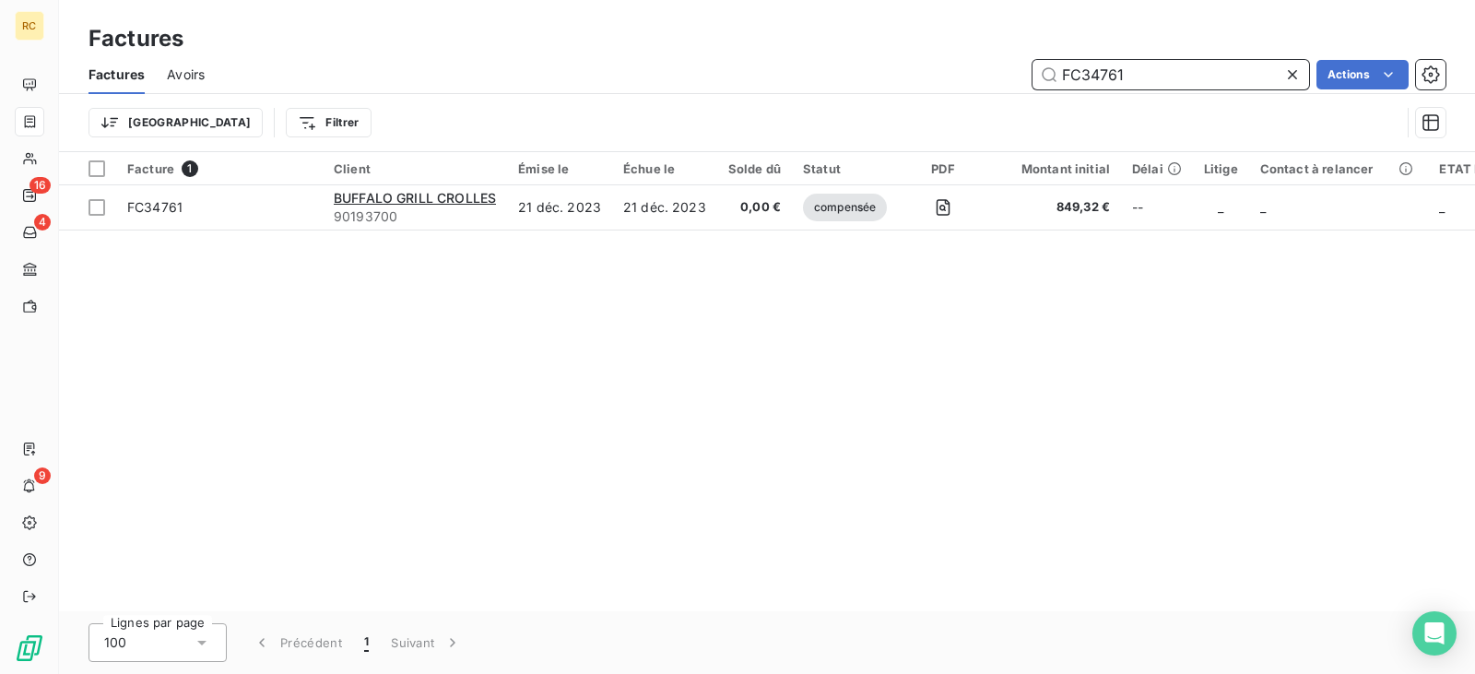
drag, startPoint x: 1162, startPoint y: 69, endPoint x: 1004, endPoint y: 67, distance: 157.6
click at [1005, 67] on div "FC34761 Actions" at bounding box center [836, 74] width 1219 height 29
paste input "5474"
drag, startPoint x: 1138, startPoint y: 74, endPoint x: 1020, endPoint y: 77, distance: 118.0
click at [1021, 72] on div "FC35474 Actions" at bounding box center [836, 74] width 1219 height 29
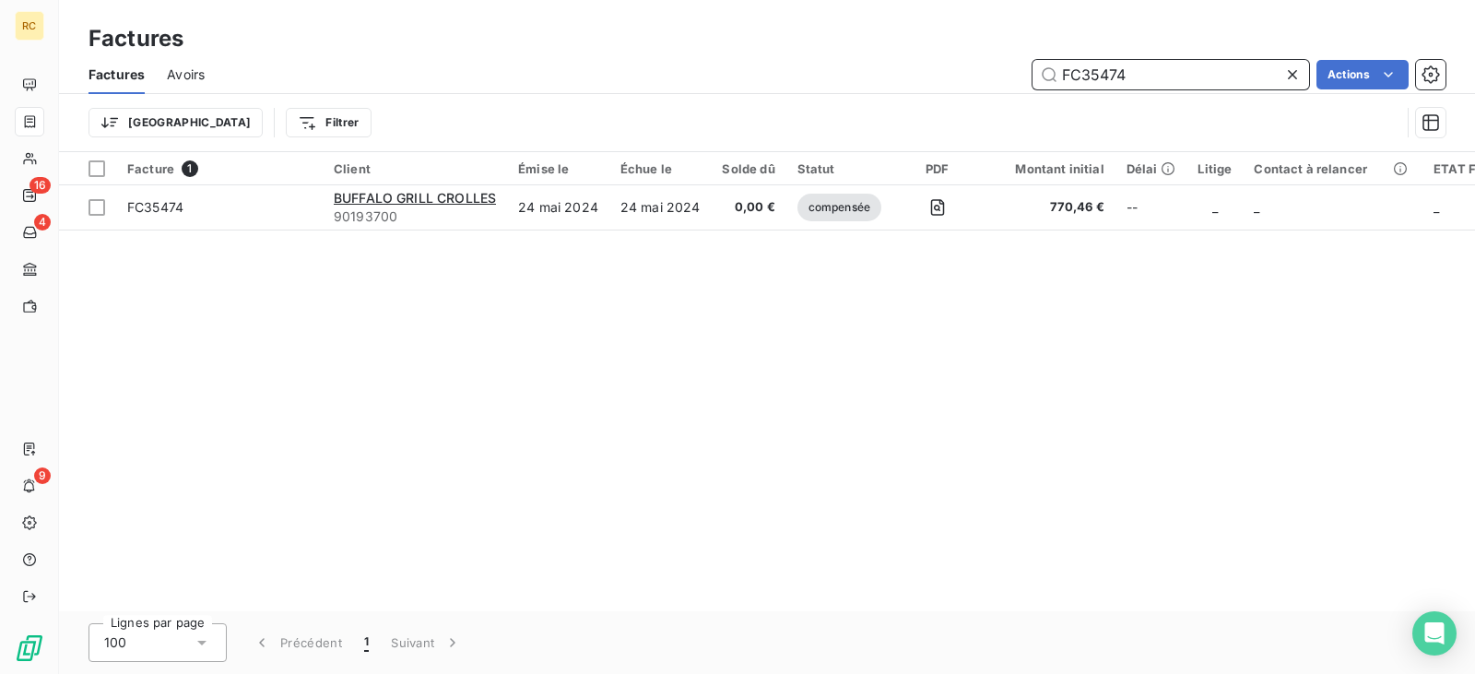
paste input "532"
drag, startPoint x: 1127, startPoint y: 77, endPoint x: 1007, endPoint y: 76, distance: 120.8
click at [1008, 76] on div "FC35532 Actions" at bounding box center [836, 74] width 1219 height 29
paste input "856"
drag, startPoint x: 1140, startPoint y: 79, endPoint x: 970, endPoint y: 74, distance: 170.6
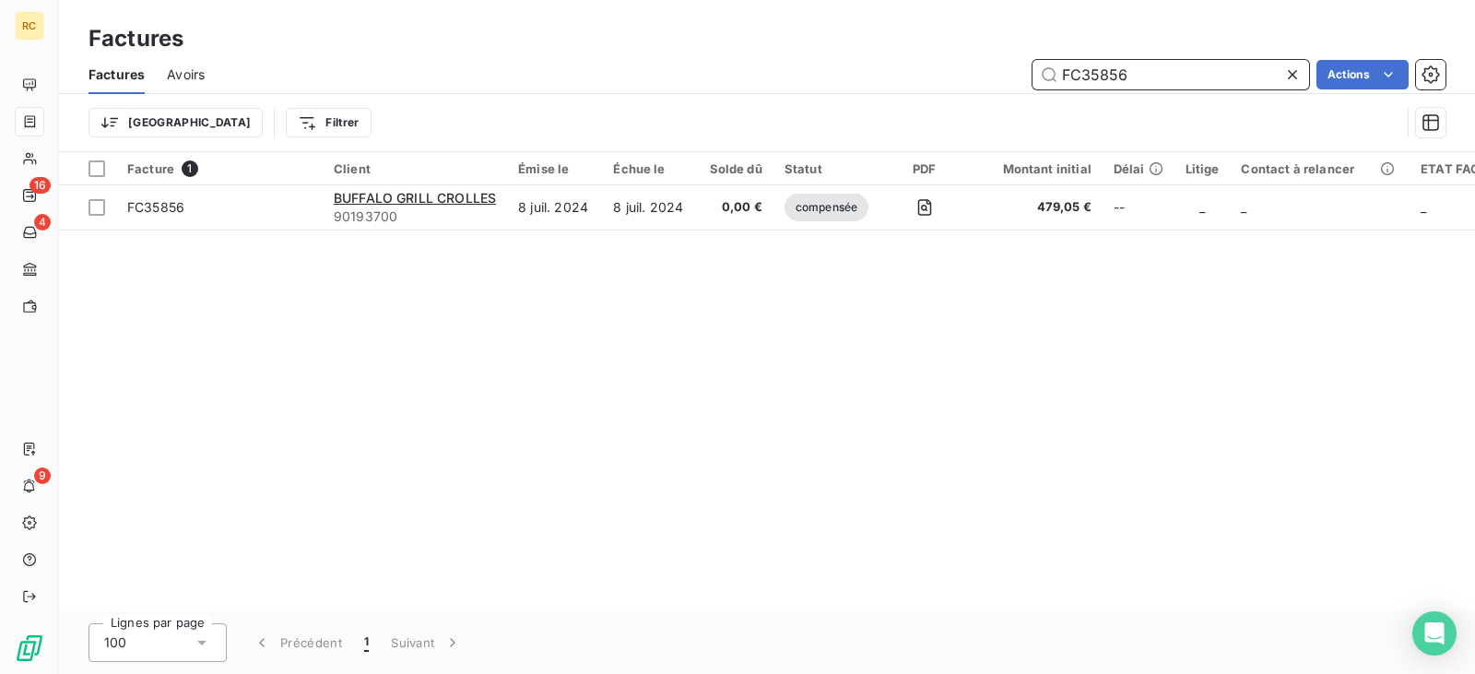
click at [970, 74] on div "FC35856 Actions" at bounding box center [836, 74] width 1219 height 29
paste input "6024"
drag, startPoint x: 1159, startPoint y: 60, endPoint x: 820, endPoint y: 68, distance: 339.3
click at [867, 68] on div "FC36024 Actions" at bounding box center [836, 74] width 1219 height 29
paste input "59"
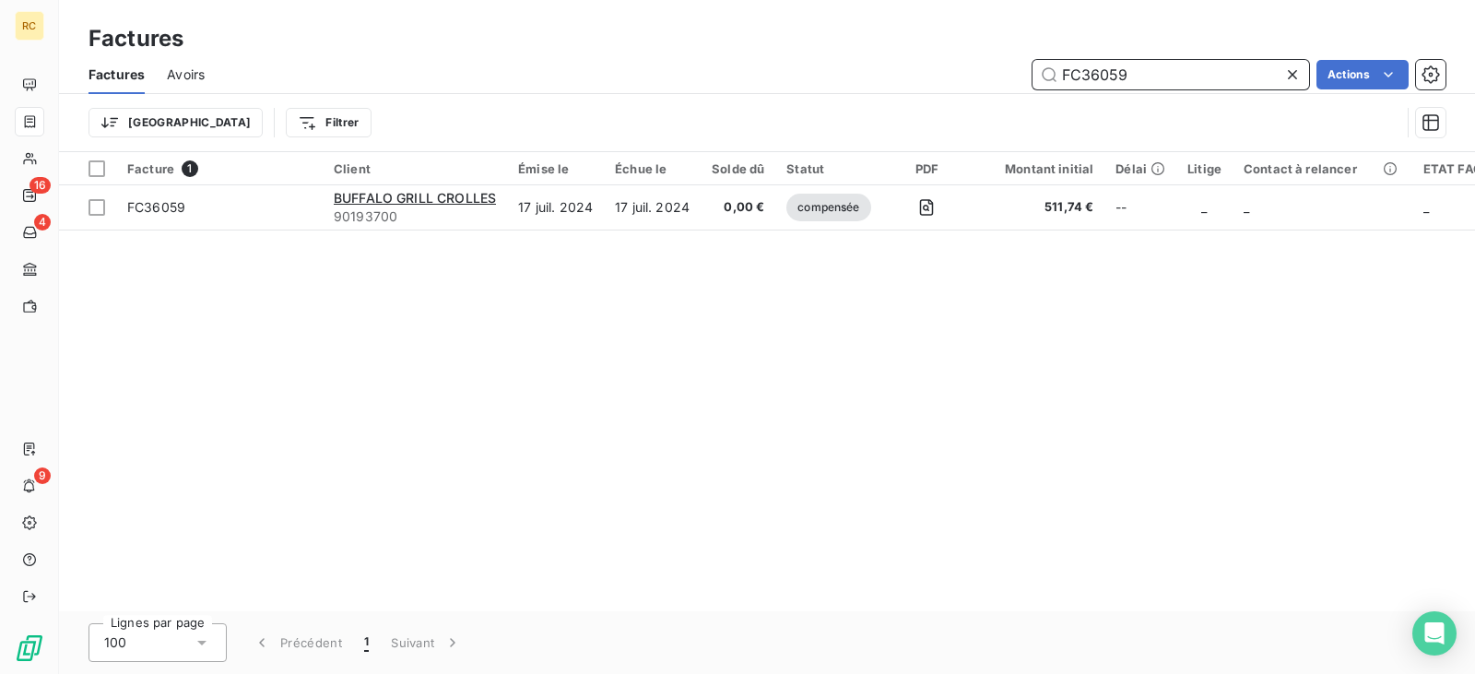
drag, startPoint x: 1143, startPoint y: 71, endPoint x: 820, endPoint y: 72, distance: 322.6
click at [866, 72] on div "FC36059 Actions" at bounding box center [836, 74] width 1219 height 29
paste input "172"
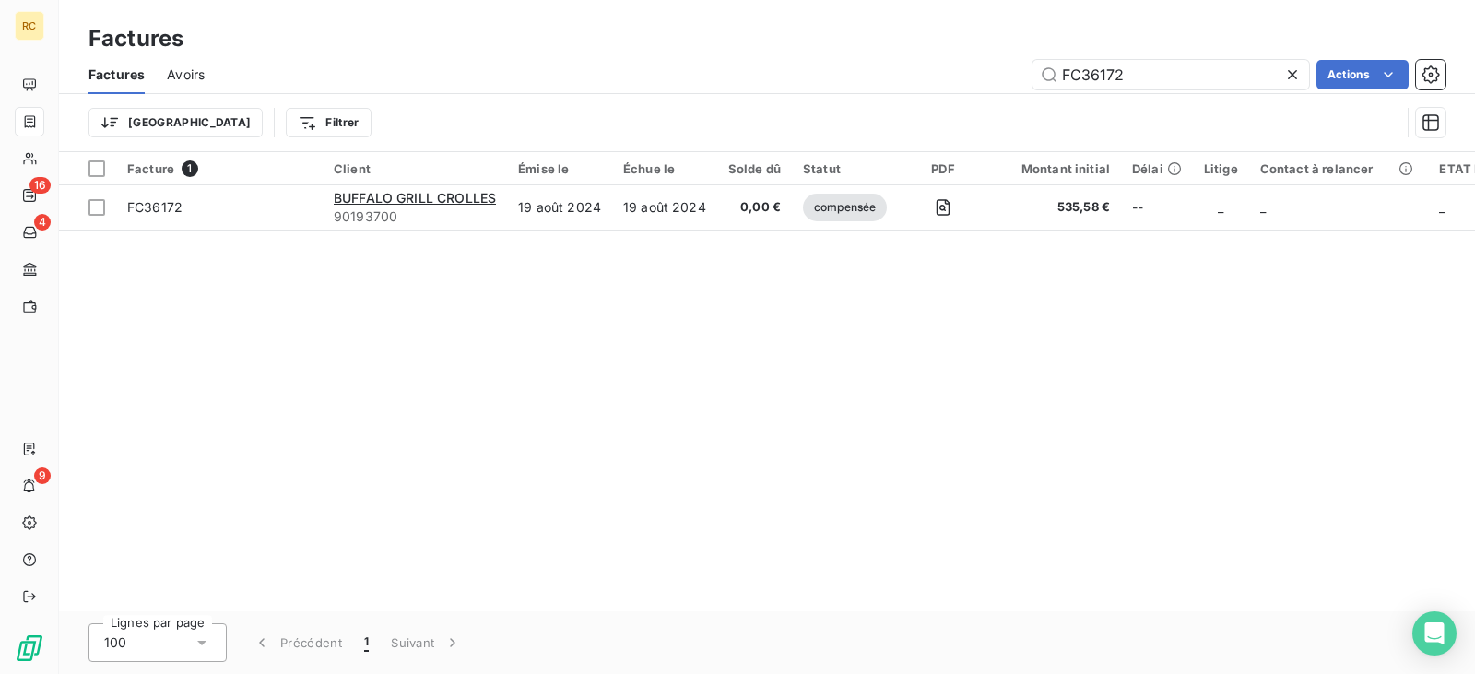
click at [1070, 388] on div "Facture 1 Client Émise le Échue le Solde dû Statut PDF Montant initial Délai Li…" at bounding box center [767, 381] width 1416 height 459
drag, startPoint x: 1141, startPoint y: 78, endPoint x: 964, endPoint y: 77, distance: 177.0
click at [979, 77] on div "FC36172 Actions" at bounding box center [836, 74] width 1219 height 29
paste input "5911"
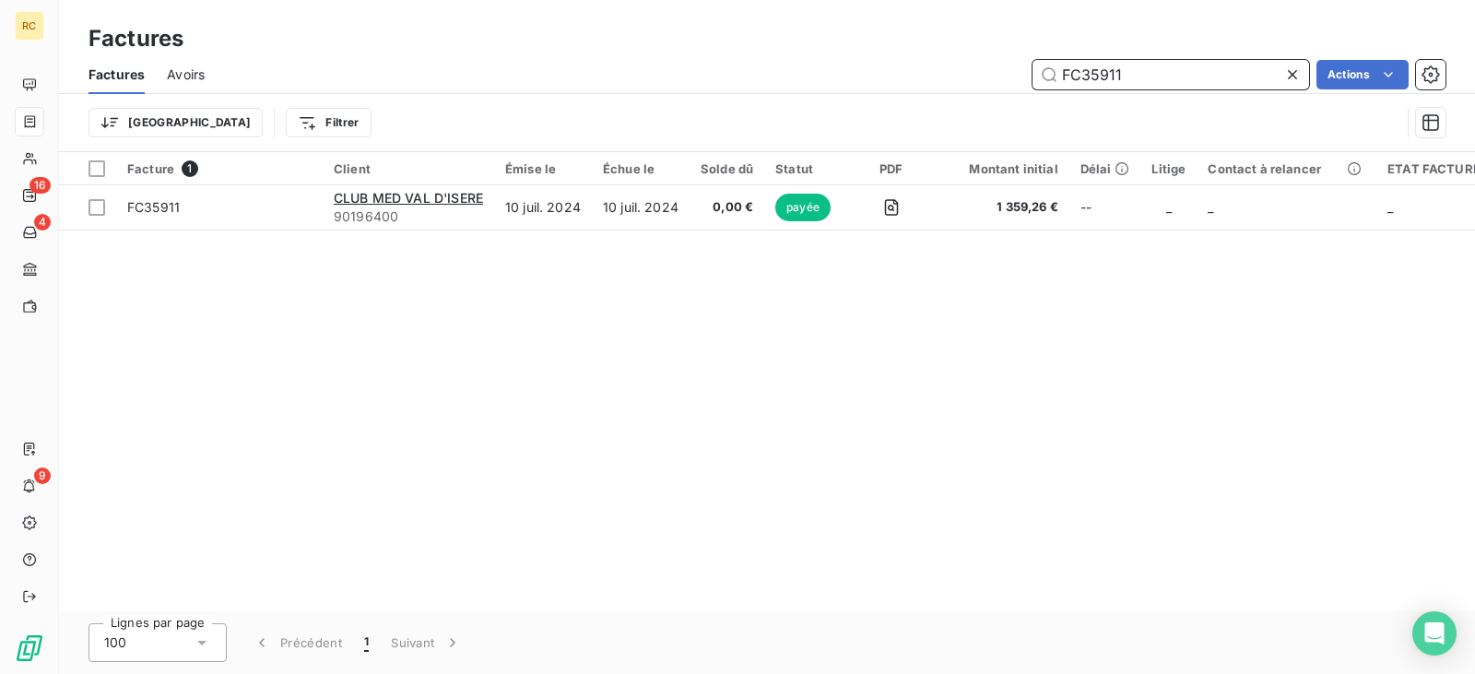
drag, startPoint x: 1137, startPoint y: 77, endPoint x: 990, endPoint y: 73, distance: 146.6
click at [996, 73] on div "FC35911 Actions" at bounding box center [836, 74] width 1219 height 29
paste input "6206"
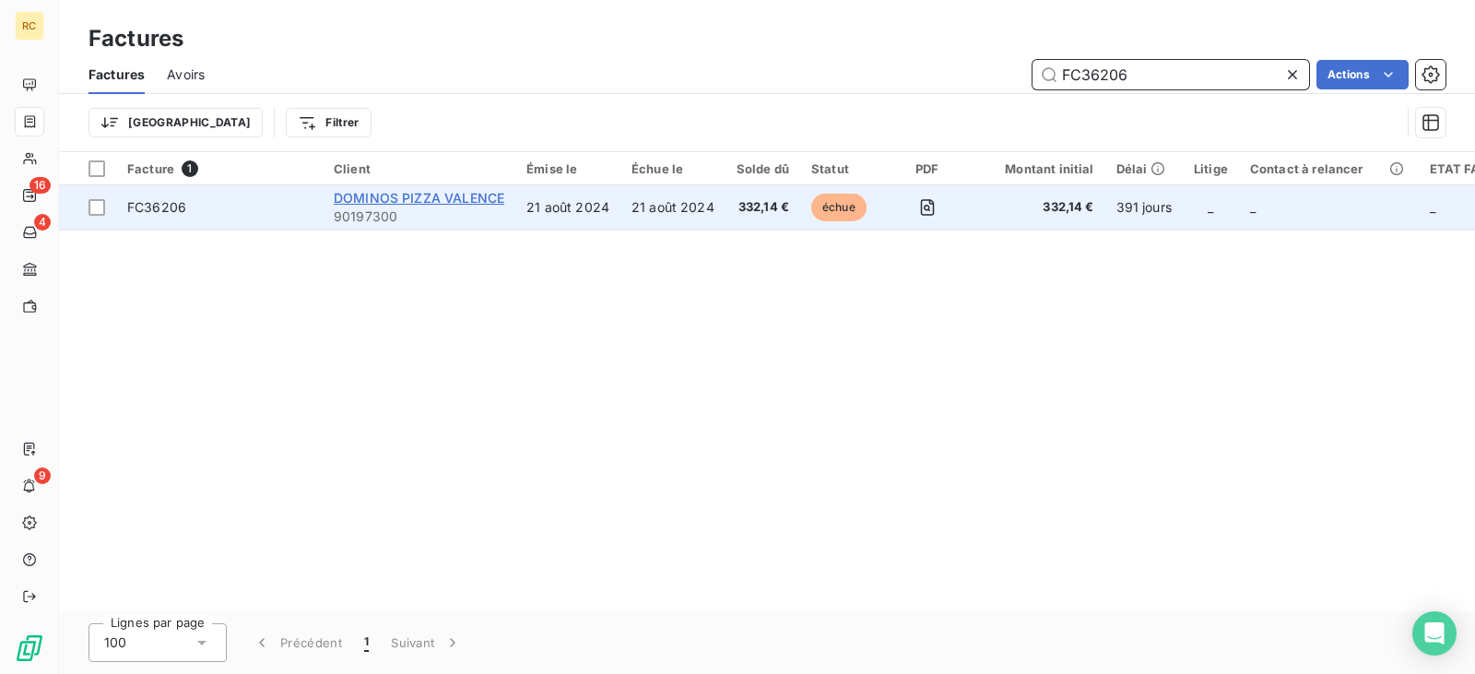
type input "FC36206"
click at [451, 200] on span "DOMINOS PIZZA VALENCE" at bounding box center [419, 198] width 171 height 16
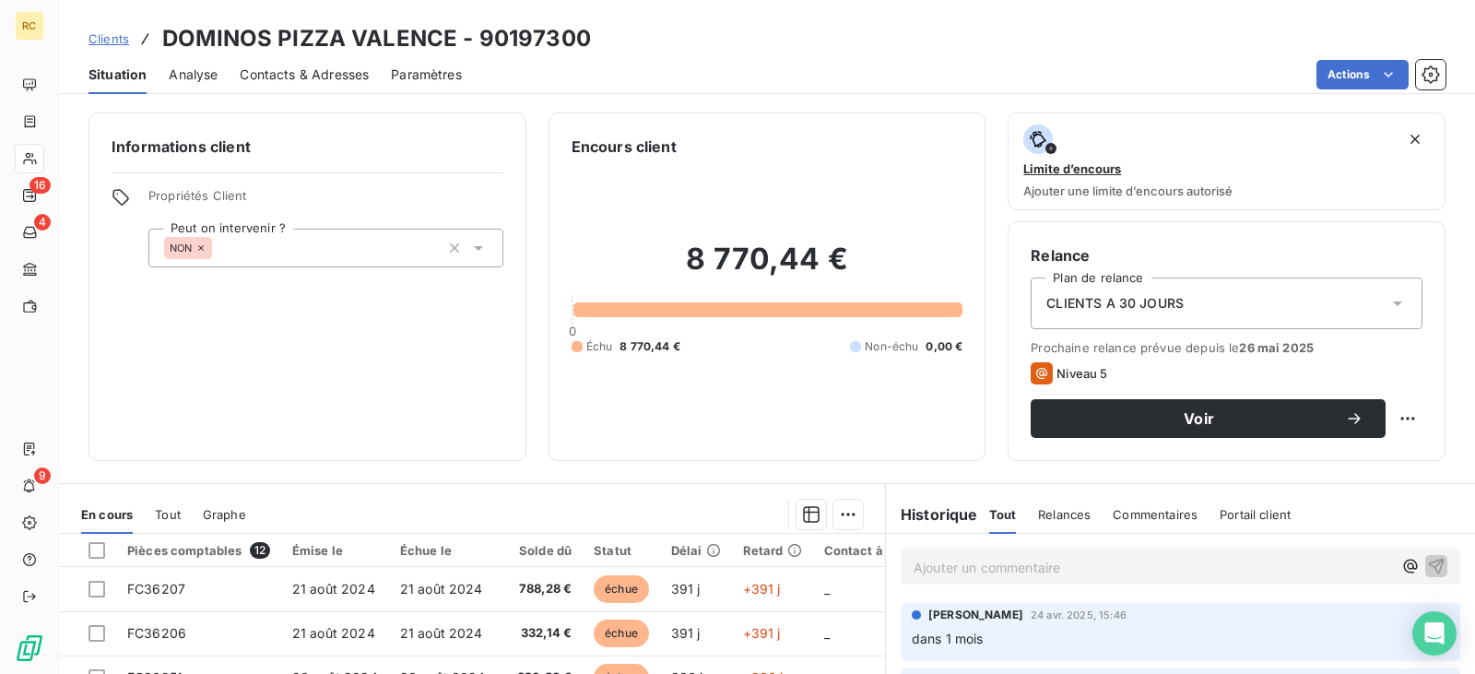
click at [109, 42] on span "Clients" at bounding box center [108, 38] width 41 height 15
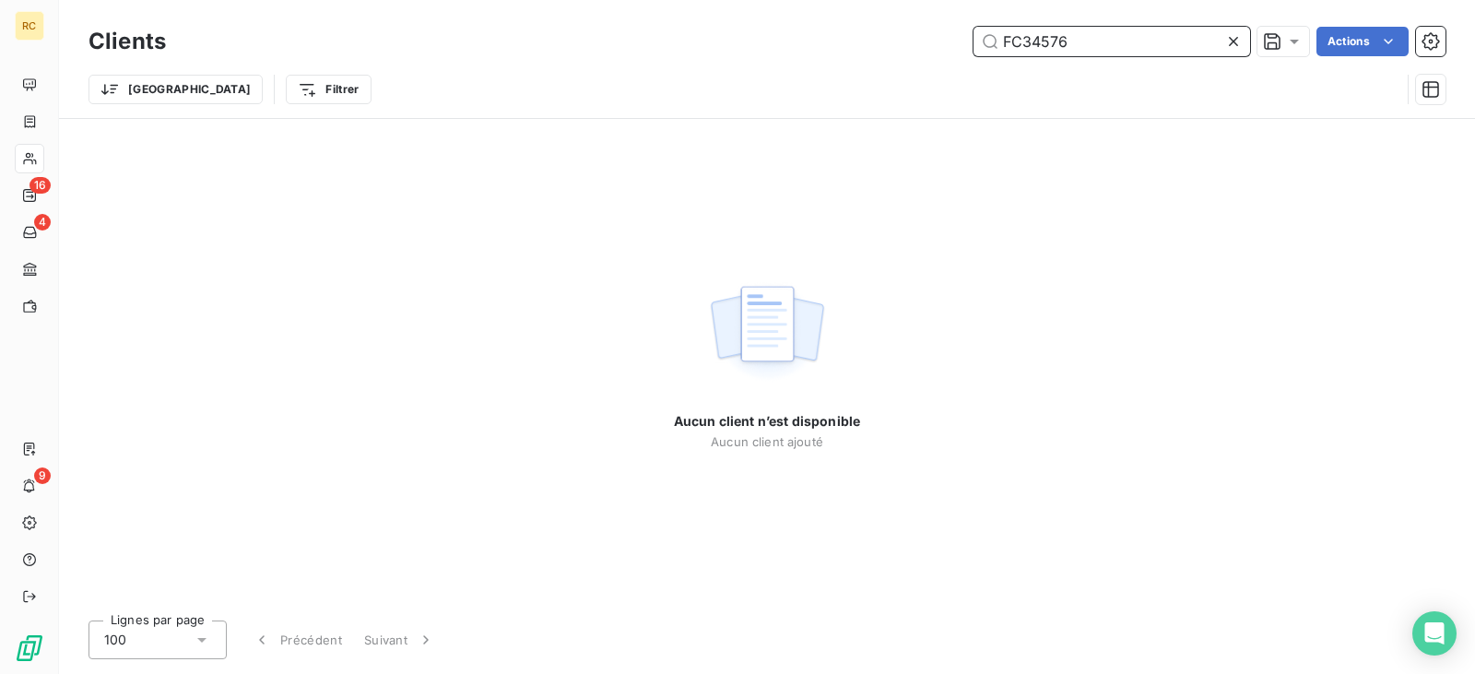
drag, startPoint x: 997, startPoint y: 50, endPoint x: 804, endPoint y: 50, distance: 193.6
click at [815, 50] on div "FC34576 Actions" at bounding box center [816, 41] width 1257 height 29
paste input "5122"
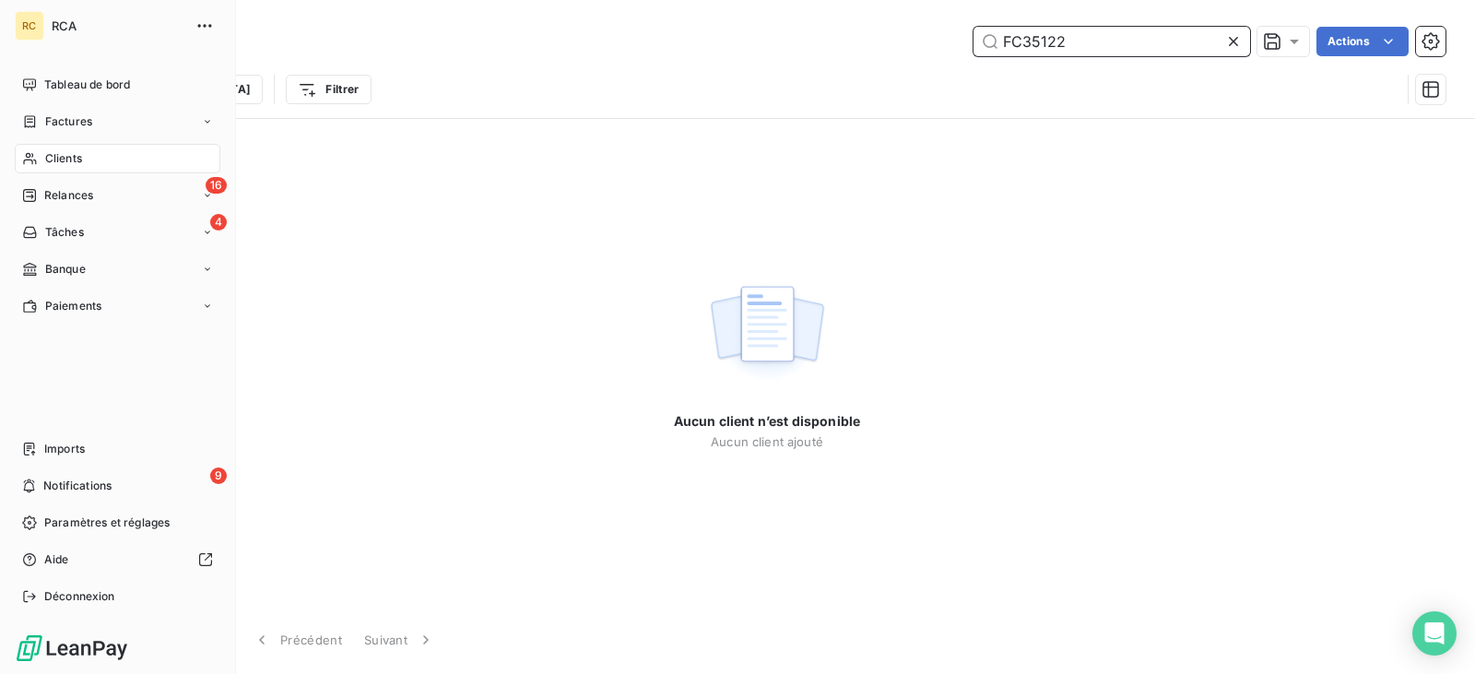
type input "FC35122"
click at [34, 120] on icon at bounding box center [30, 121] width 11 height 12
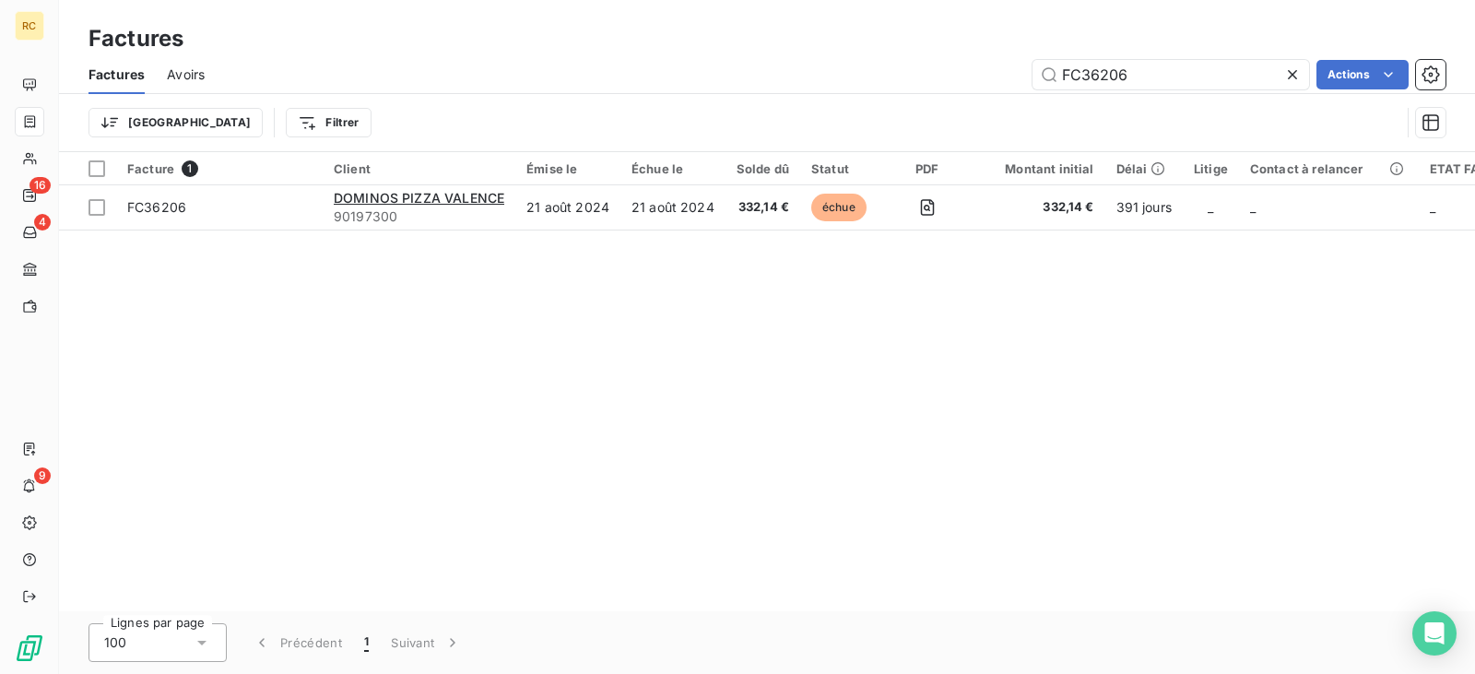
drag, startPoint x: 1162, startPoint y: 72, endPoint x: 885, endPoint y: 83, distance: 276.8
click at [885, 83] on div "FC36206 Actions" at bounding box center [836, 74] width 1219 height 29
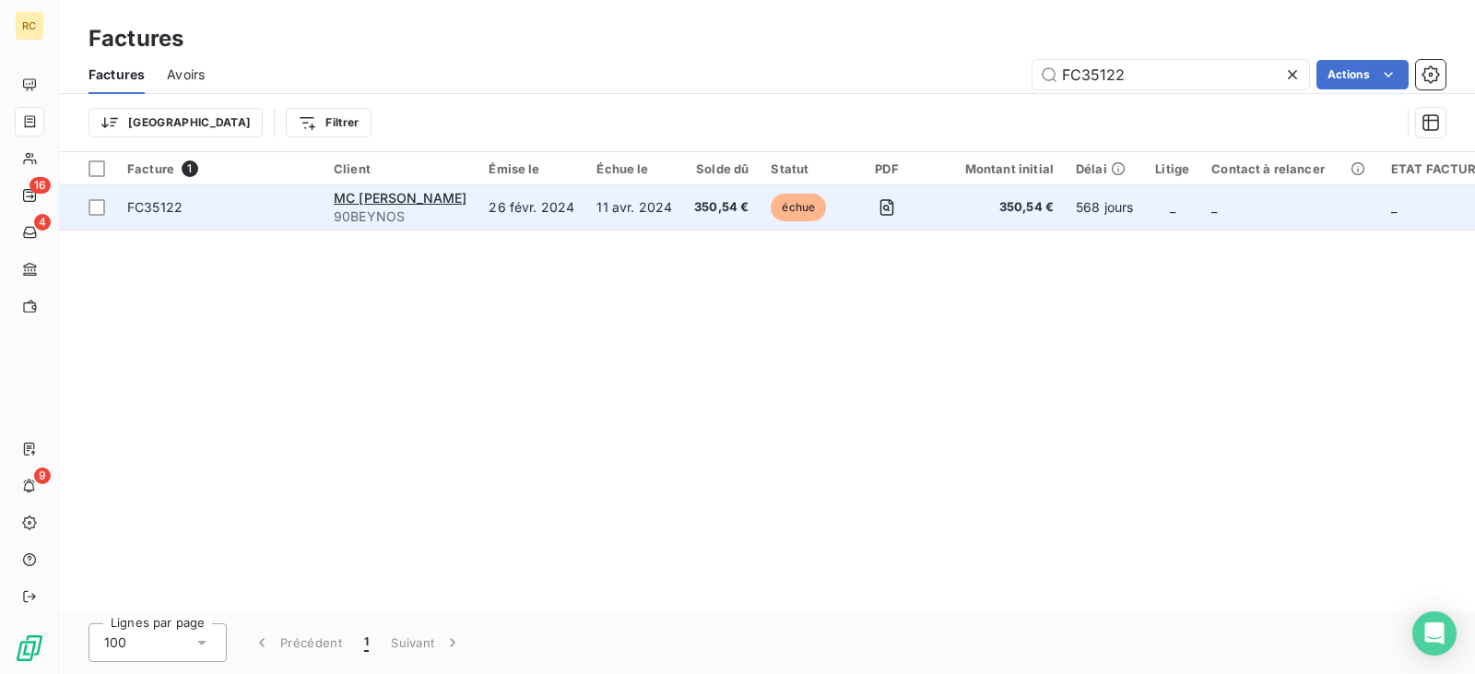
type input "FC35122"
click at [614, 218] on td "11 avr. 2024" at bounding box center [634, 207] width 98 height 44
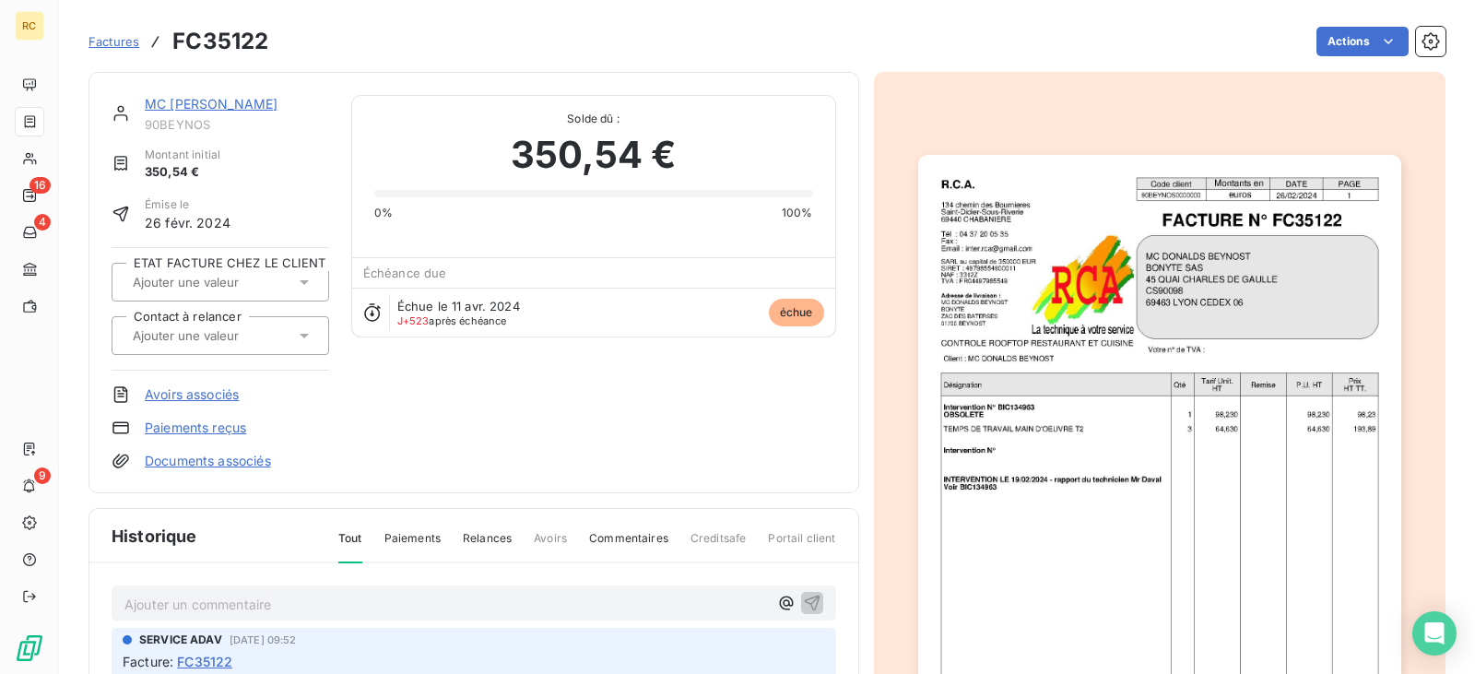
click at [111, 26] on div "Factures FC35122" at bounding box center [178, 41] width 180 height 33
click at [112, 49] on link "Factures" at bounding box center [113, 41] width 51 height 18
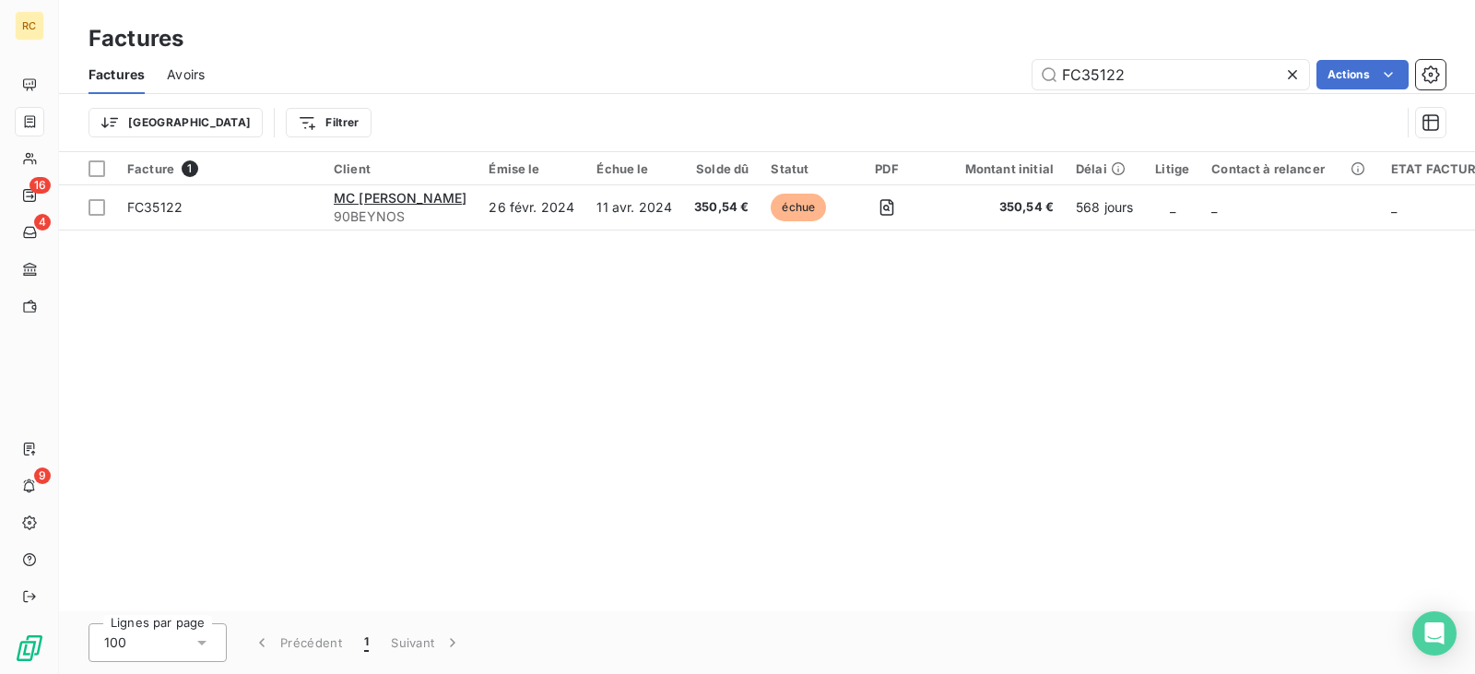
drag, startPoint x: 1150, startPoint y: 78, endPoint x: 961, endPoint y: 70, distance: 189.2
click at [997, 73] on div "FC35122 Actions" at bounding box center [836, 74] width 1219 height 29
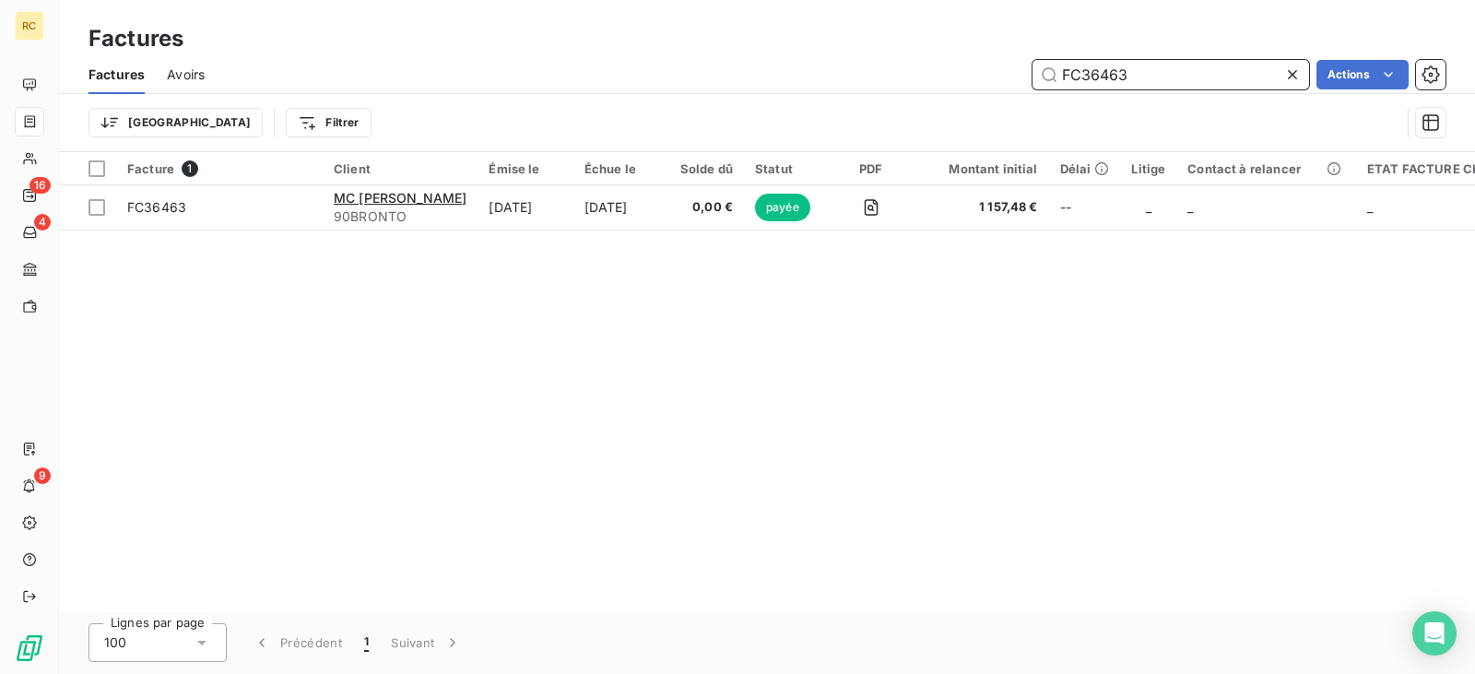
drag, startPoint x: 1166, startPoint y: 76, endPoint x: 934, endPoint y: 76, distance: 232.3
click at [934, 76] on div "FC36463 Actions" at bounding box center [836, 74] width 1219 height 29
paste input "562"
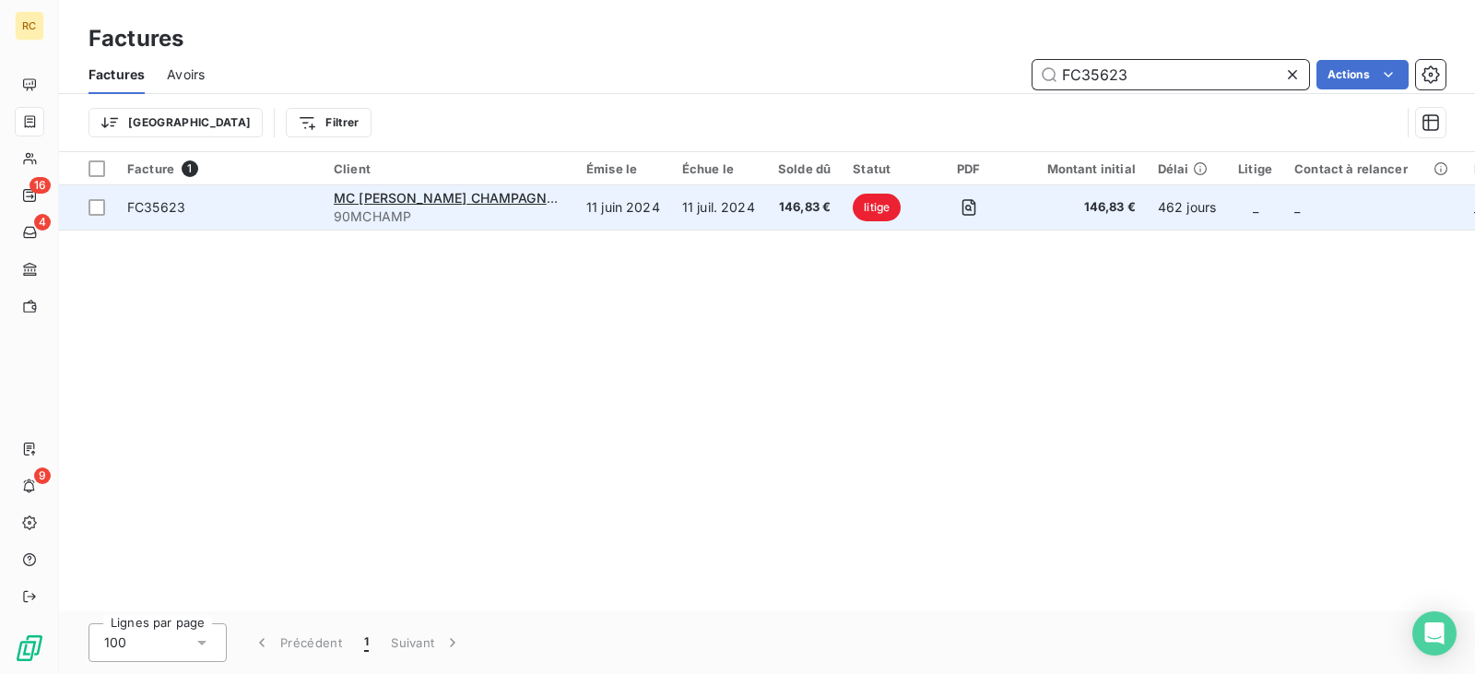
type input "FC35623"
click at [657, 215] on td "11 juin 2024" at bounding box center [623, 207] width 96 height 44
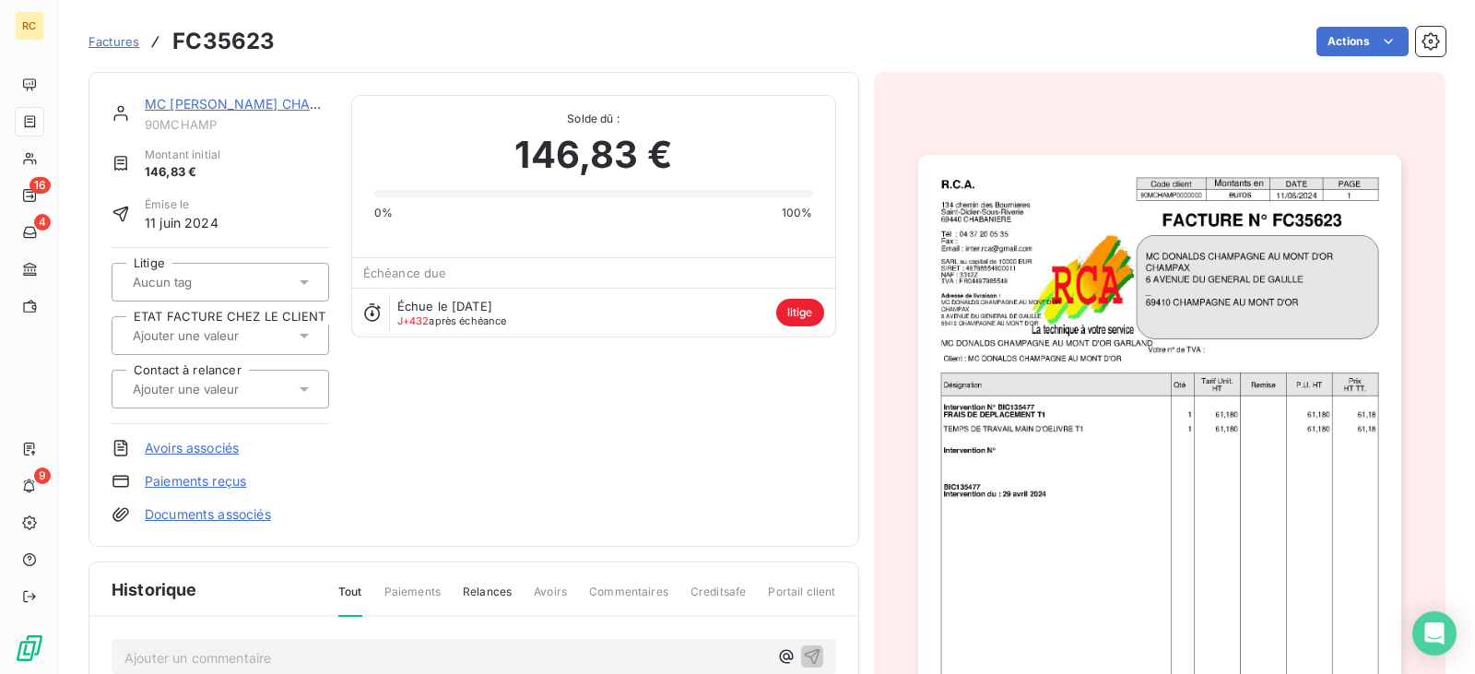
click at [203, 97] on link "MC [PERSON_NAME] CHAMPAGNE AU [GEOGRAPHIC_DATA]" at bounding box center [336, 104] width 382 height 16
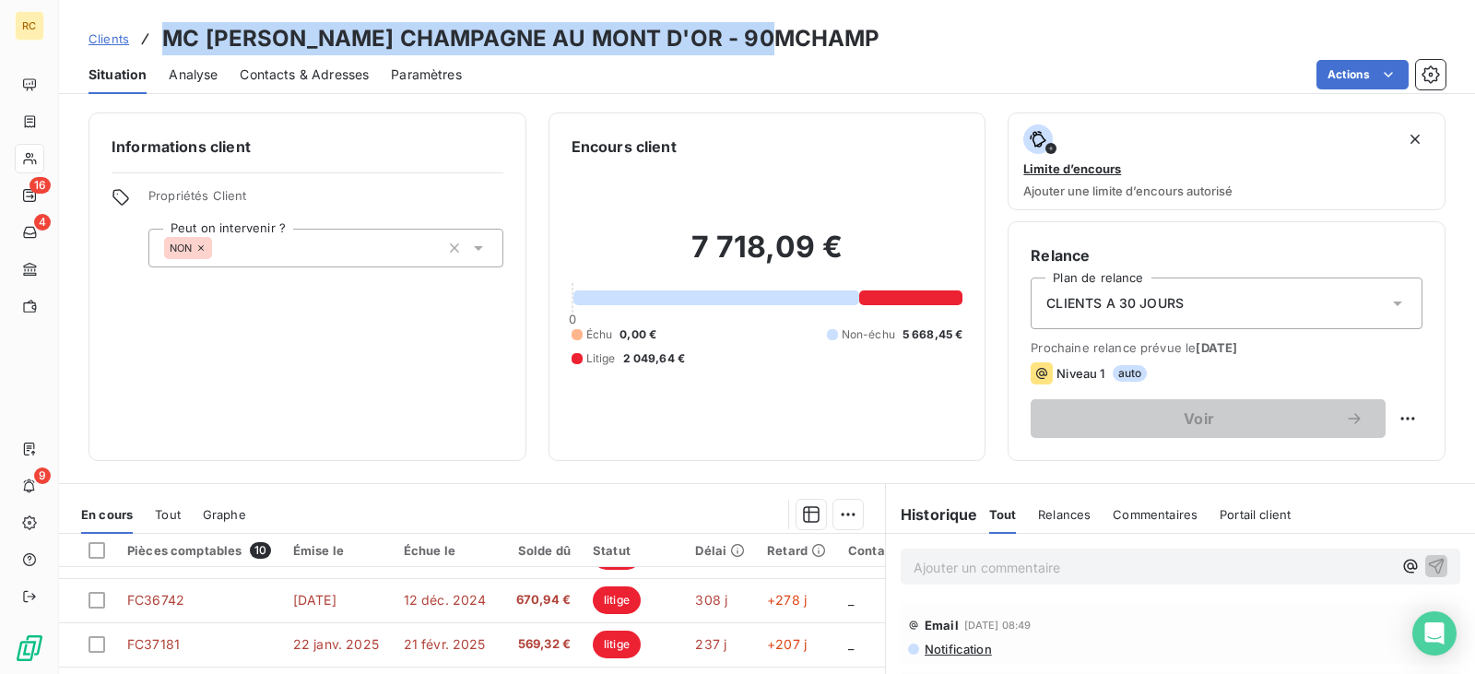
drag, startPoint x: 813, startPoint y: 31, endPoint x: 159, endPoint y: 35, distance: 653.6
click at [159, 35] on div "Clients MC [PERSON_NAME] CHAMPAGNE AU MONT D'OR - 90MCHAMP" at bounding box center [767, 38] width 1416 height 33
copy h3 "MC [PERSON_NAME] CHAMPAGNE AU MONT D'OR - 90MCHAMP"
click at [95, 29] on link "Clients" at bounding box center [108, 38] width 41 height 18
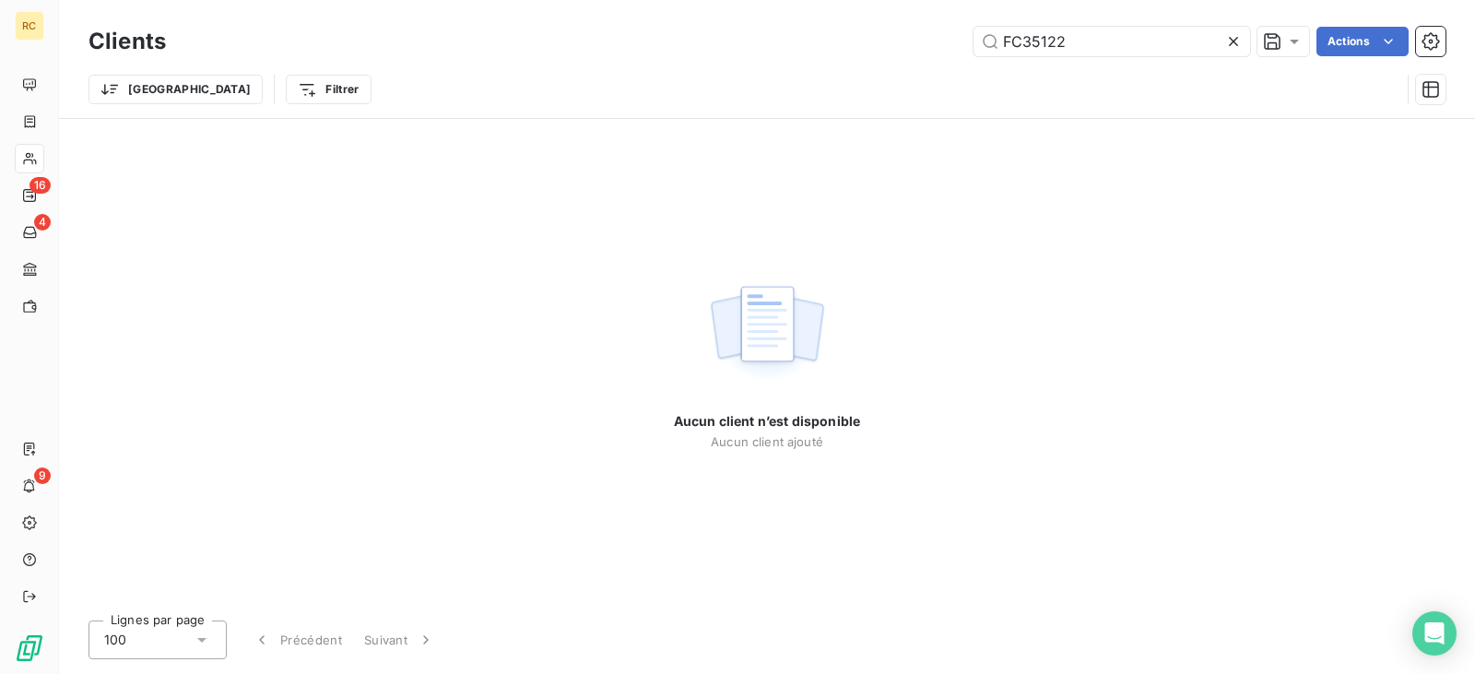
drag, startPoint x: 1091, startPoint y: 52, endPoint x: 831, endPoint y: 53, distance: 259.0
click at [837, 53] on div "FC35122 Actions" at bounding box center [816, 41] width 1257 height 29
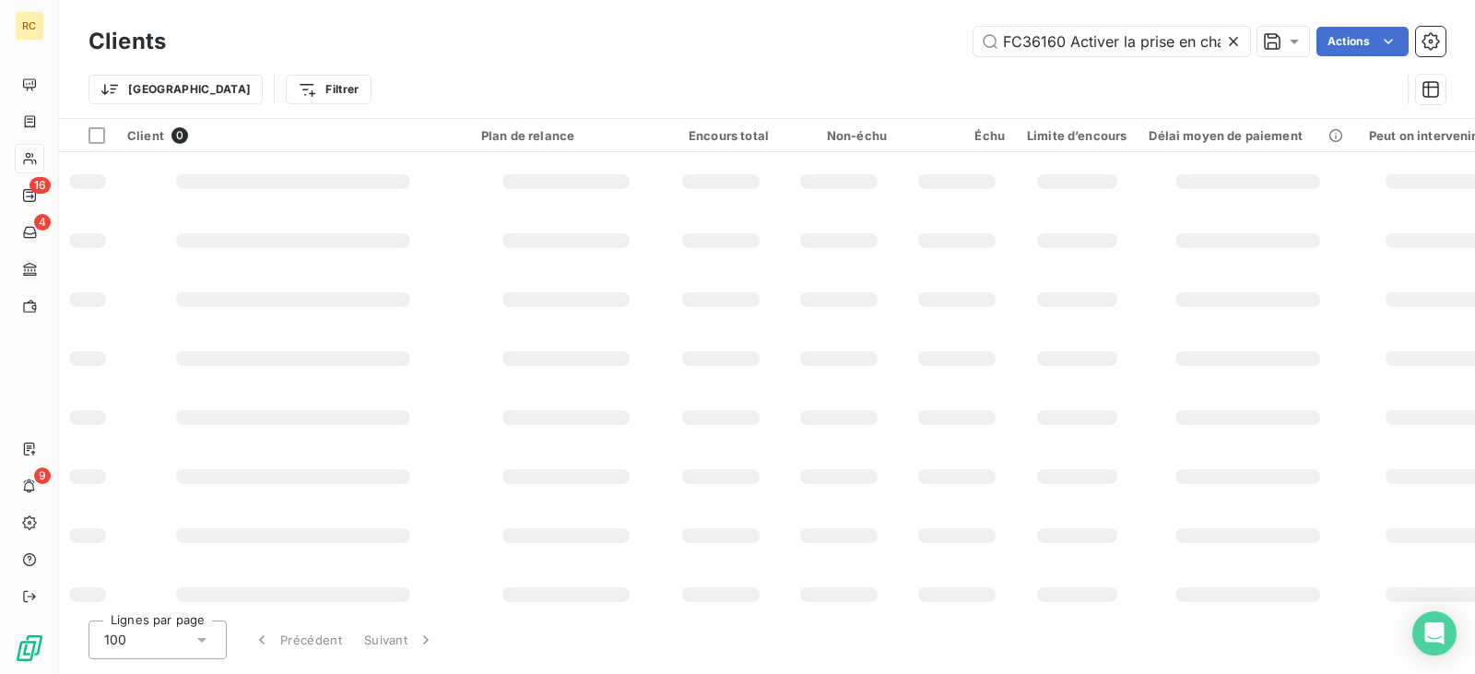
scroll to position [0, 195]
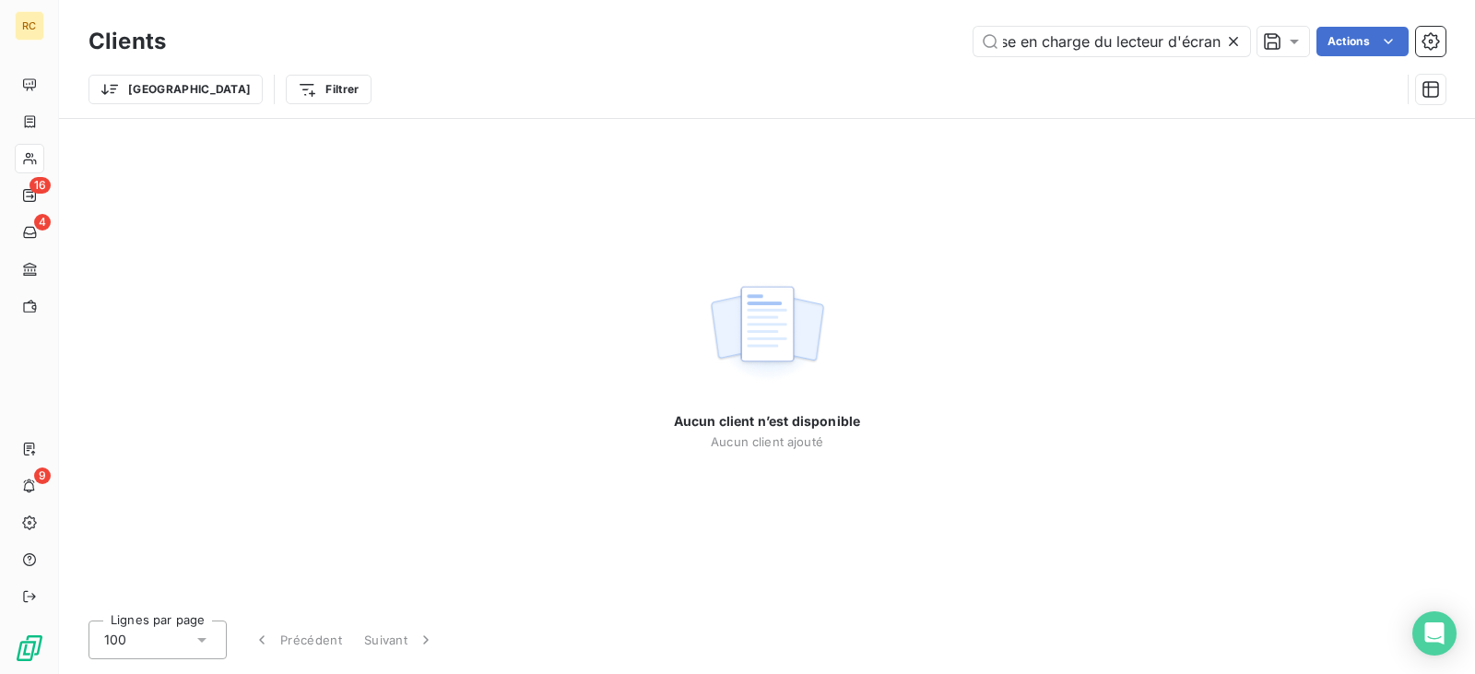
type input "FC36160 Activer la prise en charge du lecteur d'écran"
click at [1230, 46] on icon at bounding box center [1233, 41] width 18 height 18
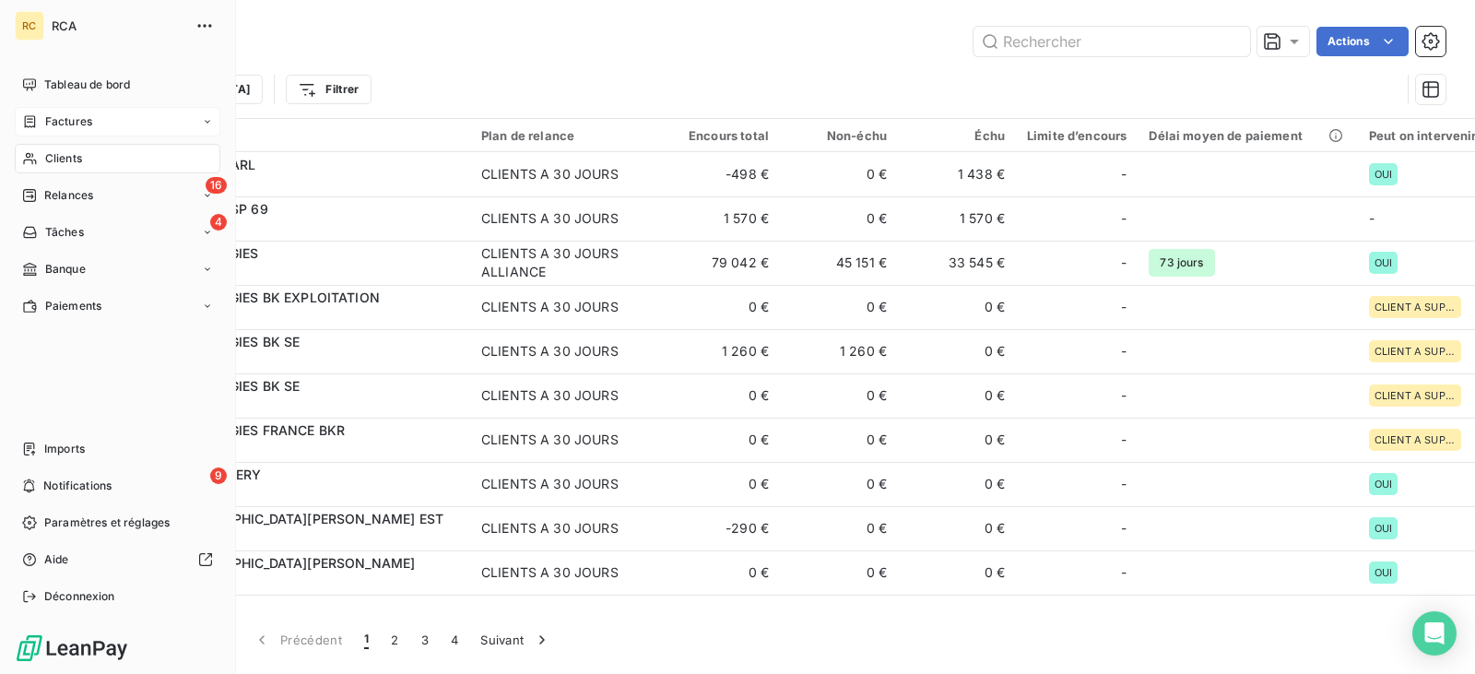
click at [45, 122] on span "Factures" at bounding box center [68, 121] width 47 height 17
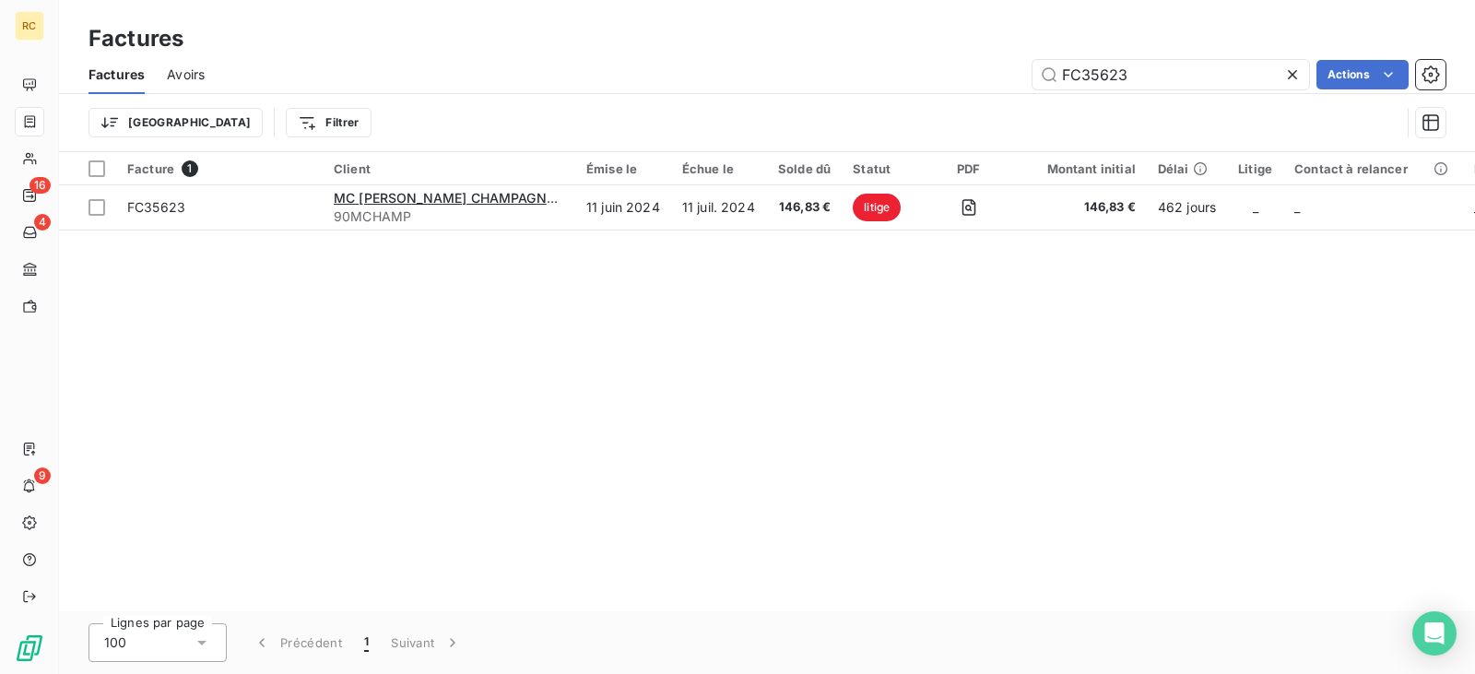
drag, startPoint x: 1162, startPoint y: 65, endPoint x: 914, endPoint y: 89, distance: 248.3
click at [917, 88] on div "FC35623 Actions" at bounding box center [836, 74] width 1219 height 29
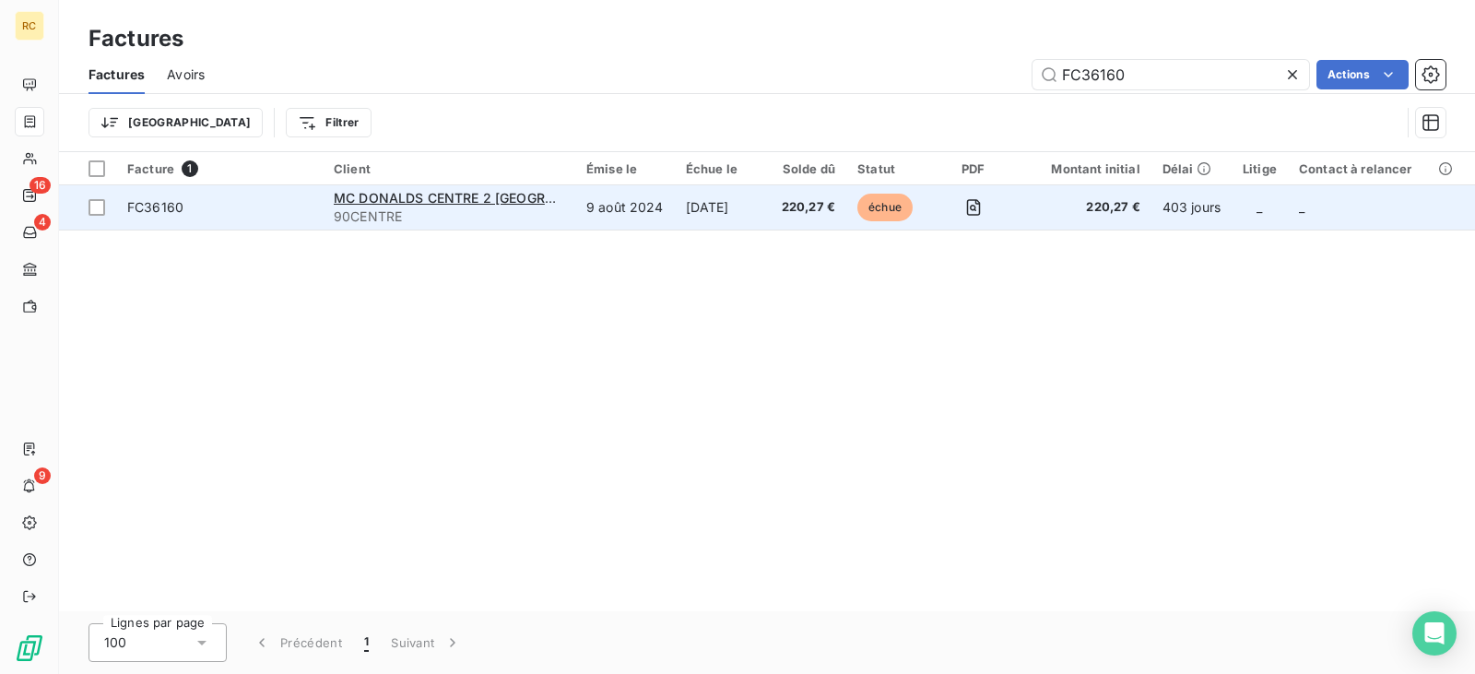
type input "FC36160"
click at [639, 223] on td "9 août 2024" at bounding box center [625, 207] width 100 height 44
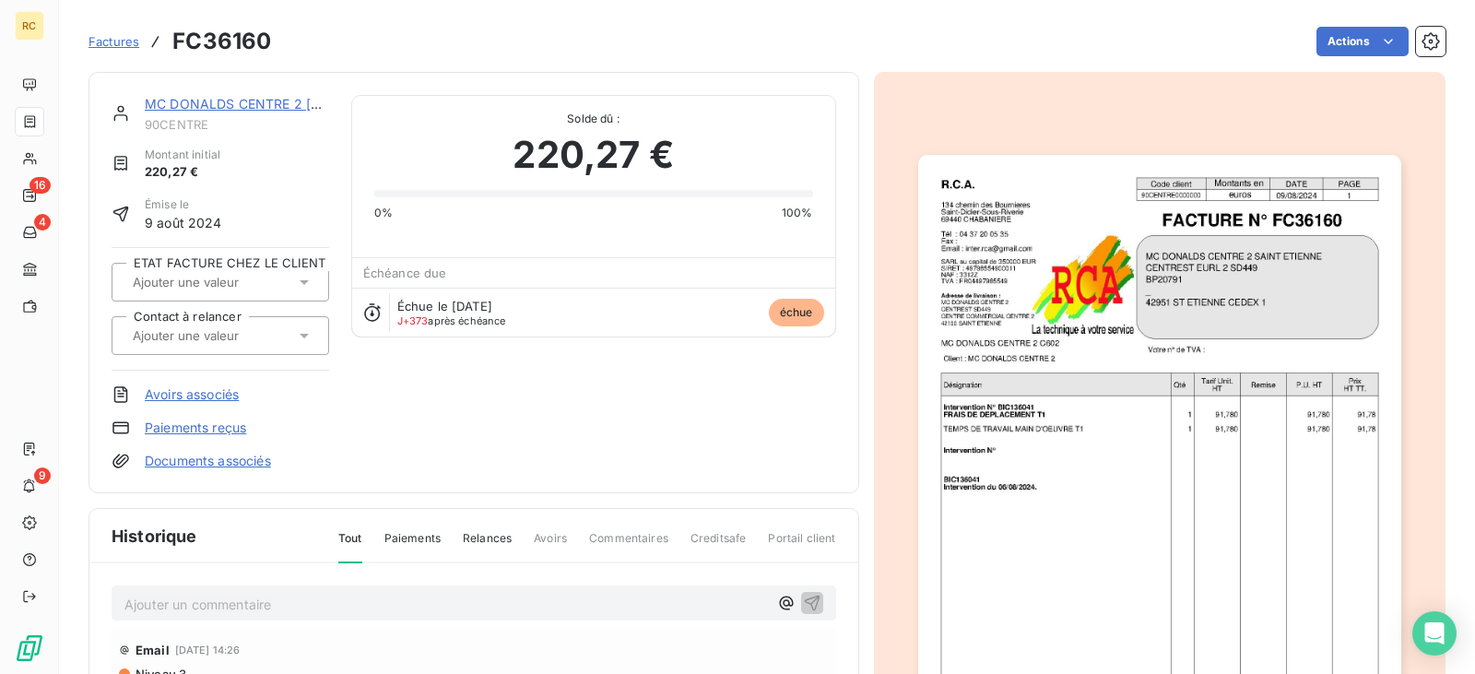
click at [120, 41] on span "Factures" at bounding box center [113, 41] width 51 height 15
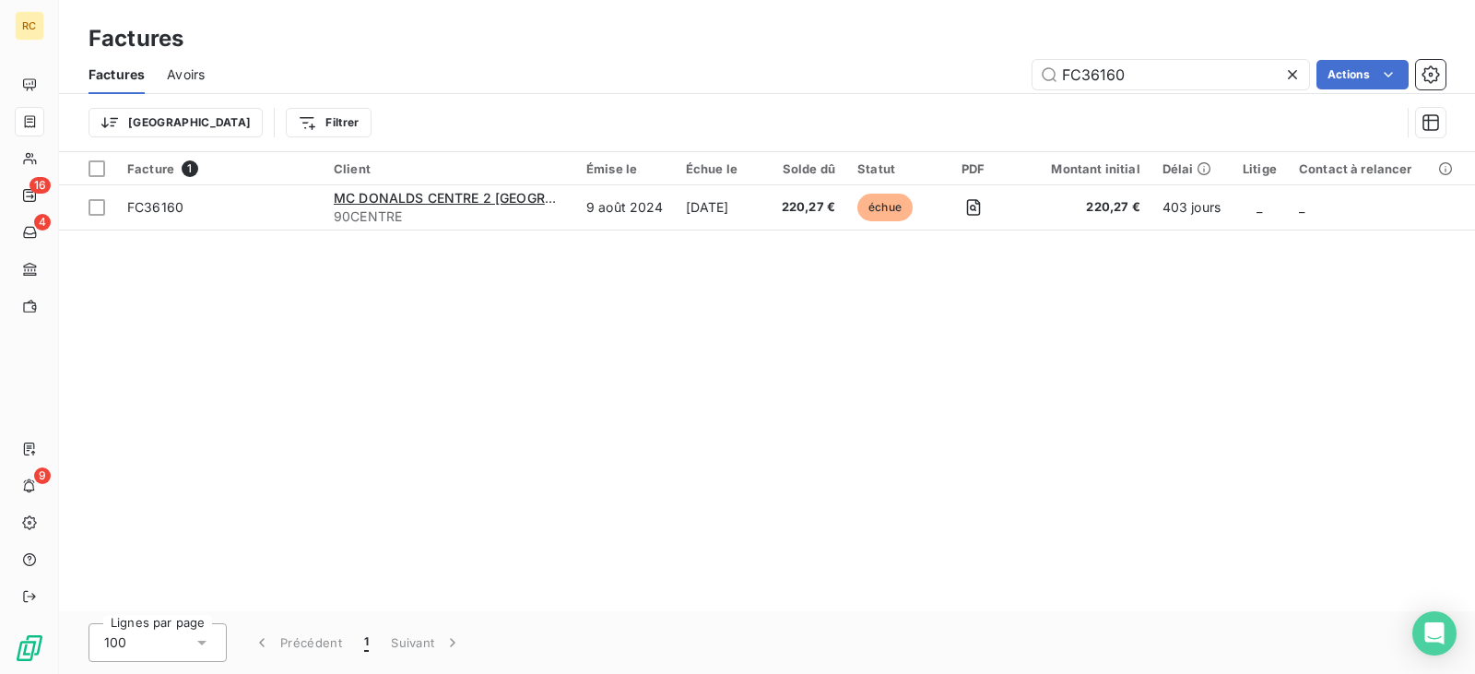
drag, startPoint x: 1151, startPoint y: 75, endPoint x: 951, endPoint y: 78, distance: 200.1
click at [956, 78] on div "FC36160 Actions" at bounding box center [836, 74] width 1219 height 29
drag, startPoint x: 1166, startPoint y: 76, endPoint x: 880, endPoint y: 77, distance: 285.8
click at [890, 77] on div "FC34653 Actions" at bounding box center [836, 74] width 1219 height 29
paste input "6160"
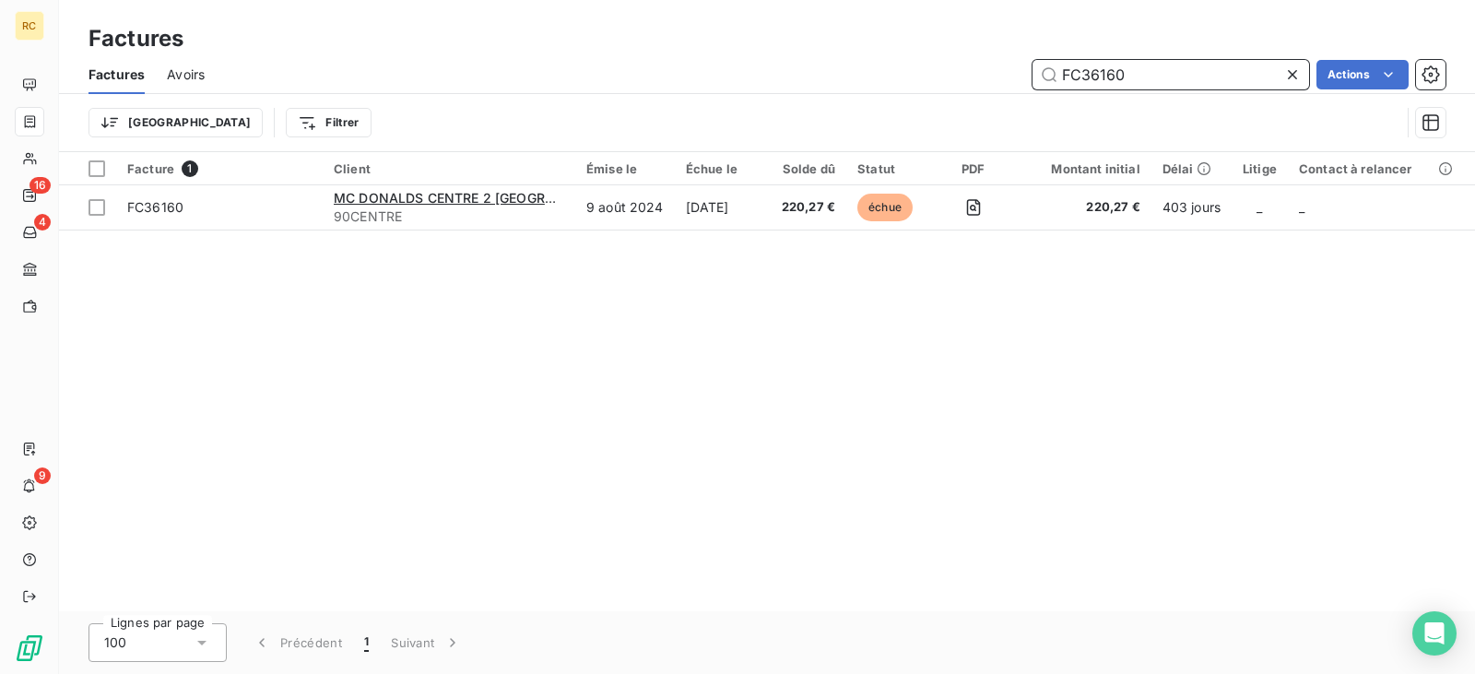
drag, startPoint x: 1184, startPoint y: 76, endPoint x: 882, endPoint y: 73, distance: 301.5
click at [882, 73] on div "FC36160 Actions" at bounding box center [836, 74] width 1219 height 29
paste input "4795"
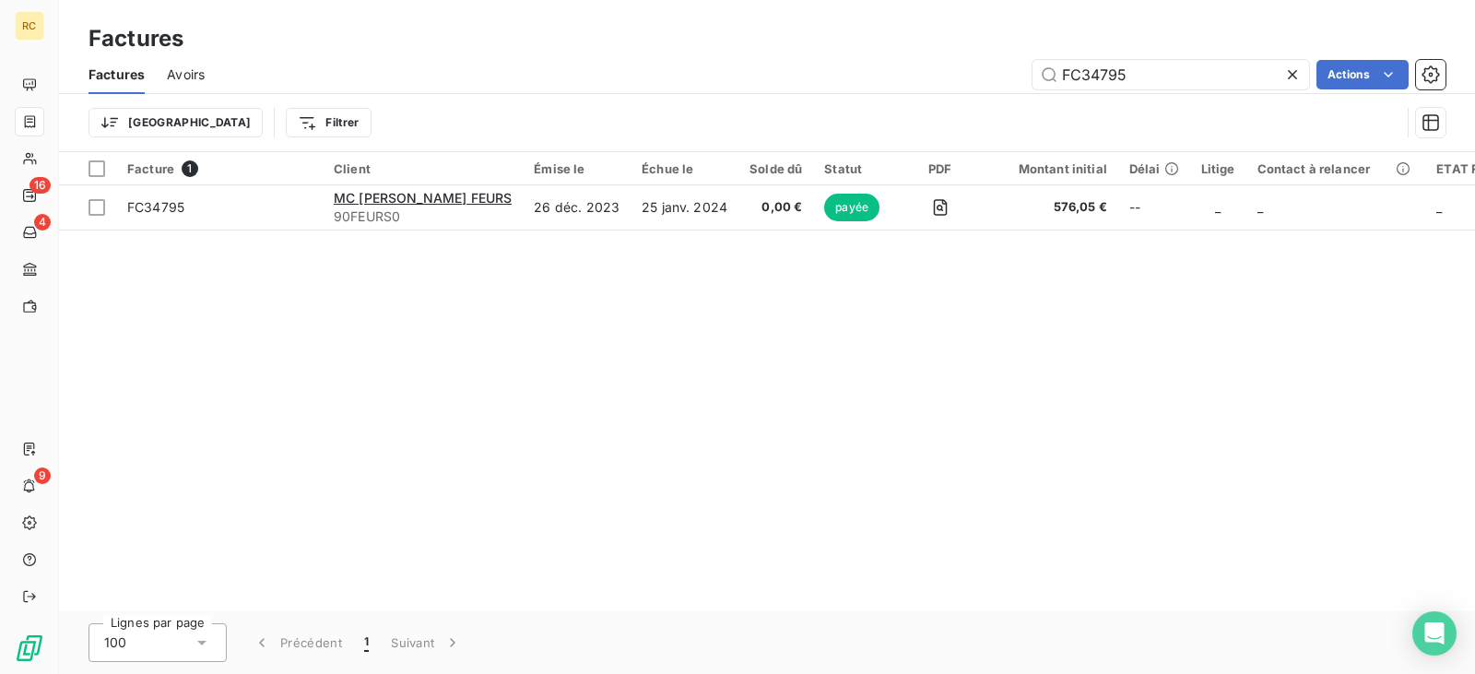
drag, startPoint x: 1201, startPoint y: 57, endPoint x: 998, endPoint y: 69, distance: 203.2
click at [994, 65] on div "Factures Avoirs FC34795 Actions" at bounding box center [767, 74] width 1416 height 39
click at [1178, 71] on input "FC34795" at bounding box center [1170, 74] width 277 height 29
drag, startPoint x: 1007, startPoint y: 77, endPoint x: 924, endPoint y: 79, distance: 83.0
click at [933, 77] on div "FC34795 Actions" at bounding box center [836, 74] width 1219 height 29
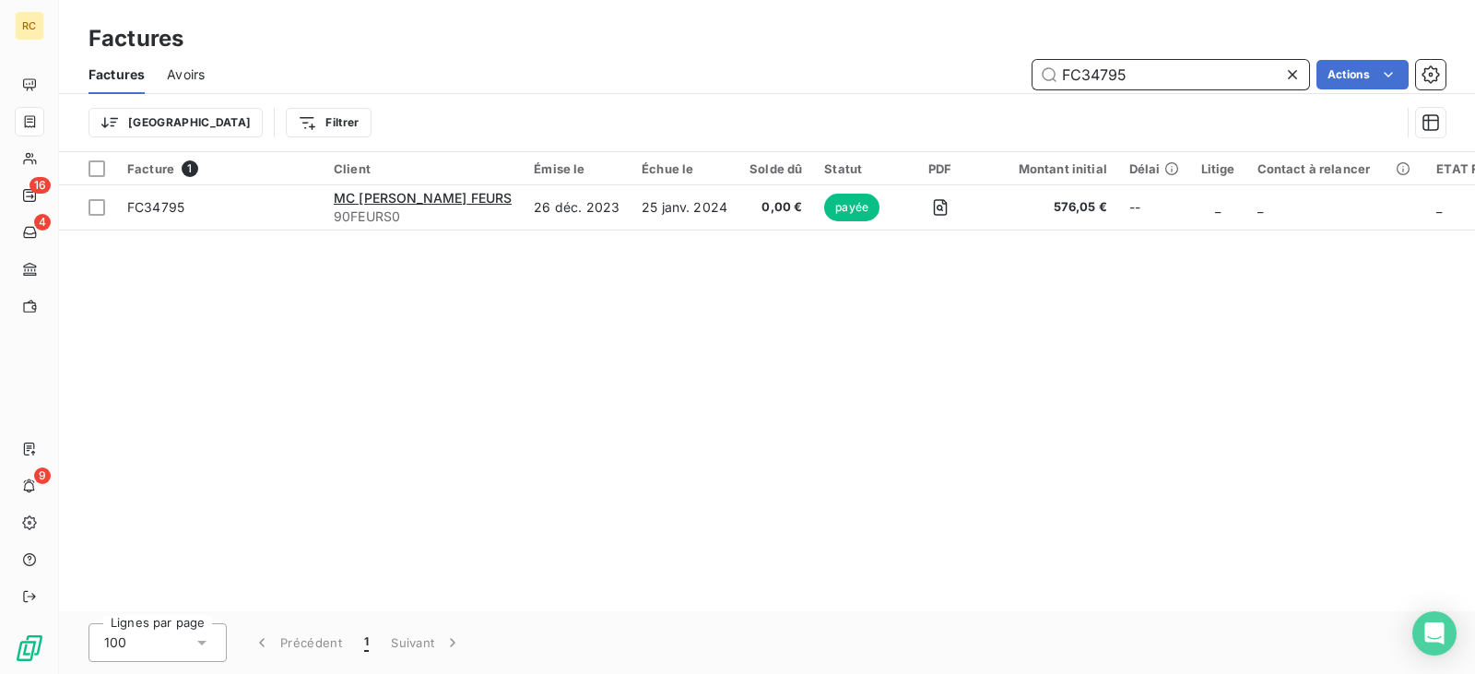
paste input "512"
drag, startPoint x: 1149, startPoint y: 81, endPoint x: 941, endPoint y: 66, distance: 207.9
click at [937, 64] on div "FC35125 Actions" at bounding box center [836, 74] width 1219 height 29
paste input "6349"
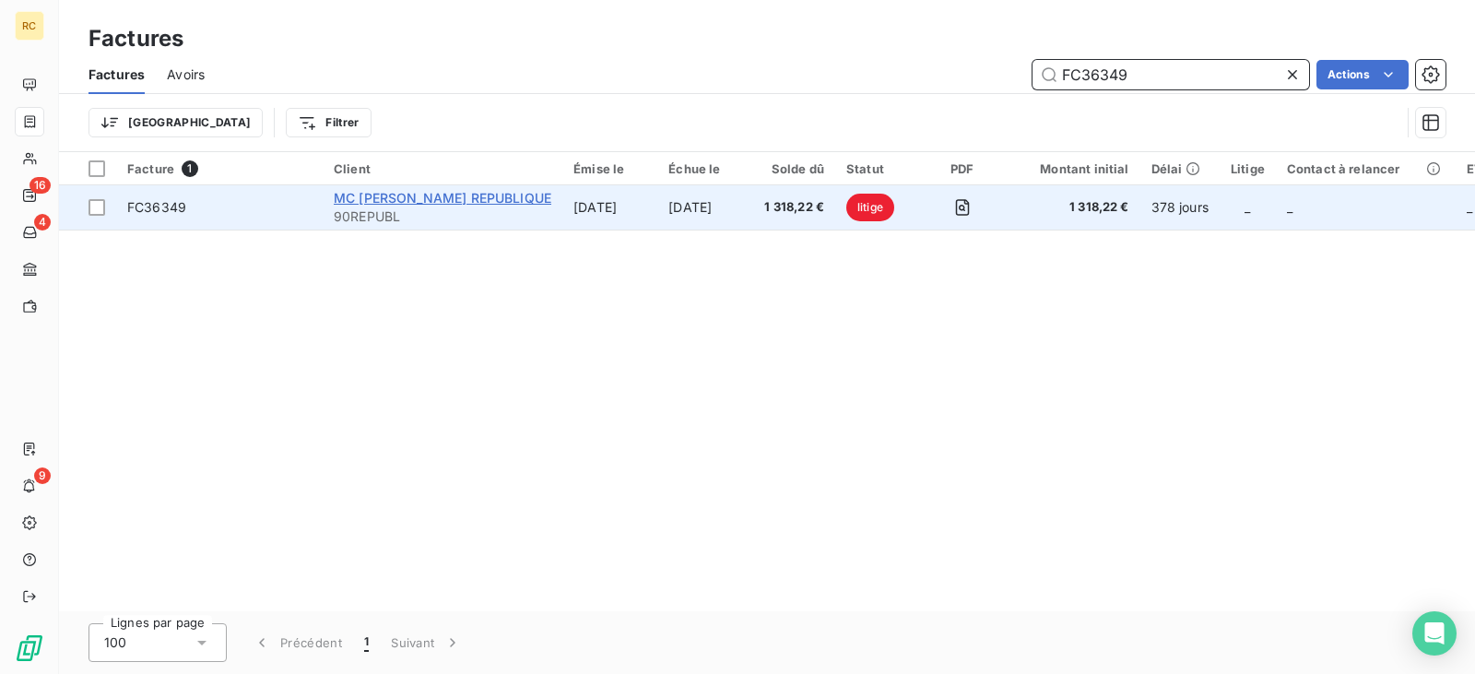
type input "FC36349"
click at [462, 192] on span "MC [PERSON_NAME] REPUBLIQUE" at bounding box center [443, 198] width 218 height 16
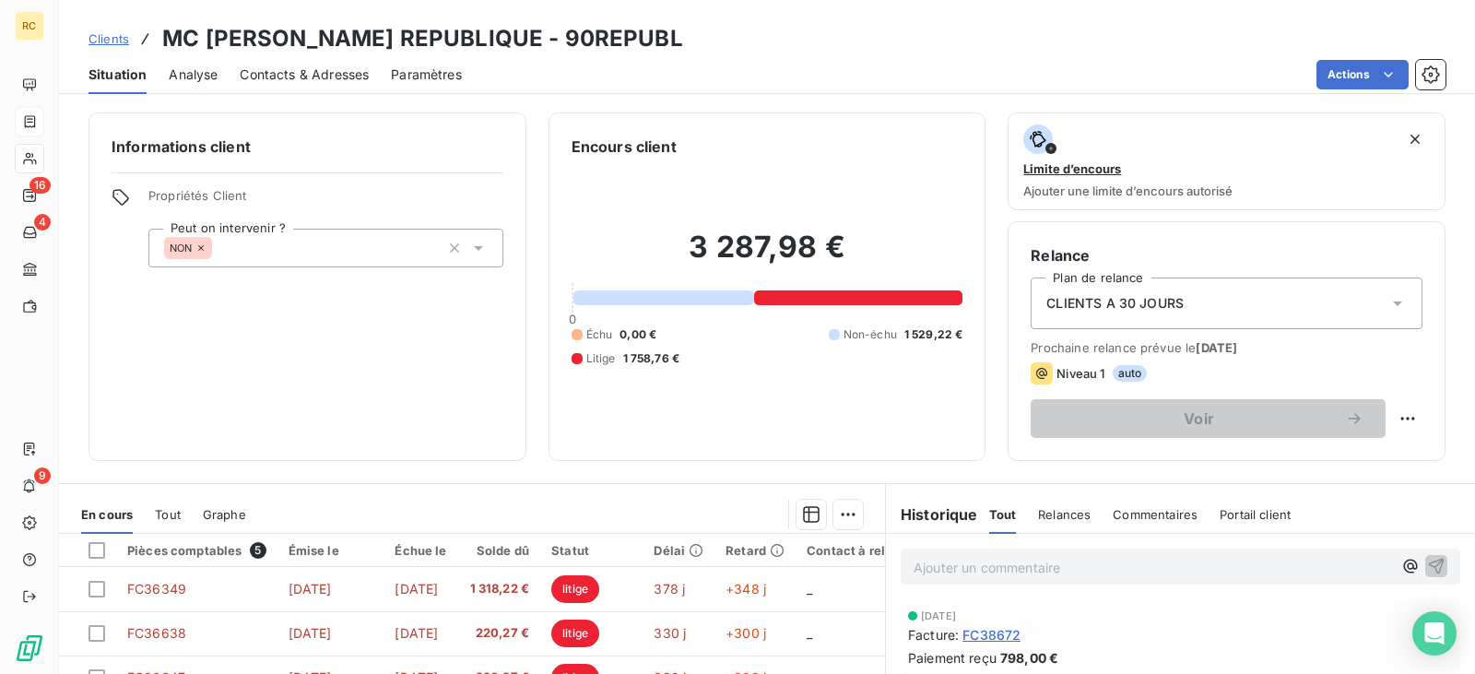
scroll to position [270, 0]
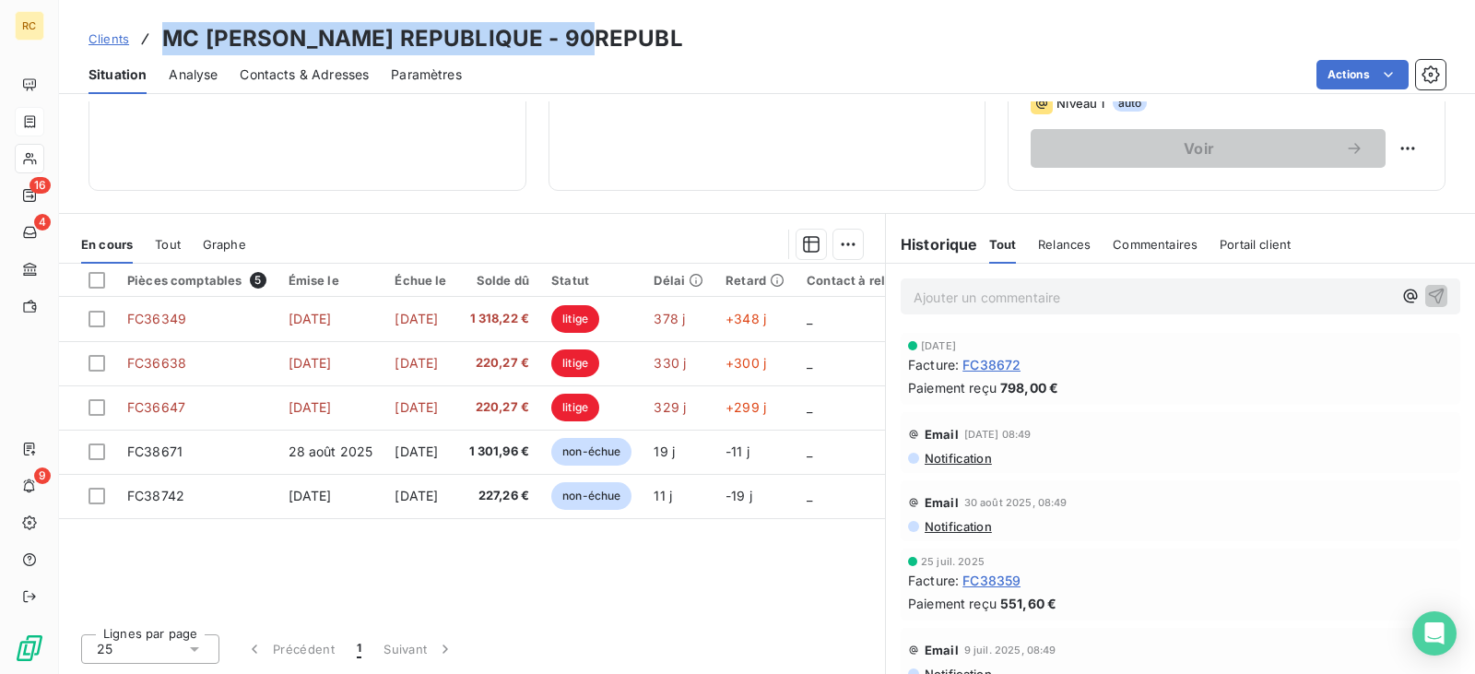
drag, startPoint x: 628, startPoint y: 32, endPoint x: 156, endPoint y: 28, distance: 472.0
click at [156, 28] on div "Clients MC [PERSON_NAME] REPUBLIQUE - 90REPUBL" at bounding box center [767, 38] width 1416 height 33
copy h3 "MC [PERSON_NAME] REPUBLIQUE - 90REPUBL"
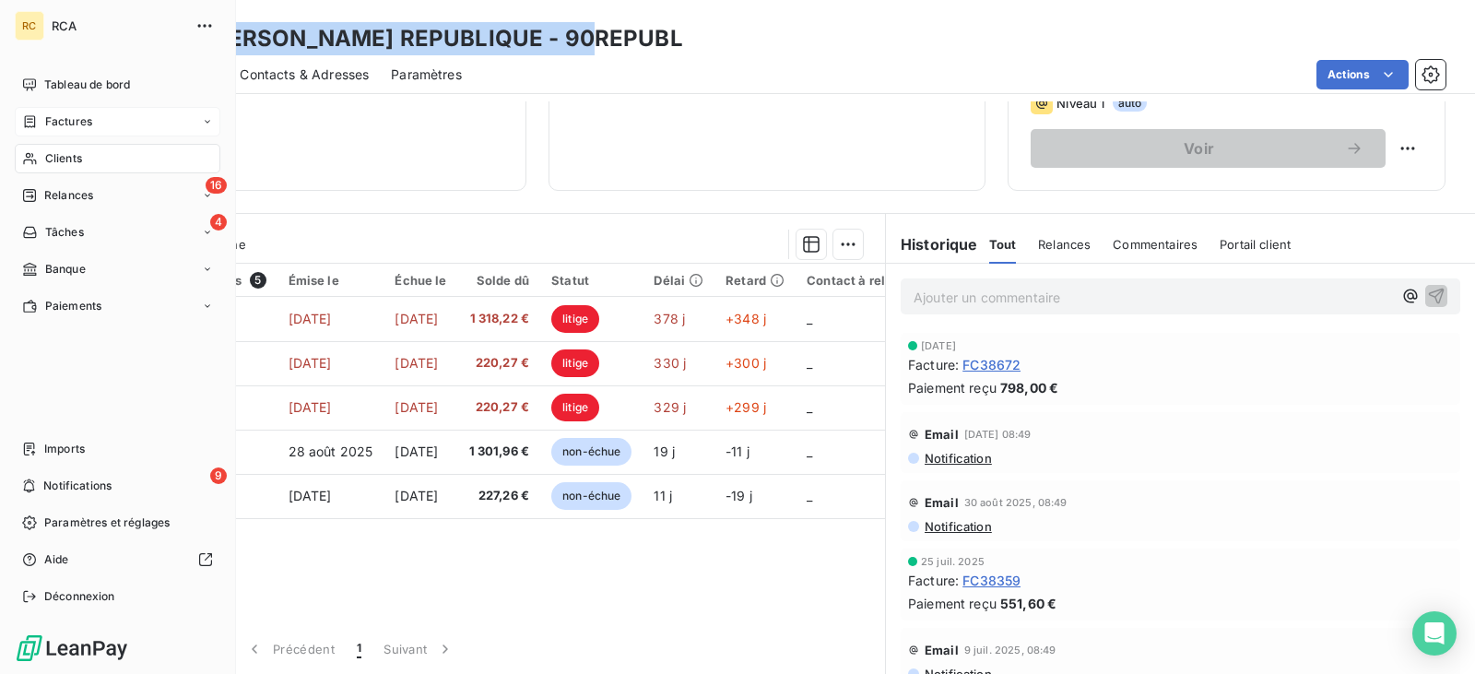
drag, startPoint x: 67, startPoint y: 120, endPoint x: 131, endPoint y: 114, distance: 63.8
click at [69, 120] on span "Factures" at bounding box center [68, 121] width 47 height 17
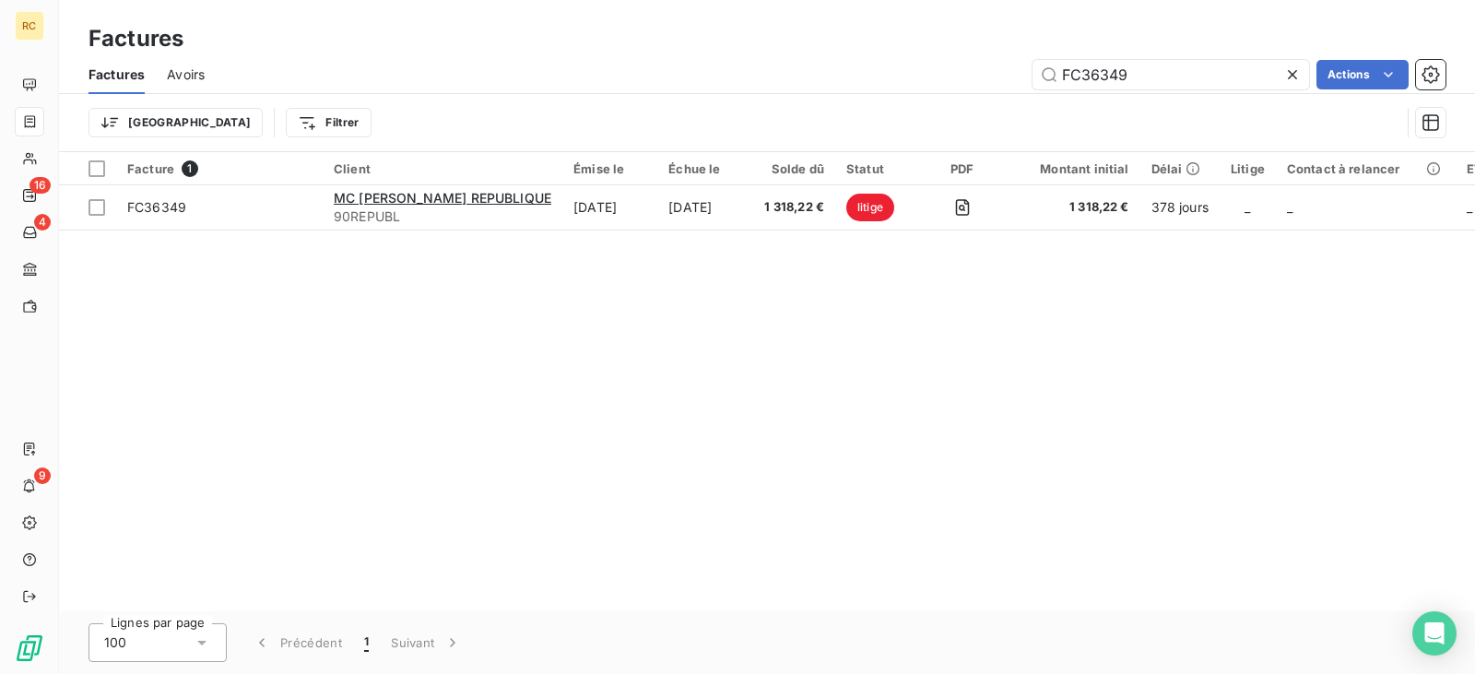
drag, startPoint x: 1174, startPoint y: 71, endPoint x: 984, endPoint y: 72, distance: 190.8
click at [985, 72] on div "FC36349 Actions" at bounding box center [836, 74] width 1219 height 29
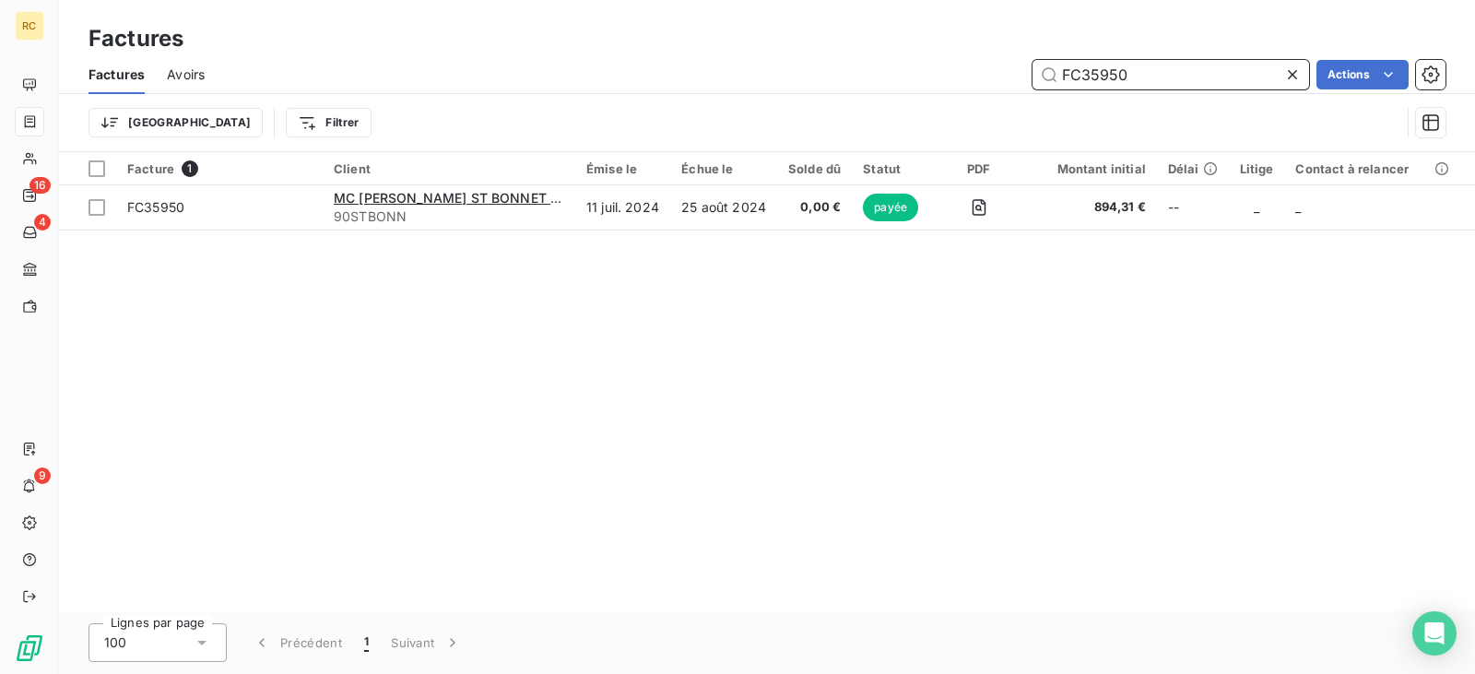
drag, startPoint x: 1093, startPoint y: 70, endPoint x: 966, endPoint y: 70, distance: 127.2
click at [966, 70] on div "FC35950 Actions" at bounding box center [836, 74] width 1219 height 29
paste input "639"
drag, startPoint x: 1139, startPoint y: 73, endPoint x: 964, endPoint y: 68, distance: 175.2
click at [975, 71] on div "FC36390 Actions" at bounding box center [836, 74] width 1219 height 29
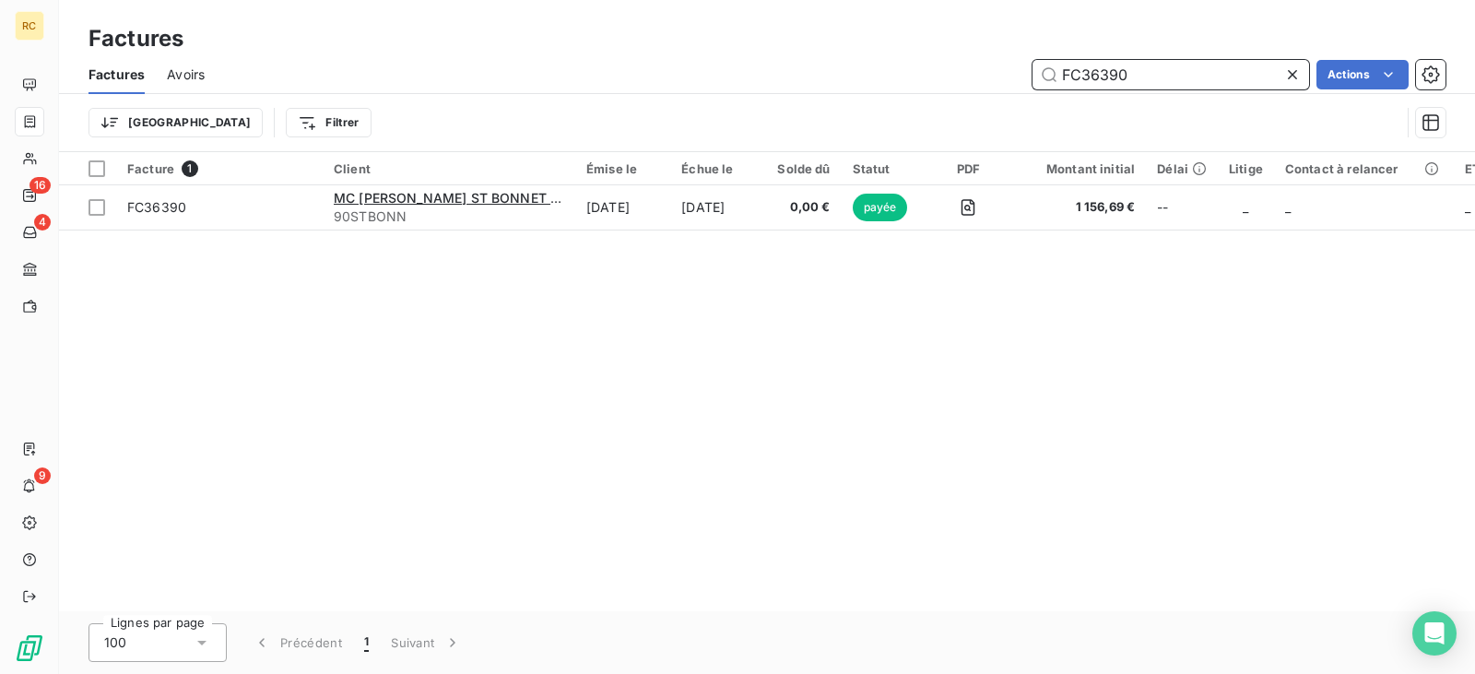
paste input "508"
drag, startPoint x: 1150, startPoint y: 81, endPoint x: 1020, endPoint y: 81, distance: 130.0
click at [1020, 81] on div "FC36508 Actions" at bounding box center [836, 74] width 1219 height 29
paste input "5870"
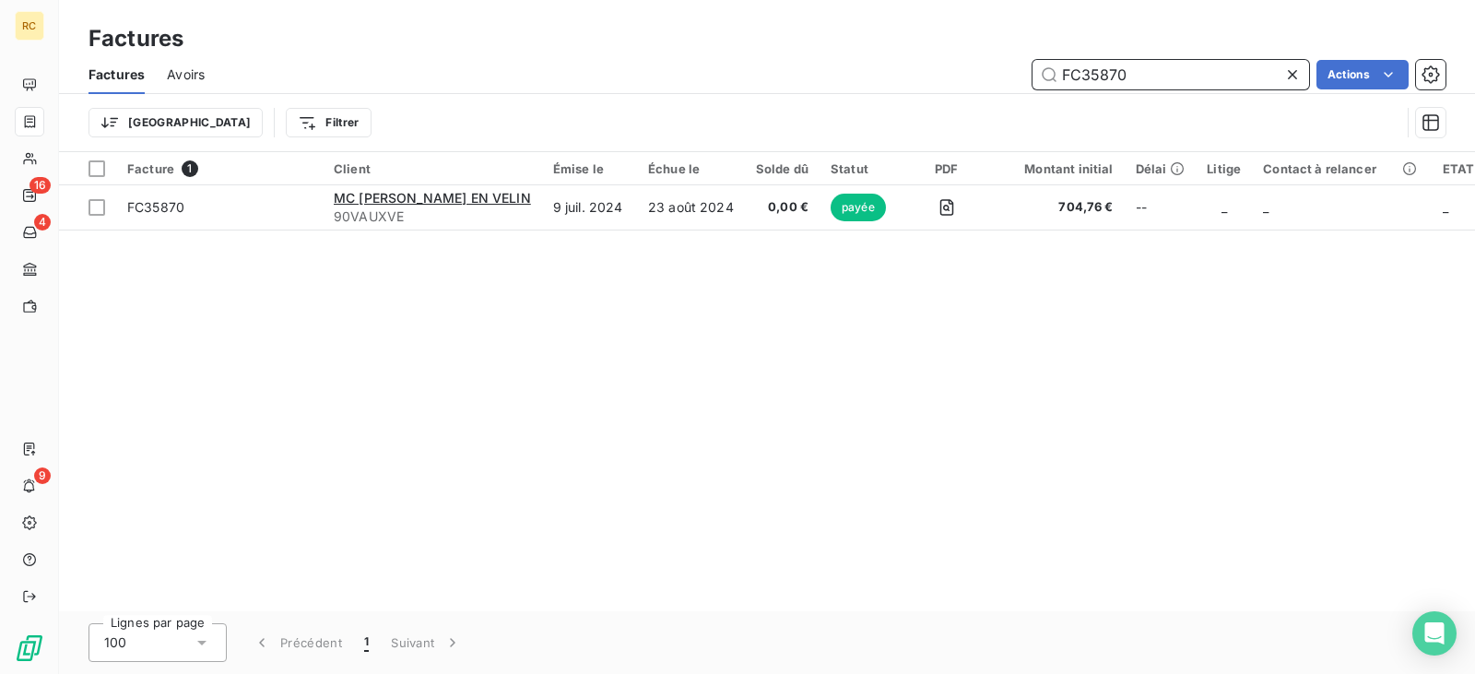
drag, startPoint x: 1138, startPoint y: 73, endPoint x: 934, endPoint y: 66, distance: 203.8
click at [934, 66] on div "FC35870 Actions" at bounding box center [836, 74] width 1219 height 29
paste input "451"
drag, startPoint x: 1144, startPoint y: 79, endPoint x: 989, endPoint y: 73, distance: 155.0
click at [992, 73] on div "FC34510 Actions" at bounding box center [836, 74] width 1219 height 29
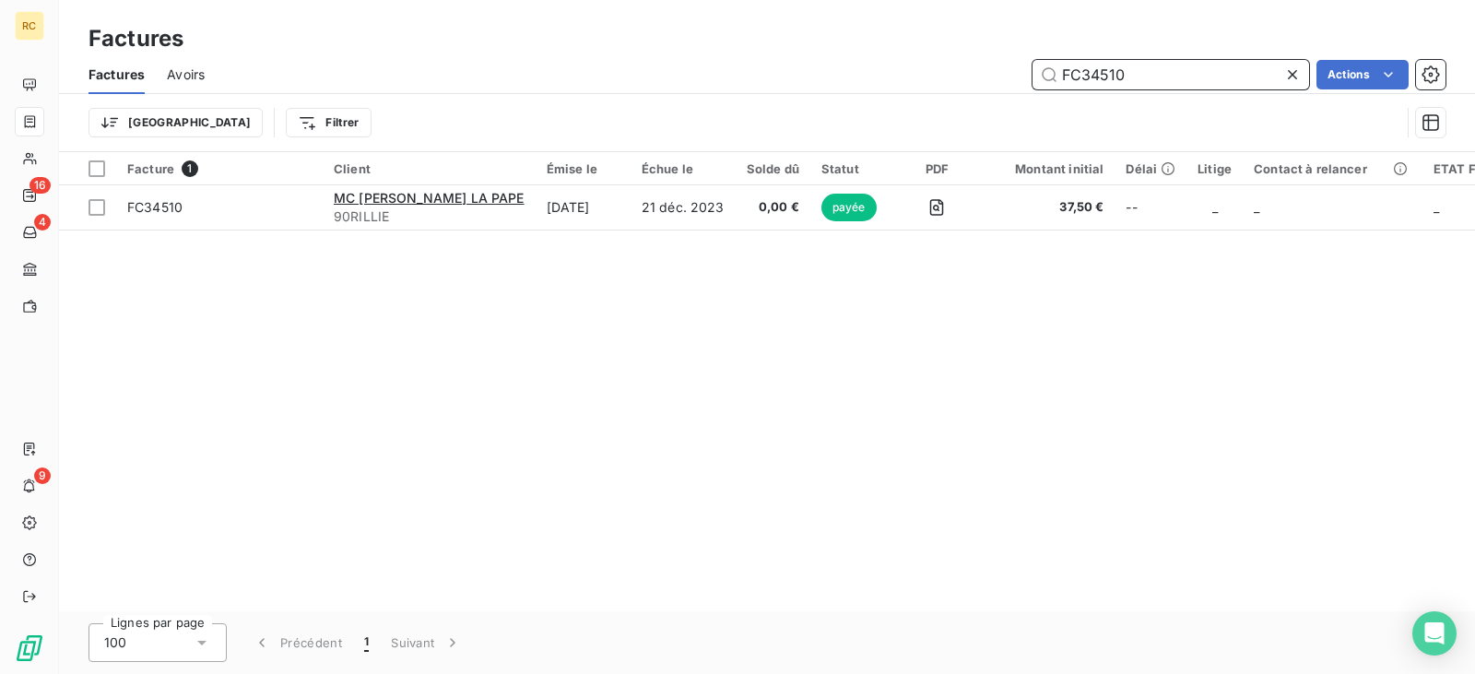
paste input "5614"
drag, startPoint x: 1169, startPoint y: 73, endPoint x: 952, endPoint y: 84, distance: 216.9
click at [952, 84] on div "FC35614 Actions" at bounding box center [836, 74] width 1219 height 29
paste input "6027"
drag, startPoint x: 1136, startPoint y: 80, endPoint x: 1013, endPoint y: 75, distance: 122.7
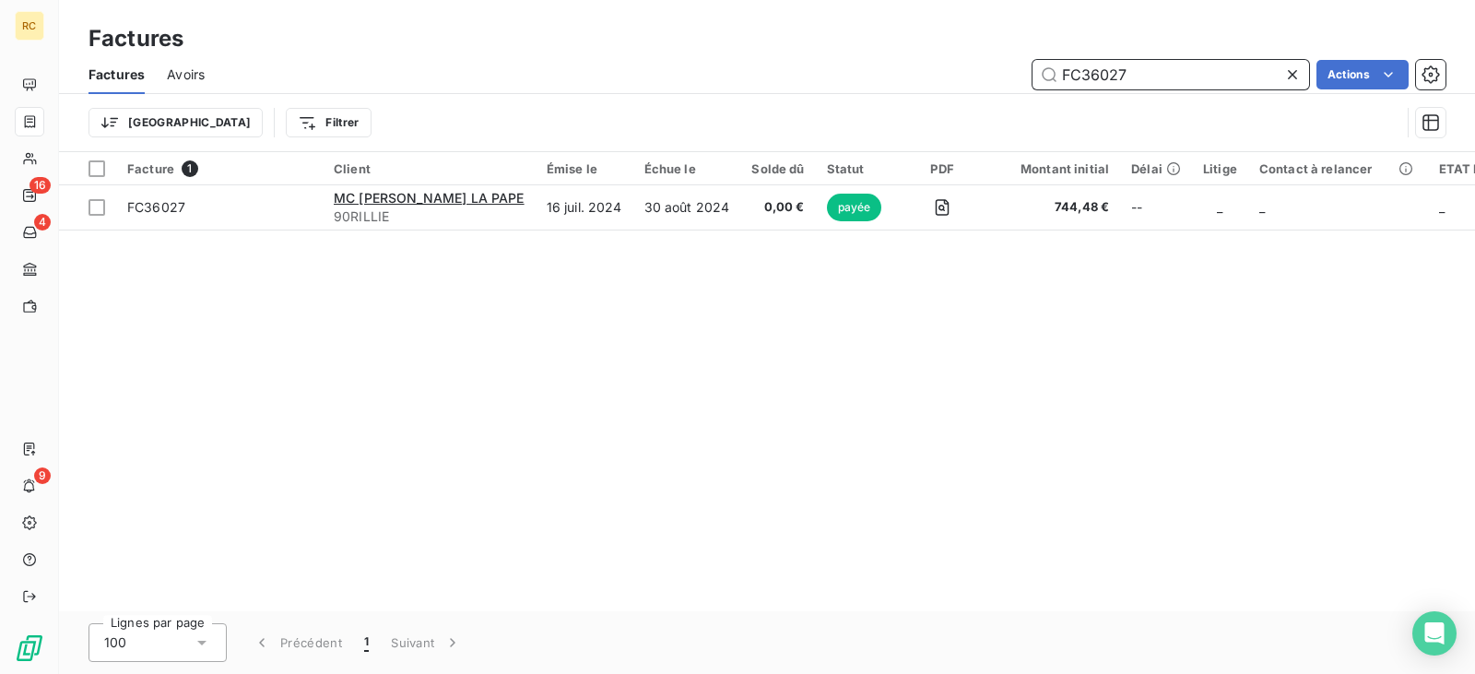
click at [1014, 75] on div "FC36027 Actions" at bounding box center [836, 74] width 1219 height 29
paste input "4646"
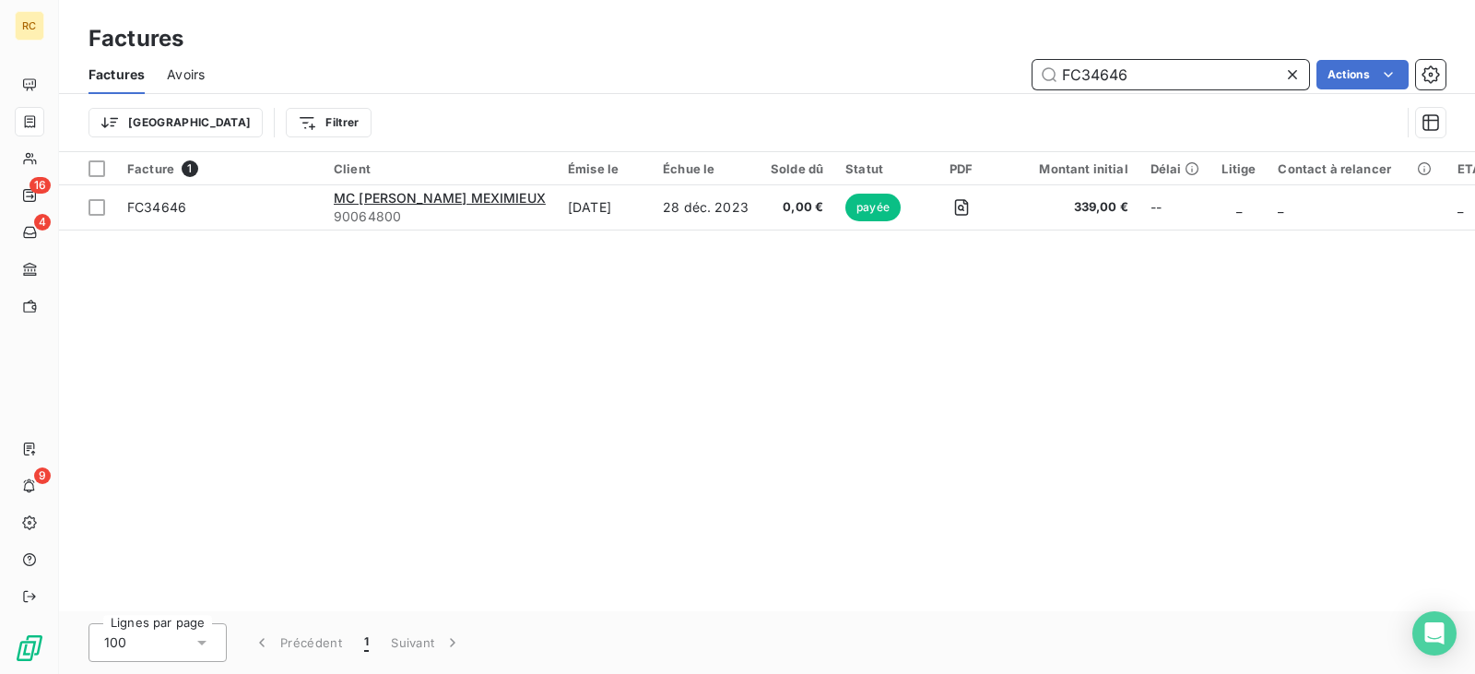
drag, startPoint x: 1087, startPoint y: 79, endPoint x: 958, endPoint y: 84, distance: 129.1
click at [1002, 83] on div "FC34646 Actions" at bounding box center [836, 74] width 1219 height 29
paste input "289"
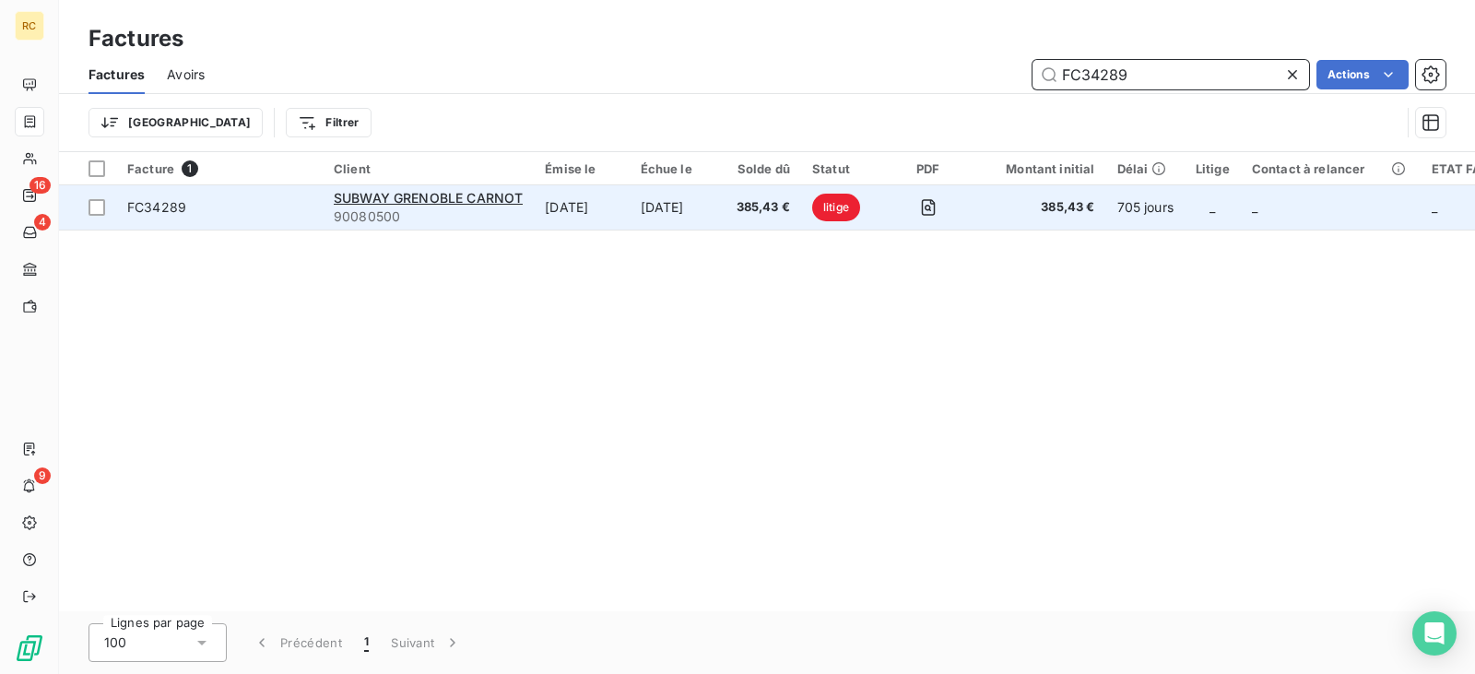
type input "FC34289"
click at [609, 212] on td "[DATE]" at bounding box center [581, 207] width 95 height 44
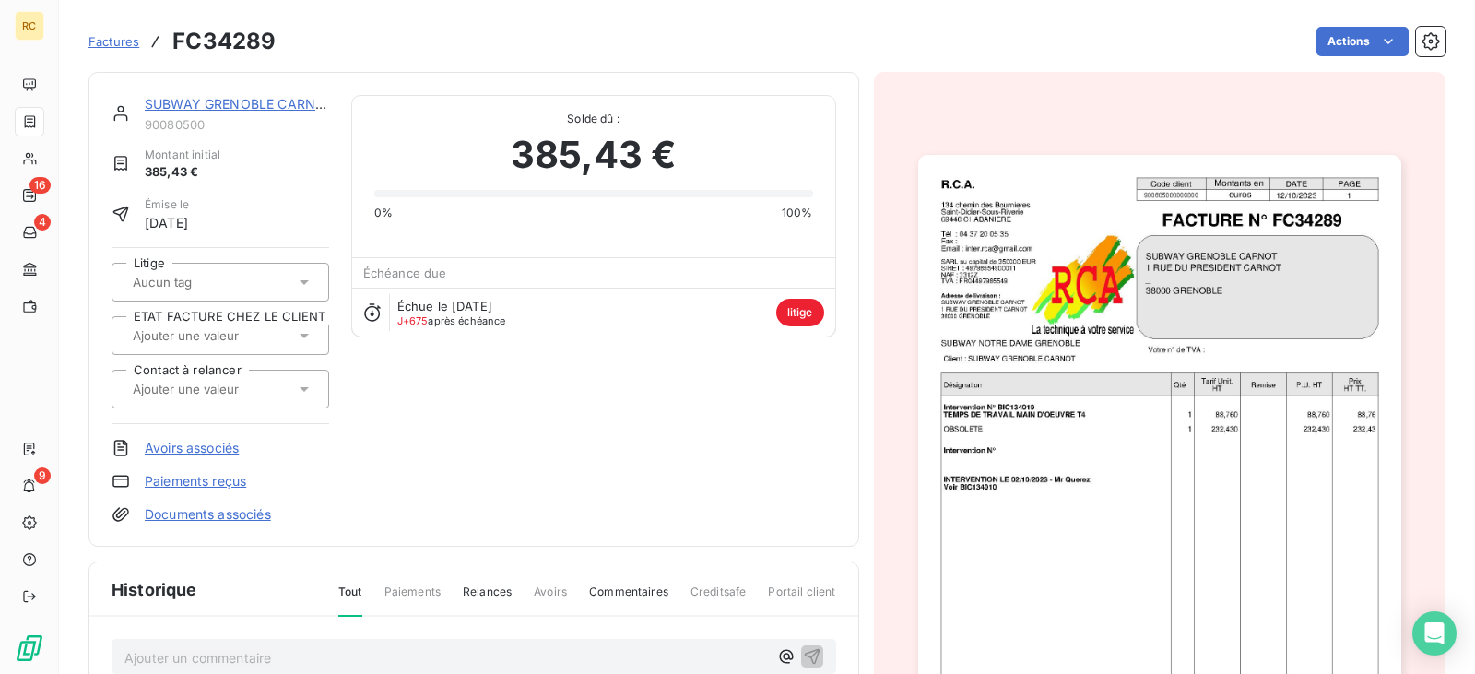
click at [270, 109] on link "SUBWAY GRENOBLE CARNOT" at bounding box center [239, 104] width 189 height 16
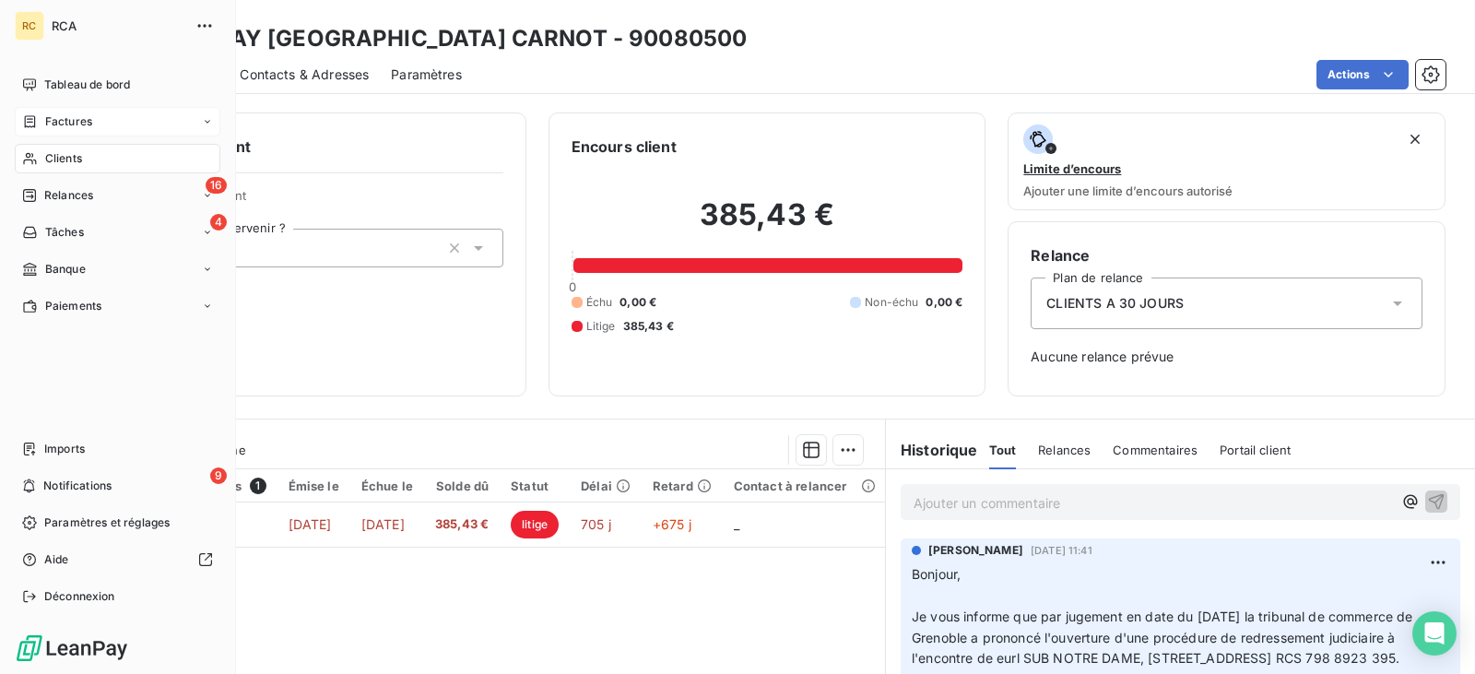
drag, startPoint x: 64, startPoint y: 127, endPoint x: 115, endPoint y: 125, distance: 51.7
click at [64, 127] on span "Factures" at bounding box center [68, 121] width 47 height 17
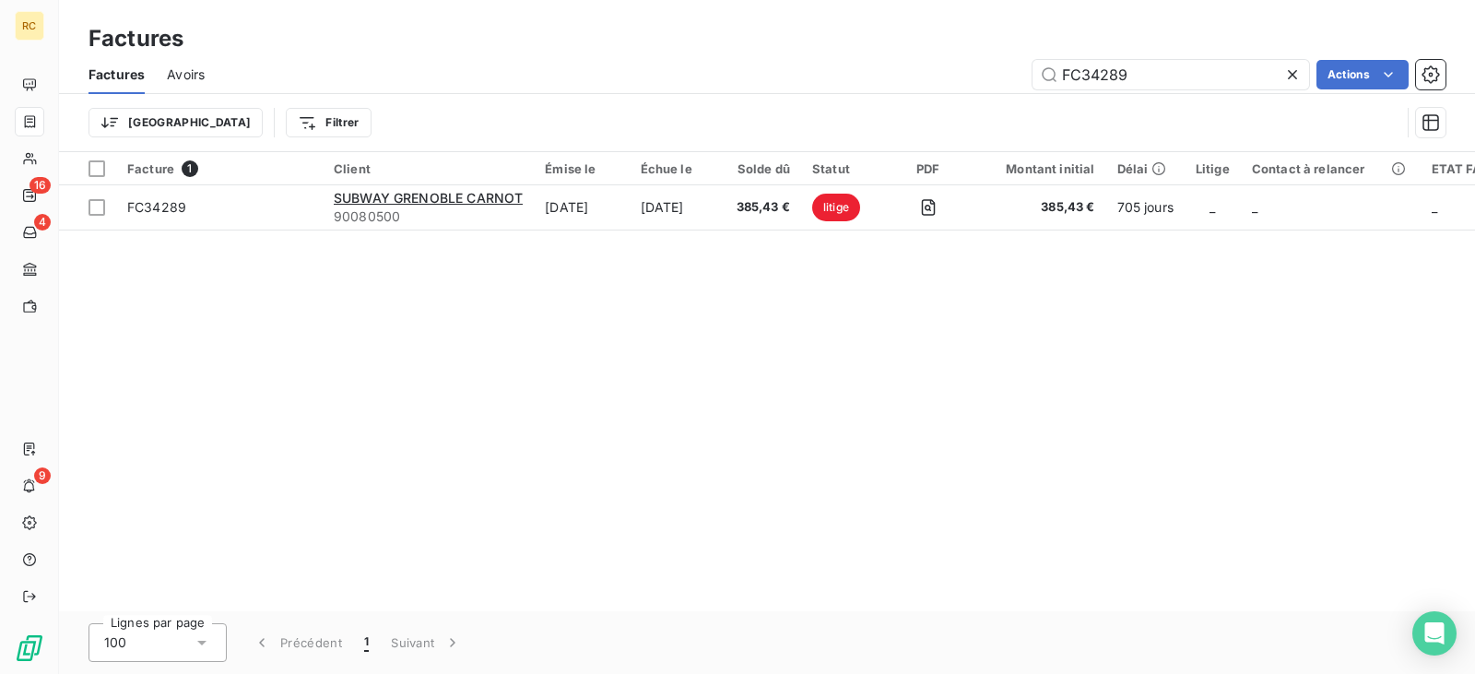
drag, startPoint x: 1168, startPoint y: 73, endPoint x: 852, endPoint y: 75, distance: 316.2
click at [852, 75] on div "FC34289 Actions" at bounding box center [836, 74] width 1219 height 29
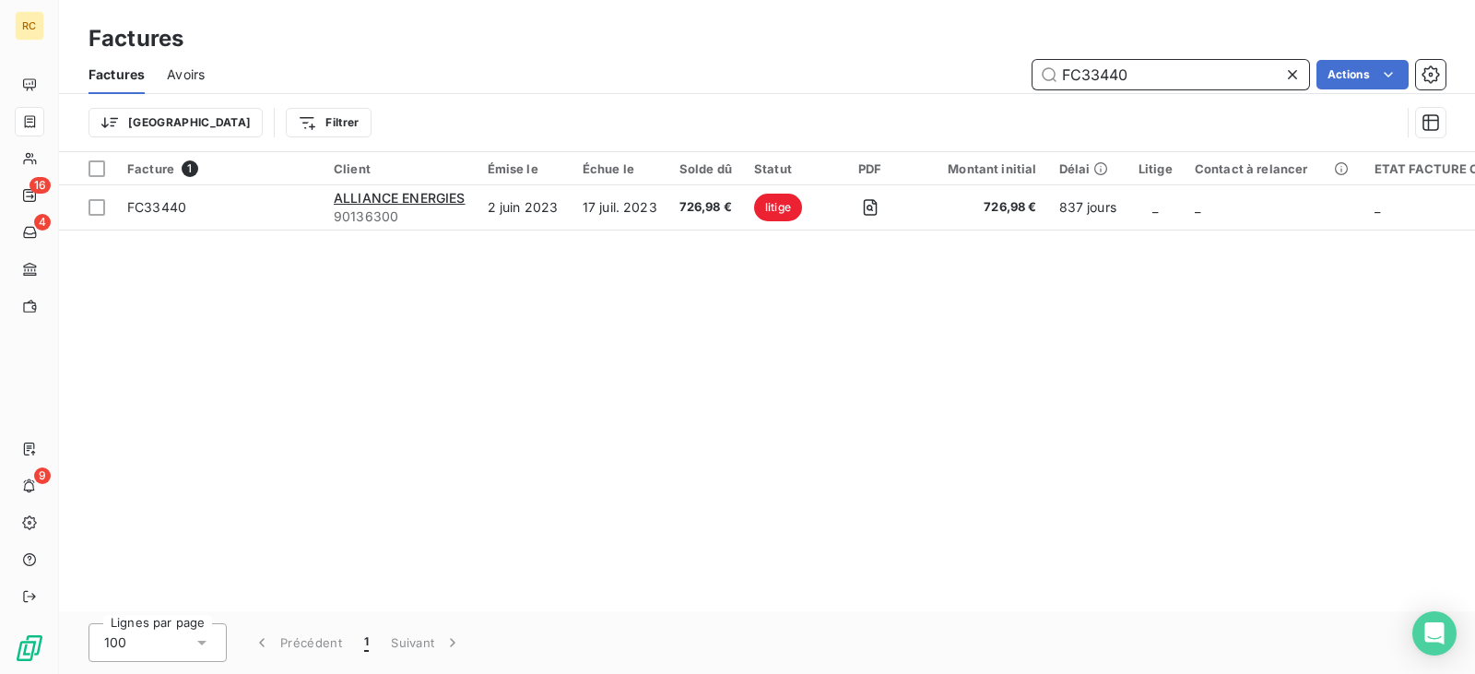
drag, startPoint x: 1149, startPoint y: 78, endPoint x: 920, endPoint y: 79, distance: 228.6
click at [927, 79] on div "FC33440 Actions" at bounding box center [836, 74] width 1219 height 29
paste input "39"
drag, startPoint x: 1145, startPoint y: 71, endPoint x: 971, endPoint y: 67, distance: 174.3
click at [983, 68] on div "FC33439 Actions" at bounding box center [836, 74] width 1219 height 29
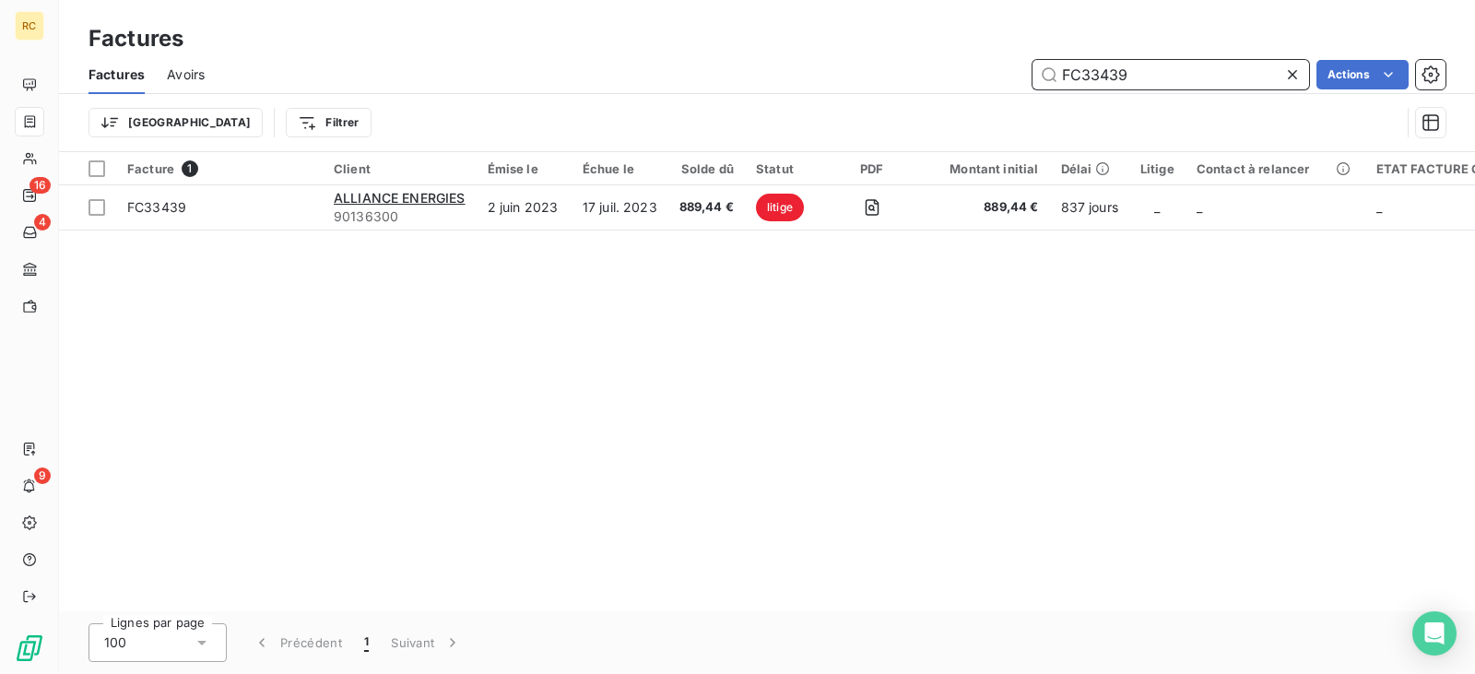
paste input "2361"
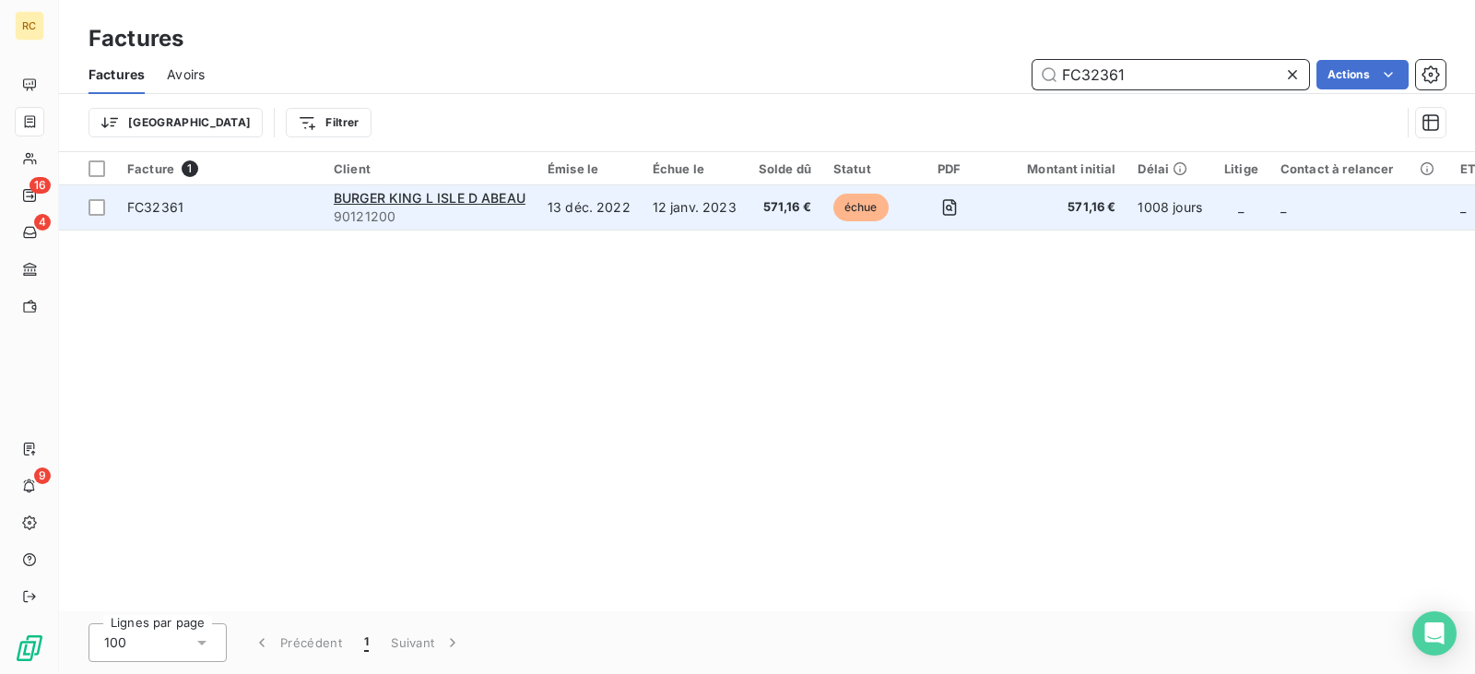
type input "FC32361"
click at [577, 195] on td "13 déc. 2022" at bounding box center [589, 207] width 105 height 44
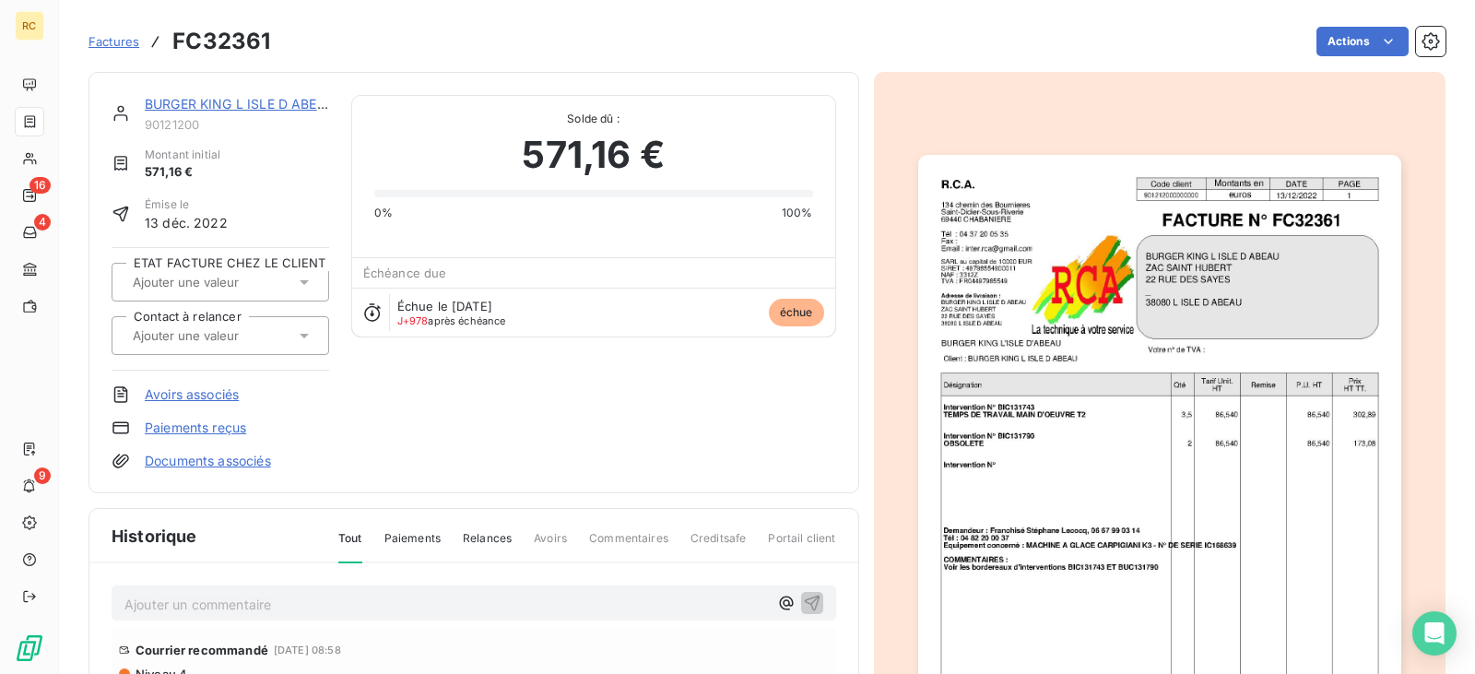
click at [228, 96] on link "BURGER KING L ISLE D ABEAU" at bounding box center [240, 104] width 191 height 16
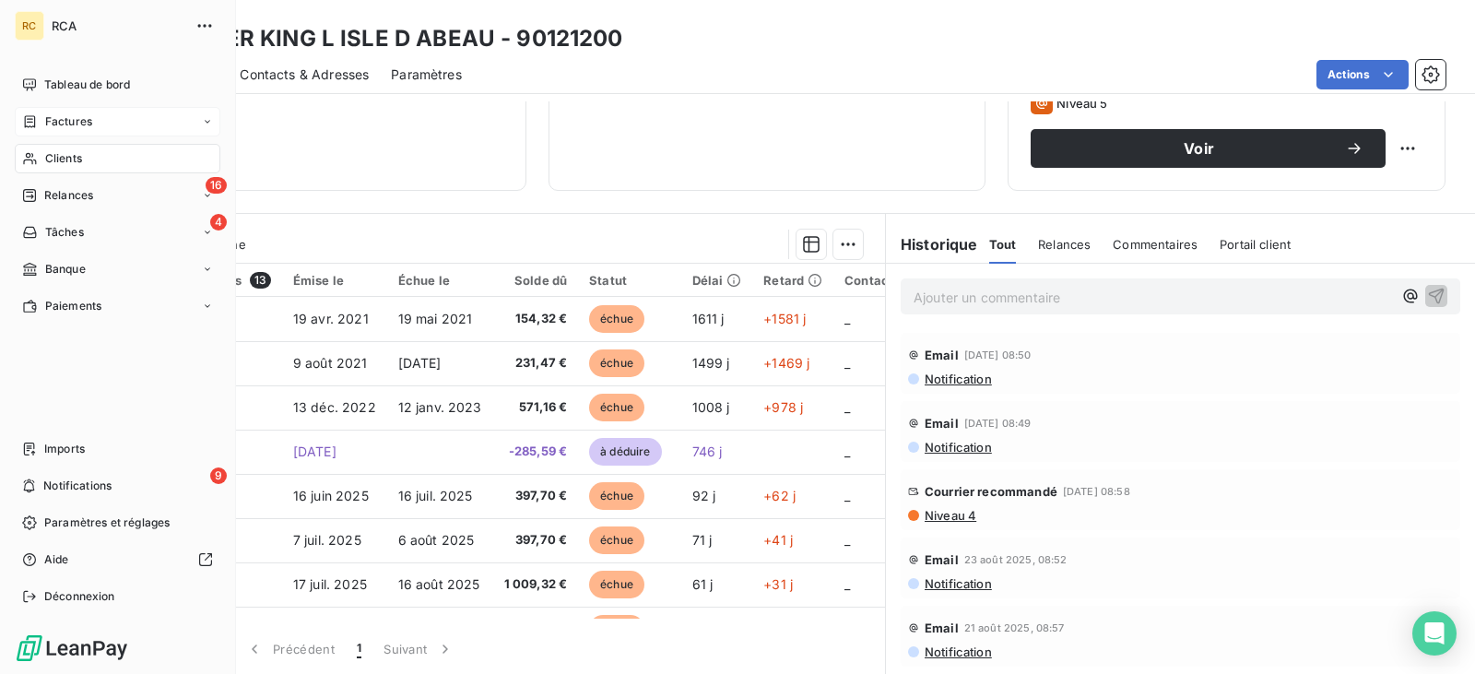
drag, startPoint x: 40, startPoint y: 121, endPoint x: 98, endPoint y: 116, distance: 58.3
click at [40, 121] on div "Factures" at bounding box center [57, 121] width 70 height 17
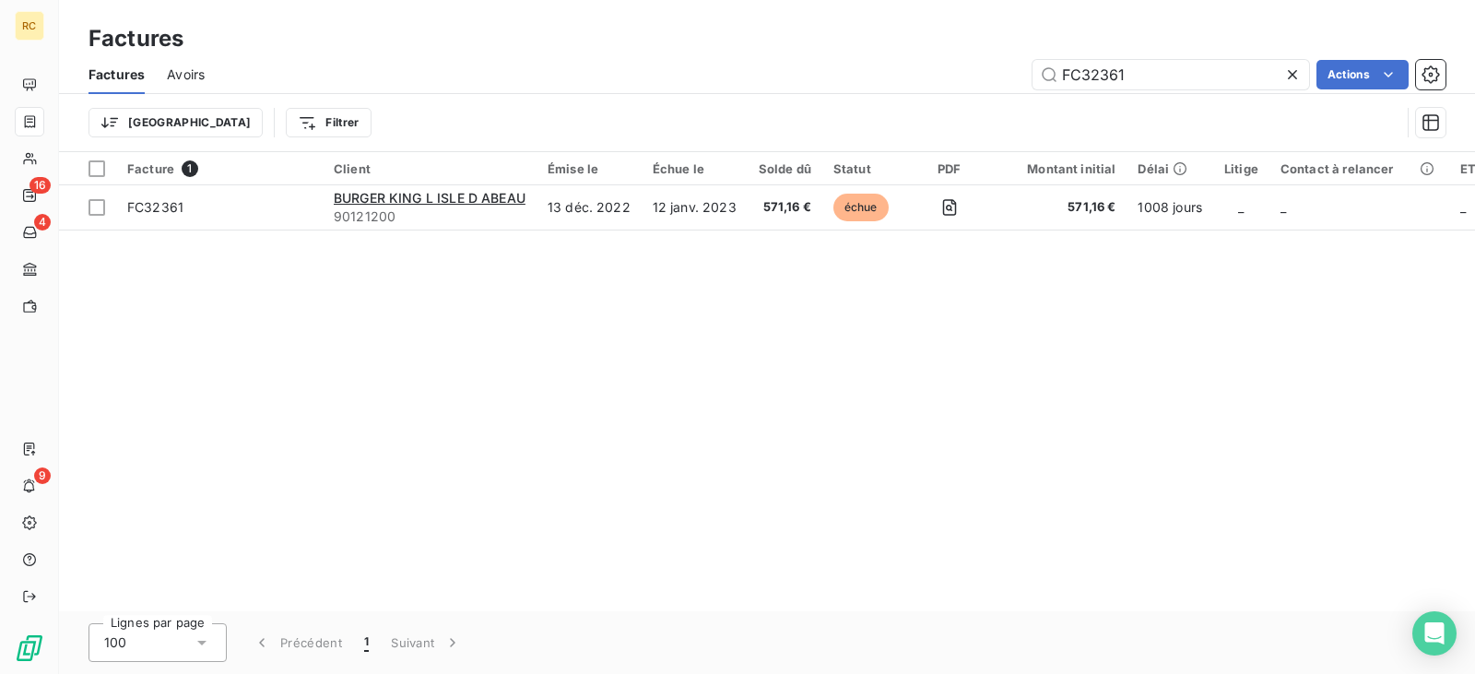
drag, startPoint x: 1160, startPoint y: 71, endPoint x: 902, endPoint y: 100, distance: 258.8
click at [902, 91] on div "Factures Avoirs FC32361 Actions" at bounding box center [767, 74] width 1416 height 39
drag, startPoint x: 1139, startPoint y: 71, endPoint x: 887, endPoint y: 83, distance: 252.9
click at [890, 81] on div "FC32861 Actions" at bounding box center [836, 74] width 1219 height 29
paste input "3997"
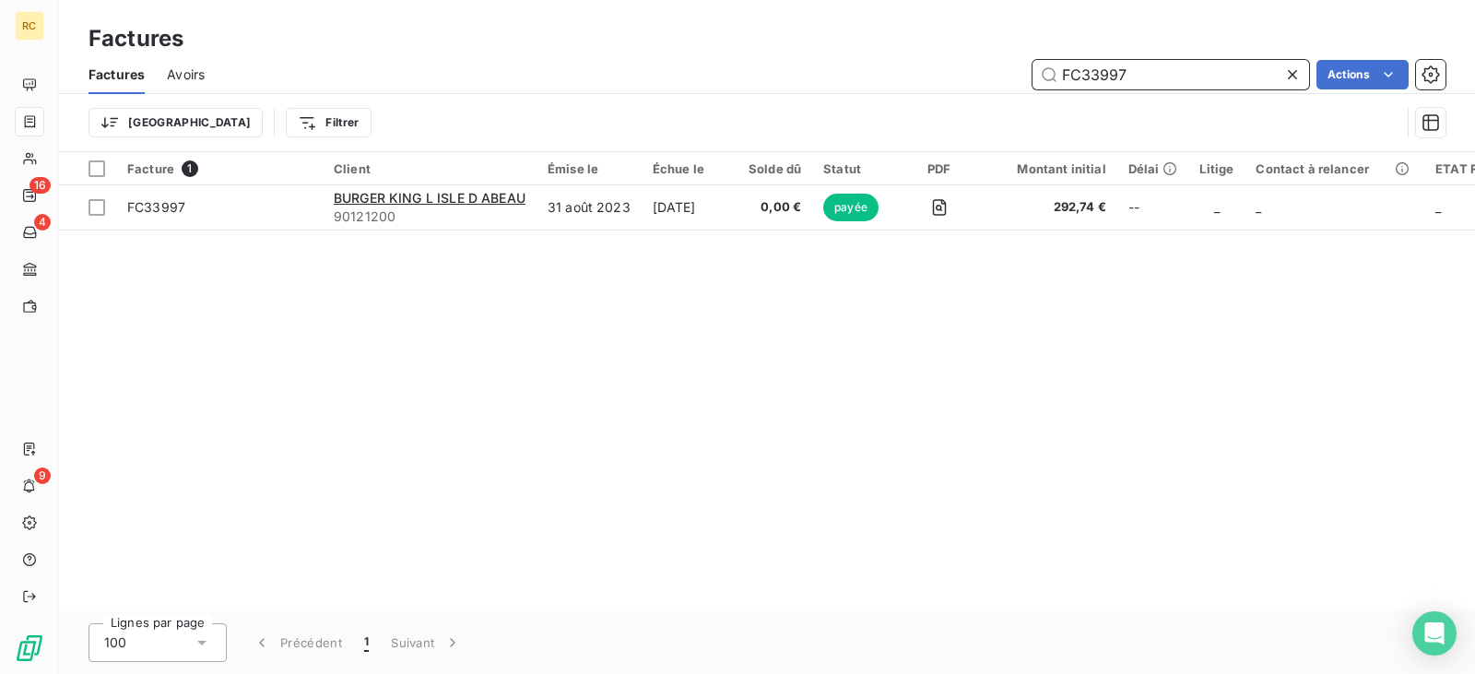
drag, startPoint x: 1138, startPoint y: 76, endPoint x: 983, endPoint y: 76, distance: 155.8
click at [983, 76] on div "FC33997 Actions" at bounding box center [836, 74] width 1219 height 29
paste input "258"
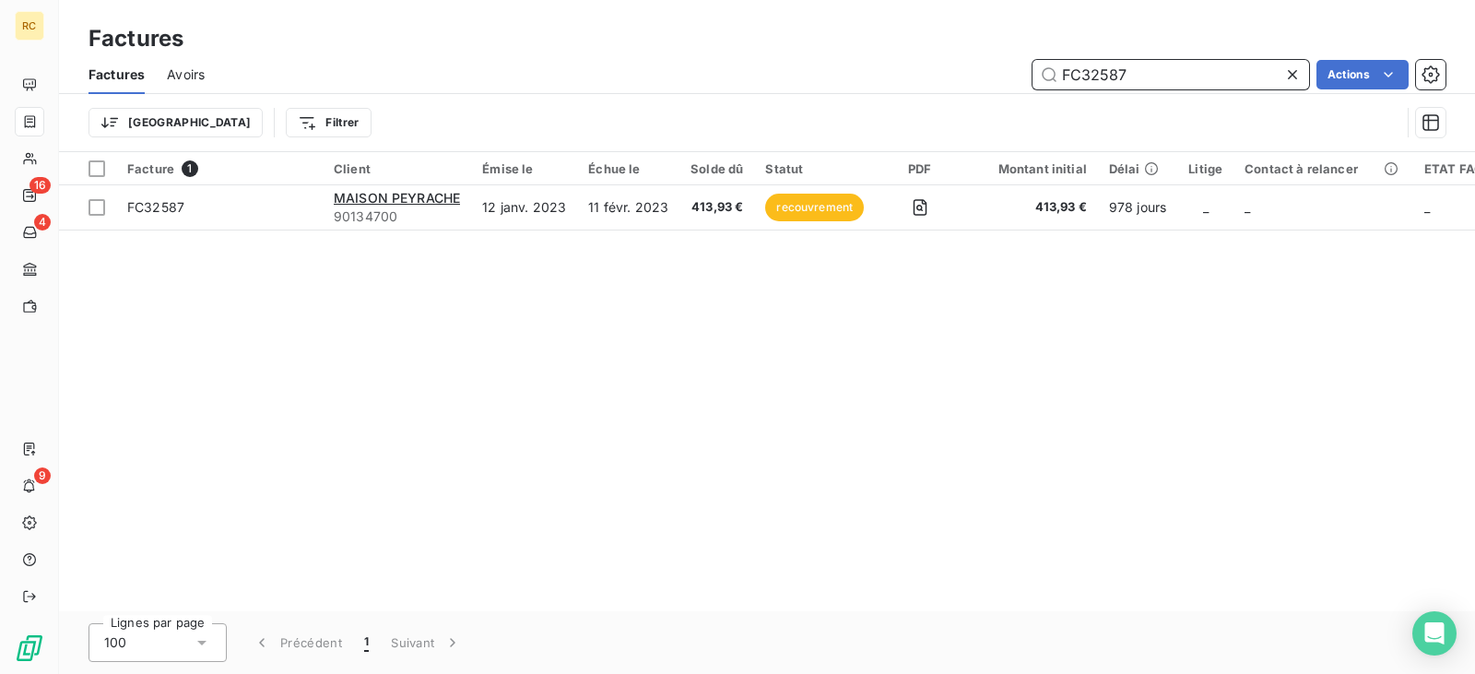
drag, startPoint x: 1186, startPoint y: 72, endPoint x: 975, endPoint y: 76, distance: 211.1
click at [1008, 75] on div "FC32587 Actions" at bounding box center [836, 74] width 1219 height 29
paste input "3373"
drag, startPoint x: 1067, startPoint y: 68, endPoint x: 1006, endPoint y: 67, distance: 61.8
click at [1014, 68] on div "FC33373 Actions" at bounding box center [836, 74] width 1219 height 29
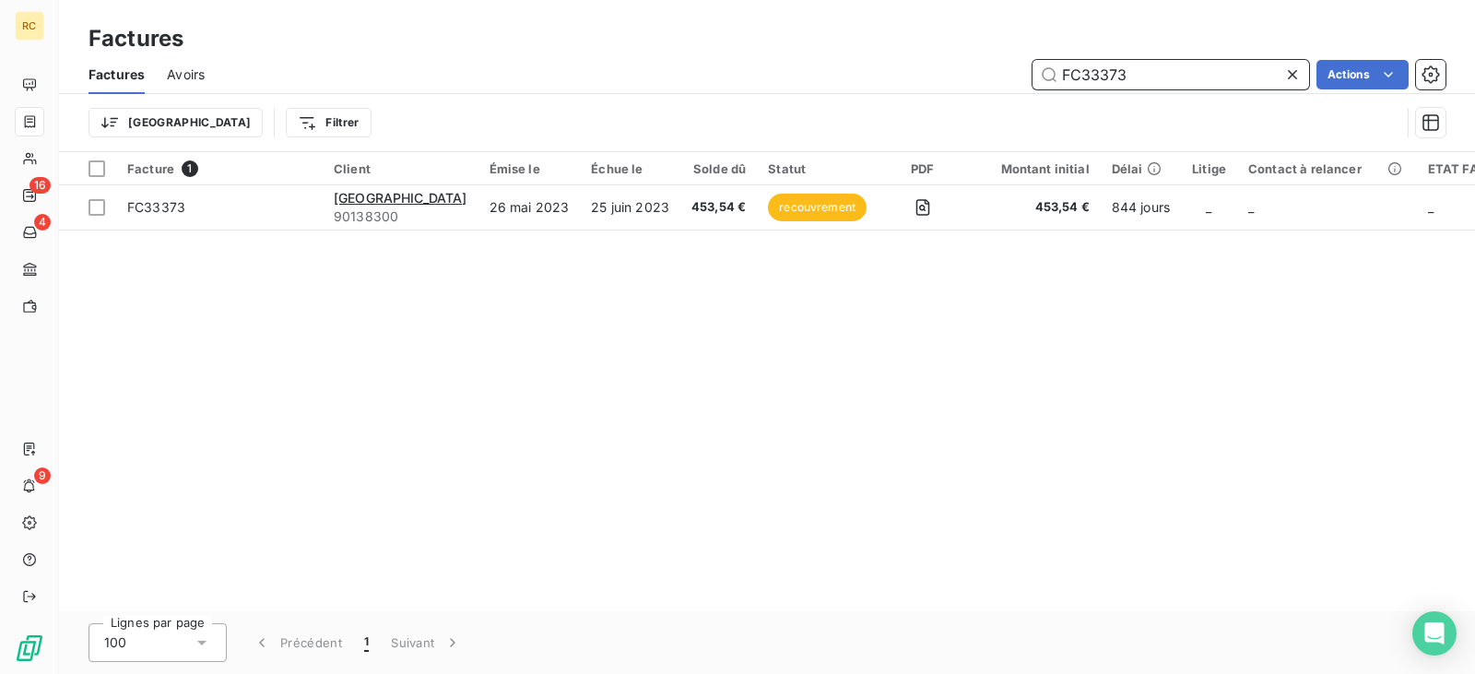
paste input "2247"
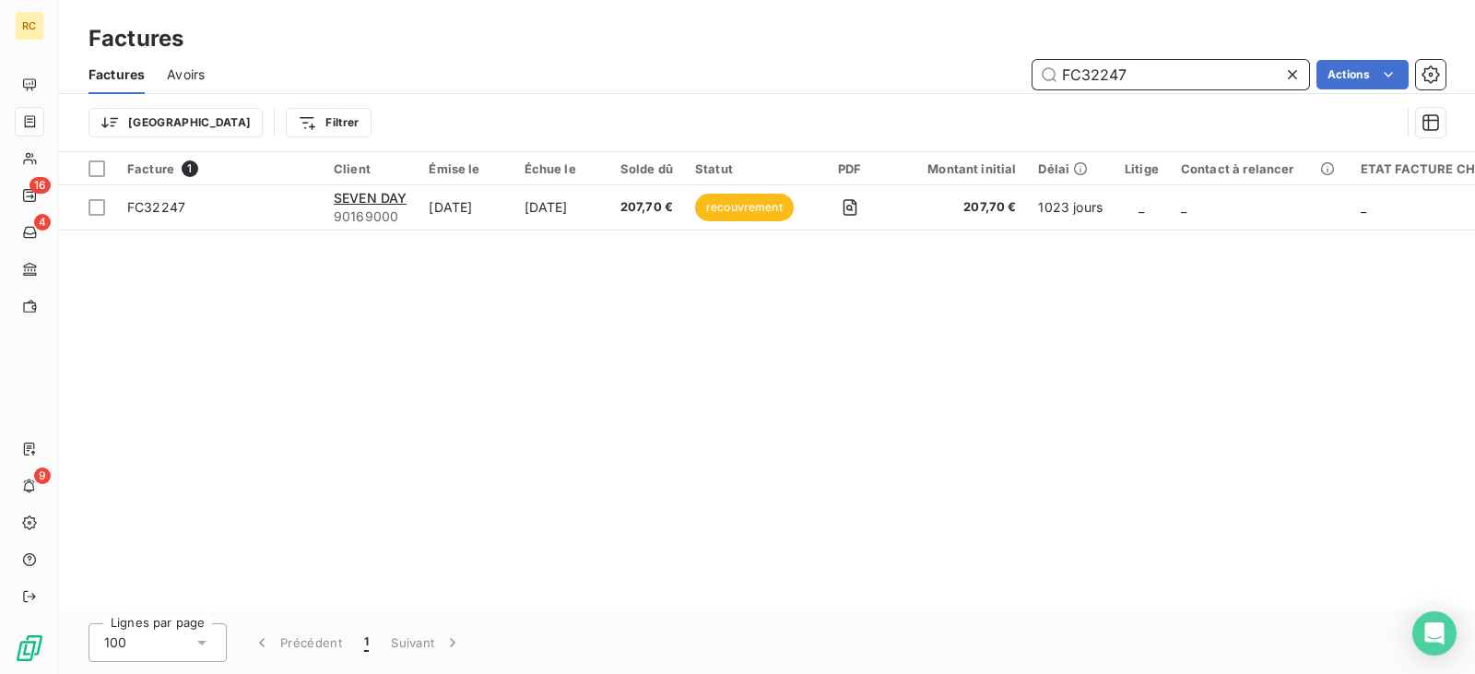
drag, startPoint x: 1048, startPoint y: 75, endPoint x: 982, endPoint y: 80, distance: 66.6
click at [982, 80] on div "FC32247 Actions" at bounding box center [836, 74] width 1219 height 29
paste input "4214"
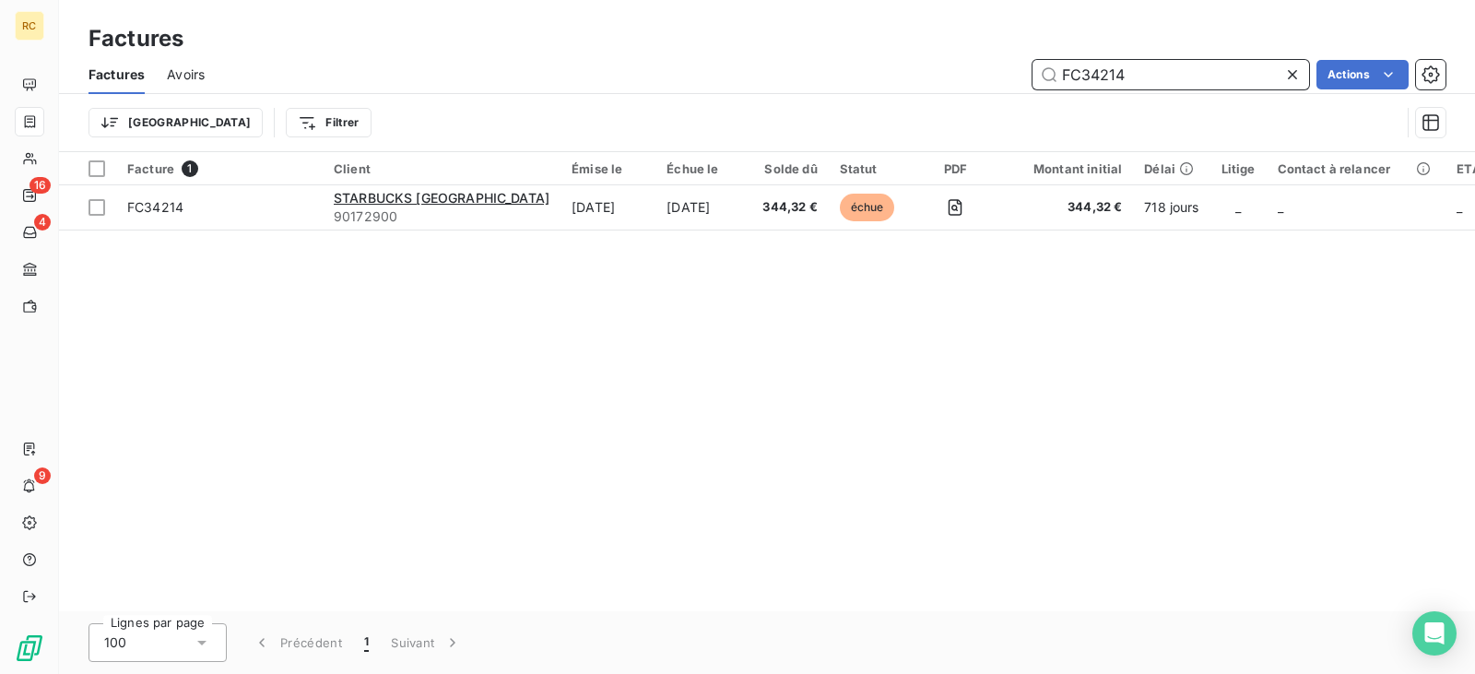
click at [909, 87] on div "FC34214 Actions" at bounding box center [836, 74] width 1219 height 29
paste input "2516"
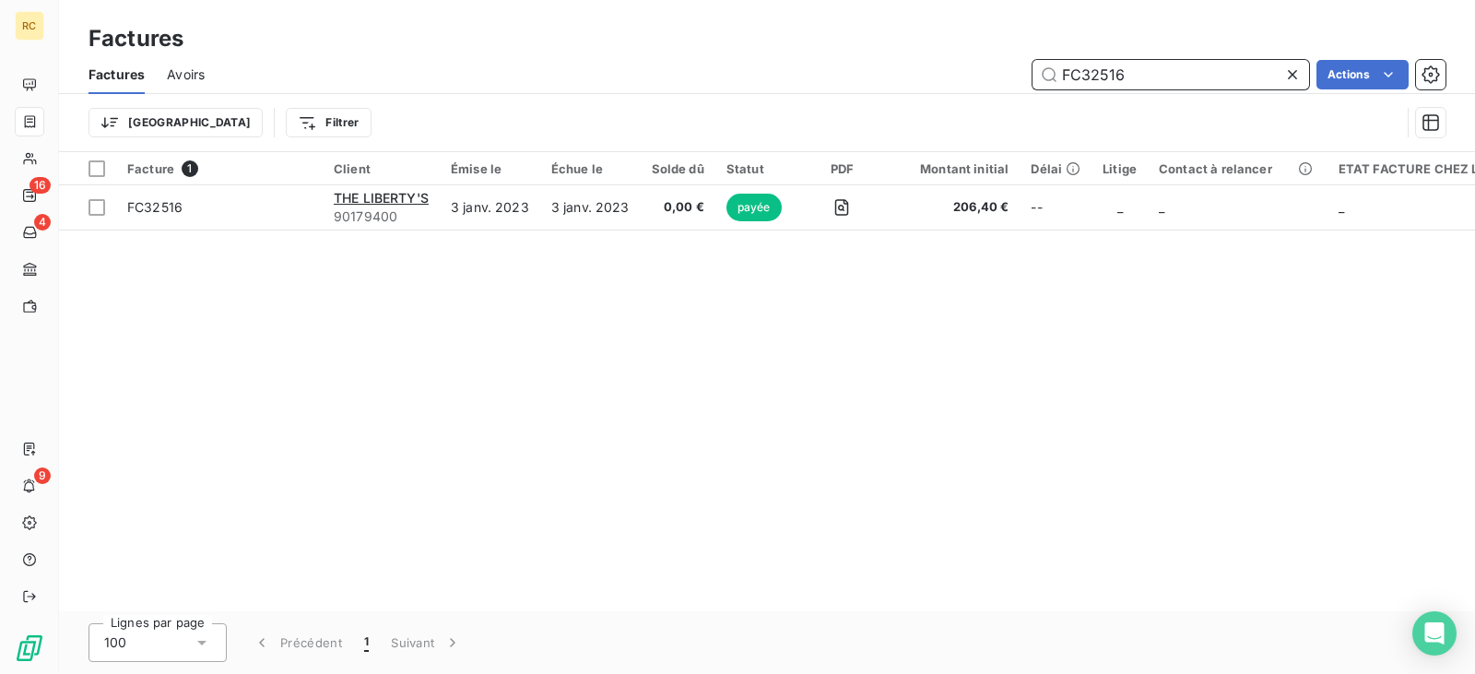
drag, startPoint x: 1174, startPoint y: 80, endPoint x: 959, endPoint y: 80, distance: 215.7
click at [959, 80] on div "FC32516 Actions" at bounding box center [836, 74] width 1219 height 29
paste input "3458"
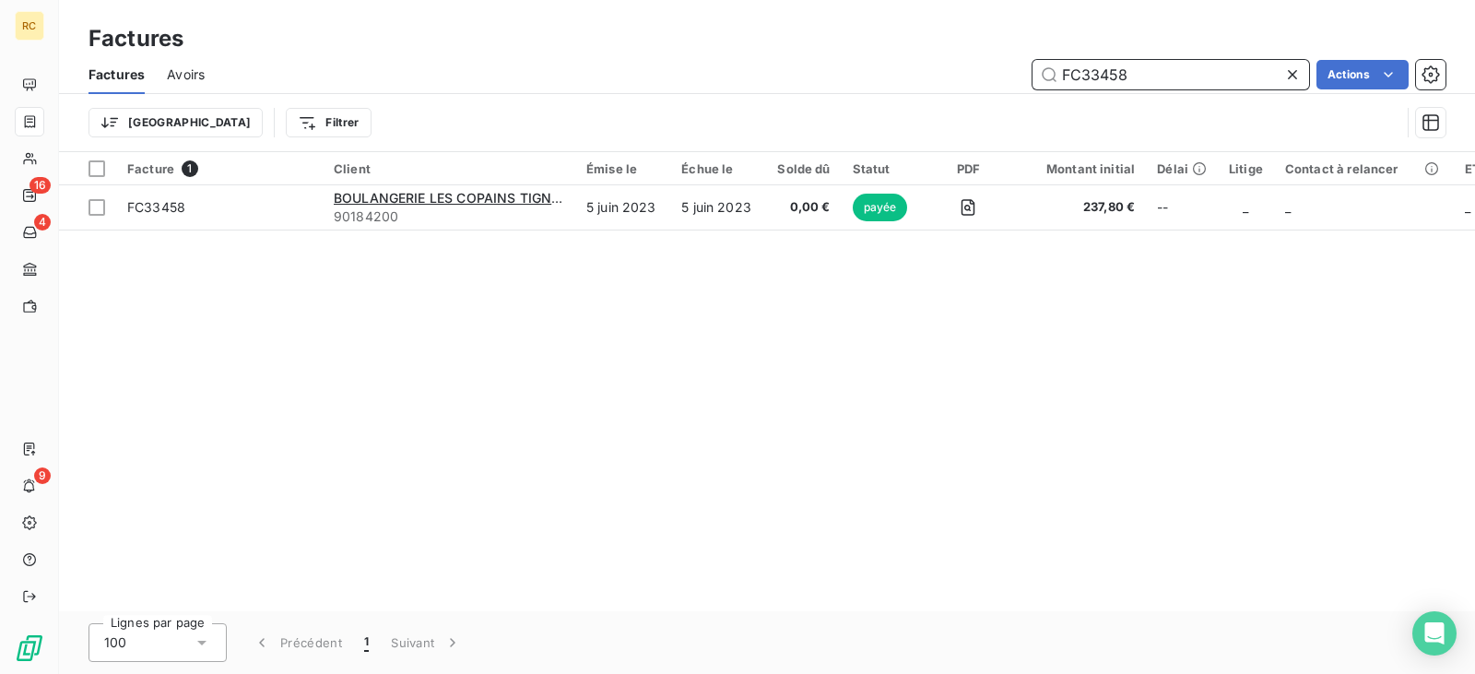
drag, startPoint x: 1162, startPoint y: 78, endPoint x: 909, endPoint y: 75, distance: 253.5
click at [917, 76] on div "FC33458 Actions" at bounding box center [836, 74] width 1219 height 29
paste input "4202"
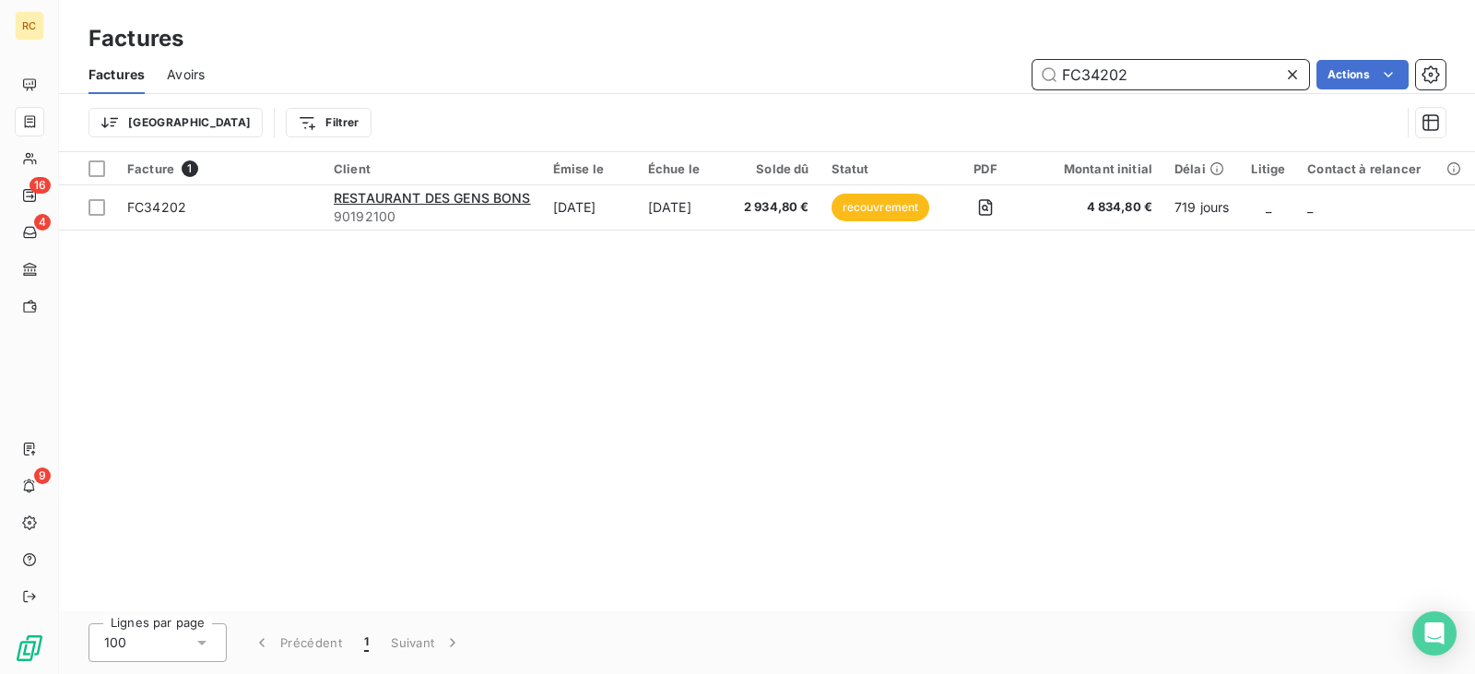
drag, startPoint x: 1072, startPoint y: 79, endPoint x: 907, endPoint y: 61, distance: 166.0
click at [950, 68] on div "FC34202 Actions" at bounding box center [836, 74] width 1219 height 29
paste input "394"
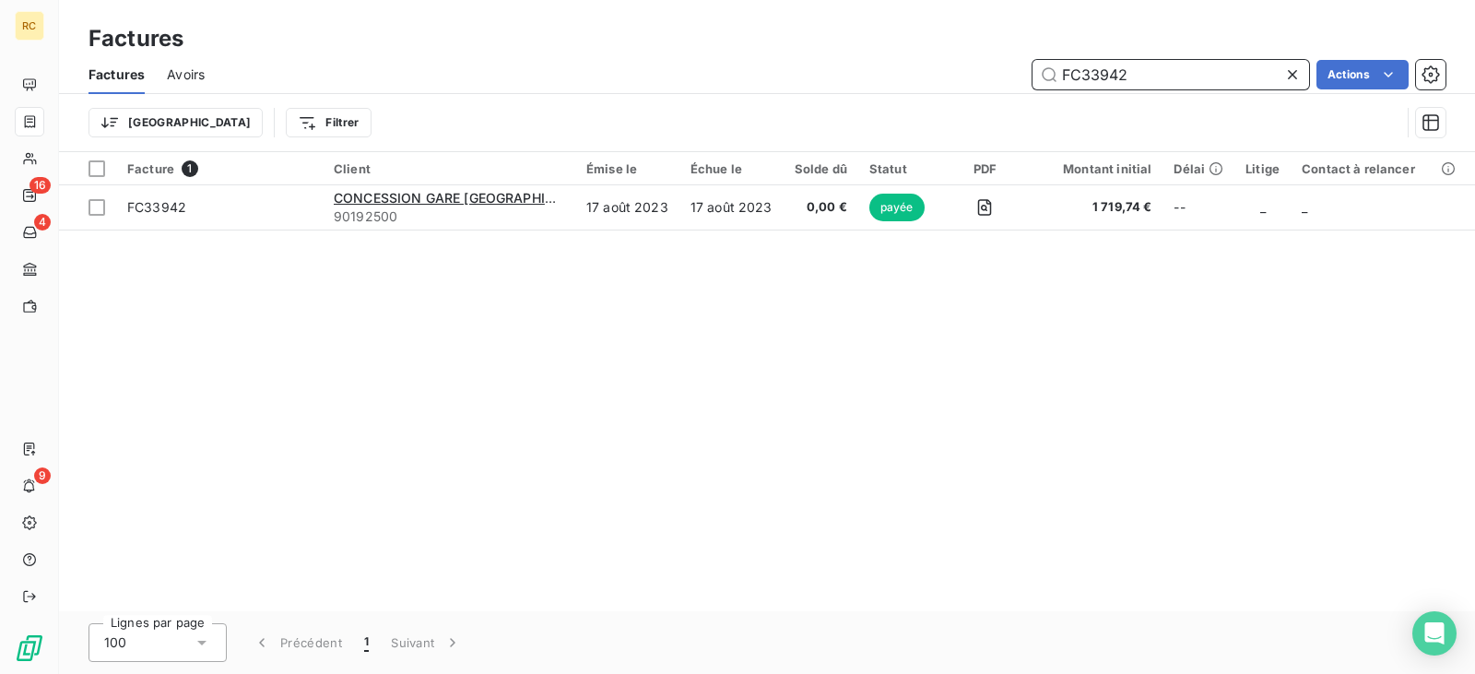
drag, startPoint x: 1162, startPoint y: 72, endPoint x: 965, endPoint y: 72, distance: 196.3
click at [967, 72] on div "FC33942 Actions" at bounding box center [836, 74] width 1219 height 29
paste input "95"
drag, startPoint x: 1114, startPoint y: 71, endPoint x: 981, endPoint y: 80, distance: 133.1
click at [981, 80] on div "FC33995 Actions" at bounding box center [836, 74] width 1219 height 29
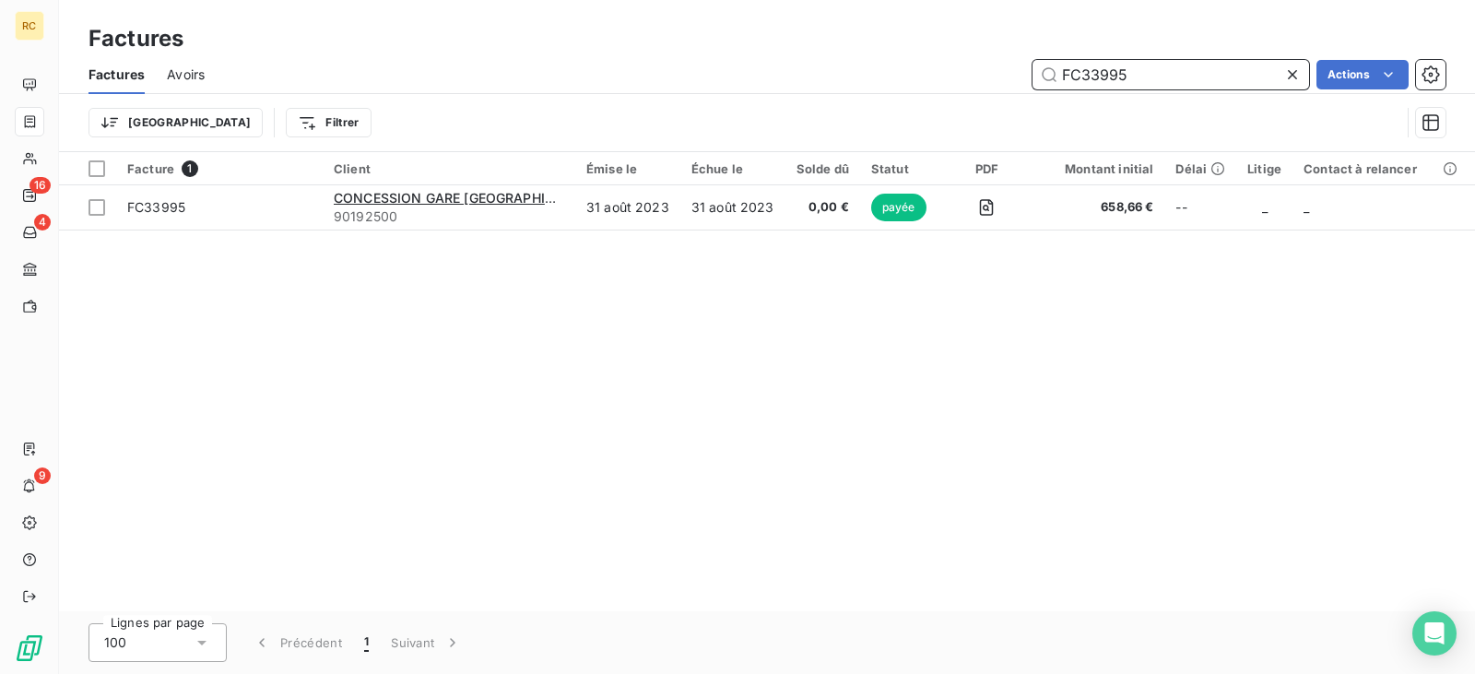
paste input "4041"
drag, startPoint x: 1079, startPoint y: 74, endPoint x: 974, endPoint y: 74, distance: 105.1
click at [999, 74] on div "FC34041 Actions" at bounding box center [836, 74] width 1219 height 29
paste input "153"
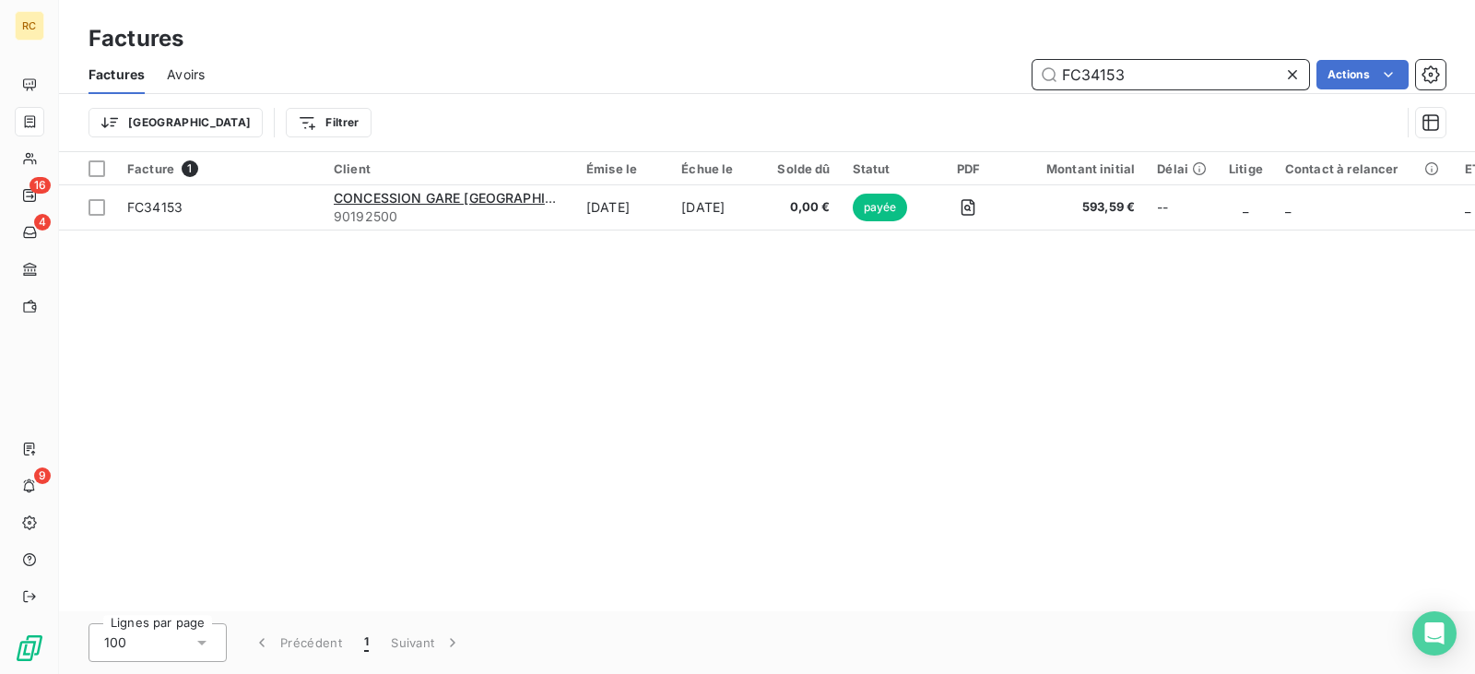
drag, startPoint x: 1134, startPoint y: 70, endPoint x: 911, endPoint y: 70, distance: 223.1
click at [937, 70] on div "FC34153 Actions" at bounding box center [836, 74] width 1219 height 29
paste input "200"
drag, startPoint x: 1153, startPoint y: 74, endPoint x: 893, endPoint y: 70, distance: 260.0
click at [909, 71] on div "FC32003 Actions" at bounding box center [836, 74] width 1219 height 29
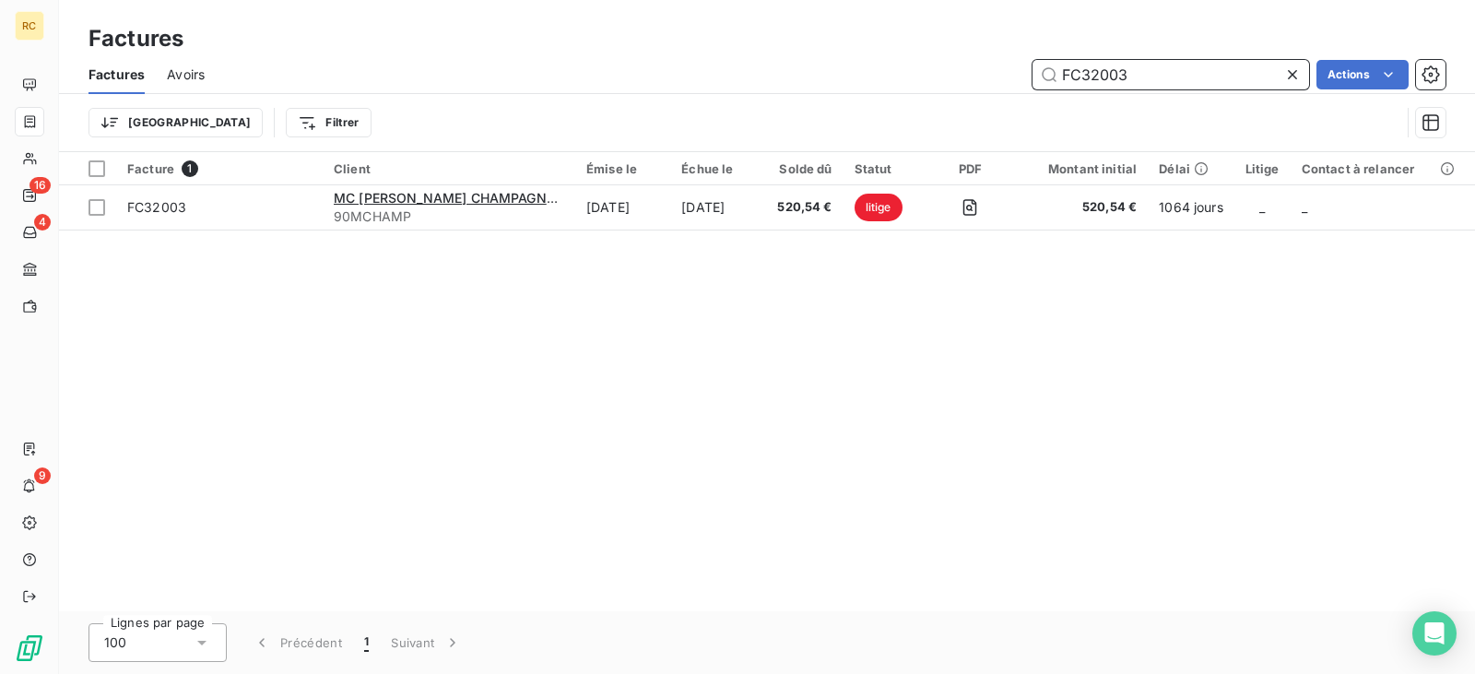
paste input "3029"
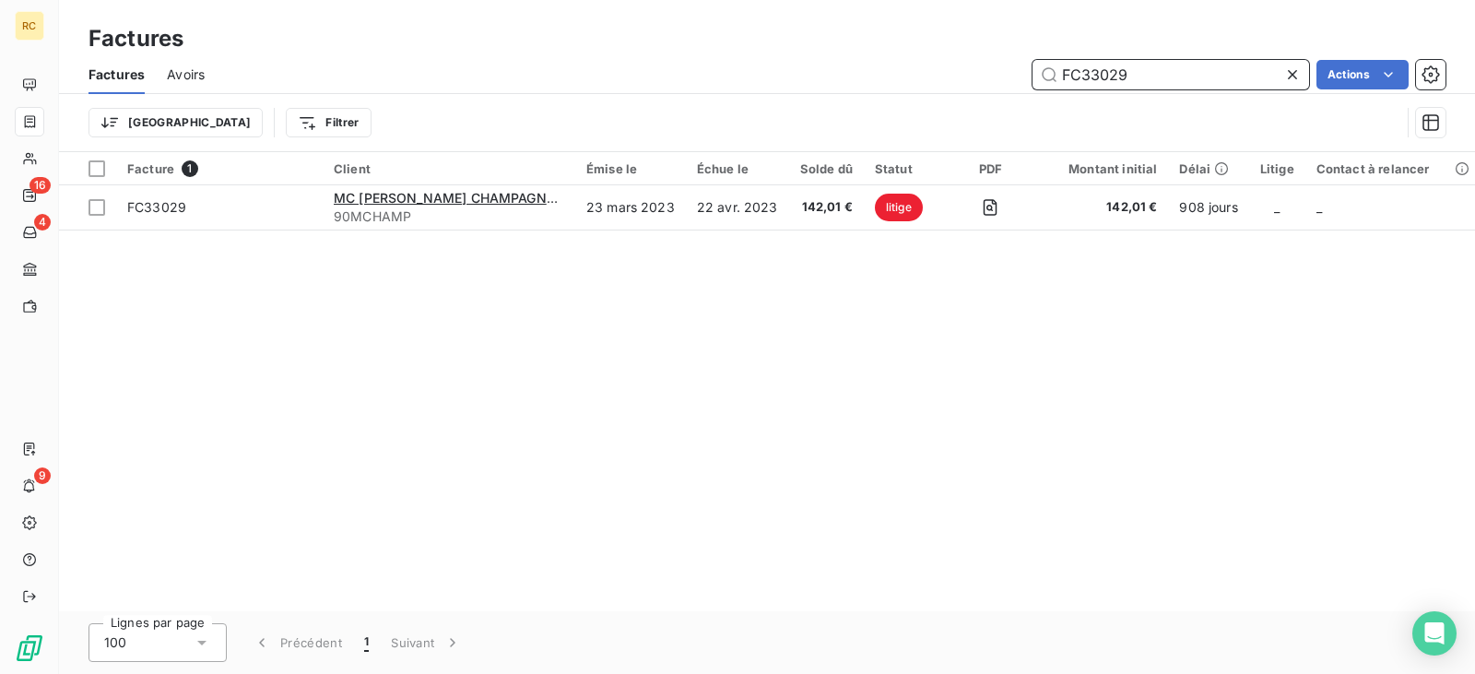
drag, startPoint x: 938, startPoint y: 86, endPoint x: 761, endPoint y: 87, distance: 177.0
click at [768, 88] on div "FC33029 Actions" at bounding box center [836, 74] width 1219 height 29
paste input "4047"
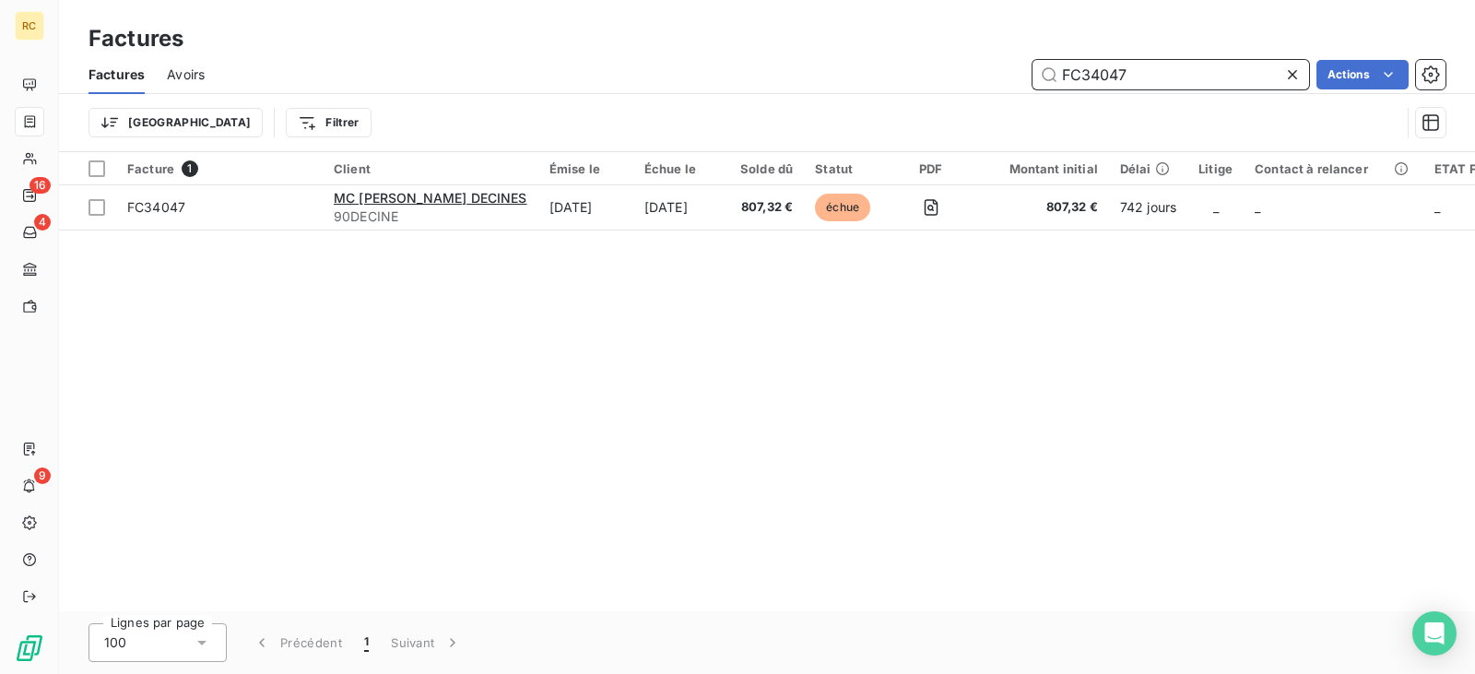
drag, startPoint x: 1148, startPoint y: 66, endPoint x: 902, endPoint y: 75, distance: 245.3
click at [911, 74] on div "FC34047 Actions" at bounding box center [836, 74] width 1219 height 29
paste input "0655"
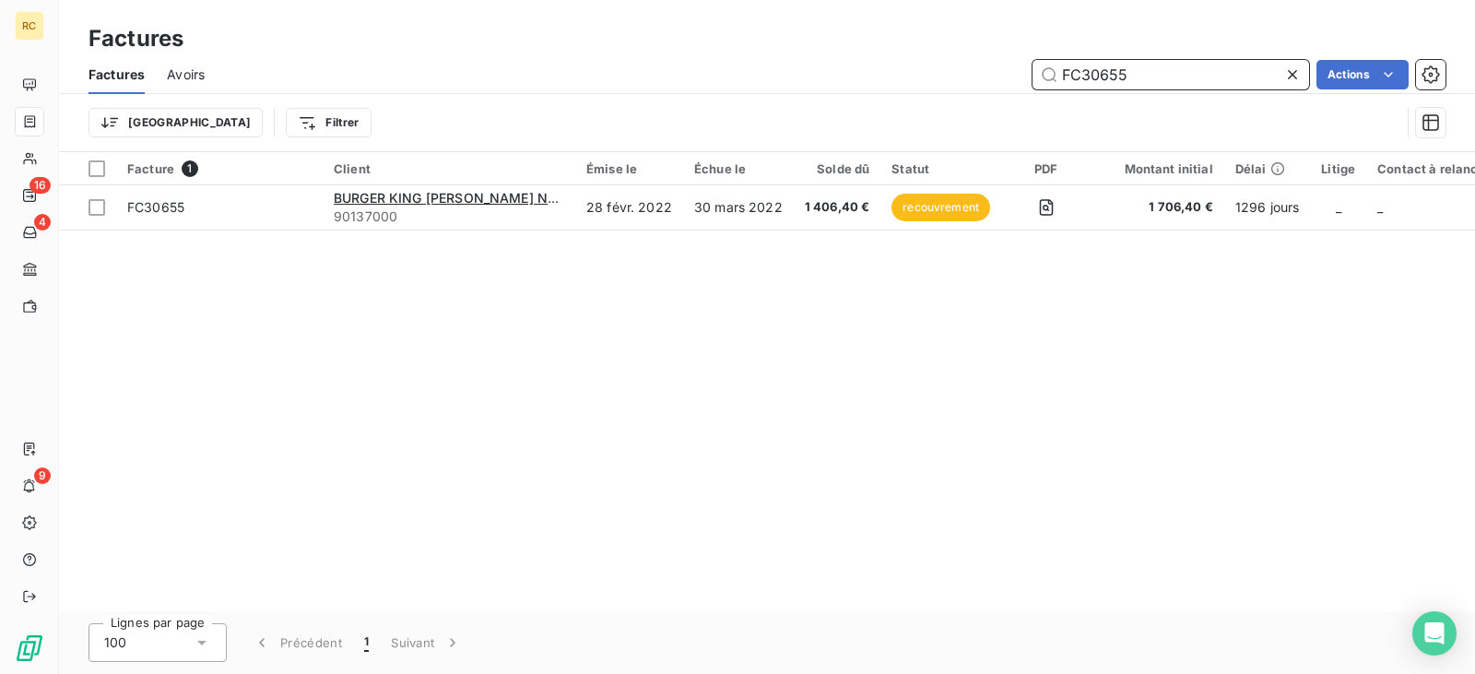
drag, startPoint x: 1153, startPoint y: 72, endPoint x: 971, endPoint y: 70, distance: 182.5
click at [976, 70] on div "FC30655 Actions" at bounding box center [836, 74] width 1219 height 29
paste input "112"
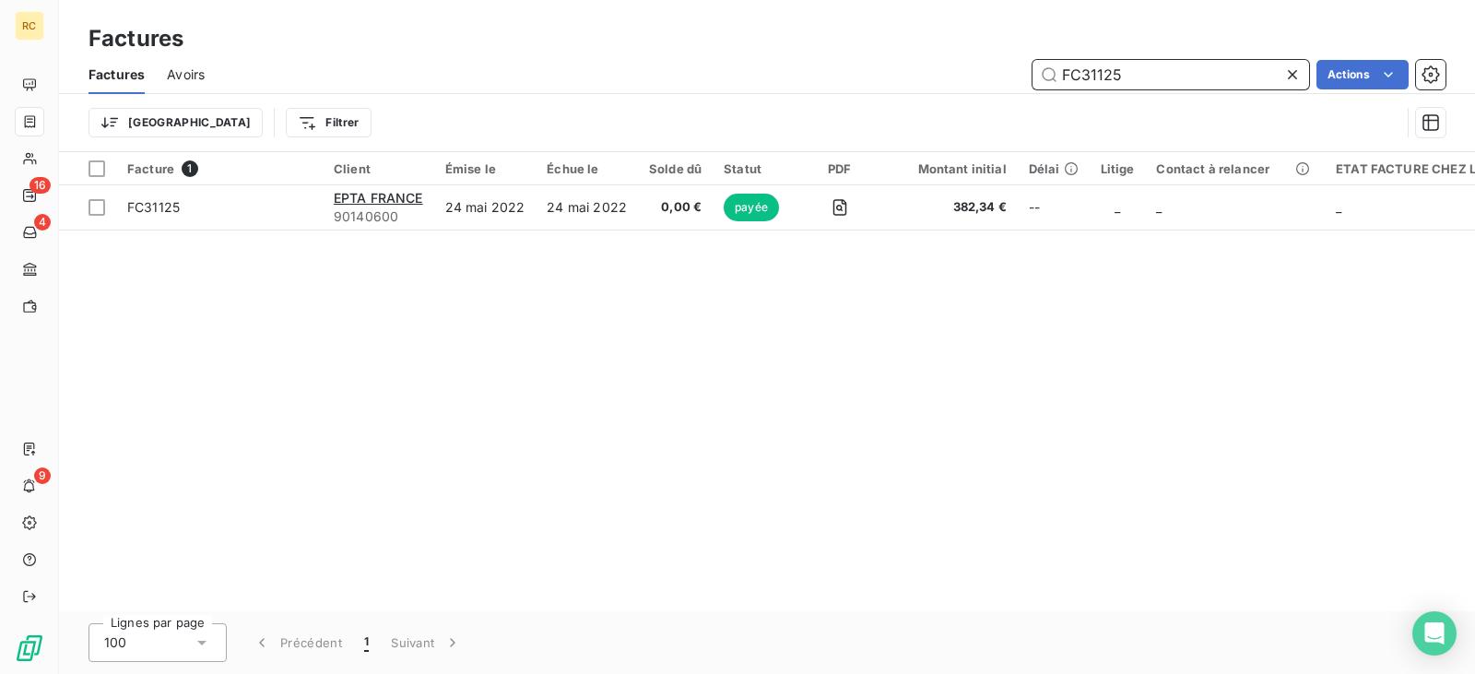
drag, startPoint x: 1129, startPoint y: 63, endPoint x: 1008, endPoint y: 75, distance: 122.3
click at [1009, 75] on div "FC31125 Actions" at bounding box center [836, 74] width 1219 height 29
paste input "0188"
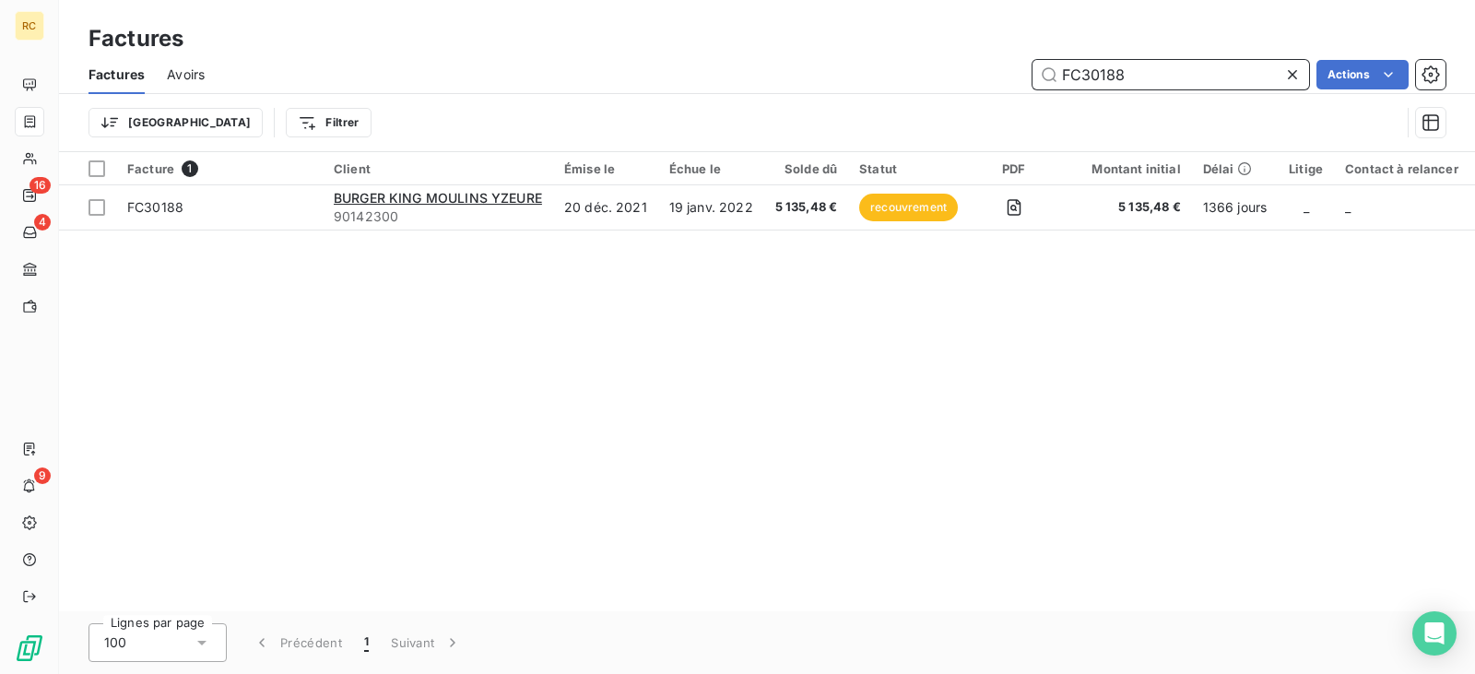
drag, startPoint x: 1118, startPoint y: 71, endPoint x: 864, endPoint y: 78, distance: 254.5
click at [885, 78] on div "FC30188 Actions" at bounding box center [836, 74] width 1219 height 29
paste input "29723"
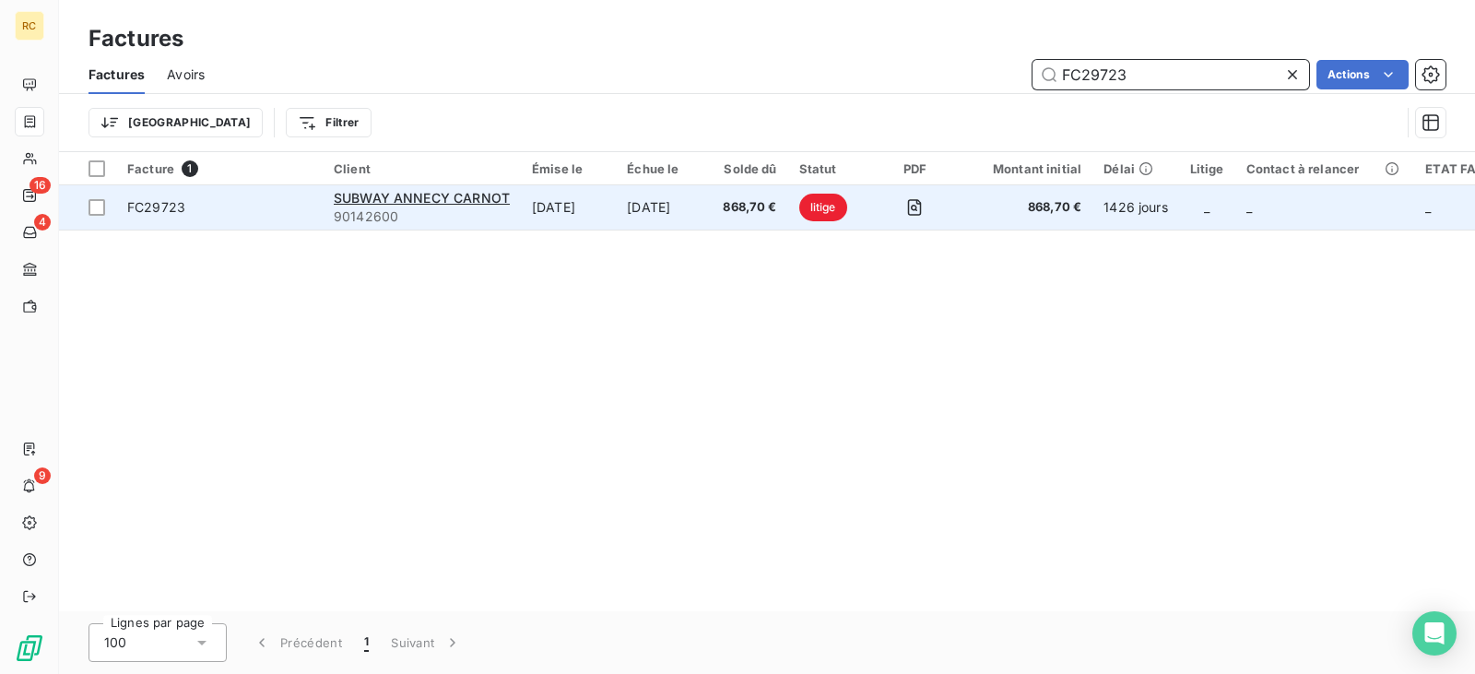
type input "FC29723"
click at [574, 201] on td "[DATE]" at bounding box center [568, 207] width 95 height 44
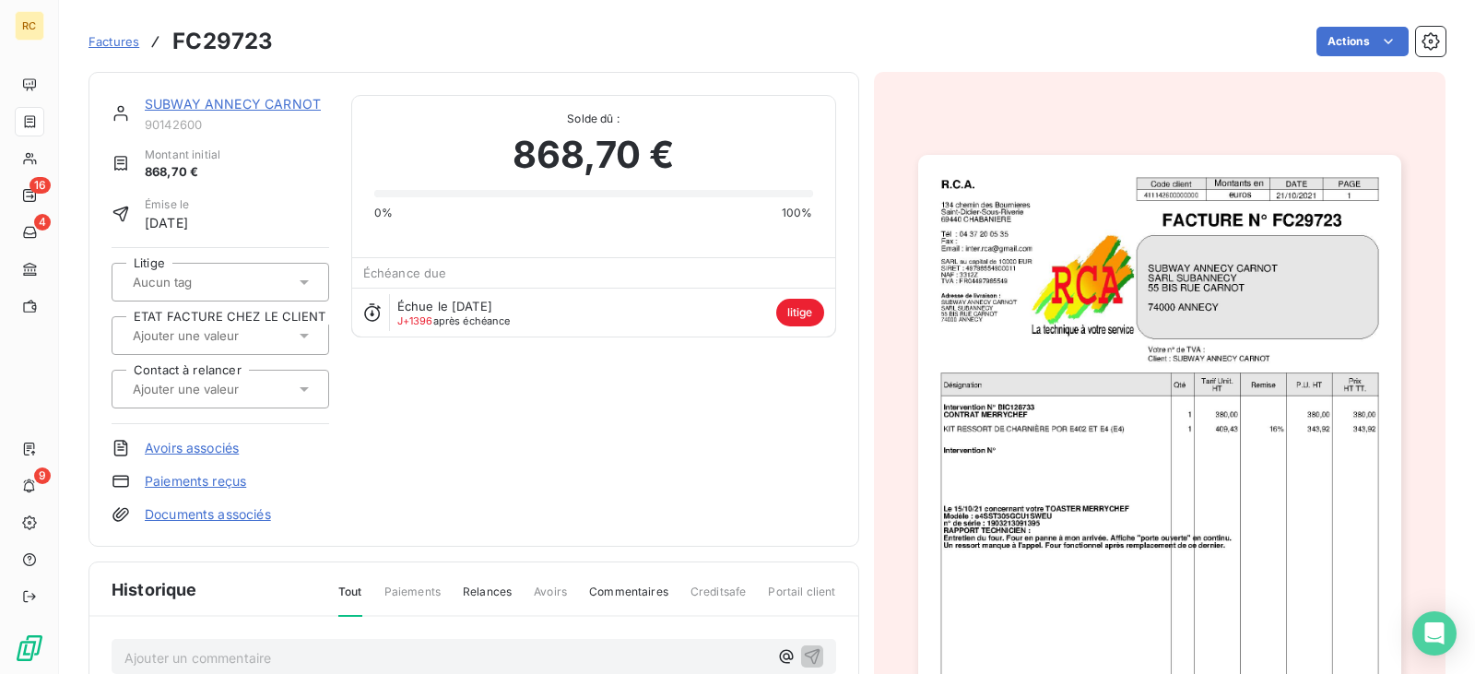
click at [230, 108] on link "SUBWAY ANNECY CARNOT" at bounding box center [233, 104] width 176 height 16
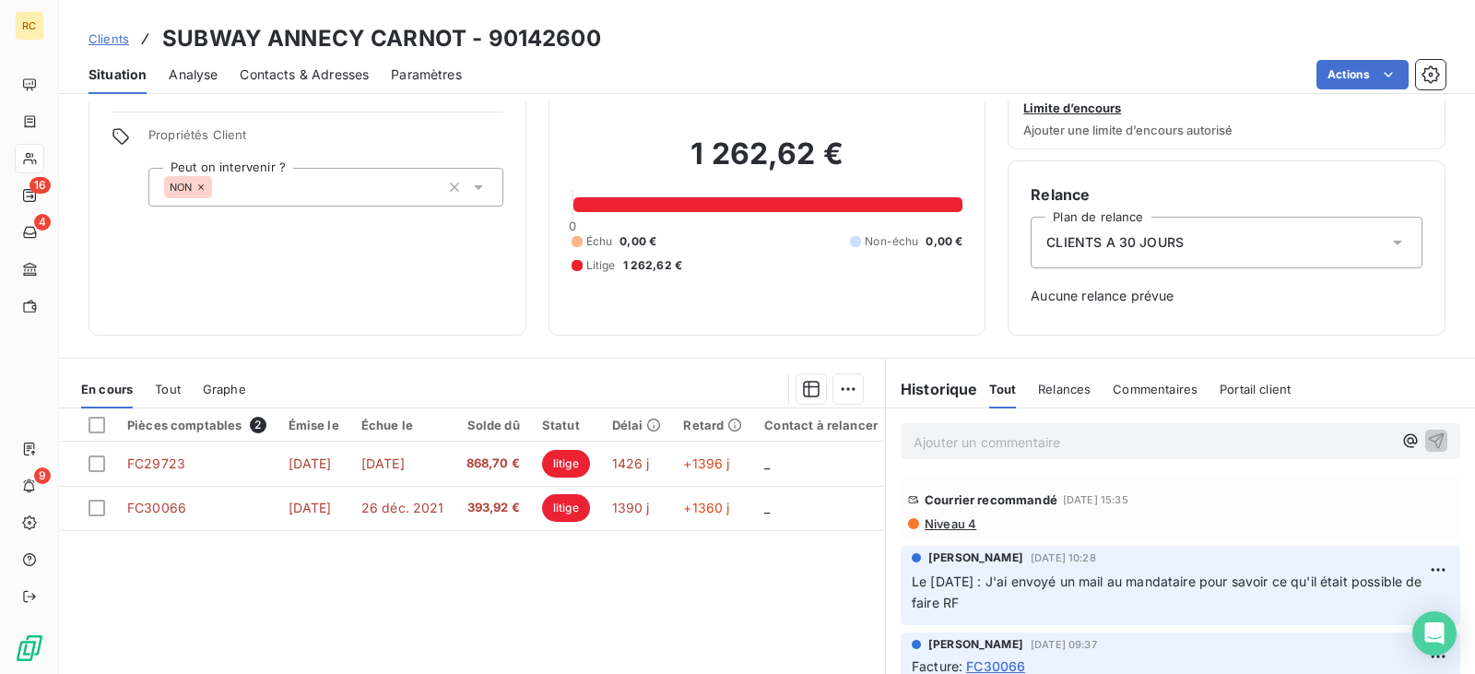
scroll to position [184, 0]
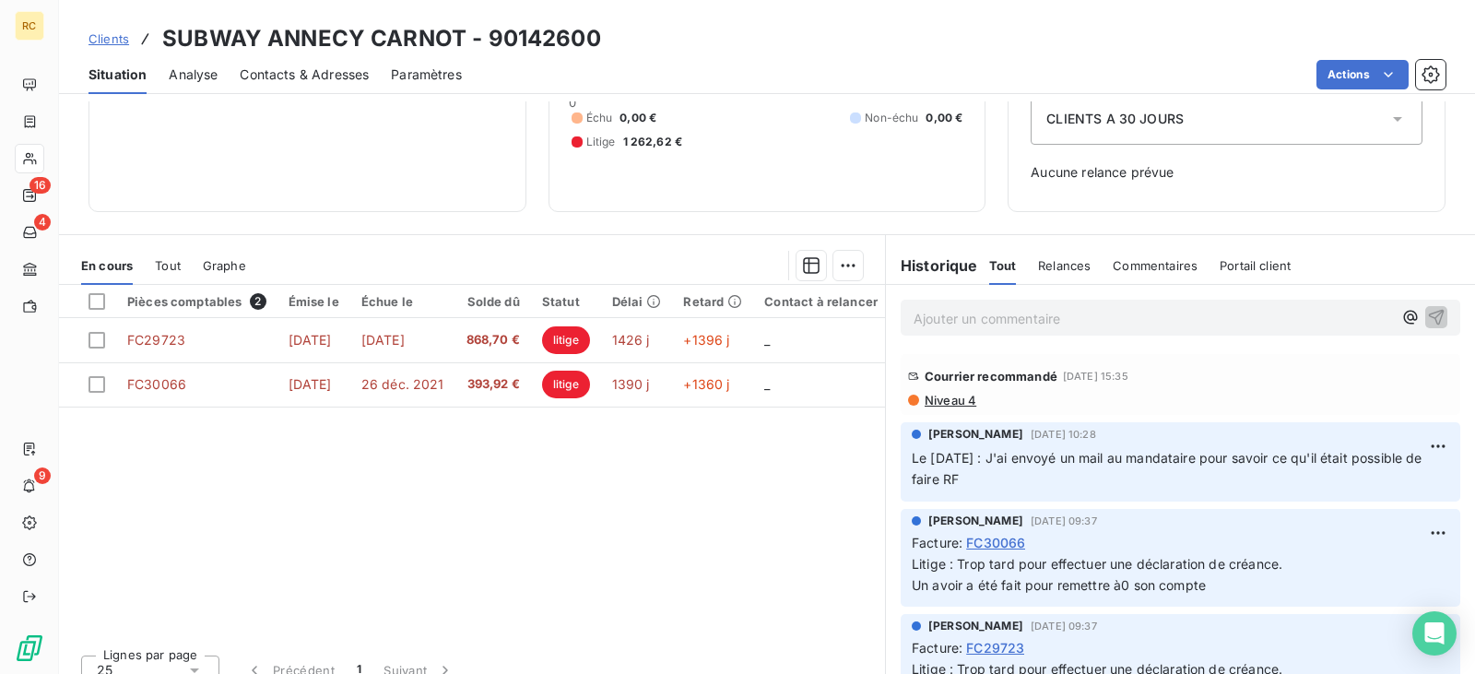
click at [112, 46] on link "Clients" at bounding box center [108, 38] width 41 height 18
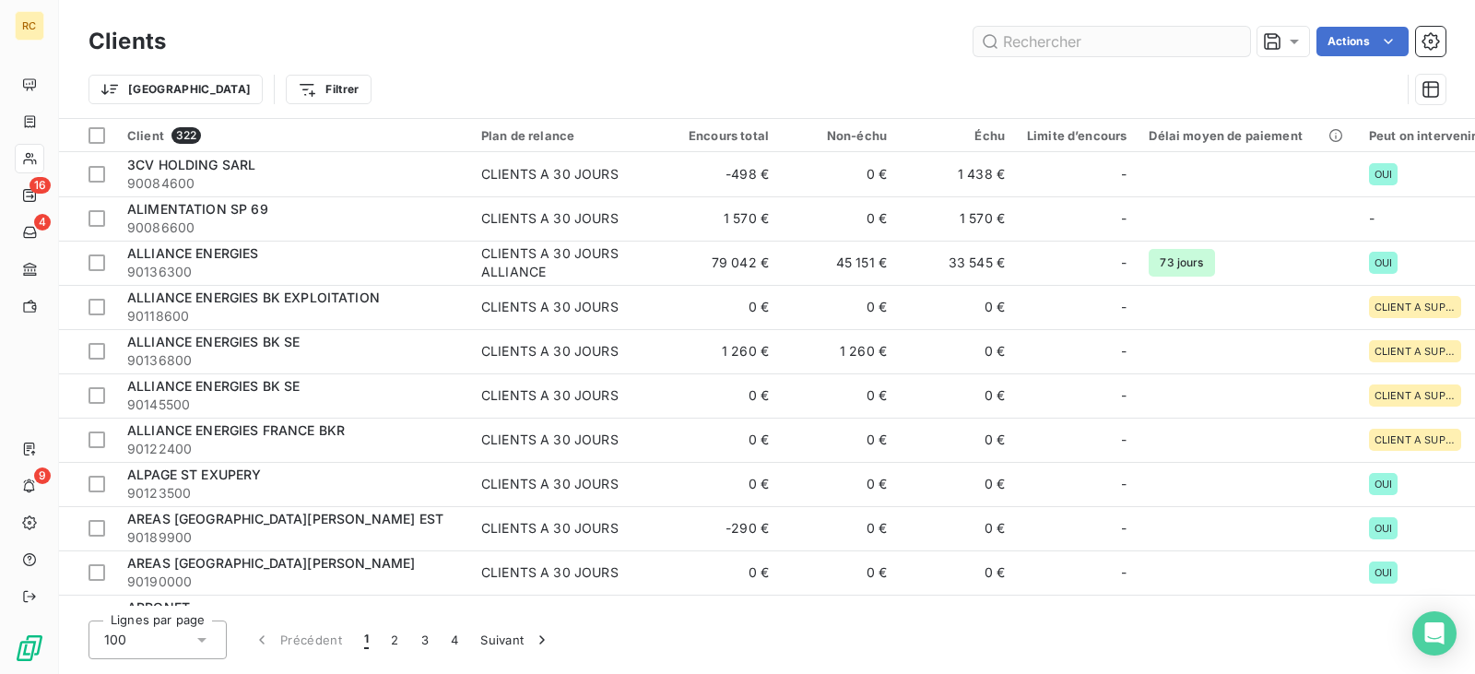
click at [1151, 46] on input "text" at bounding box center [1111, 41] width 277 height 29
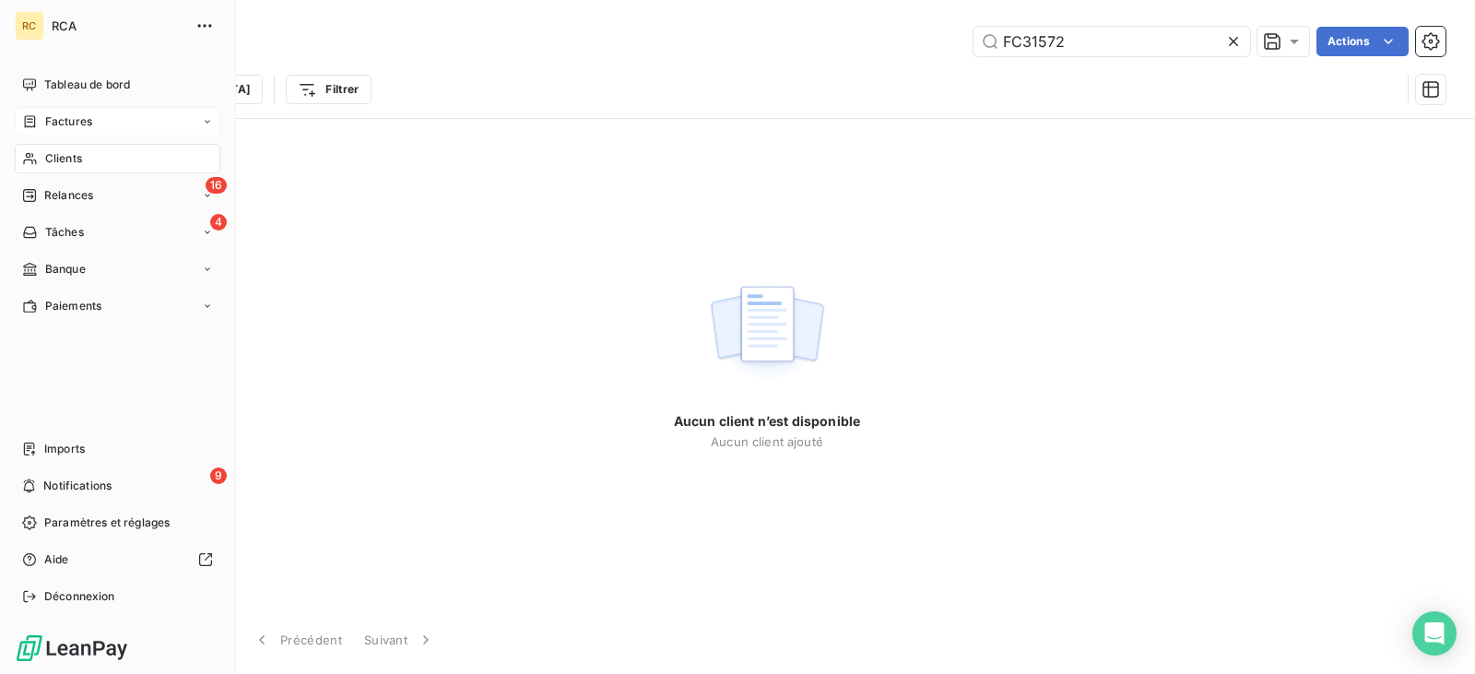
type input "FC31572"
click at [63, 122] on span "Factures" at bounding box center [68, 121] width 47 height 17
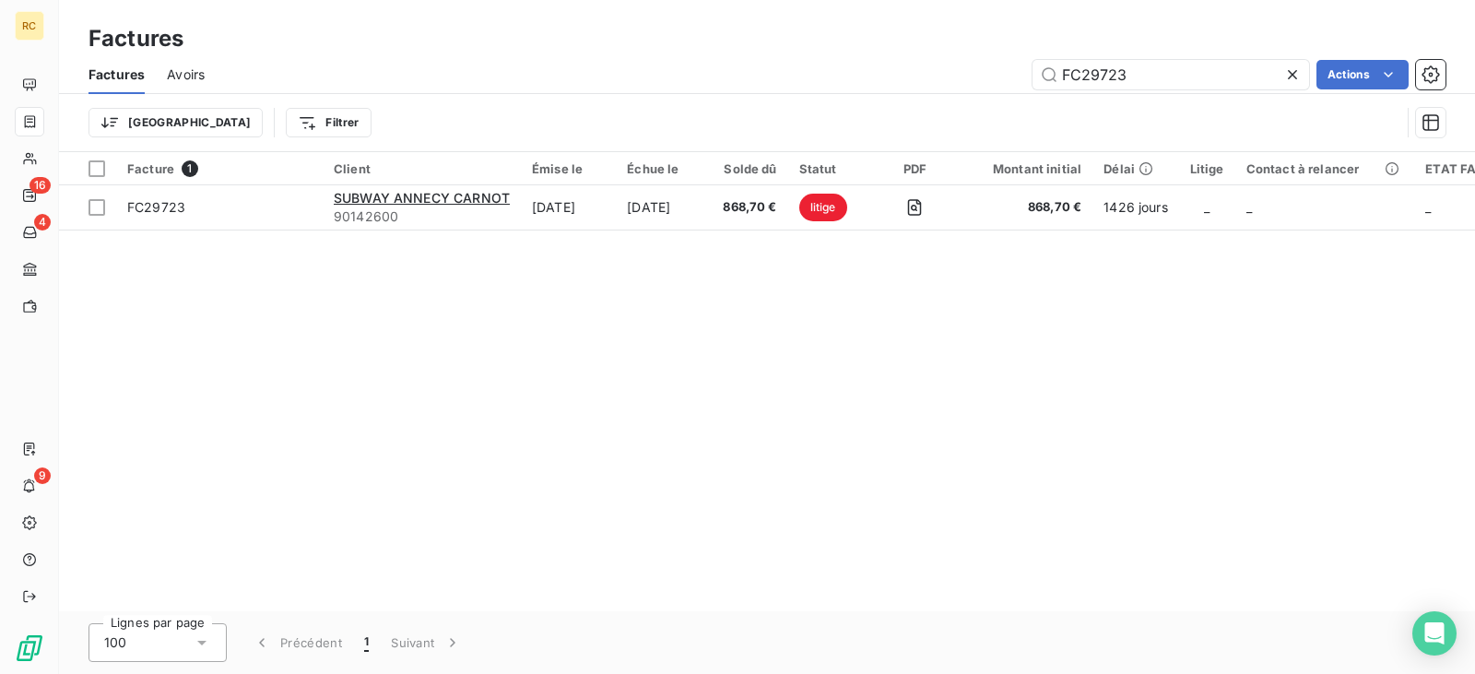
drag, startPoint x: 1041, startPoint y: 71, endPoint x: 855, endPoint y: 71, distance: 185.3
click at [874, 71] on div "FC29723 Actions" at bounding box center [836, 74] width 1219 height 29
drag, startPoint x: 1196, startPoint y: 77, endPoint x: 1011, endPoint y: 68, distance: 184.6
click at [1015, 68] on div "FC31572 Actions" at bounding box center [836, 74] width 1219 height 29
paste input "0224"
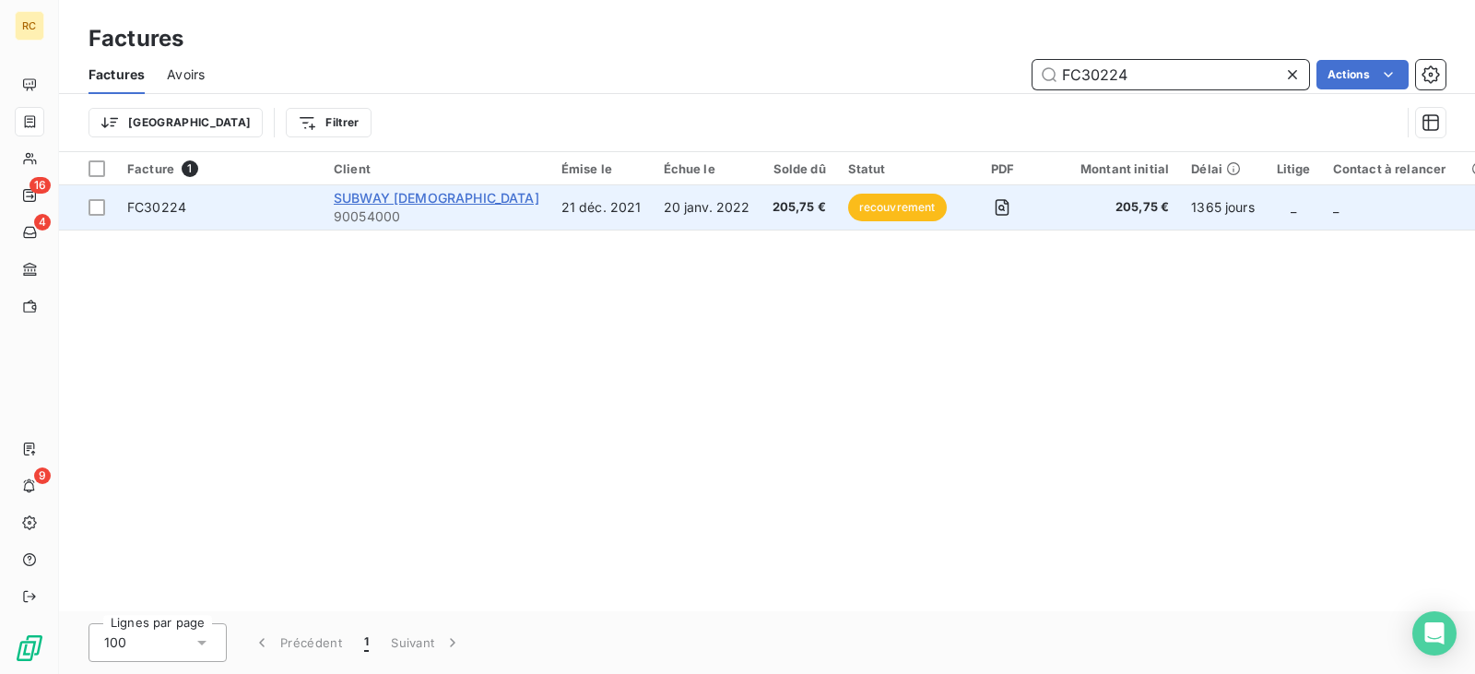
type input "FC30224"
click at [380, 198] on span "SUBWAY [DEMOGRAPHIC_DATA]" at bounding box center [437, 198] width 206 height 16
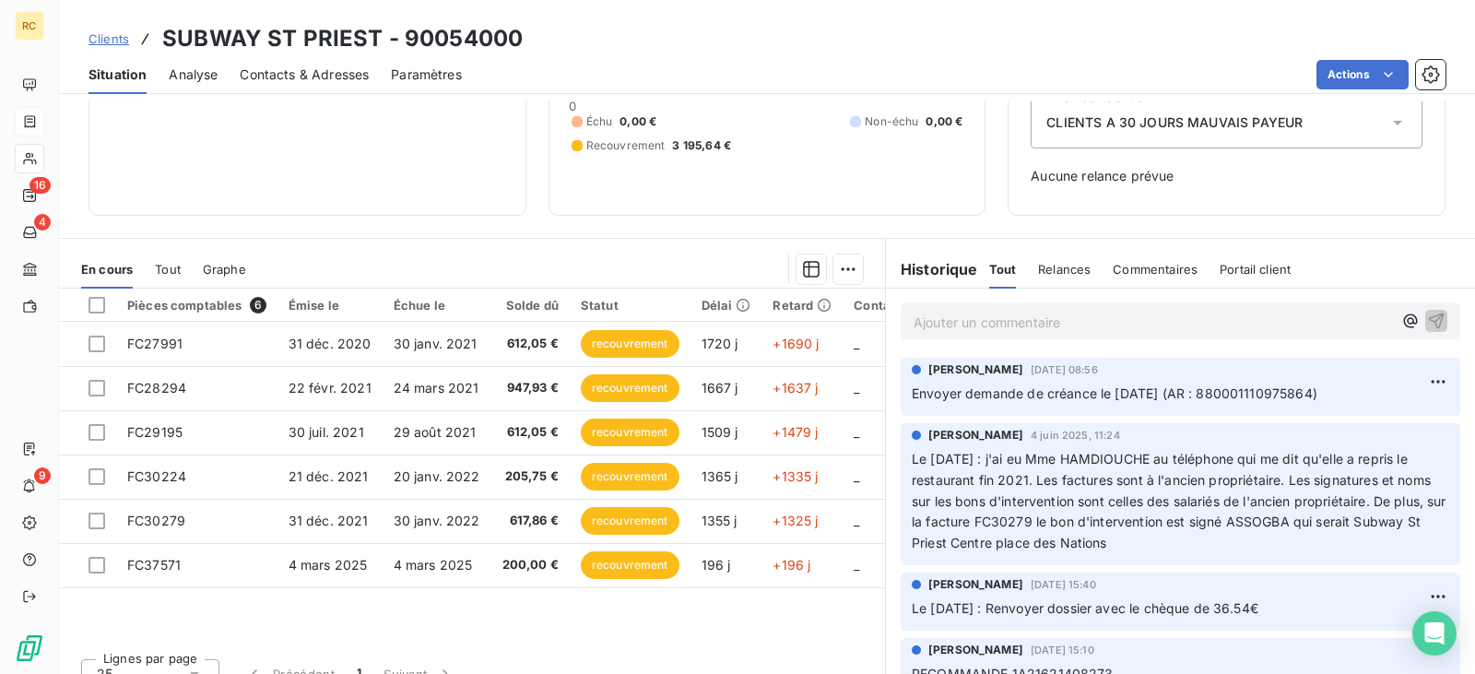
scroll to position [184, 0]
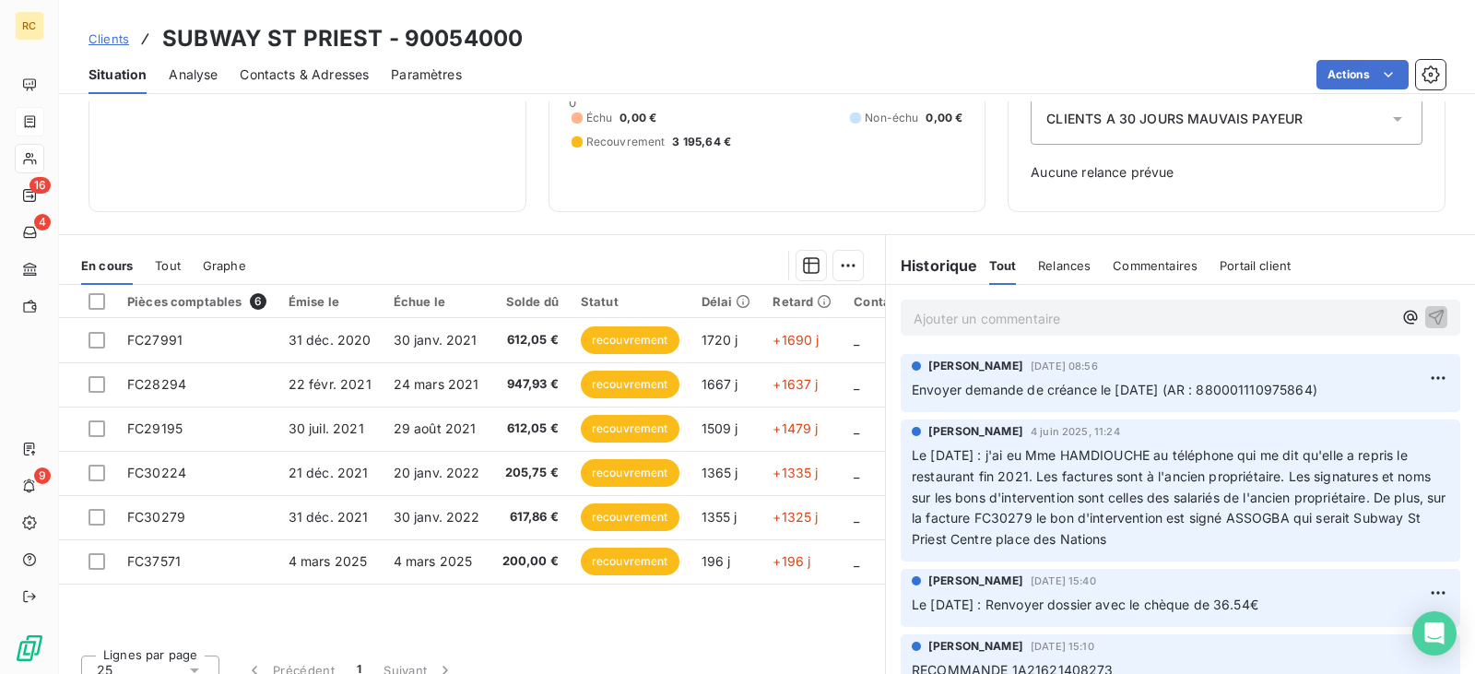
click at [108, 39] on span "Clients" at bounding box center [108, 38] width 41 height 15
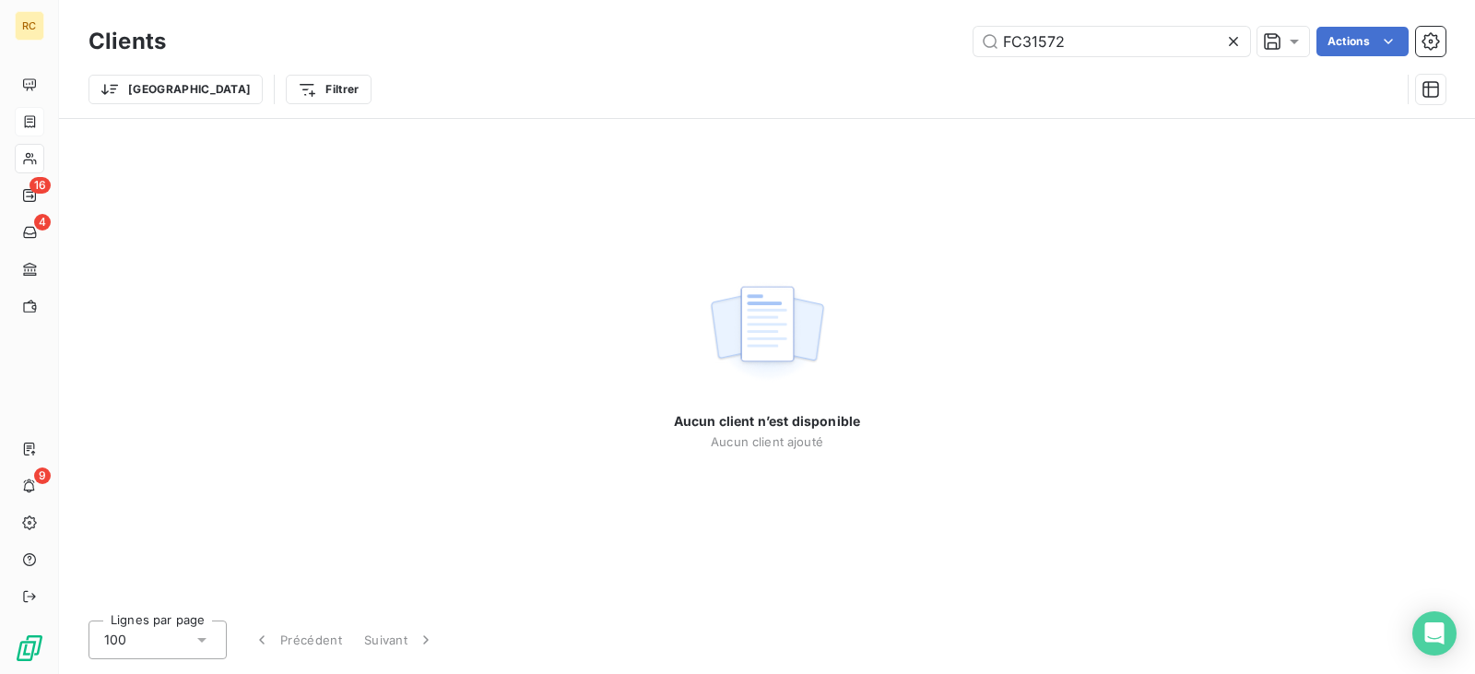
drag, startPoint x: 998, startPoint y: 35, endPoint x: 849, endPoint y: 35, distance: 149.3
click at [857, 35] on div "FC31572 Actions" at bounding box center [816, 41] width 1257 height 29
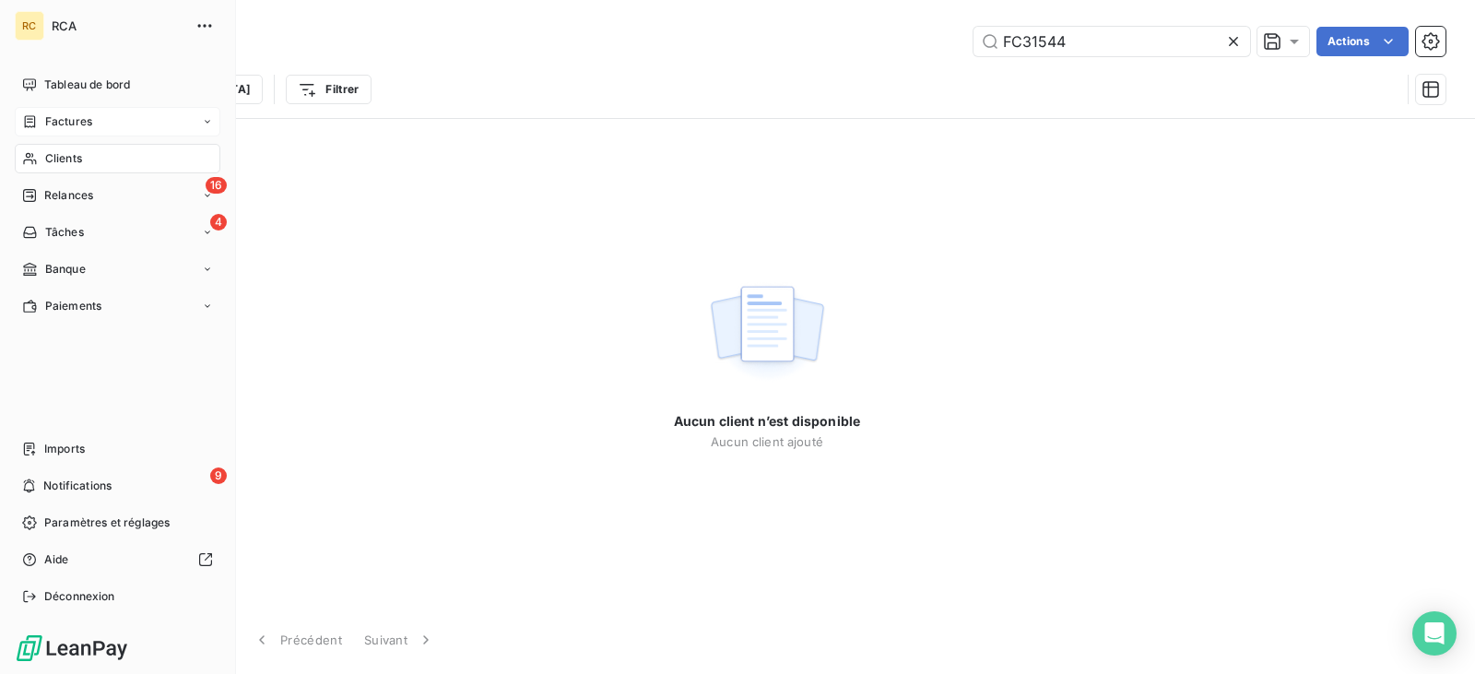
type input "FC31544"
click at [53, 114] on span "Factures" at bounding box center [68, 121] width 47 height 17
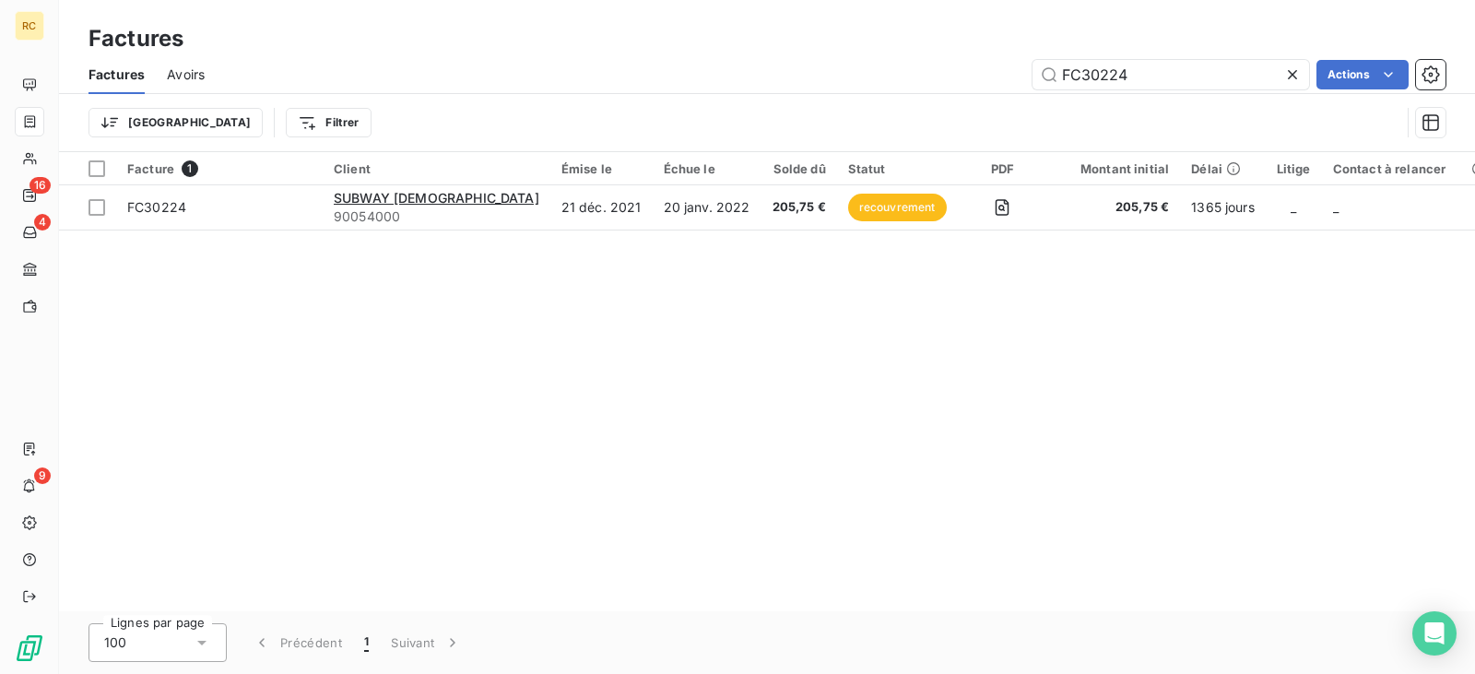
drag, startPoint x: 1119, startPoint y: 70, endPoint x: 873, endPoint y: 70, distance: 246.1
click at [914, 70] on div "FC30224 Actions" at bounding box center [836, 74] width 1219 height 29
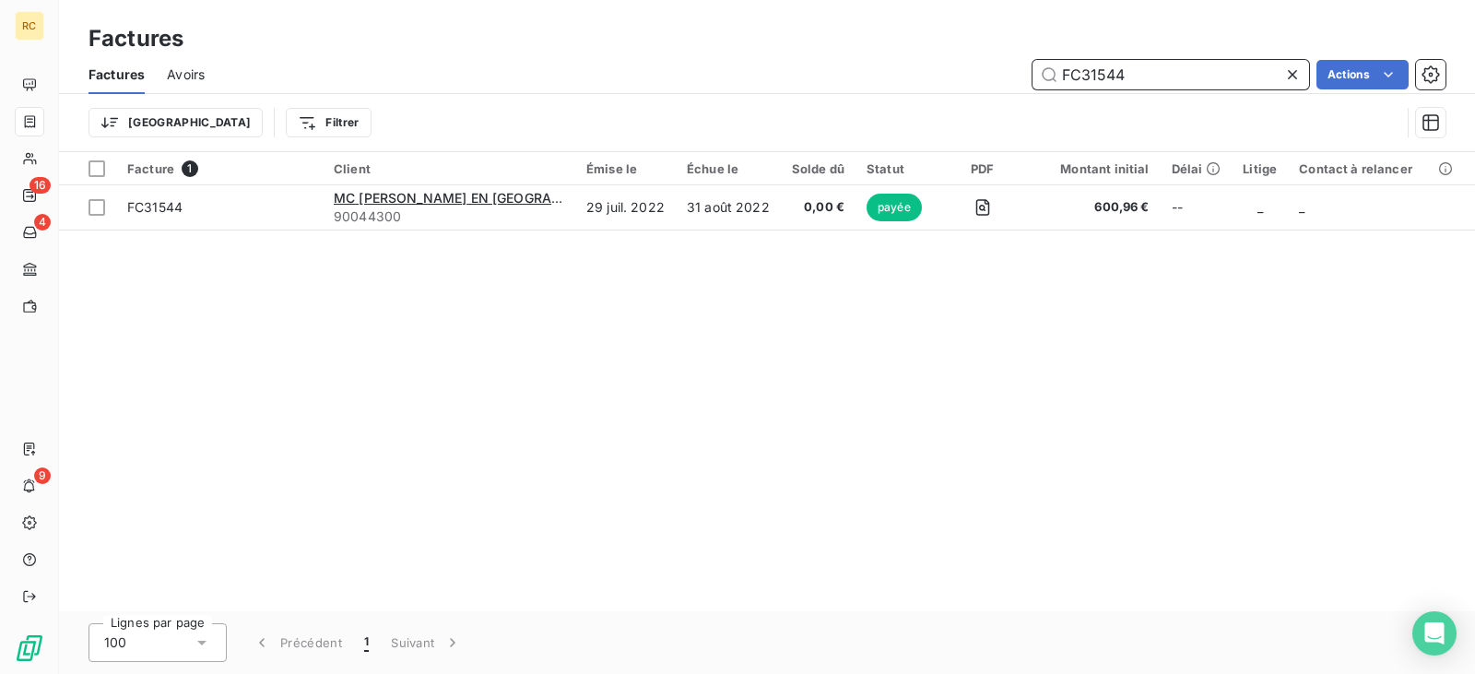
drag, startPoint x: 1043, startPoint y: 86, endPoint x: 1007, endPoint y: 89, distance: 36.1
click at [1007, 88] on div "FC31544 Actions" at bounding box center [836, 74] width 1219 height 29
paste input "022"
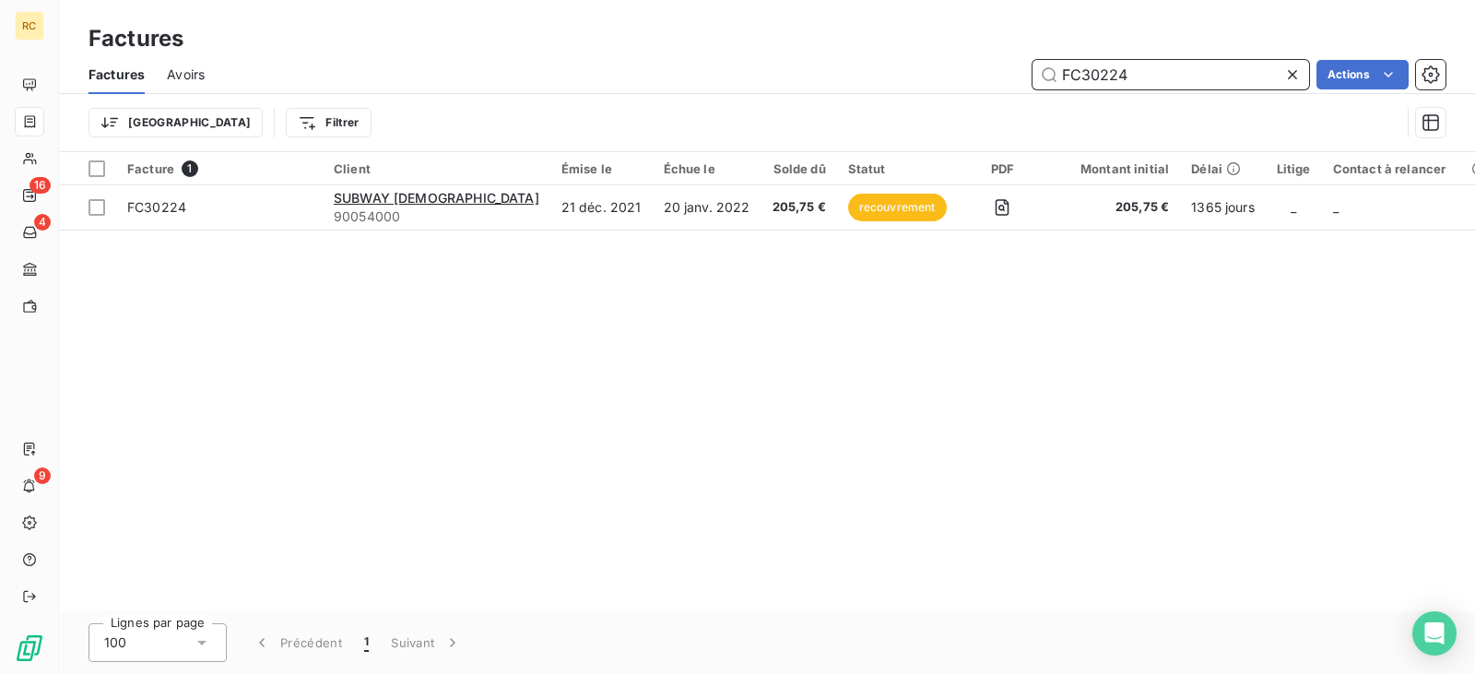
type input "FC30224"
drag, startPoint x: 1138, startPoint y: 78, endPoint x: 921, endPoint y: 80, distance: 217.6
click at [932, 79] on div "FC30224 Actions" at bounding box center [836, 74] width 1219 height 29
paste input "text"
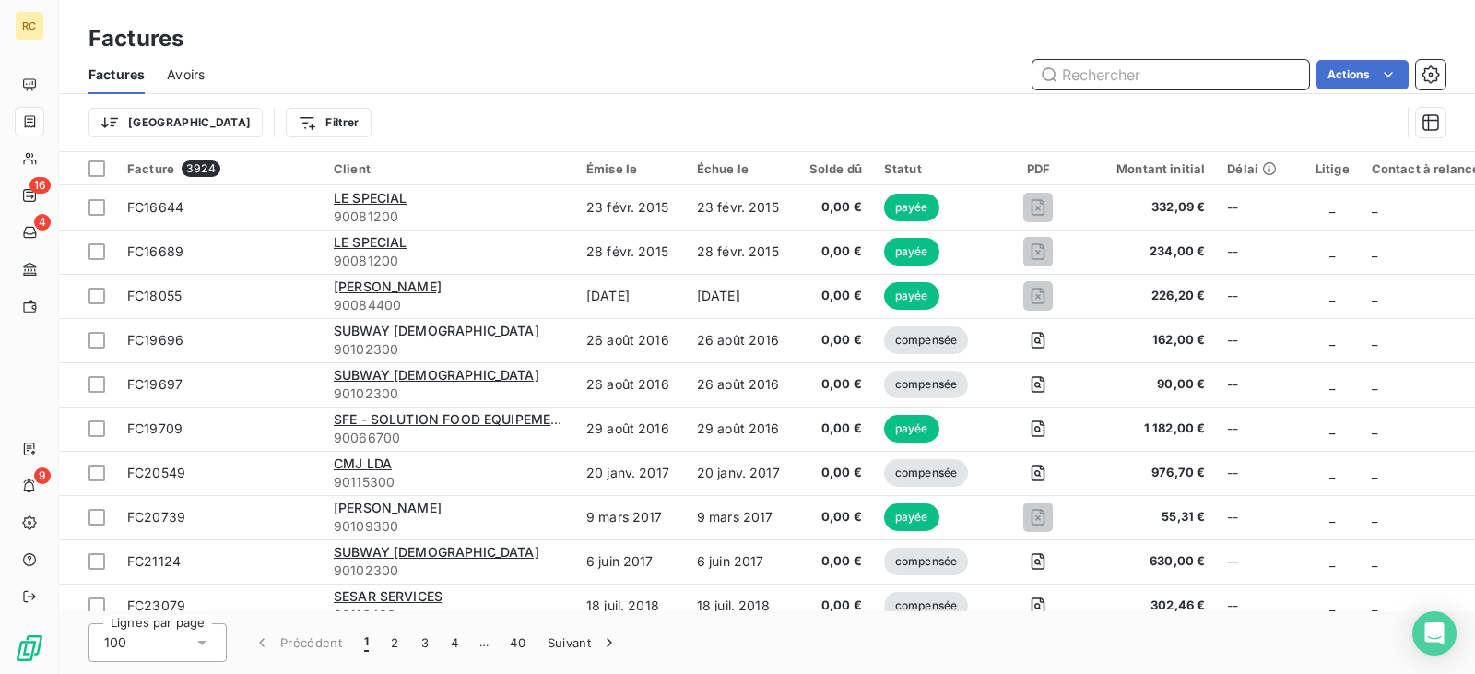
click at [1084, 77] on input "text" at bounding box center [1170, 74] width 277 height 29
paste input "text"
click at [1081, 86] on input "text" at bounding box center [1170, 74] width 277 height 29
paste input "FC30522"
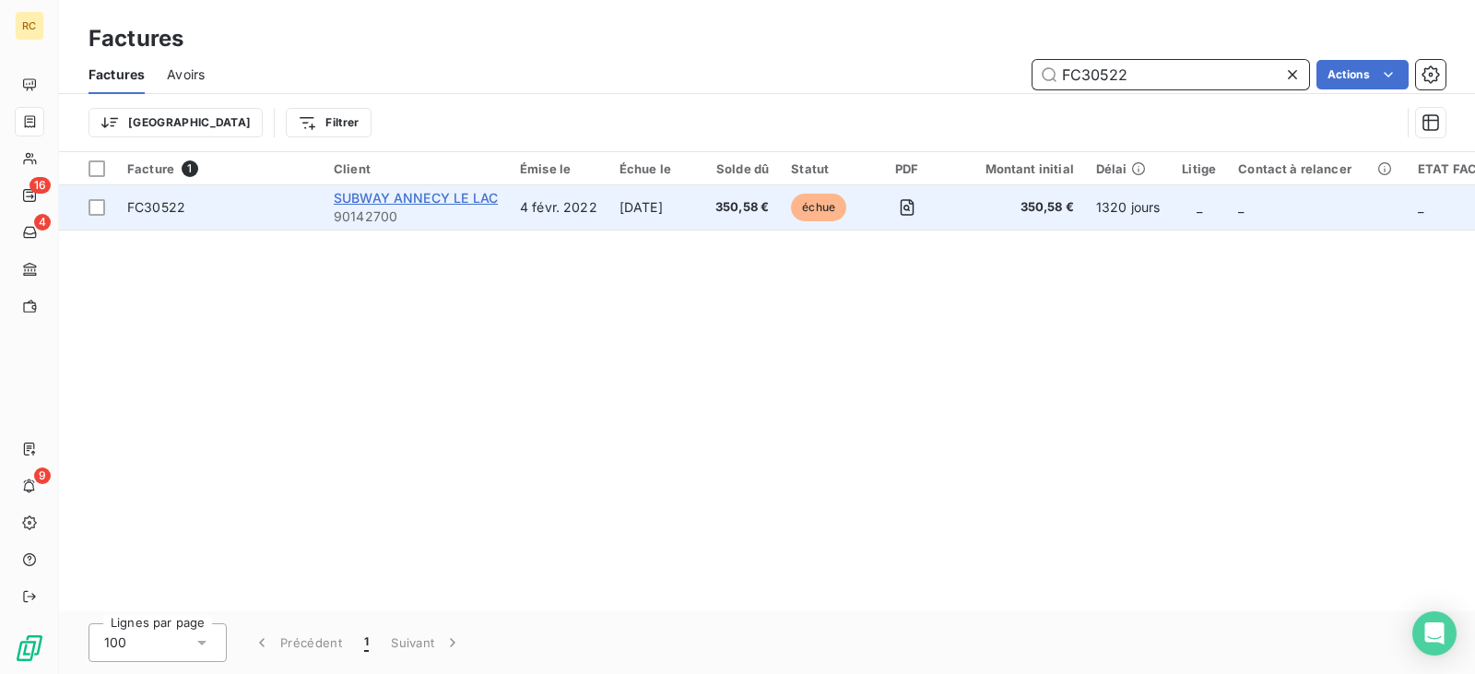
type input "FC30522"
click at [460, 200] on span "SUBWAY ANNECY LE LAC" at bounding box center [416, 198] width 164 height 16
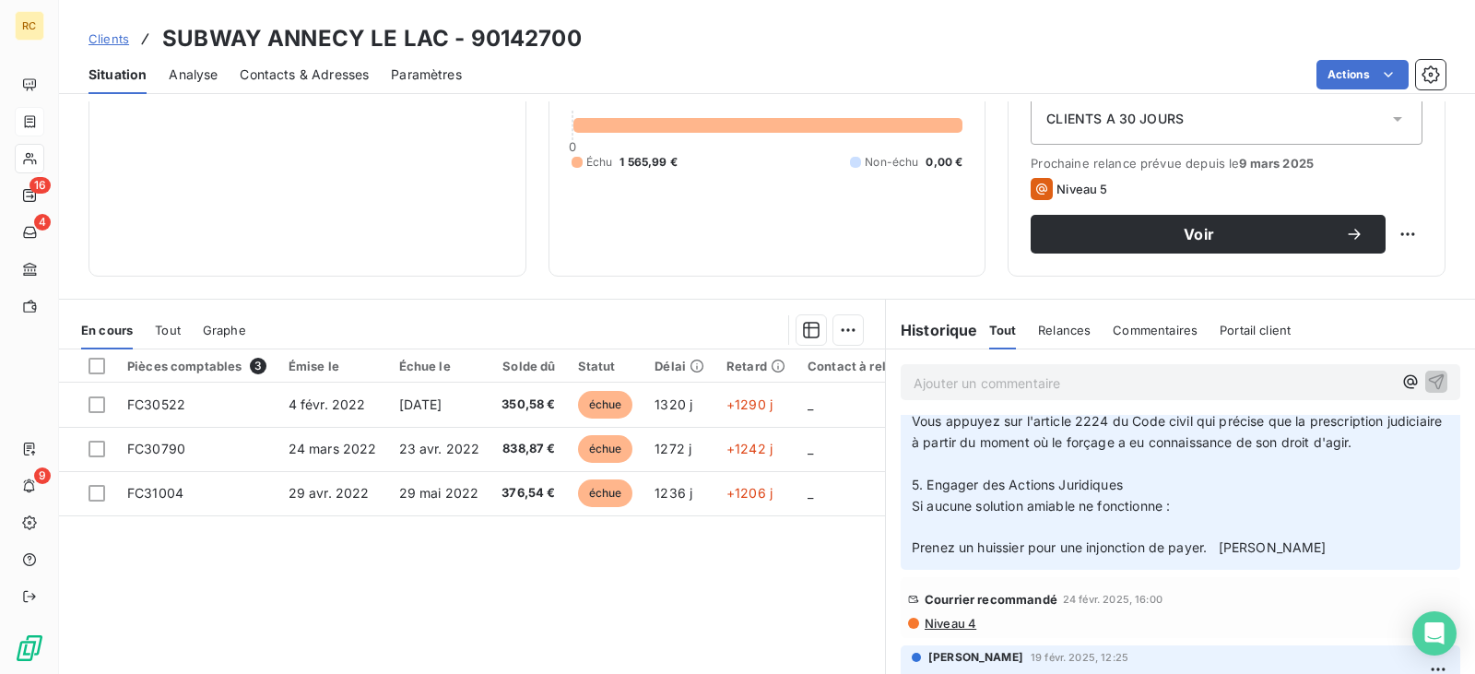
scroll to position [461, 0]
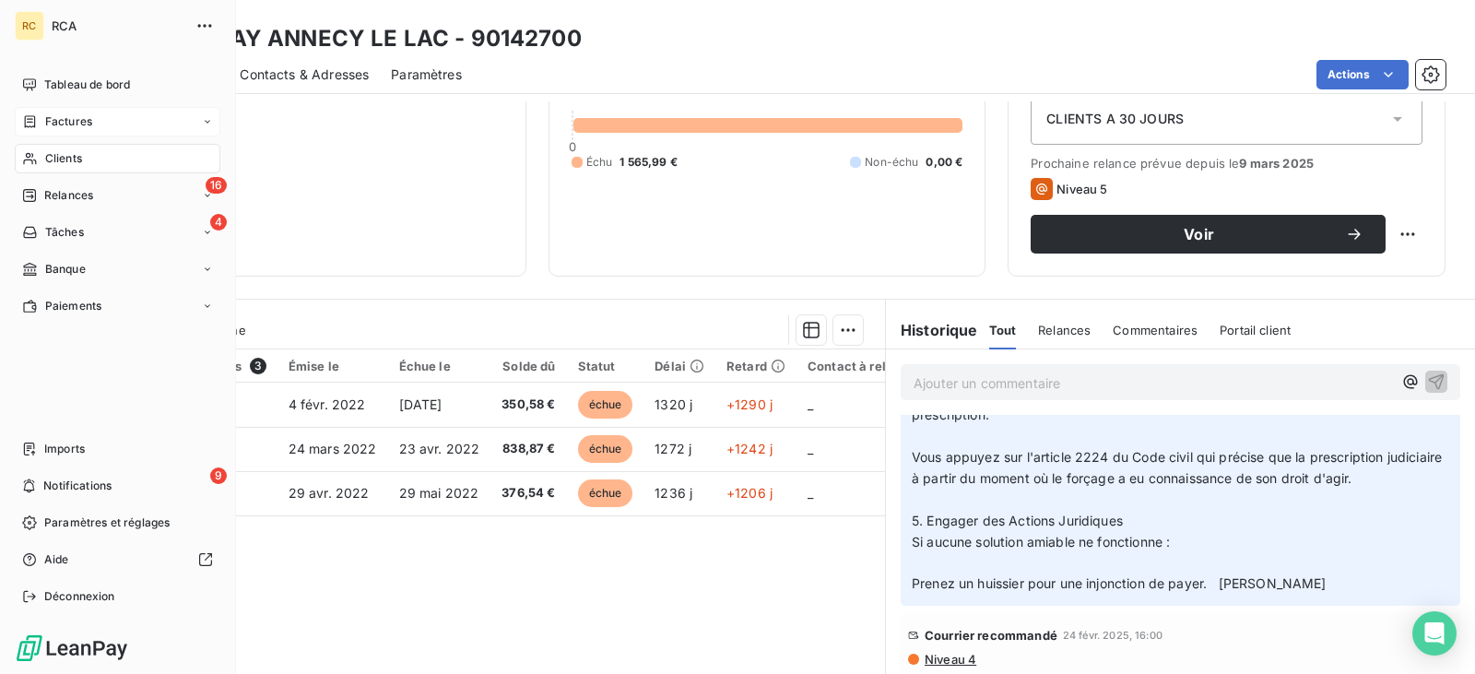
click at [45, 122] on span "Factures" at bounding box center [68, 121] width 47 height 17
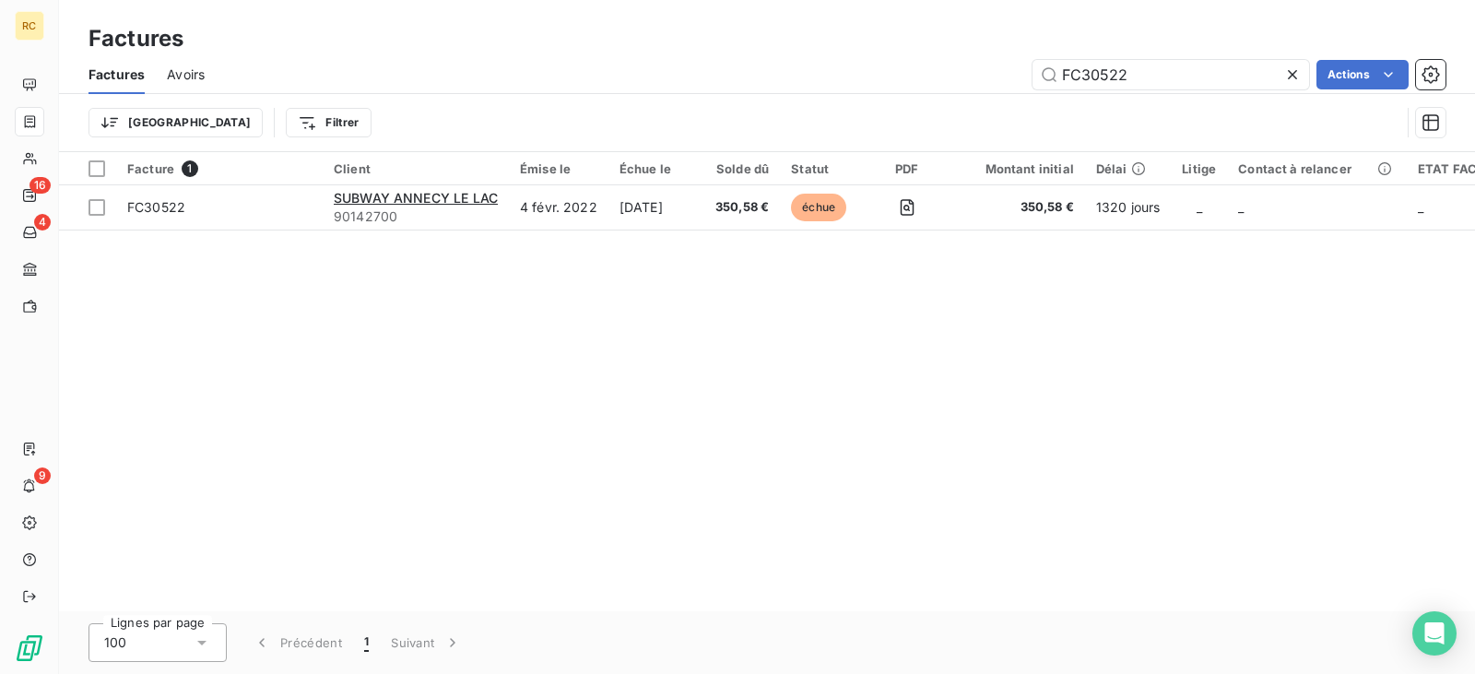
drag, startPoint x: 1143, startPoint y: 73, endPoint x: 865, endPoint y: 84, distance: 278.6
click at [893, 83] on div "FC30522 Actions" at bounding box center [836, 74] width 1219 height 29
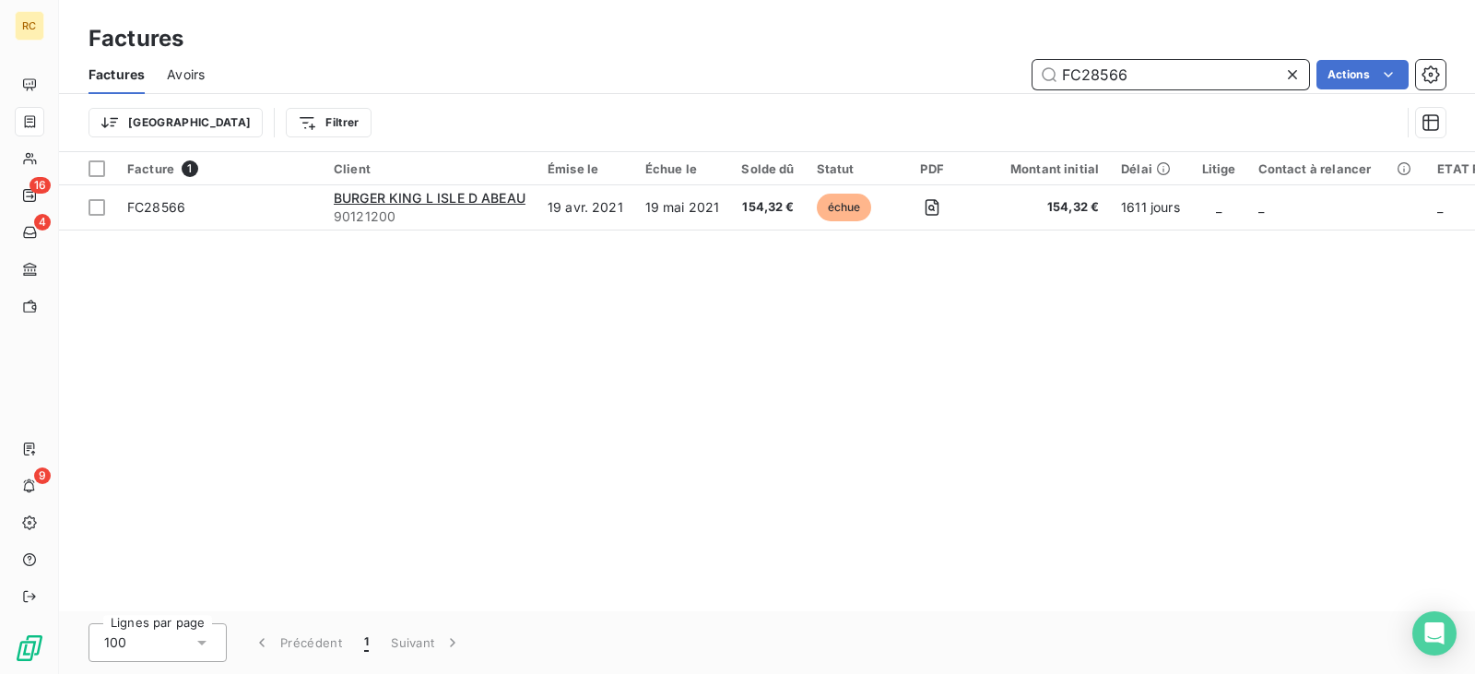
drag, startPoint x: 1149, startPoint y: 77, endPoint x: 924, endPoint y: 73, distance: 225.0
click at [928, 73] on div "FC28566 Actions" at bounding box center [836, 74] width 1219 height 29
paste input "77"
drag, startPoint x: 1150, startPoint y: 65, endPoint x: 973, endPoint y: 88, distance: 178.5
click at [973, 87] on div "FC28577 Actions" at bounding box center [836, 74] width 1219 height 29
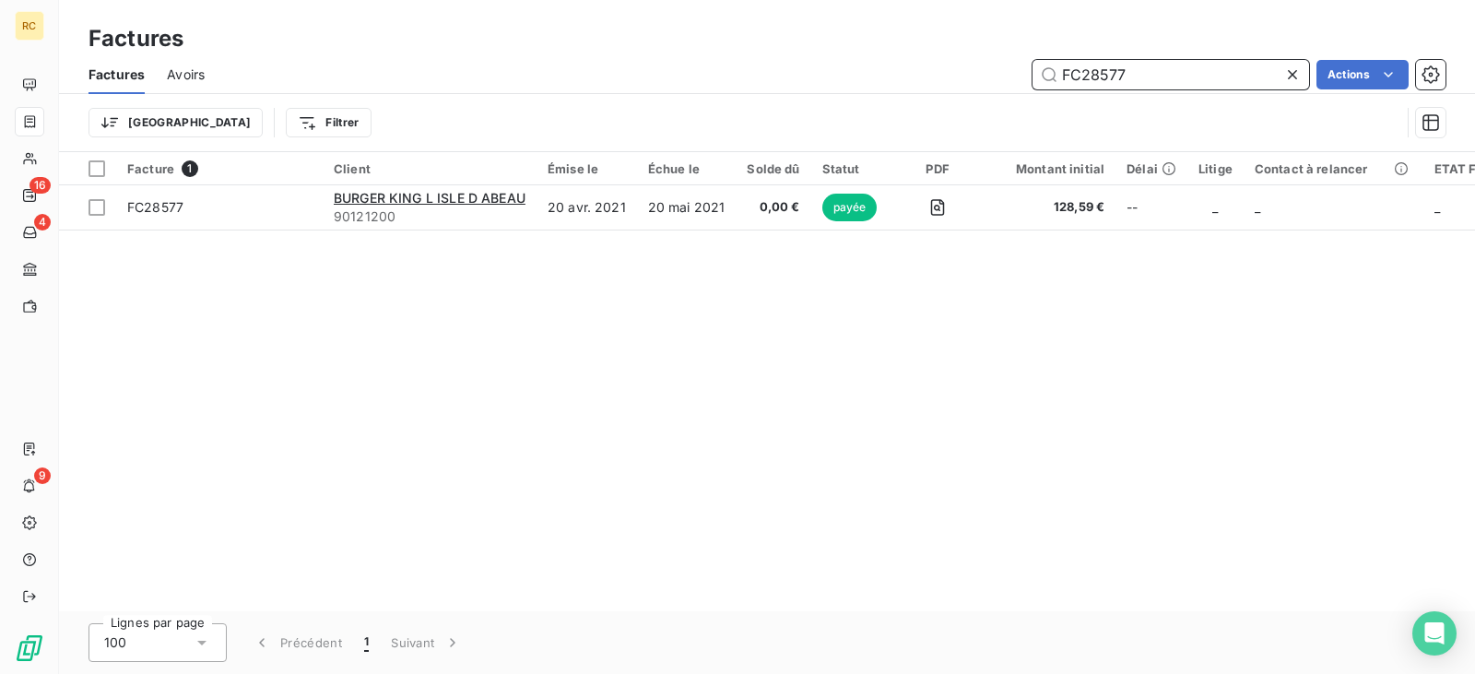
paste input "613"
drag, startPoint x: 1157, startPoint y: 81, endPoint x: 938, endPoint y: 69, distance: 218.8
click at [949, 70] on div "FC28613 Actions" at bounding box center [836, 74] width 1219 height 29
paste input "9248"
drag, startPoint x: 1185, startPoint y: 81, endPoint x: 940, endPoint y: 69, distance: 245.5
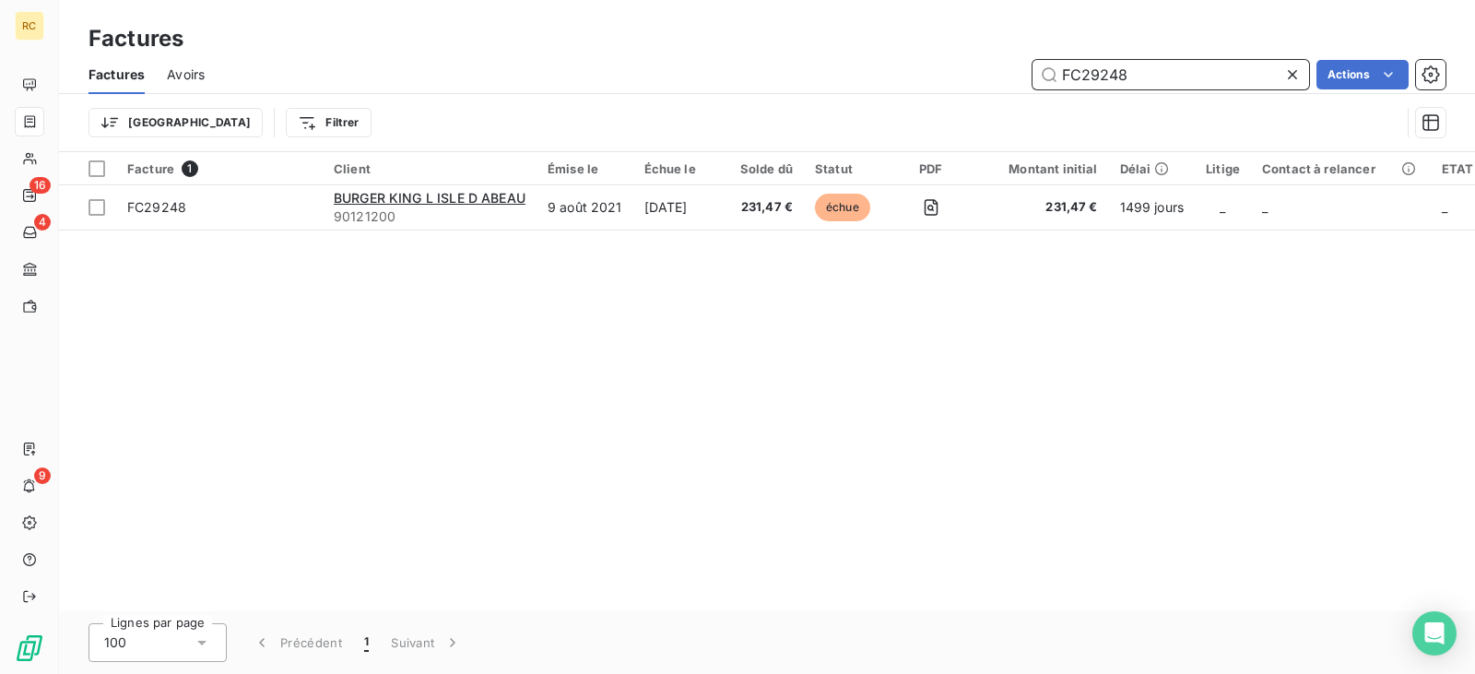
click at [973, 70] on div "FC29248 Actions" at bounding box center [836, 74] width 1219 height 29
paste input "8421"
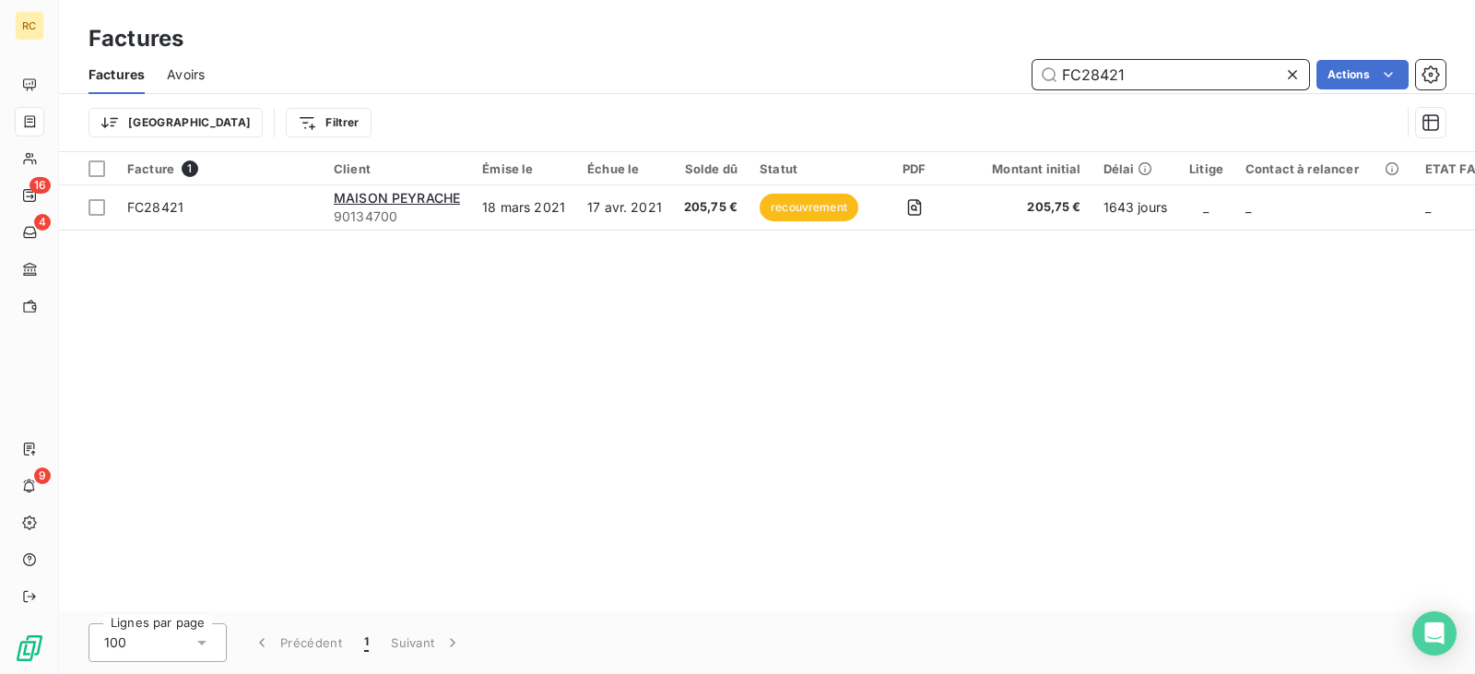
drag, startPoint x: 1149, startPoint y: 75, endPoint x: 889, endPoint y: 77, distance: 260.0
click at [899, 77] on div "FC28421 Actions" at bounding box center [836, 74] width 1219 height 29
paste input "799"
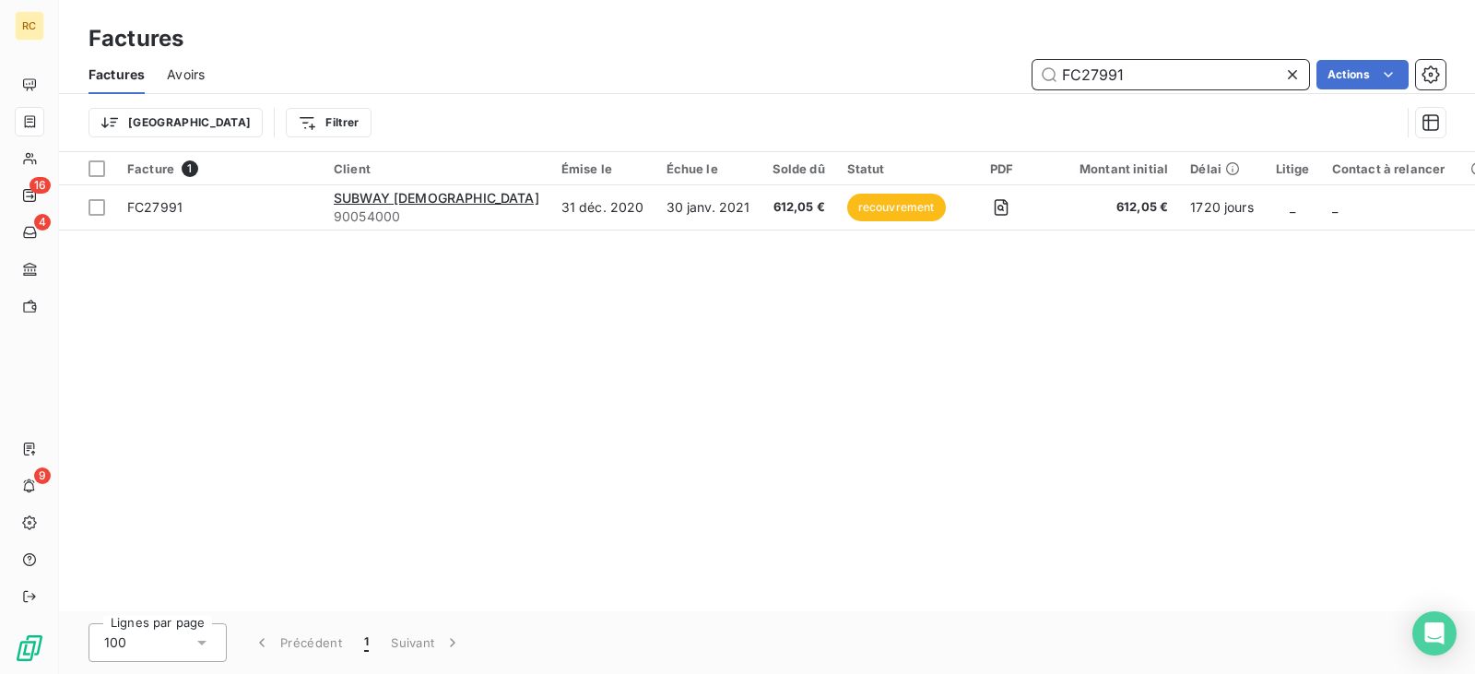
drag, startPoint x: 1052, startPoint y: 82, endPoint x: 535, endPoint y: 98, distance: 517.4
click at [541, 98] on div "Factures Avoirs FC27991 Actions Trier Filtrer" at bounding box center [767, 103] width 1416 height 96
paste input "6189"
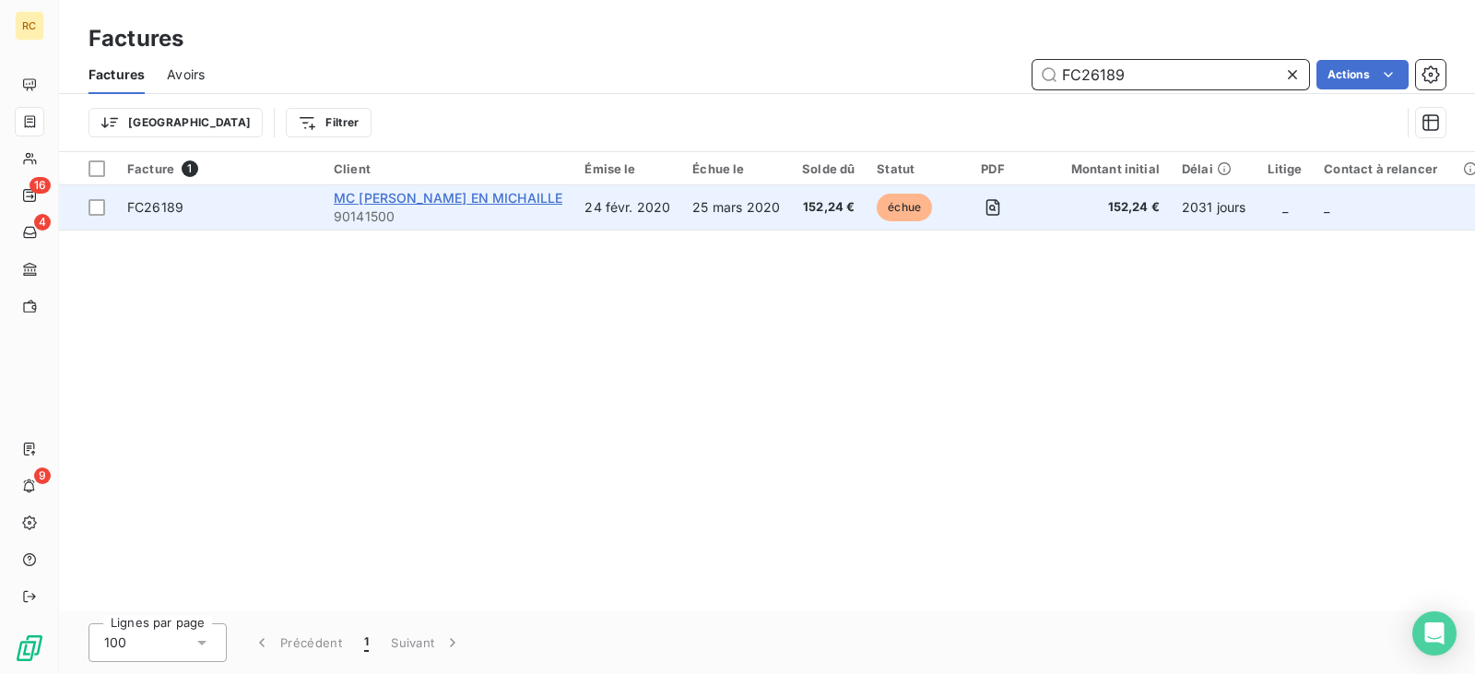
type input "FC26189"
click at [535, 199] on span "MC [PERSON_NAME] EN MICHAILLE" at bounding box center [448, 198] width 229 height 16
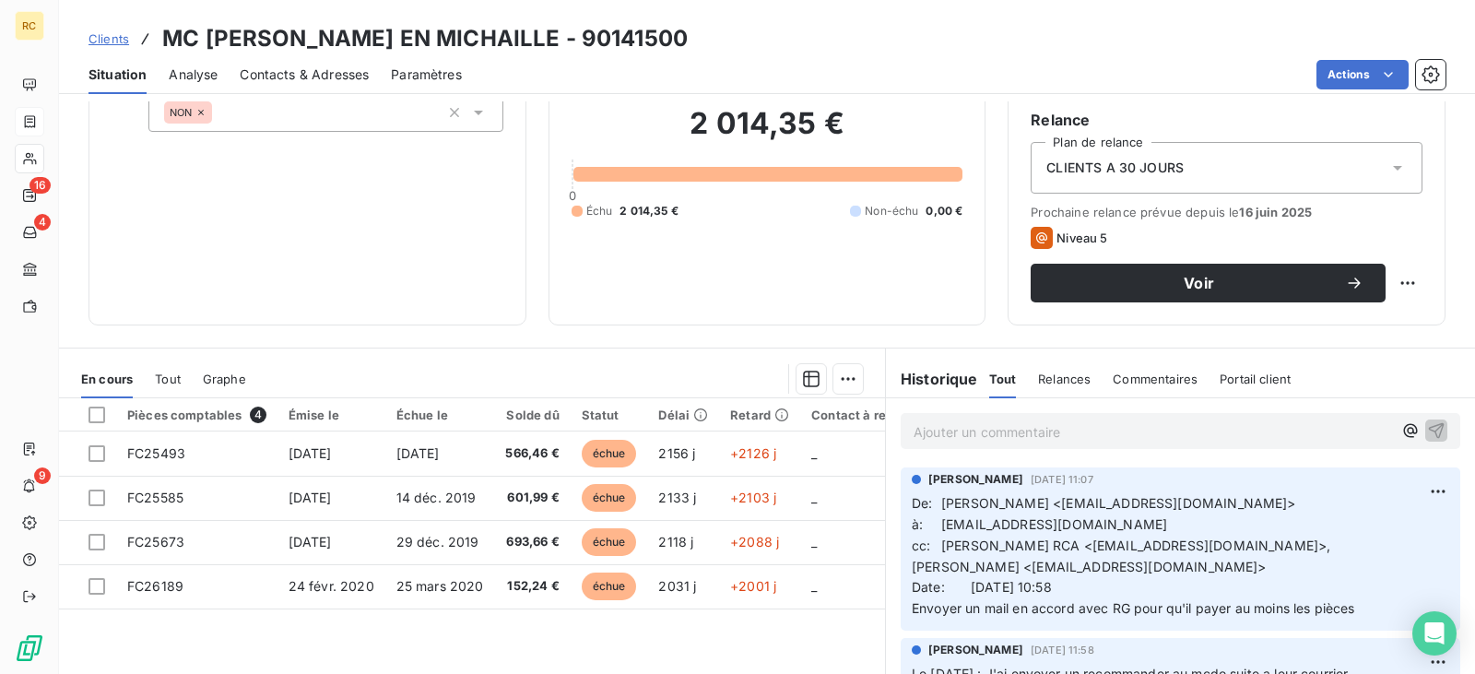
scroll to position [184, 0]
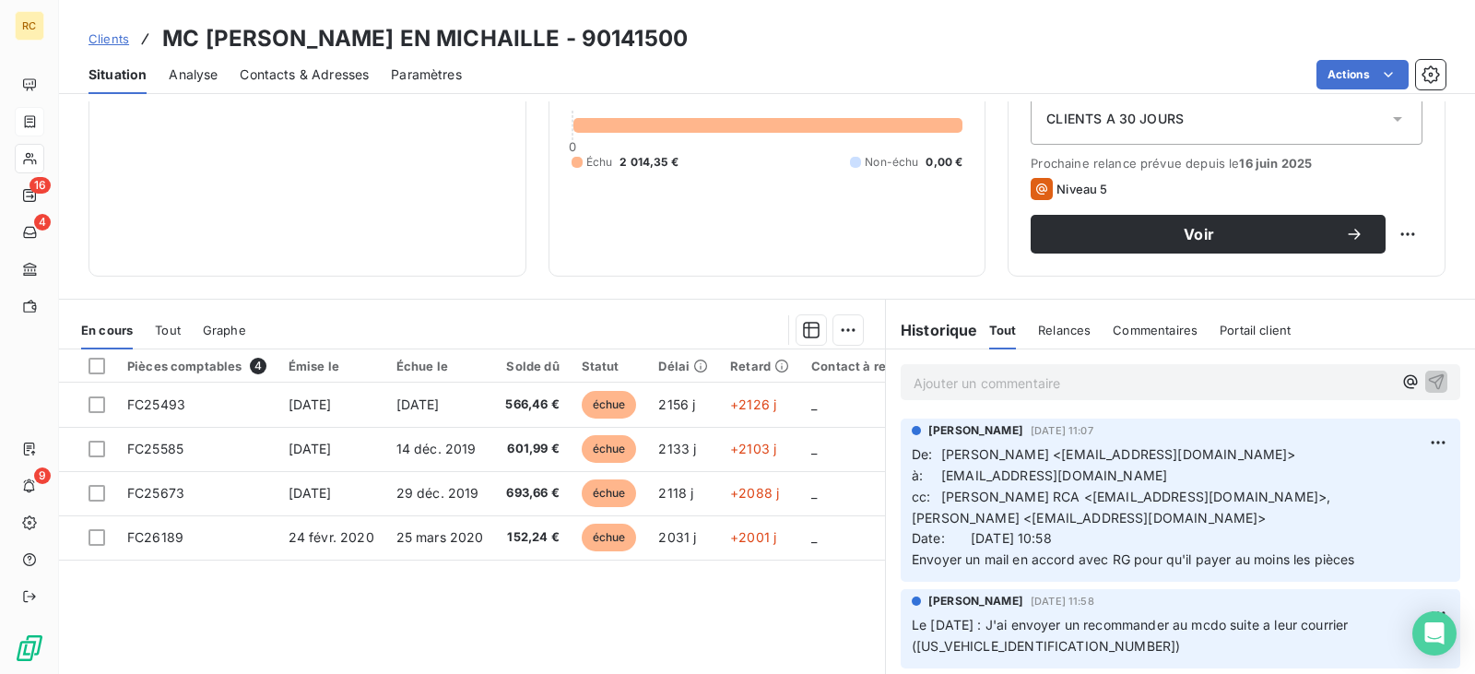
click at [102, 29] on link "Clients" at bounding box center [108, 38] width 41 height 18
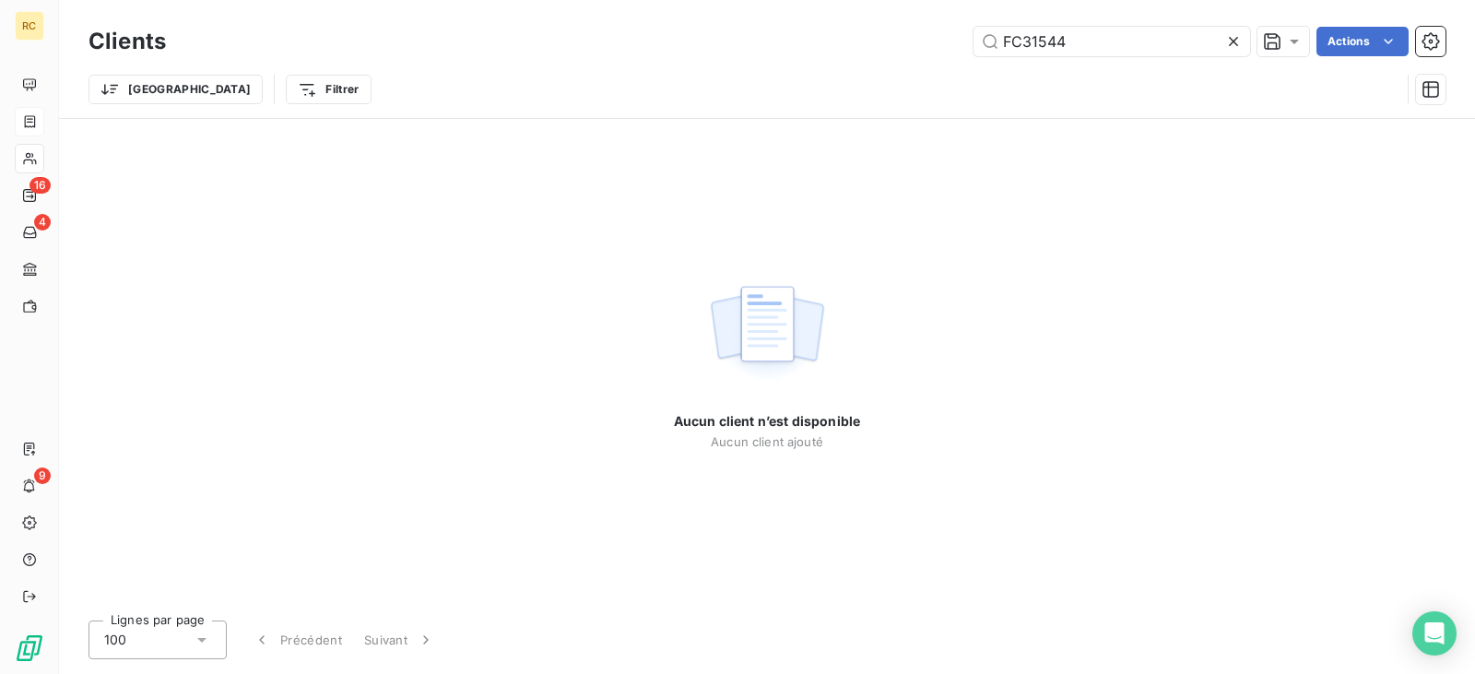
drag, startPoint x: 1052, startPoint y: 50, endPoint x: 892, endPoint y: 50, distance: 159.5
click at [920, 50] on div "FC31544 Actions" at bounding box center [816, 41] width 1257 height 29
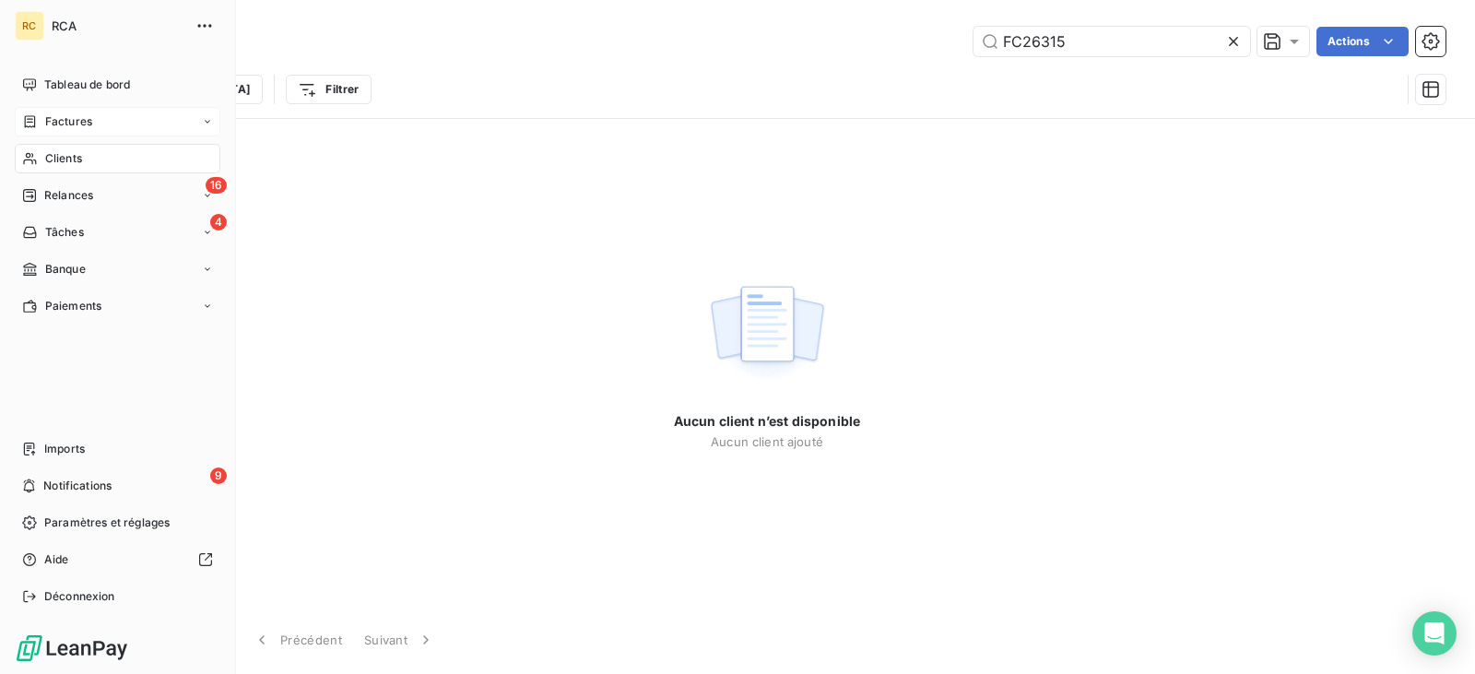
type input "FC26315"
click at [32, 118] on icon at bounding box center [30, 121] width 16 height 15
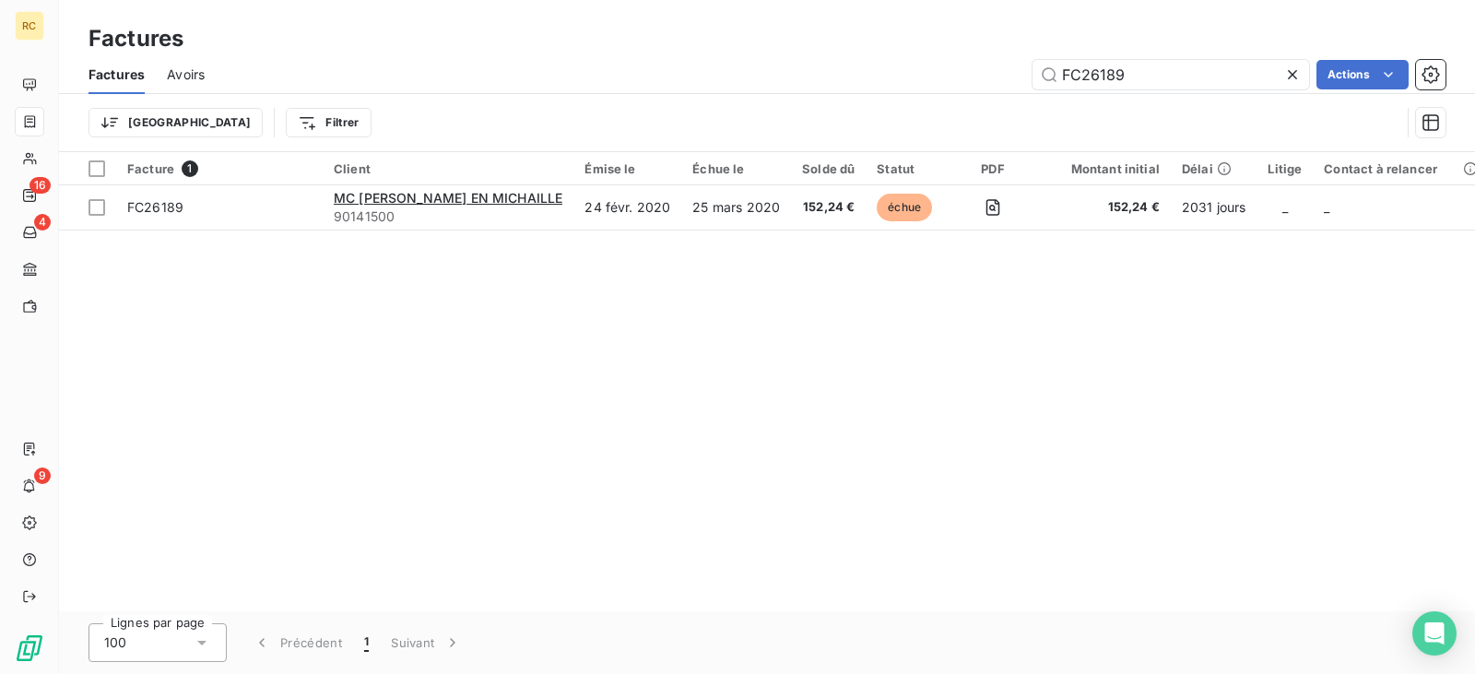
drag, startPoint x: 1159, startPoint y: 65, endPoint x: 902, endPoint y: 84, distance: 257.8
click at [924, 84] on div "FC26189 Actions" at bounding box center [836, 74] width 1219 height 29
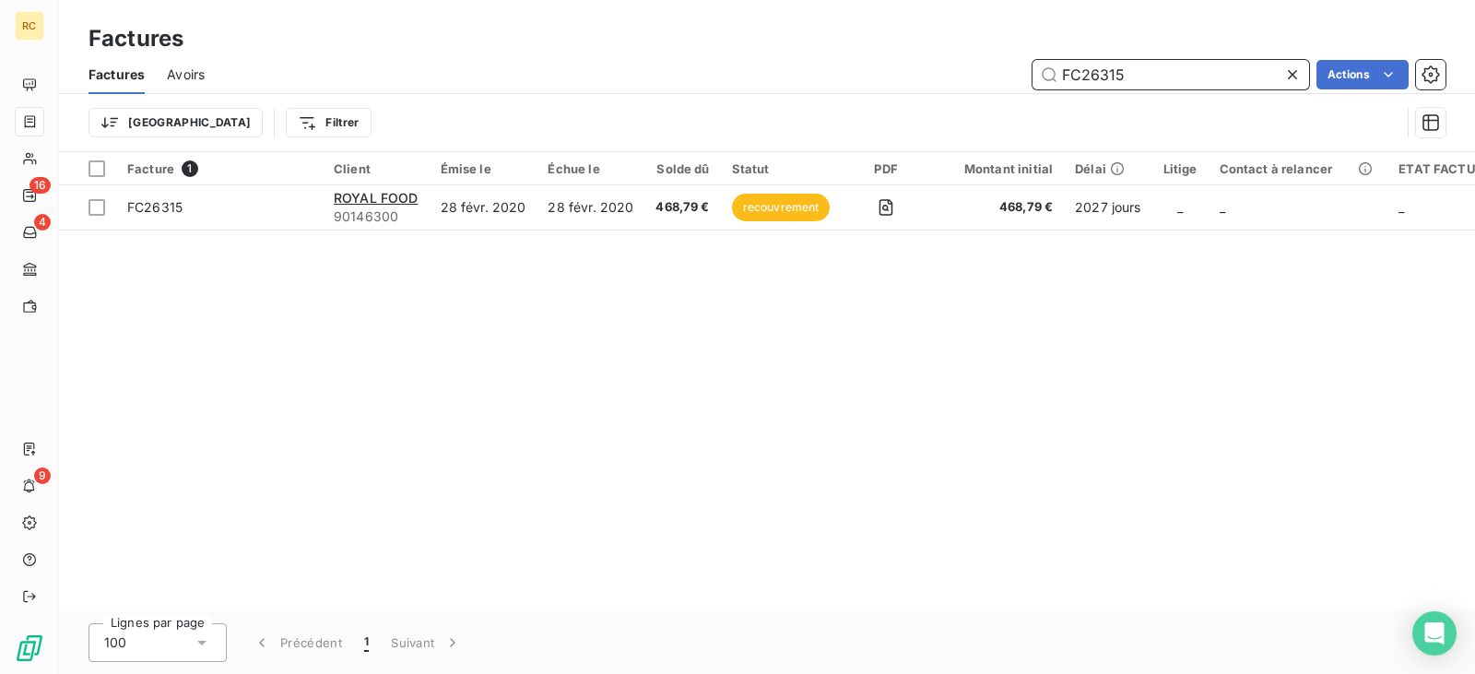
drag, startPoint x: 1150, startPoint y: 77, endPoint x: 939, endPoint y: 83, distance: 210.3
click at [939, 83] on div "FC26315 Actions" at bounding box center [836, 74] width 1219 height 29
paste input "2366"
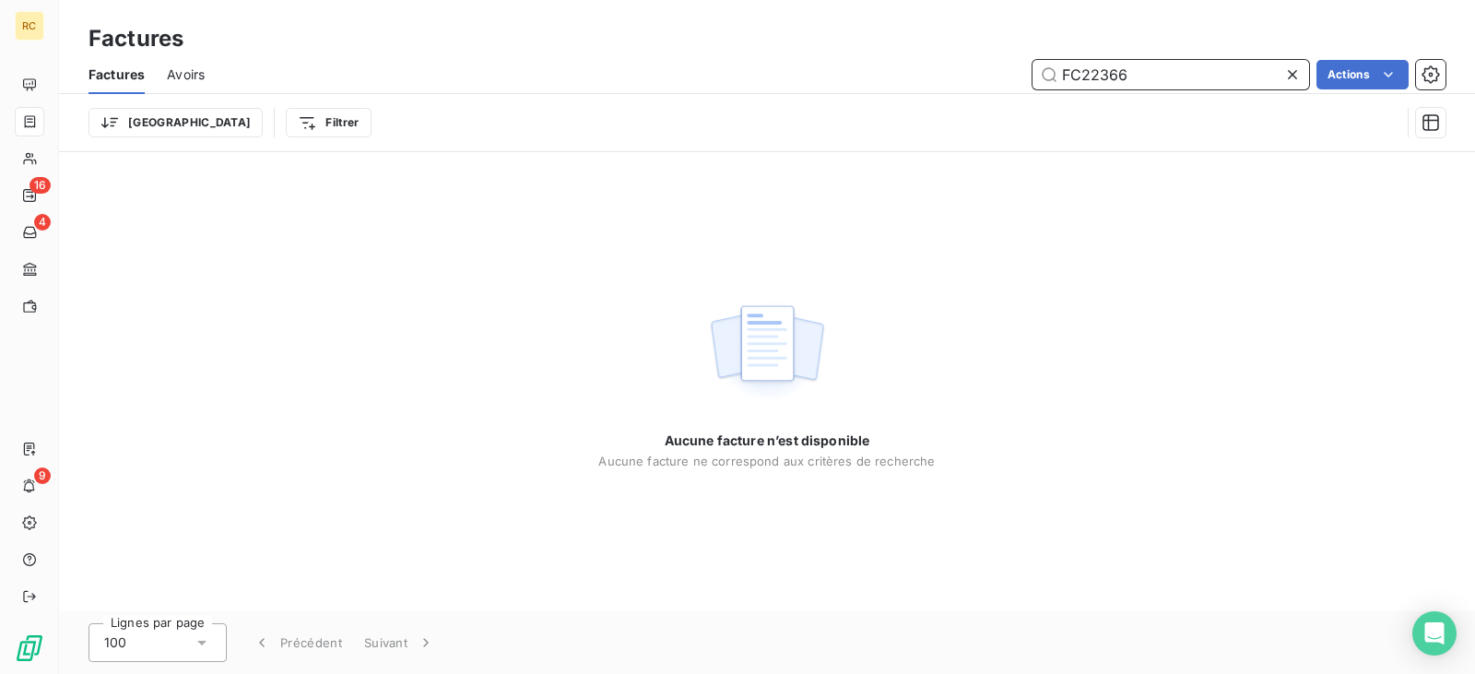
drag, startPoint x: 1133, startPoint y: 77, endPoint x: 834, endPoint y: 81, distance: 298.7
click at [841, 81] on div "FC22366 Actions" at bounding box center [836, 74] width 1219 height 29
paste input "42"
type input "FC22342"
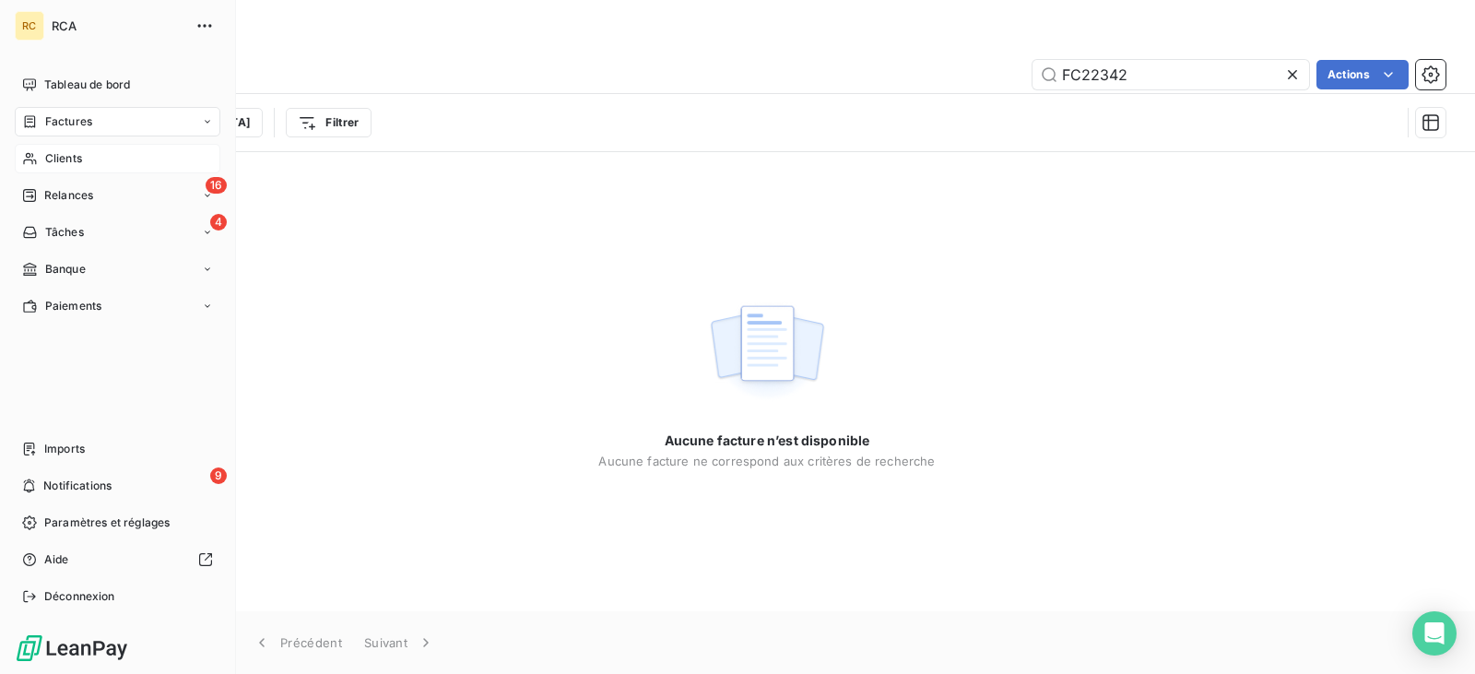
drag, startPoint x: 119, startPoint y: 152, endPoint x: 149, endPoint y: 155, distance: 30.5
click at [119, 152] on div "Clients" at bounding box center [118, 158] width 206 height 29
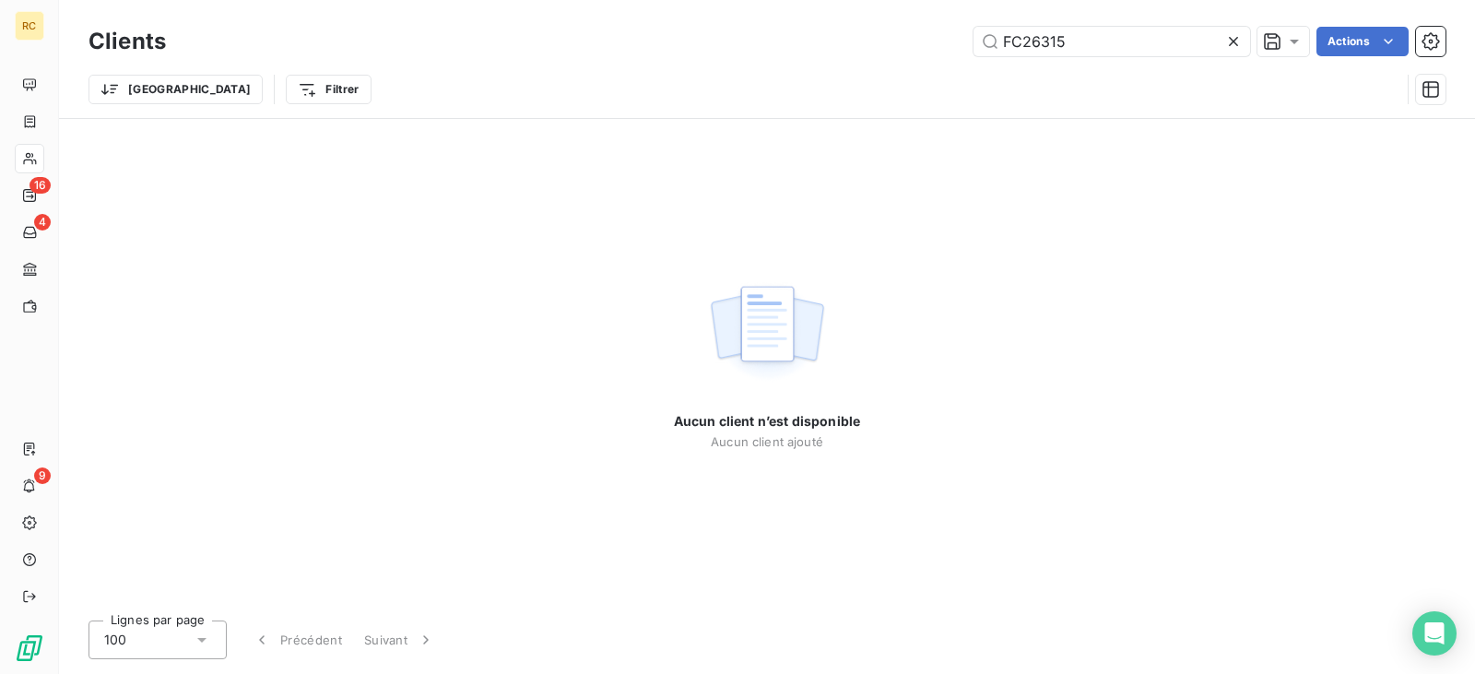
drag, startPoint x: 1063, startPoint y: 44, endPoint x: 852, endPoint y: 48, distance: 211.1
click at [874, 48] on div "FC26315 Actions" at bounding box center [816, 41] width 1257 height 29
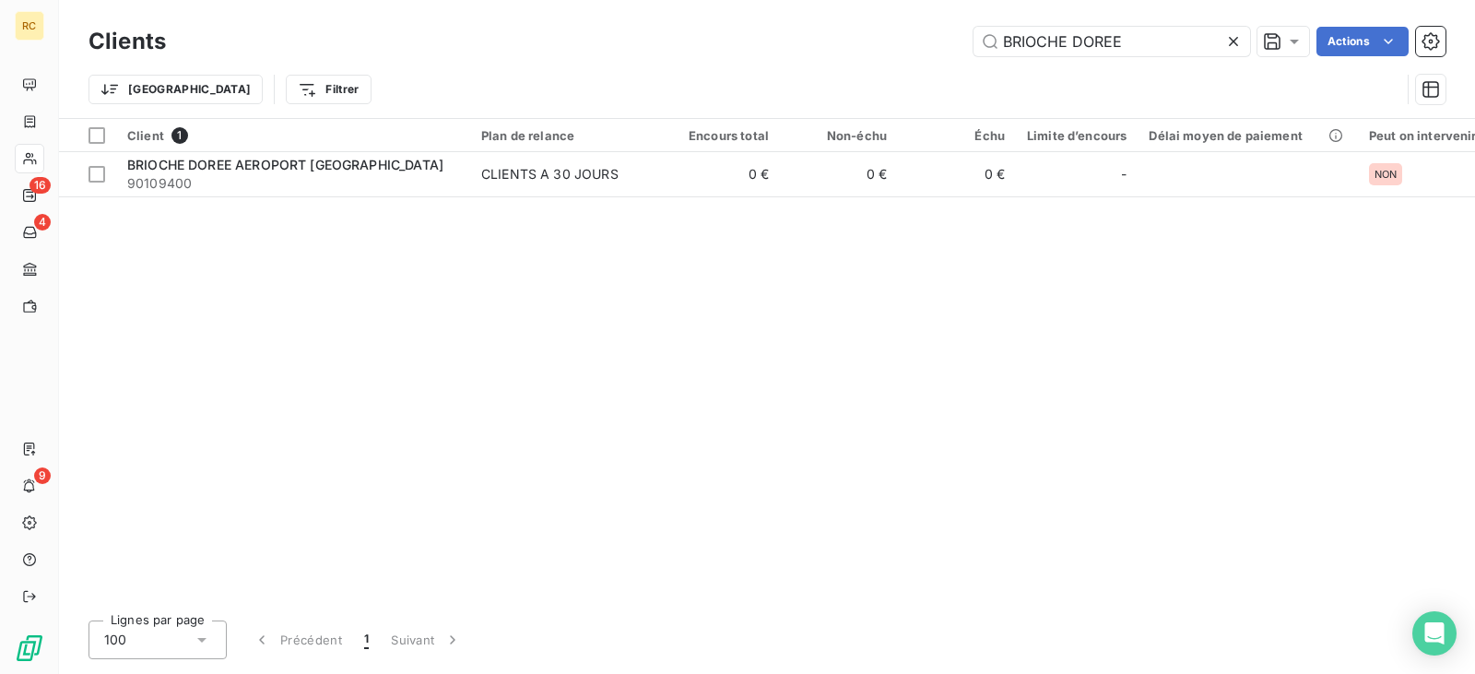
type input "BRIOCHE DOREE"
drag, startPoint x: 1143, startPoint y: 43, endPoint x: 808, endPoint y: 41, distance: 335.6
click at [834, 42] on div "BRIOCHE DOREE Actions" at bounding box center [816, 41] width 1257 height 29
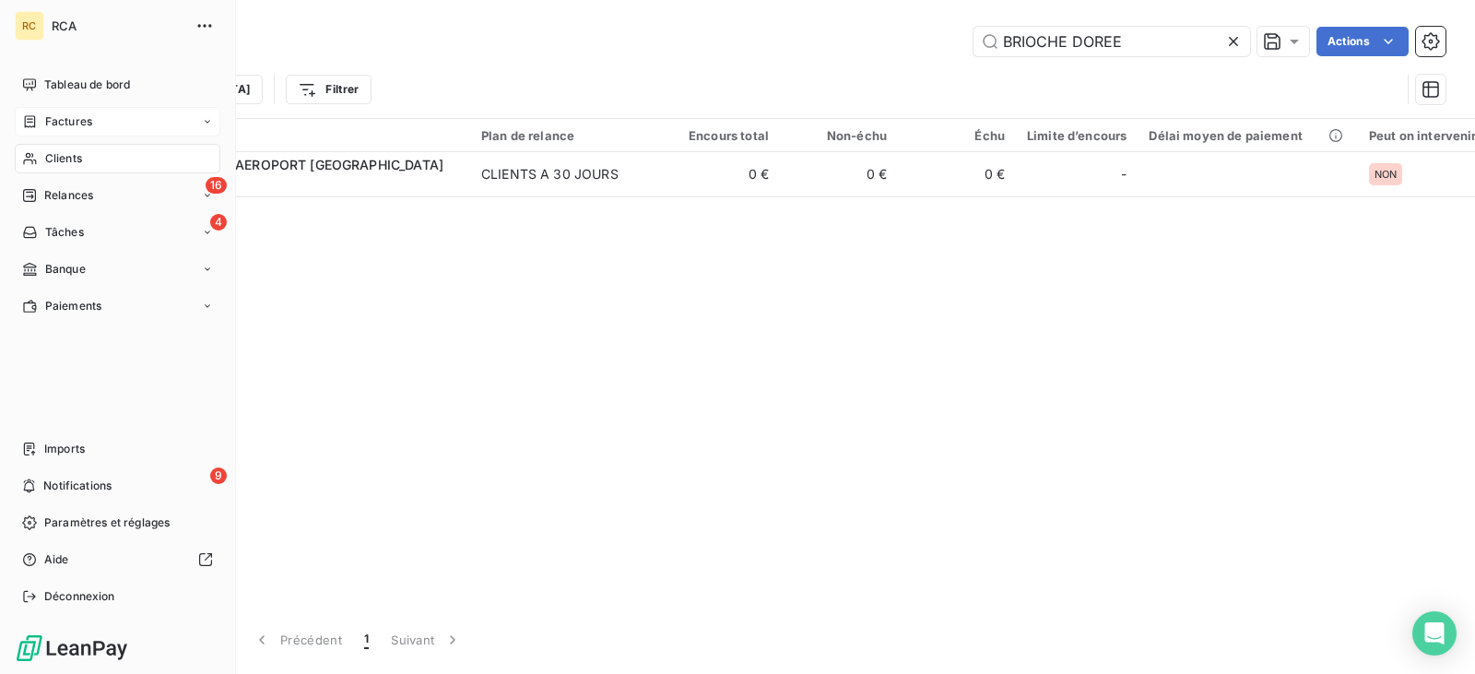
click at [36, 119] on icon at bounding box center [30, 121] width 16 height 15
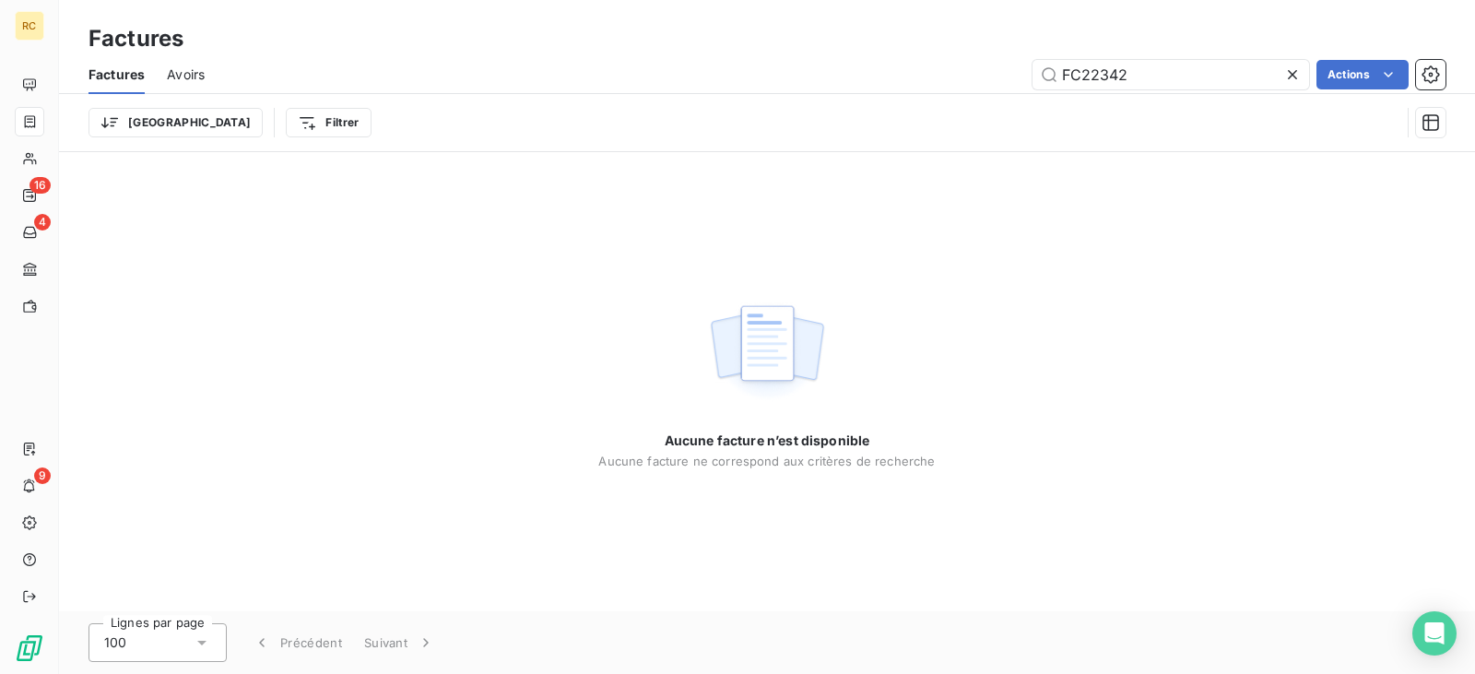
drag, startPoint x: 1150, startPoint y: 72, endPoint x: 866, endPoint y: 70, distance: 283.9
click at [866, 70] on div "FC22342 Actions" at bounding box center [836, 74] width 1219 height 29
drag, startPoint x: 1129, startPoint y: 70, endPoint x: 888, endPoint y: 72, distance: 241.5
click at [902, 71] on div "FC18641 Actions" at bounding box center [836, 74] width 1219 height 29
paste input "0"
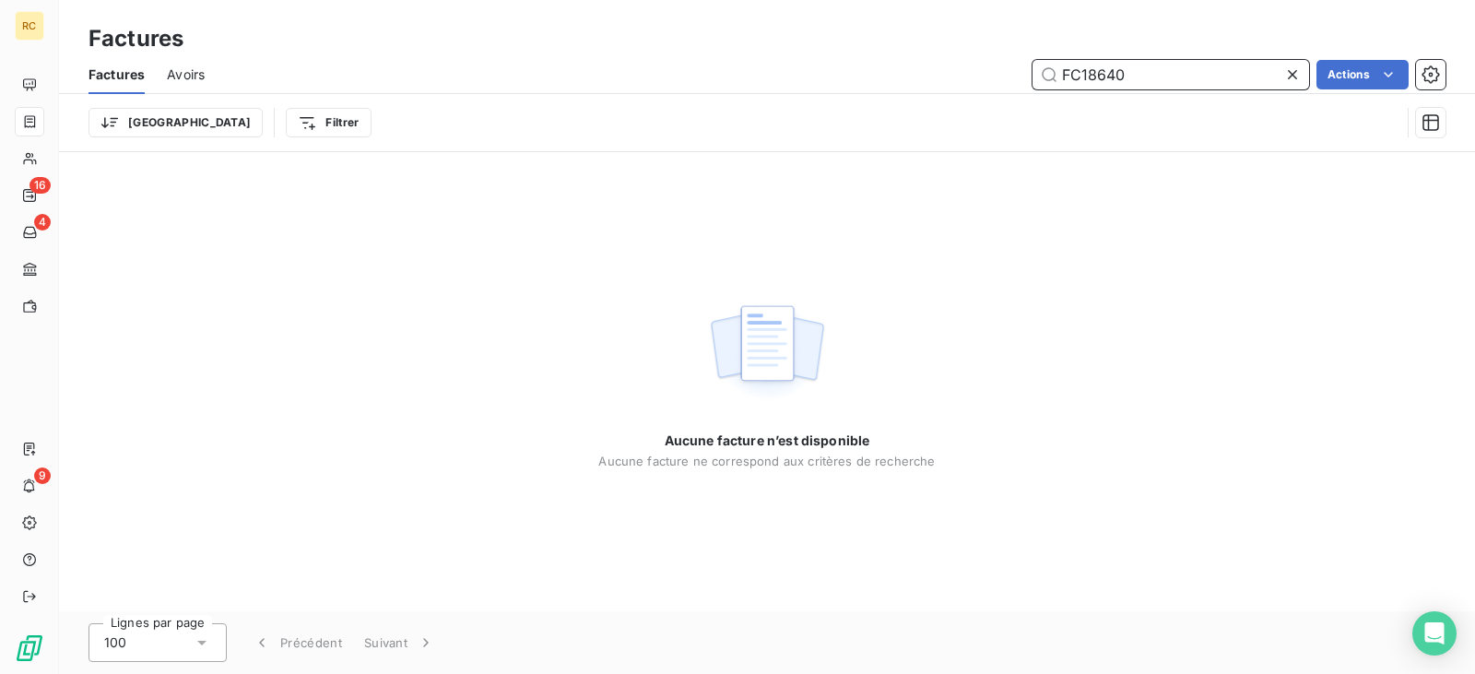
drag, startPoint x: 1145, startPoint y: 70, endPoint x: 801, endPoint y: 60, distance: 344.0
click at [850, 60] on div "FC18640 Actions" at bounding box center [836, 74] width 1219 height 29
paste input "739"
drag, startPoint x: 1130, startPoint y: 73, endPoint x: 982, endPoint y: 73, distance: 148.4
click at [992, 73] on div "FC18739 Actions" at bounding box center [836, 74] width 1219 height 29
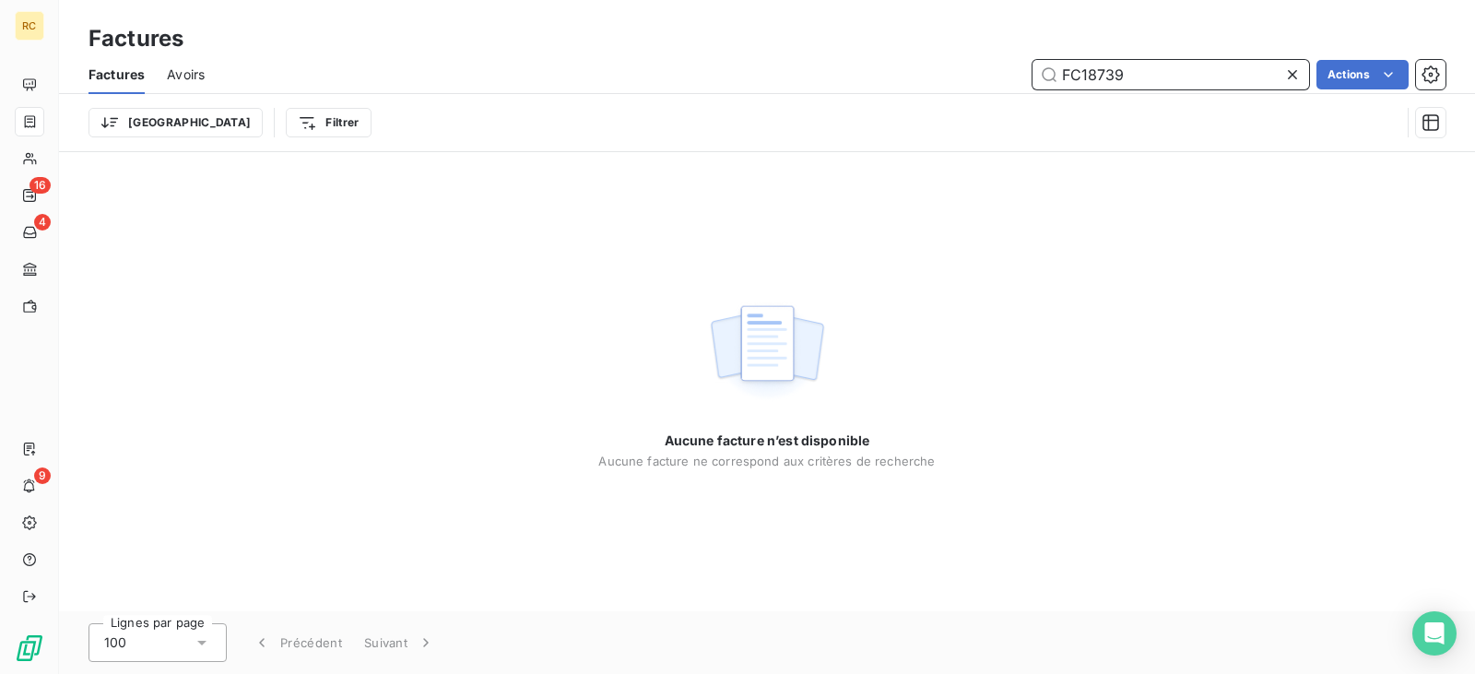
paste
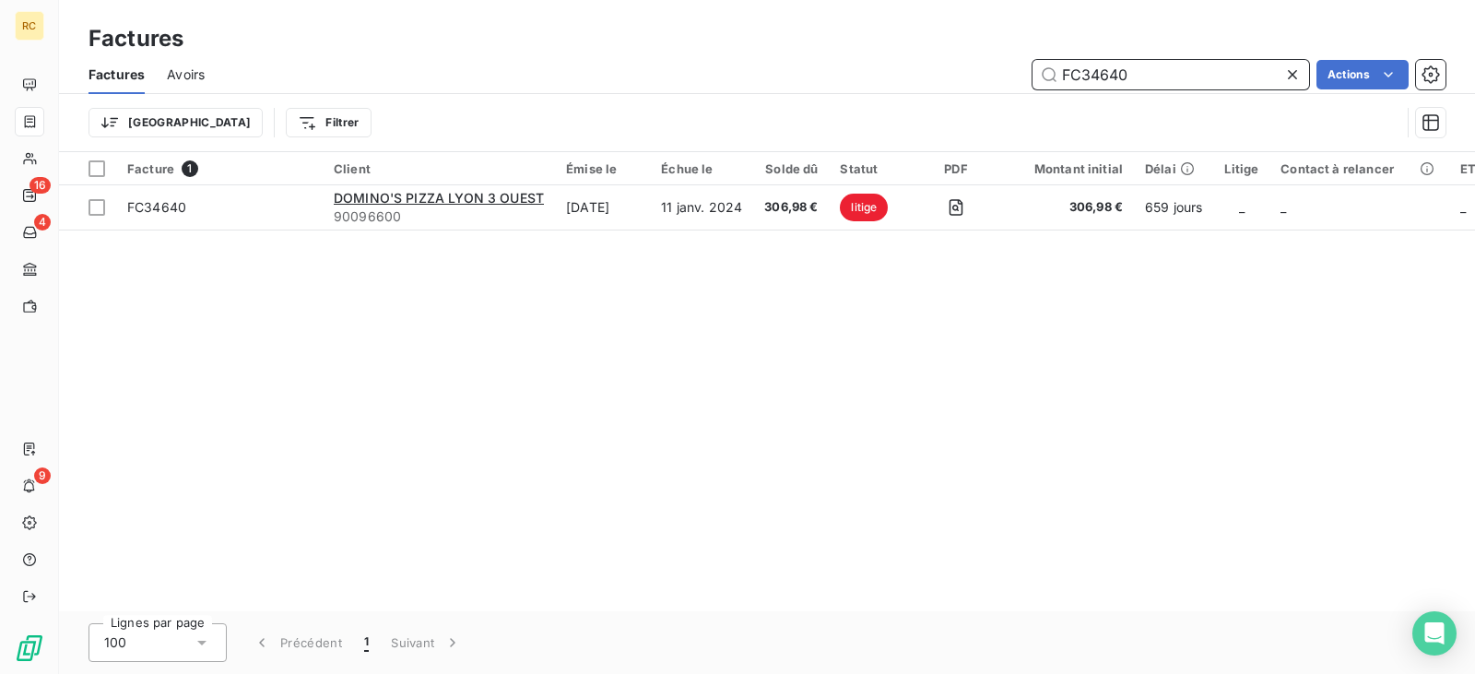
type input "FC34640"
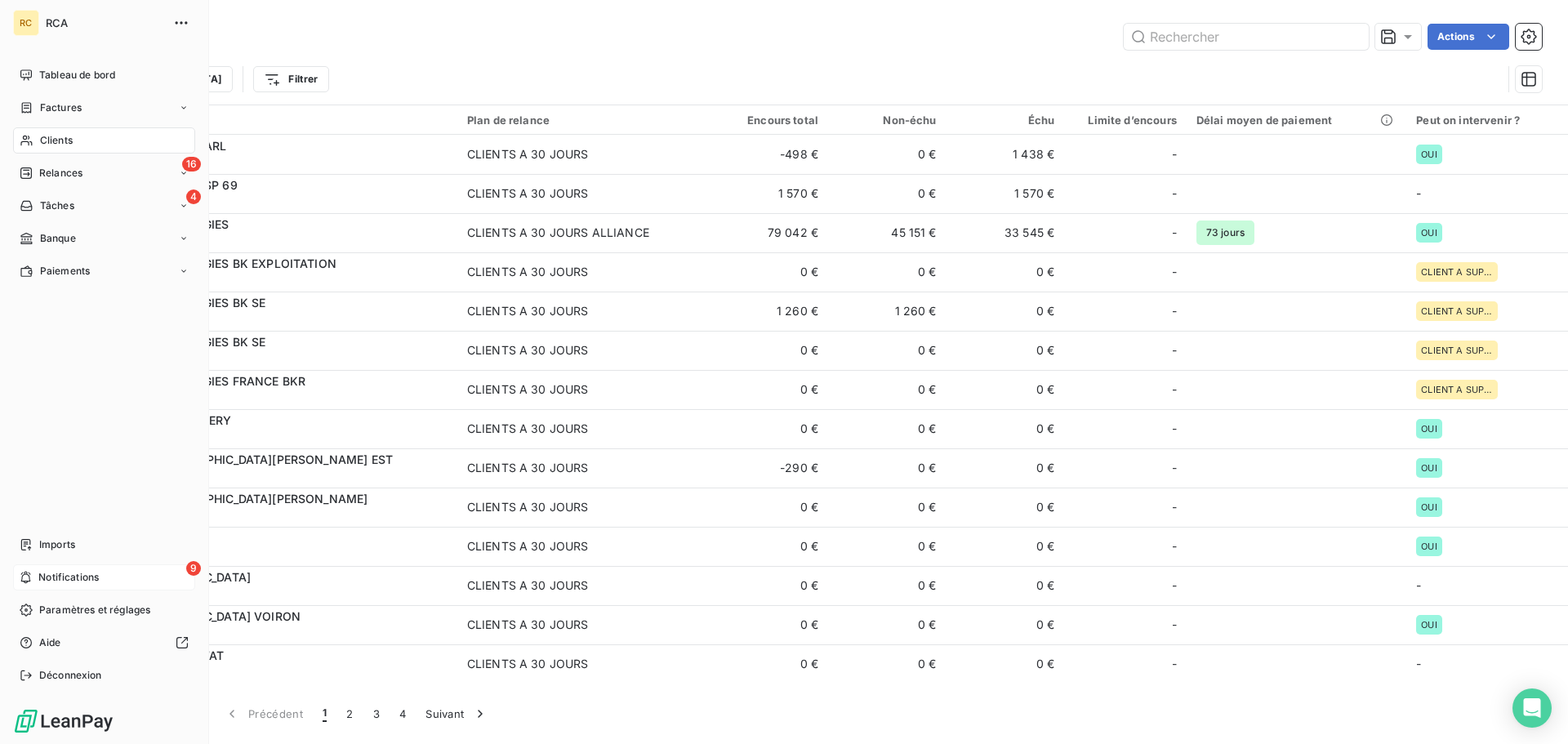
click at [151, 570] on div "9 Notifications" at bounding box center [105, 577] width 182 height 26
click at [126, 168] on div "16 Relances" at bounding box center [105, 173] width 182 height 26
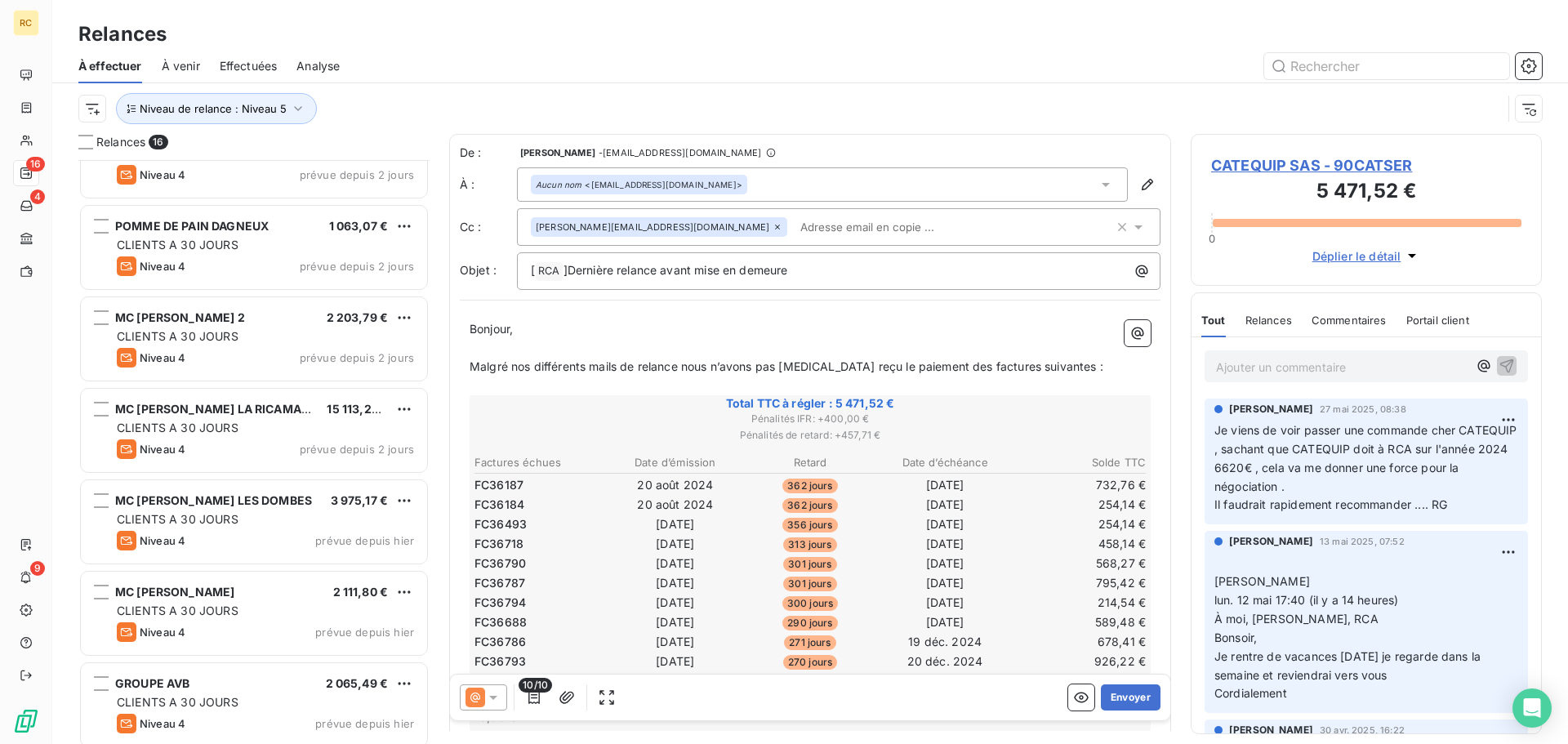
scroll to position [880, 0]
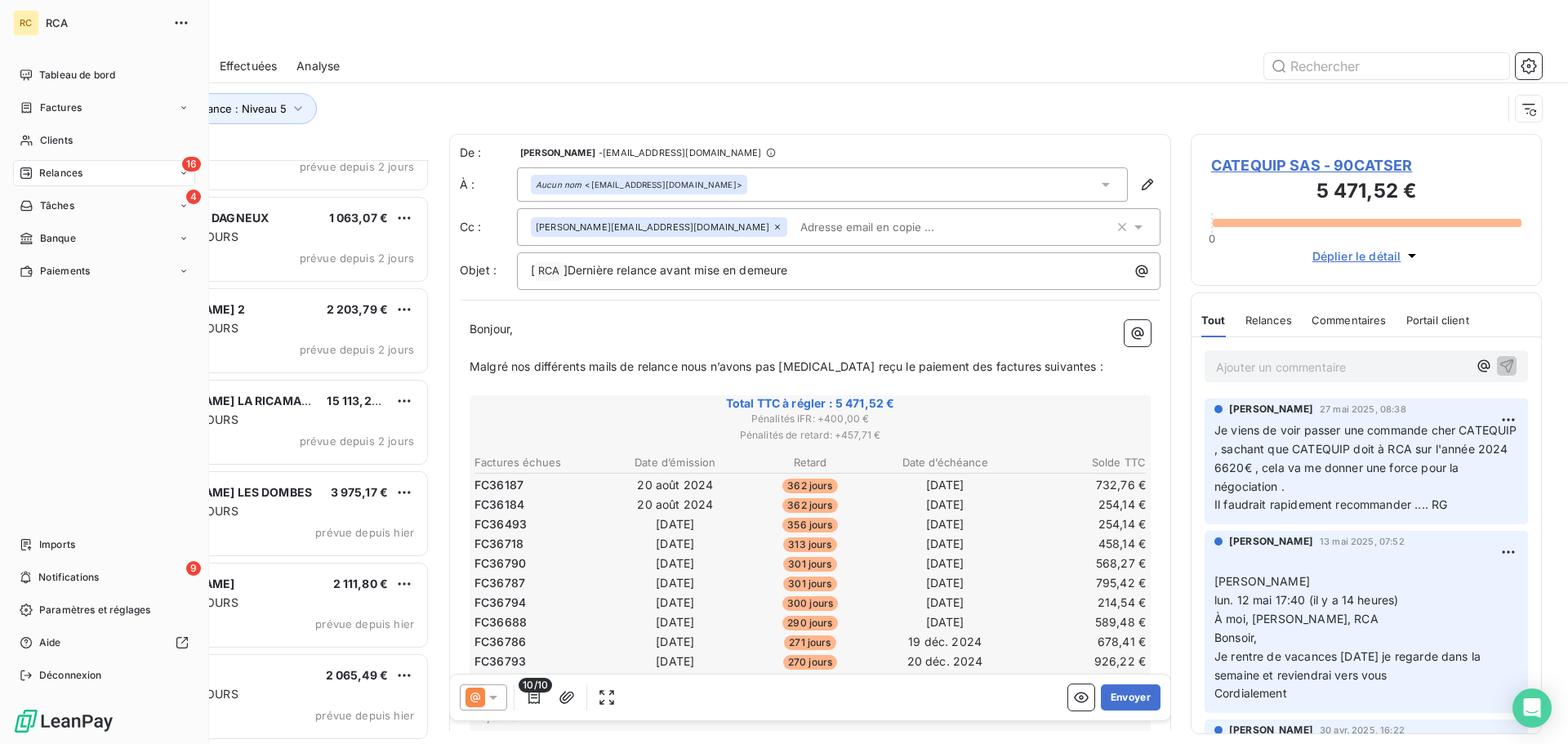
click at [37, 40] on div "RC RCA Tableau de bord Factures Clients 16 Relances 4 Tâches Banque Paiements I…" at bounding box center [105, 372] width 209 height 744
click at [43, 35] on div "RC RCA" at bounding box center [105, 22] width 182 height 26
click at [35, 22] on div "RC" at bounding box center [26, 22] width 26 height 26
click at [33, 21] on div "RC" at bounding box center [26, 22] width 26 height 26
click at [76, 78] on span "Tableau de bord" at bounding box center [77, 75] width 76 height 15
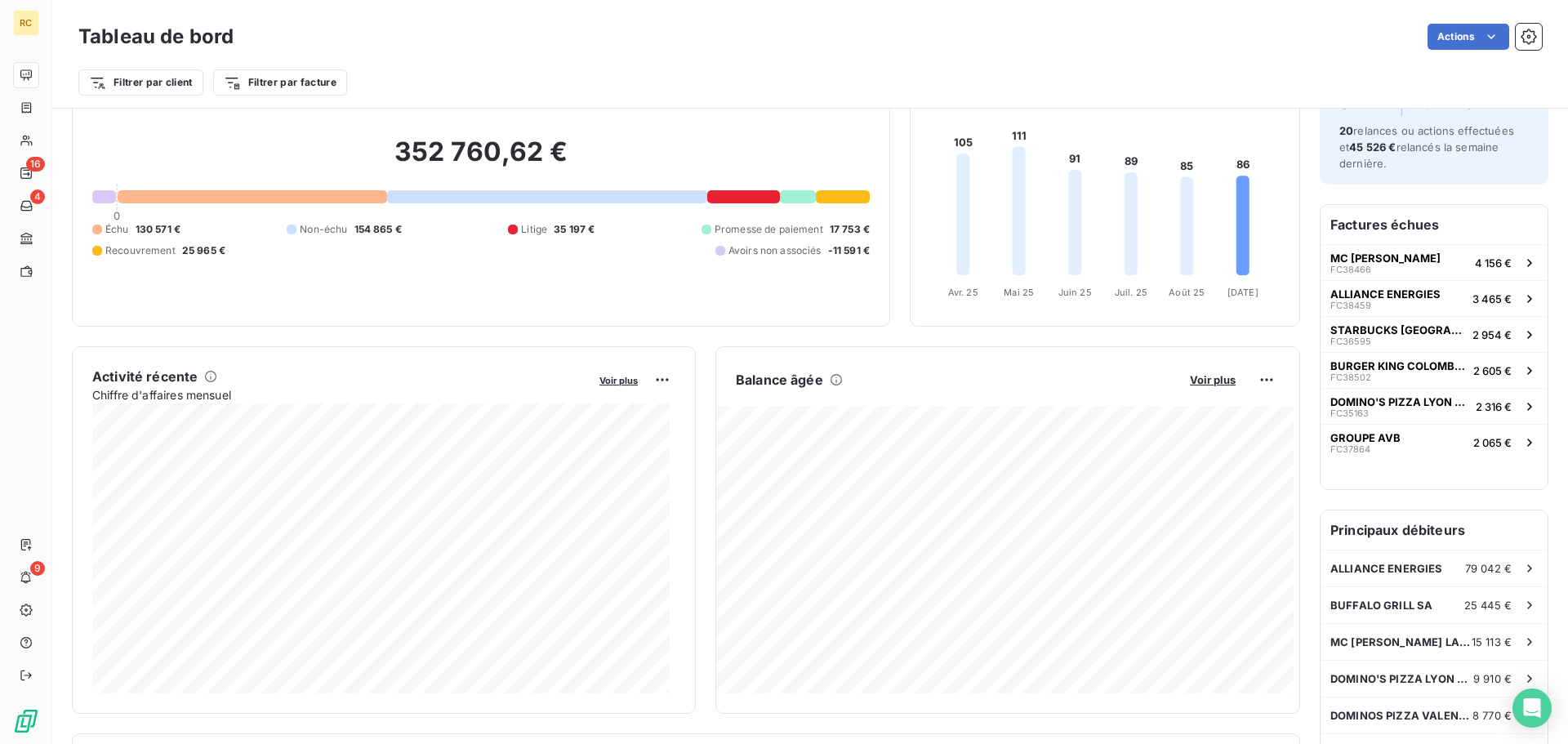
scroll to position [1, 0]
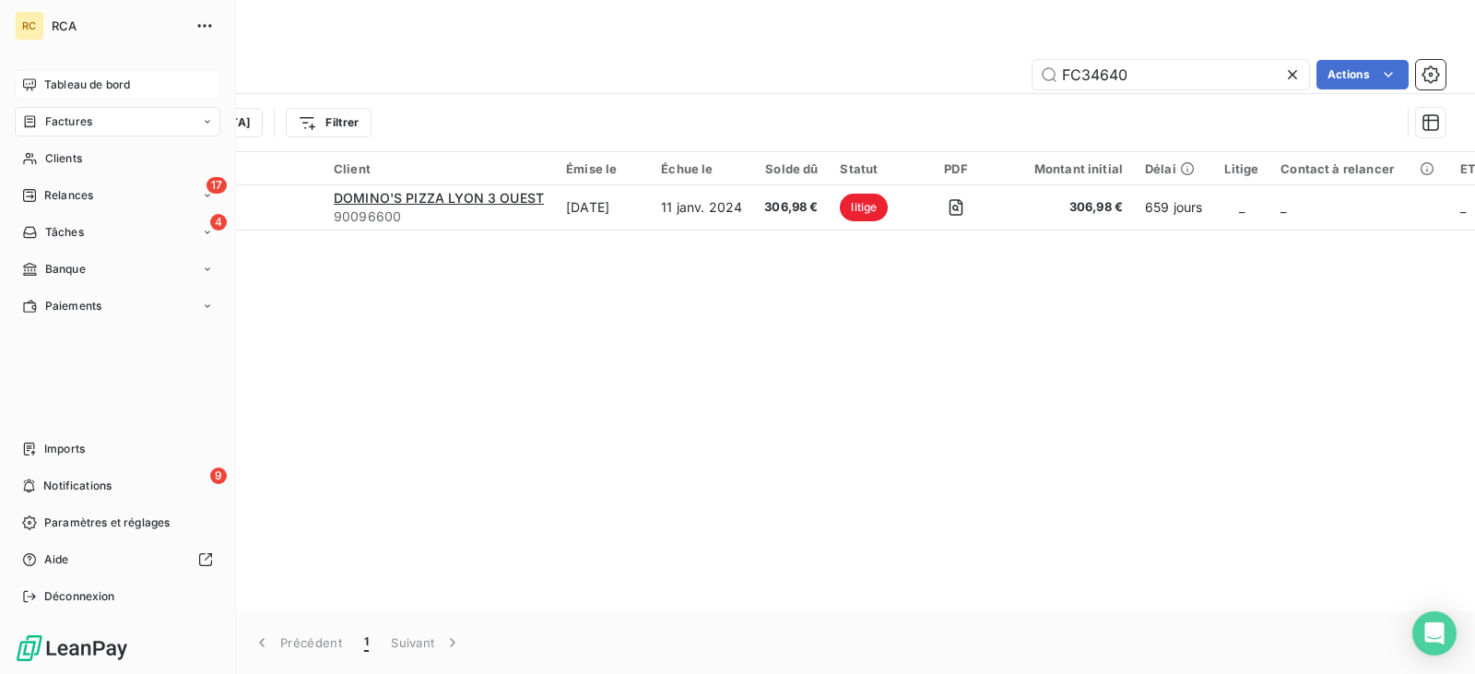
click at [77, 86] on span "Tableau de bord" at bounding box center [87, 85] width 86 height 17
